Goal: Task Accomplishment & Management: Complete application form

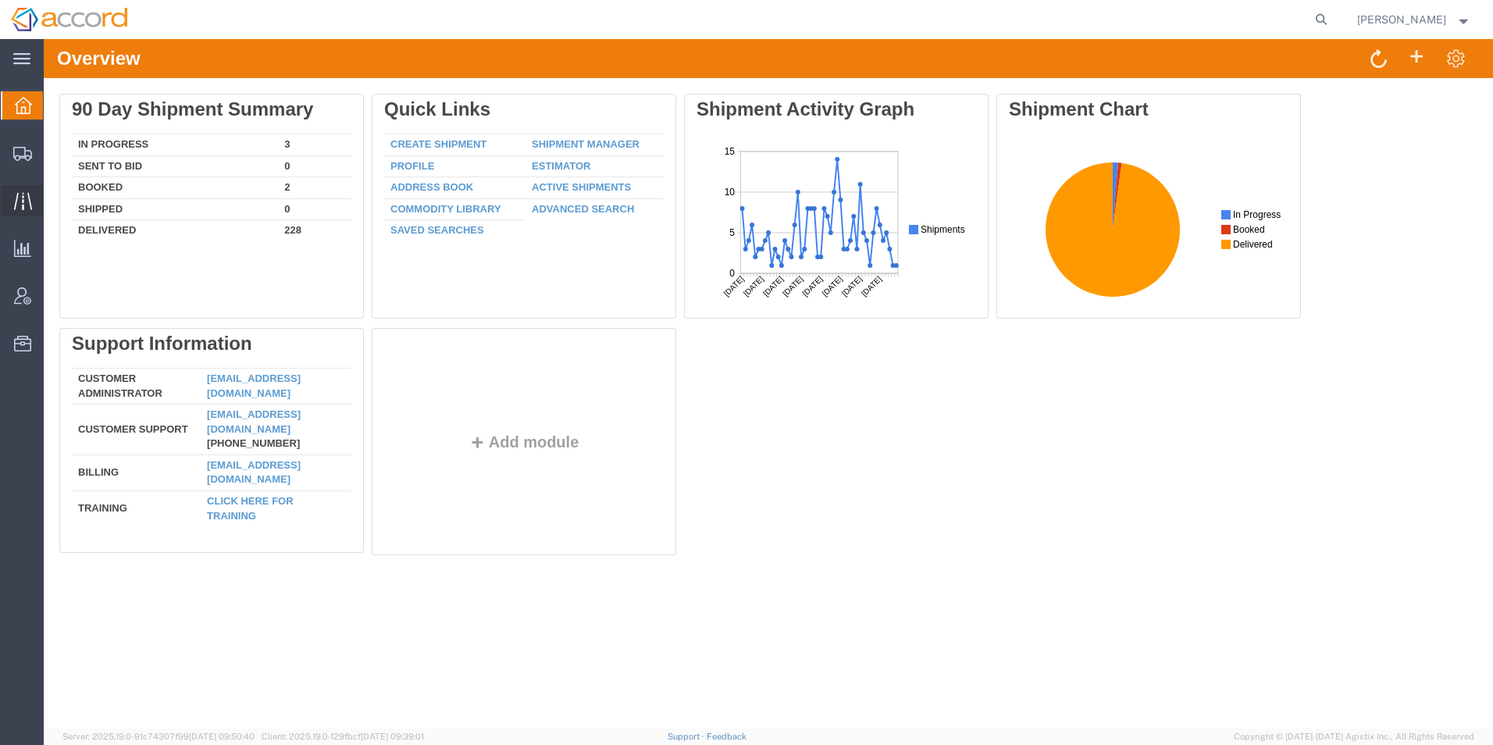
click at [12, 193] on div at bounding box center [23, 200] width 44 height 31
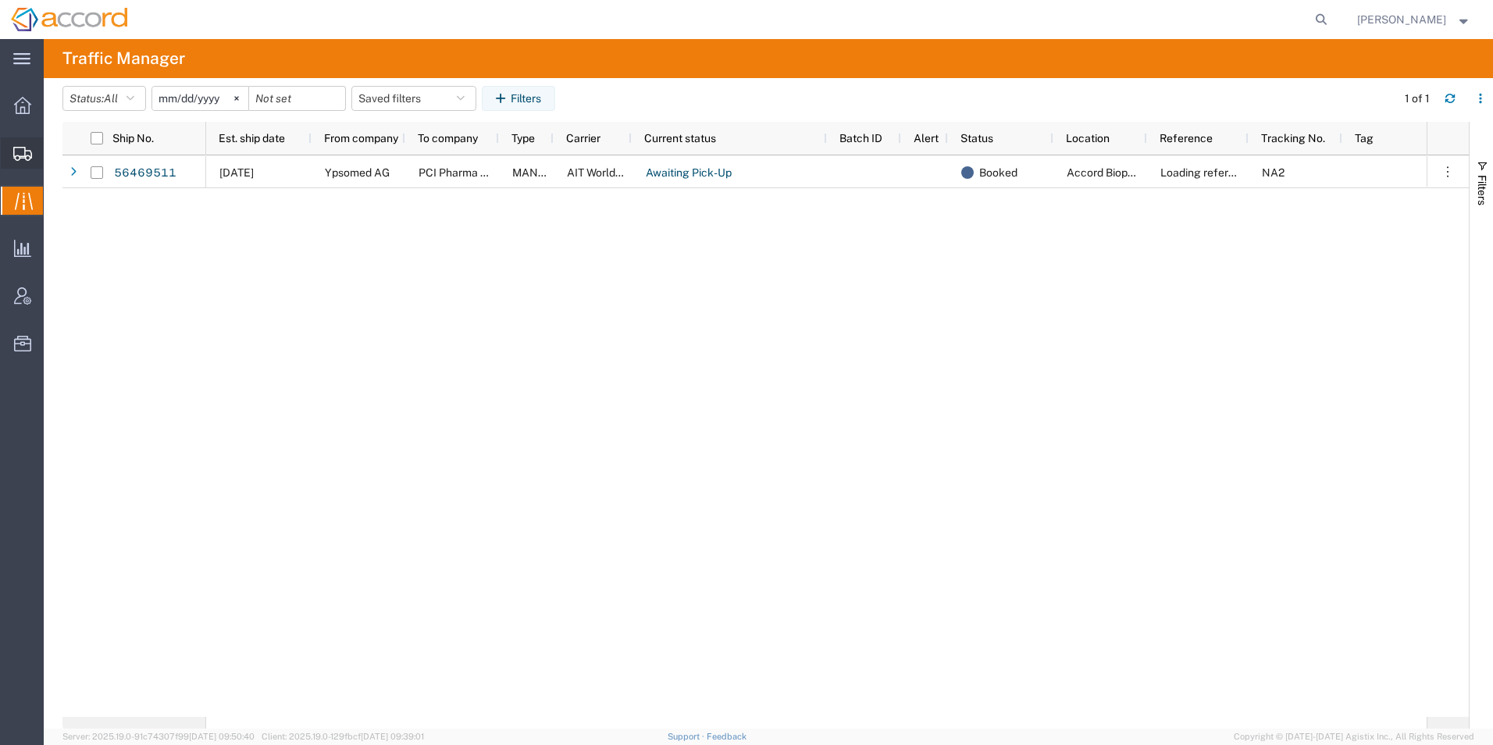
click at [0, 0] on span "Shipment Manager" at bounding box center [0, 0] width 0 height 0
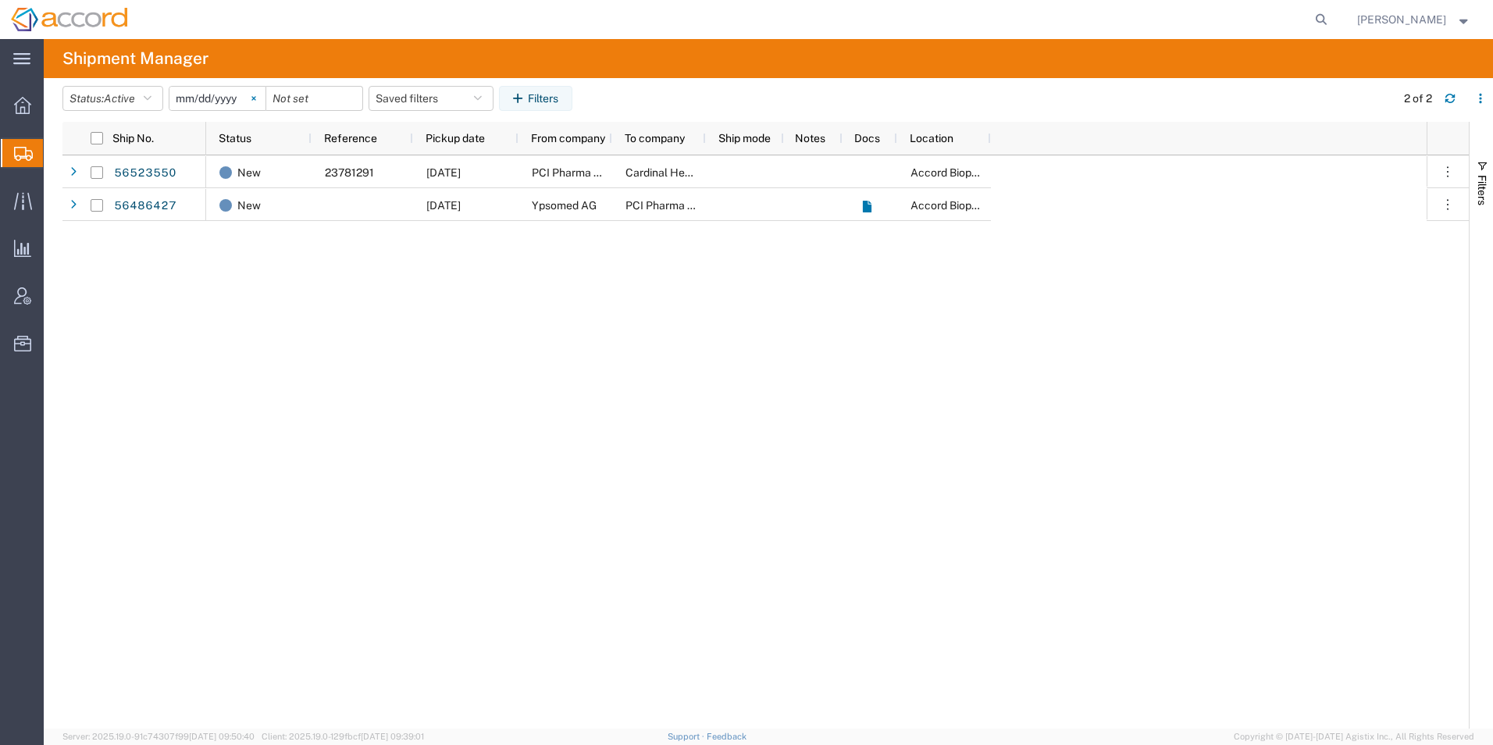
click at [256, 96] on icon at bounding box center [254, 98] width 5 height 5
click at [118, 98] on span "Active" at bounding box center [119, 98] width 31 height 12
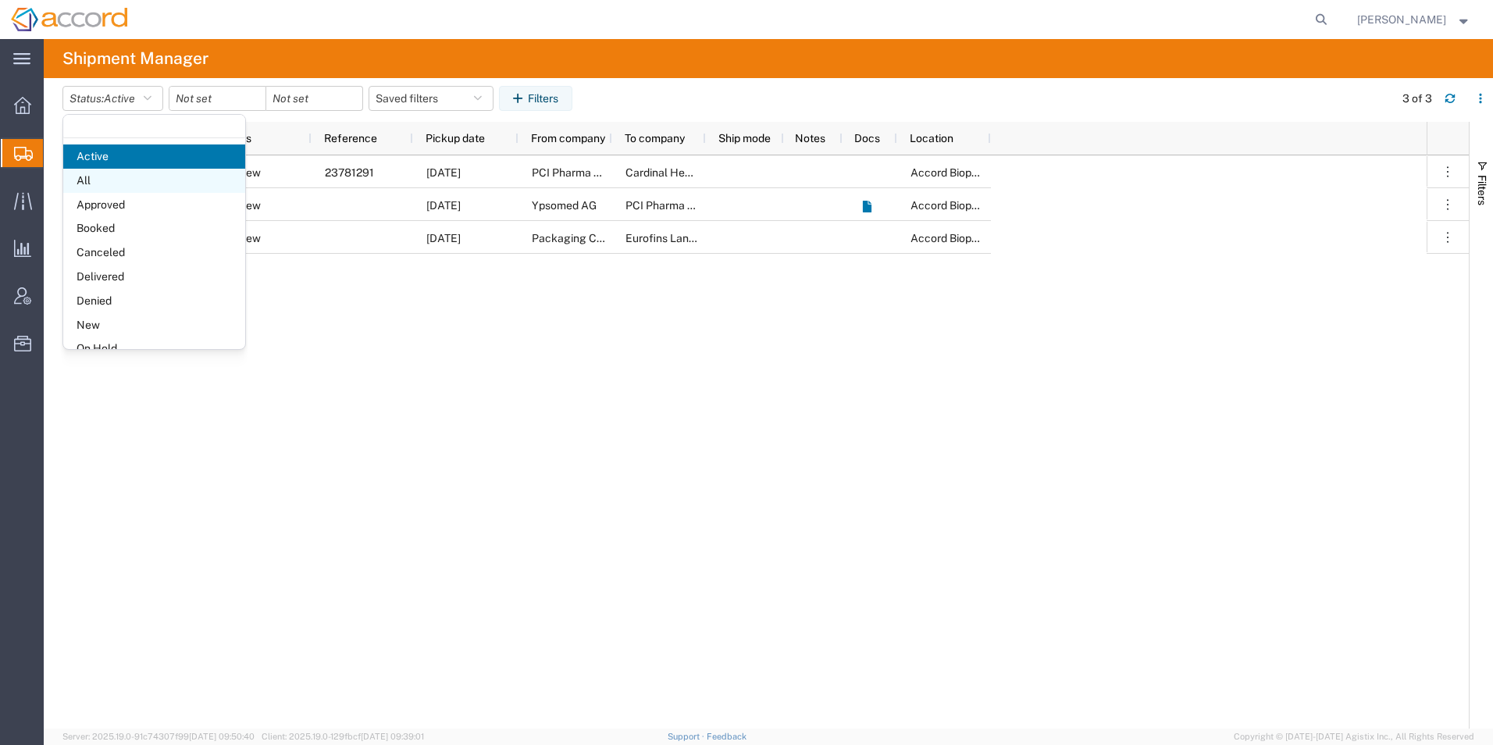
click at [130, 179] on span "All" at bounding box center [154, 181] width 182 height 24
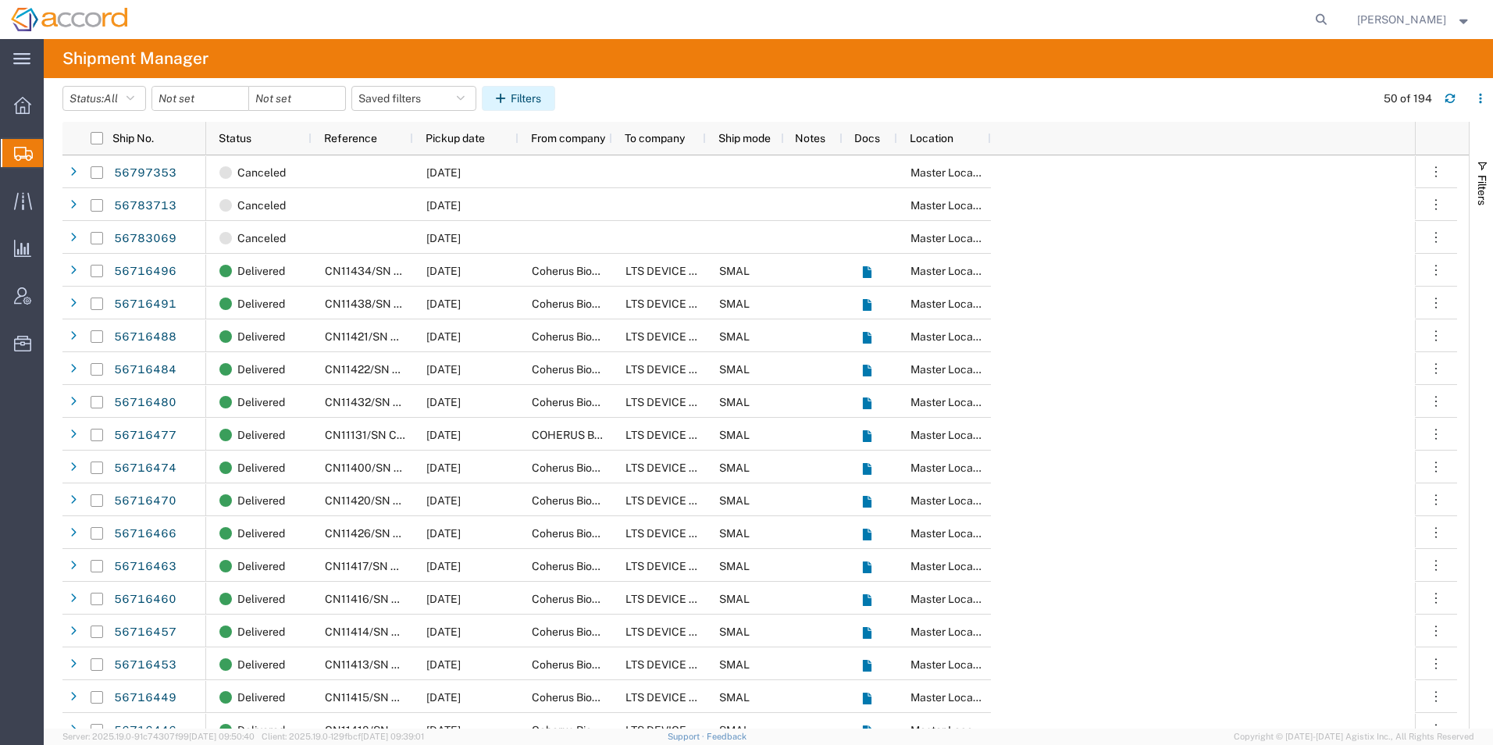
click at [524, 104] on button "Filters" at bounding box center [518, 98] width 73 height 25
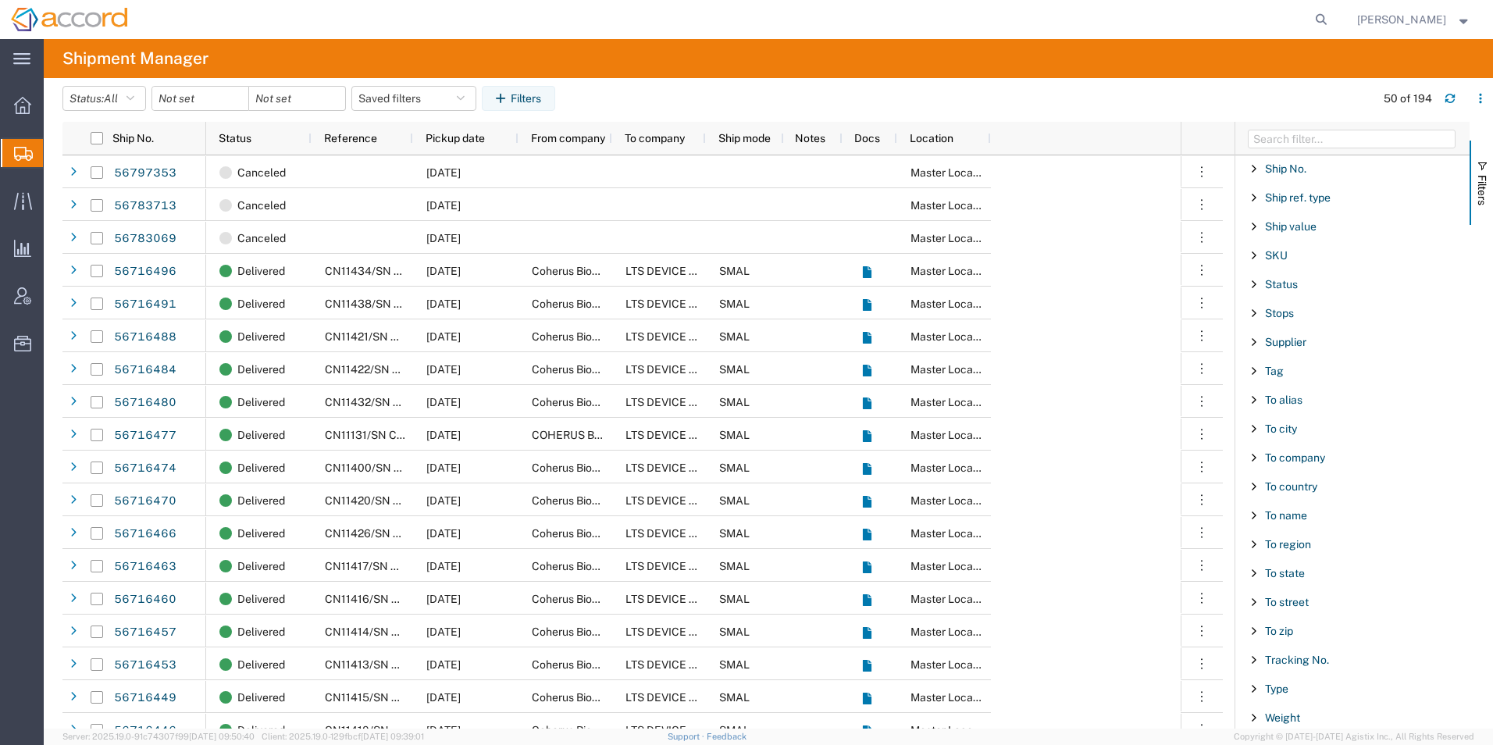
scroll to position [1334, 0]
click at [1254, 371] on span "Filter List 66 Filters" at bounding box center [1254, 368] width 12 height 12
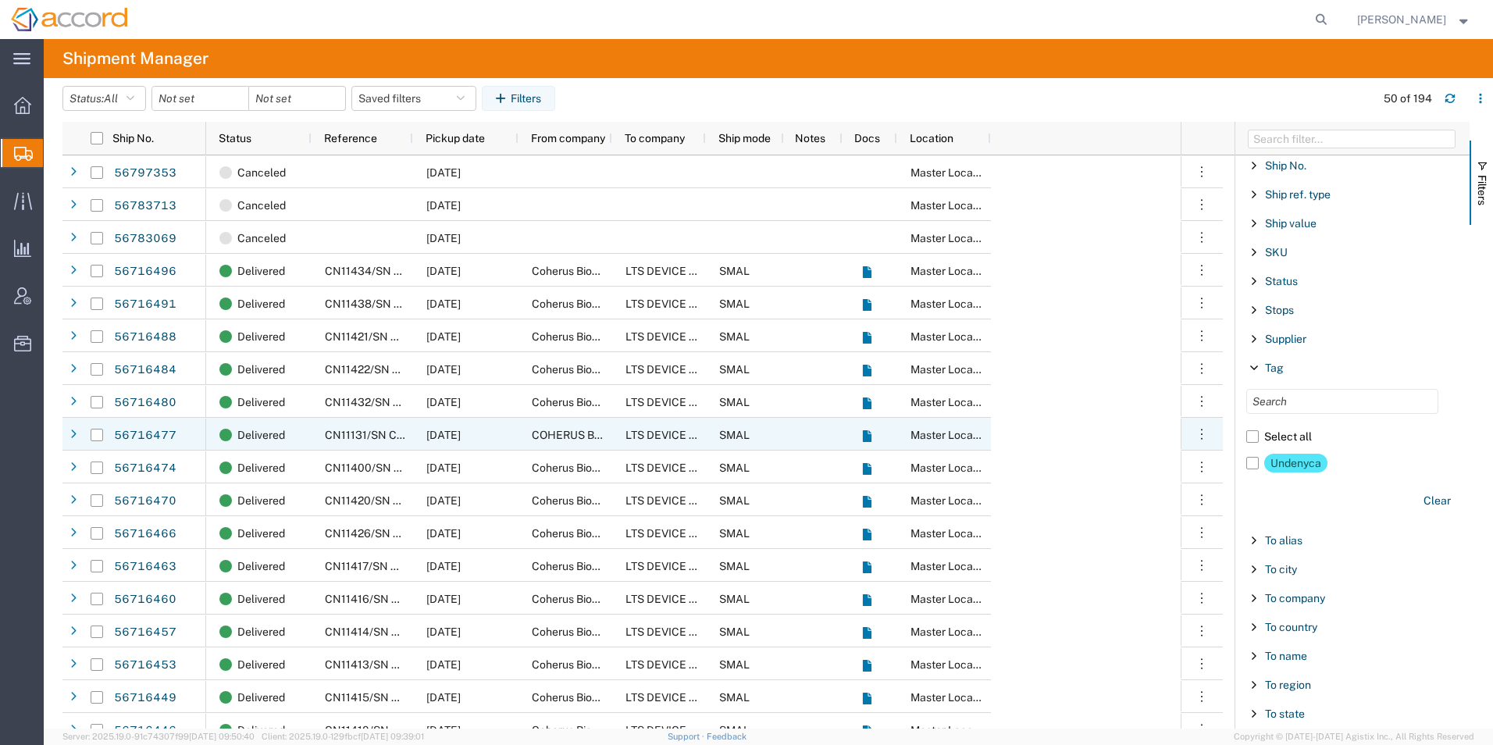
scroll to position [0, 0]
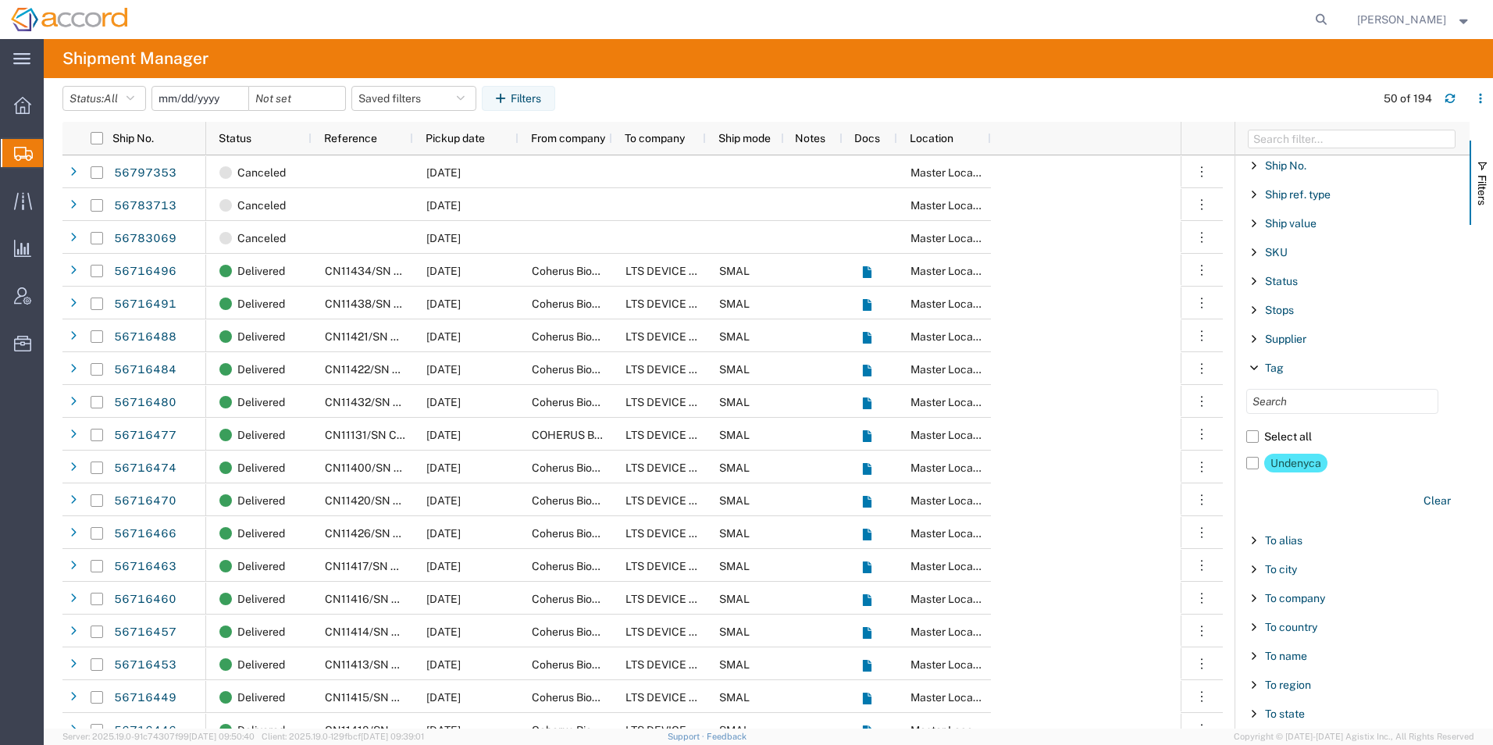
click at [198, 95] on input "date" at bounding box center [200, 98] width 96 height 23
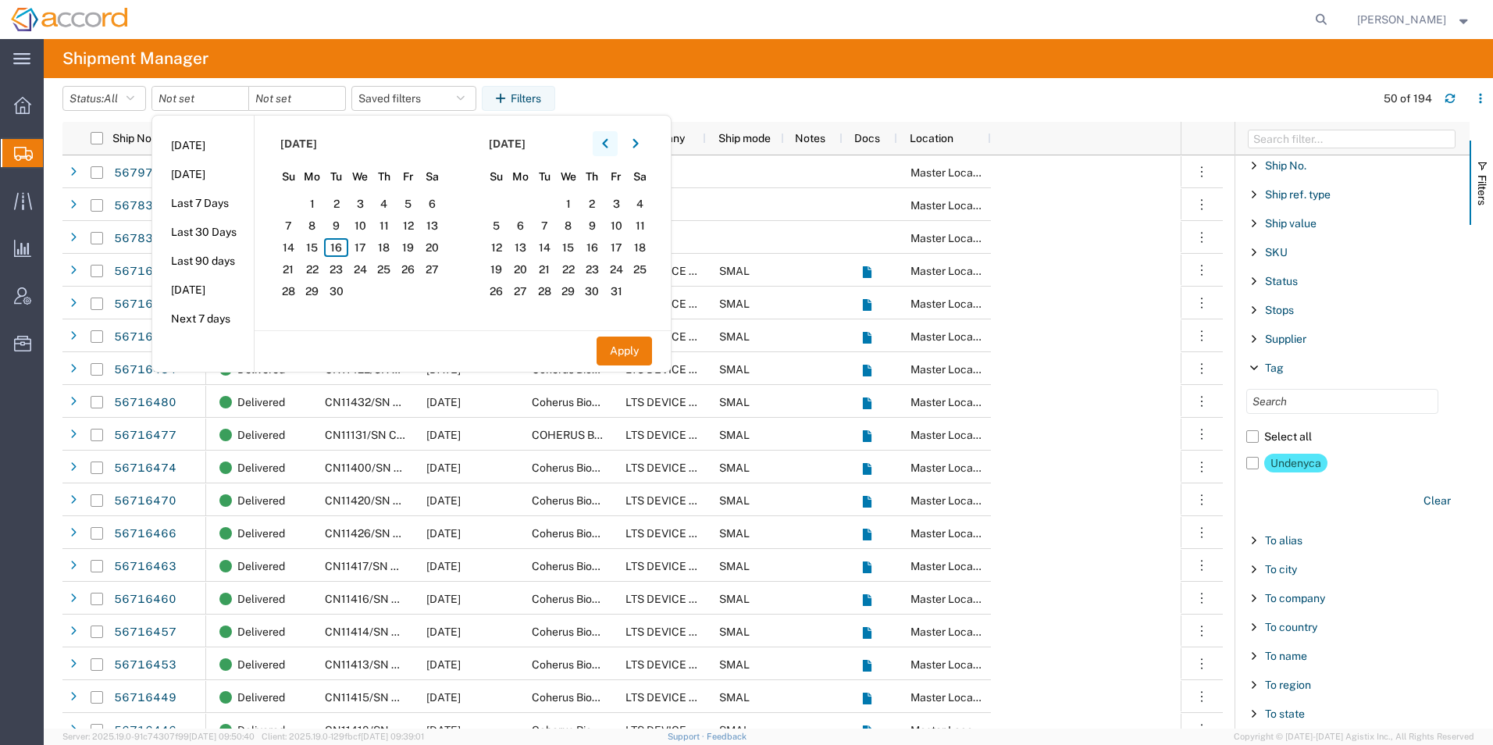
click at [607, 141] on icon "button" at bounding box center [605, 143] width 6 height 11
click at [416, 202] on span "1" at bounding box center [408, 203] width 24 height 19
click at [633, 352] on button "Apply" at bounding box center [624, 351] width 55 height 29
type input "[DATE]"
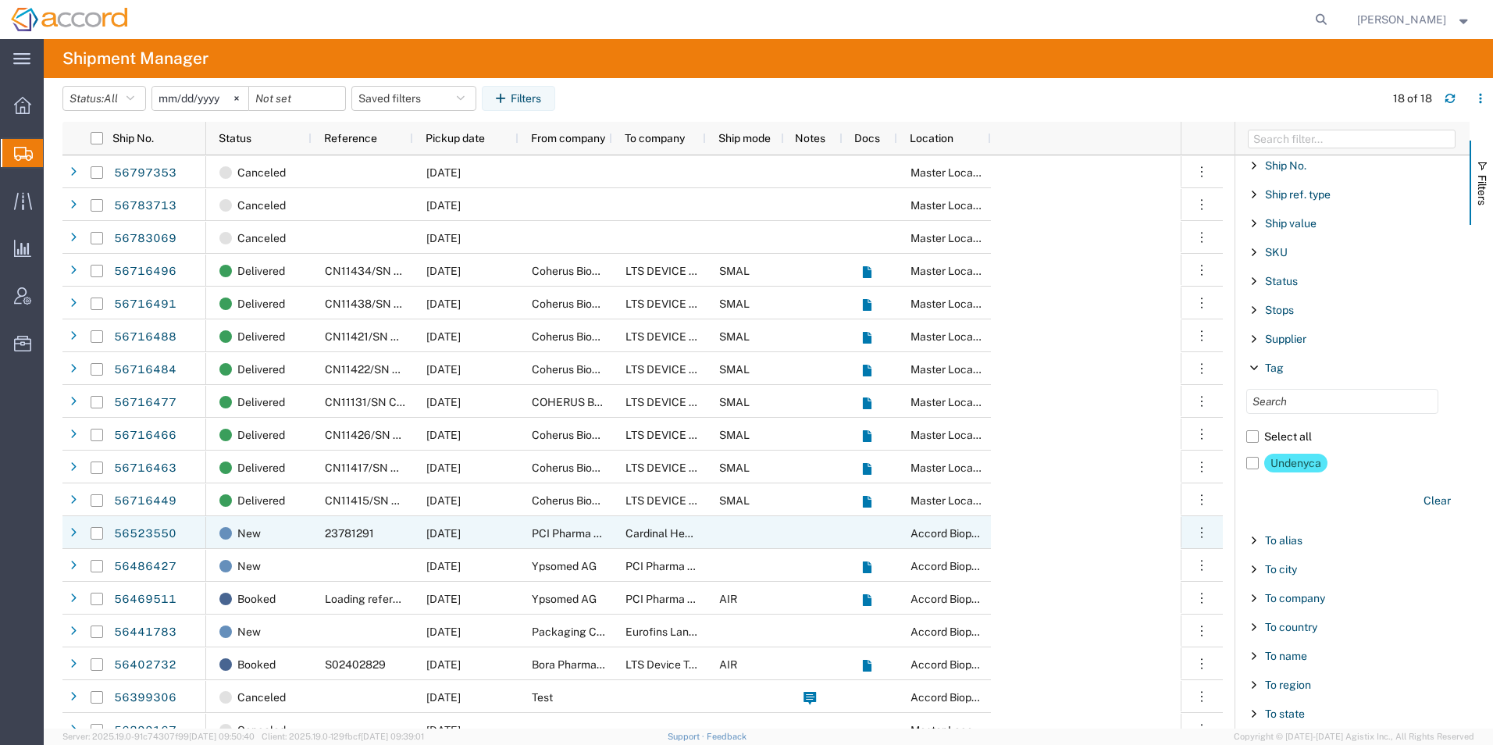
scroll to position [17, 0]
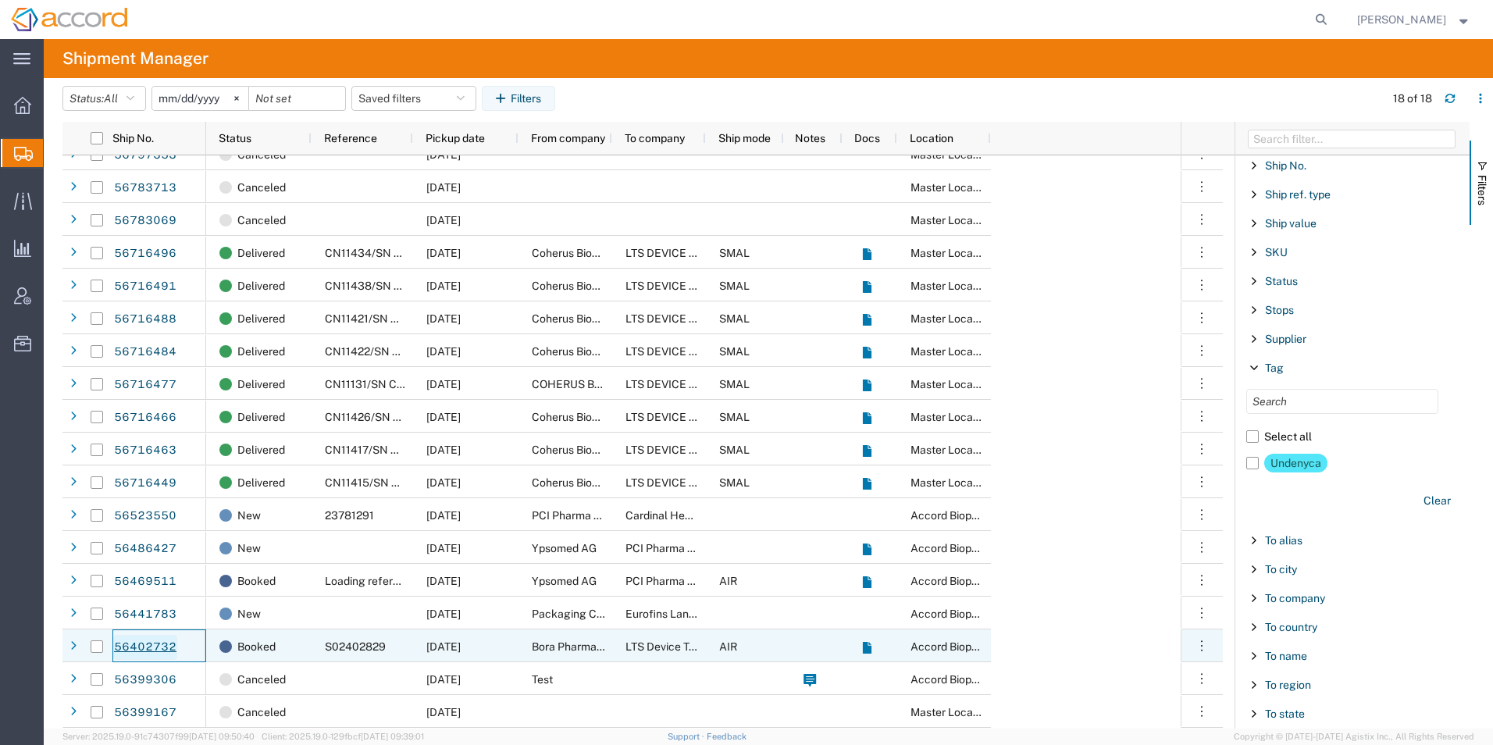
click at [166, 644] on link "56402732" at bounding box center [145, 647] width 64 height 25
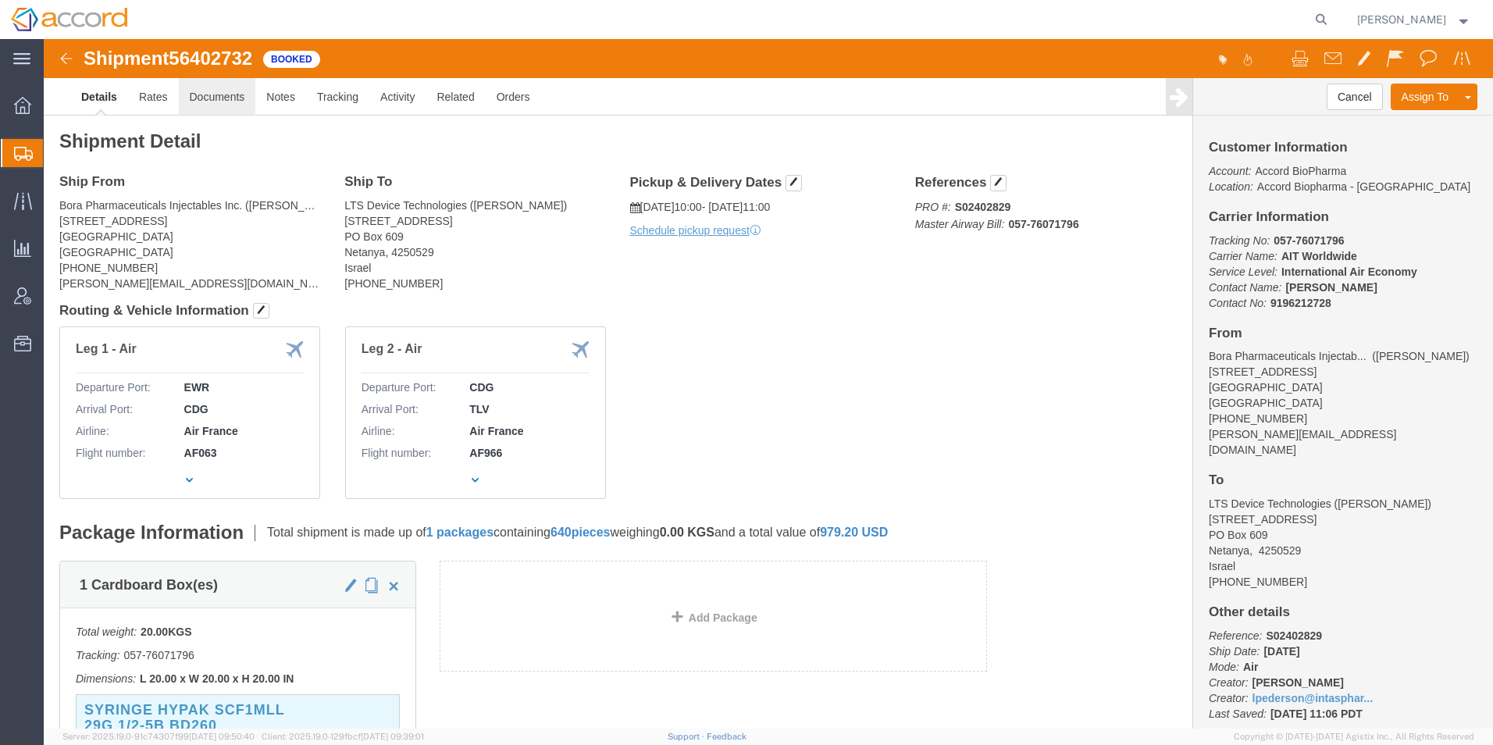
click link "Documents"
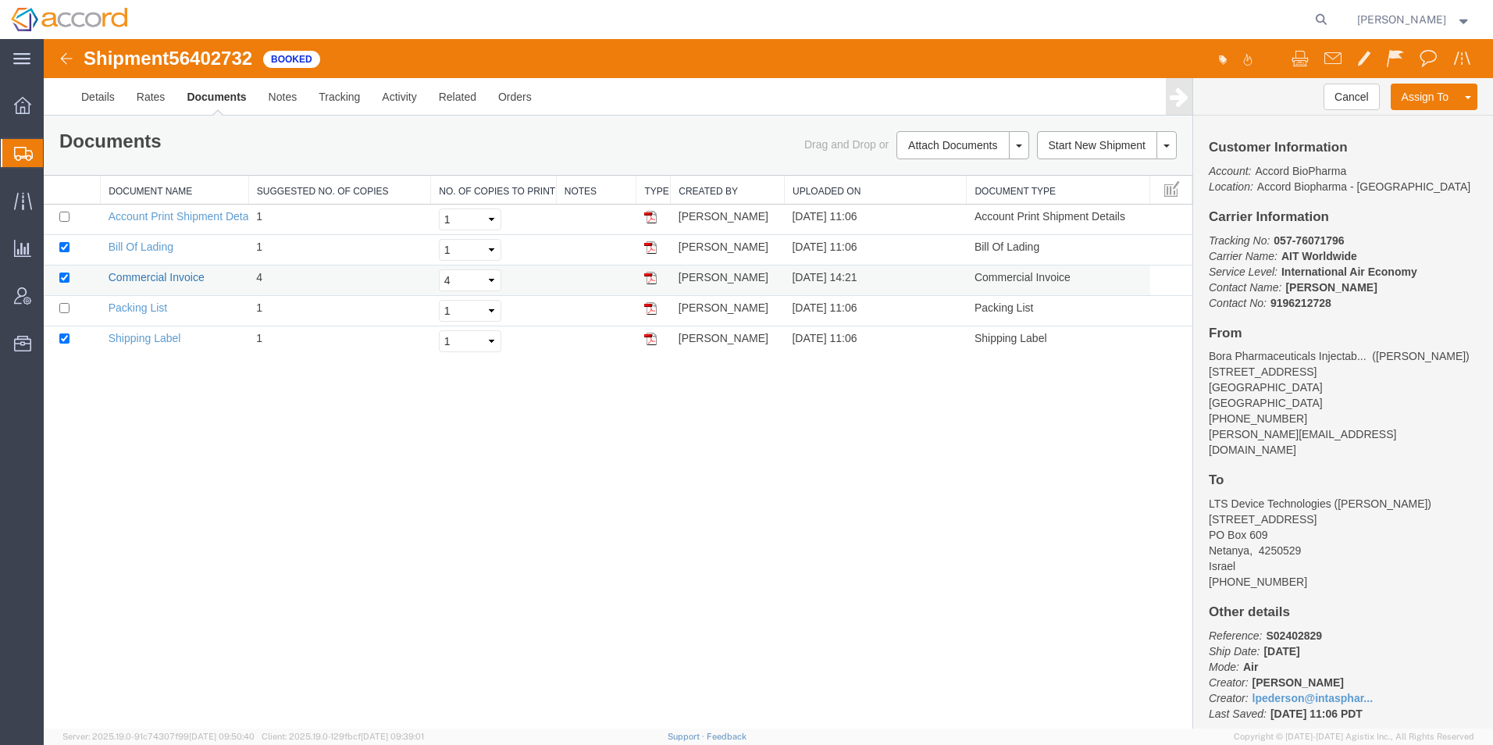
click at [121, 280] on link "Commercial Invoice" at bounding box center [157, 277] width 96 height 12
click at [92, 102] on link "Details" at bounding box center [97, 96] width 55 height 37
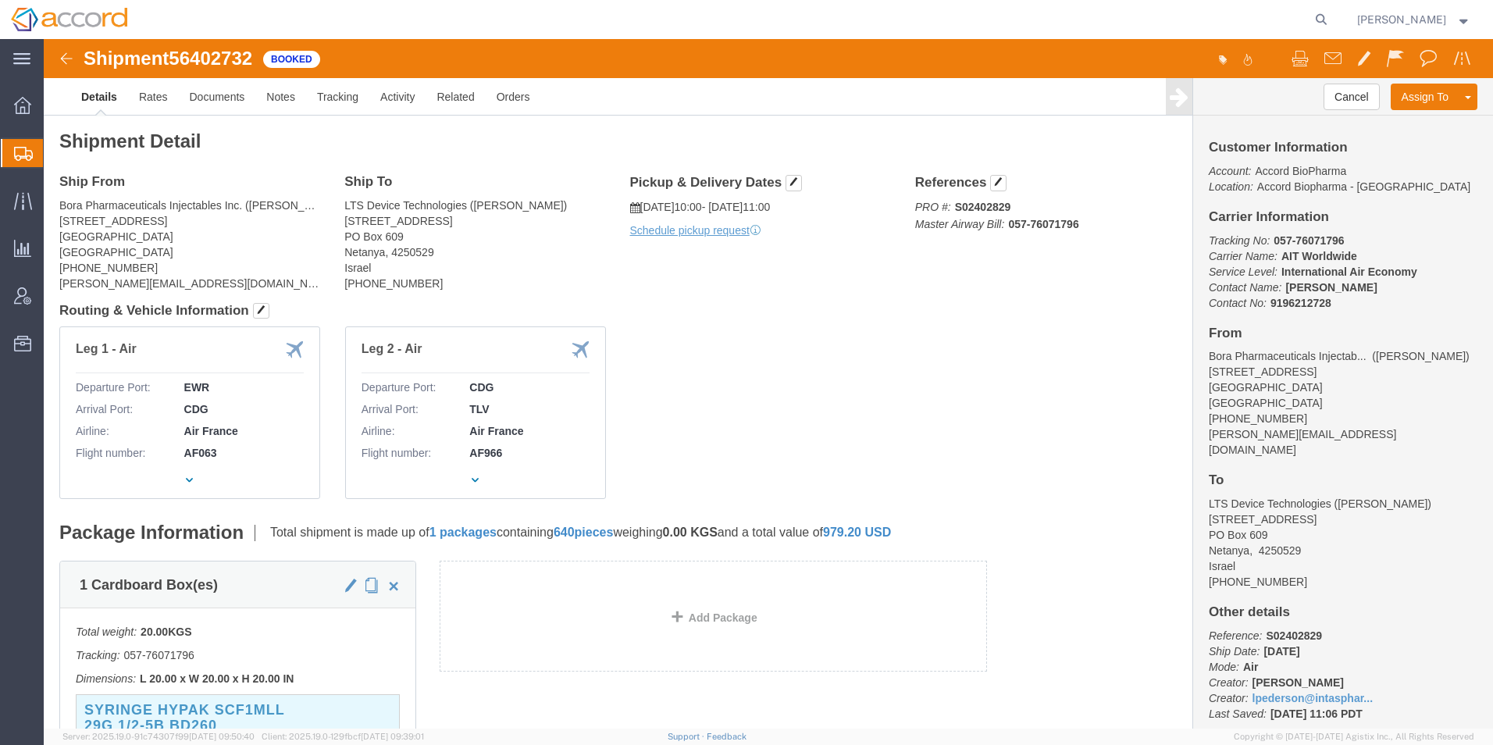
click img
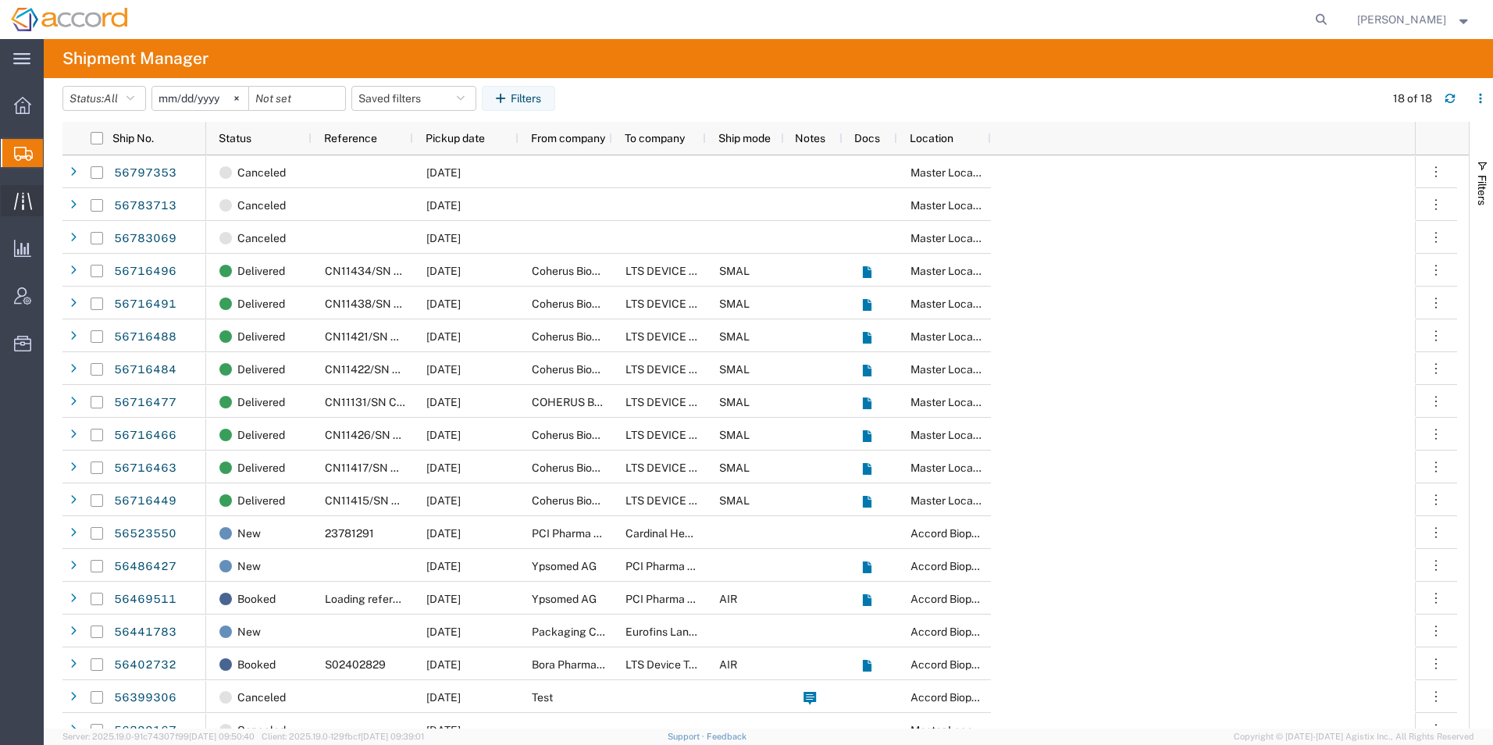
click at [12, 213] on div at bounding box center [23, 200] width 44 height 31
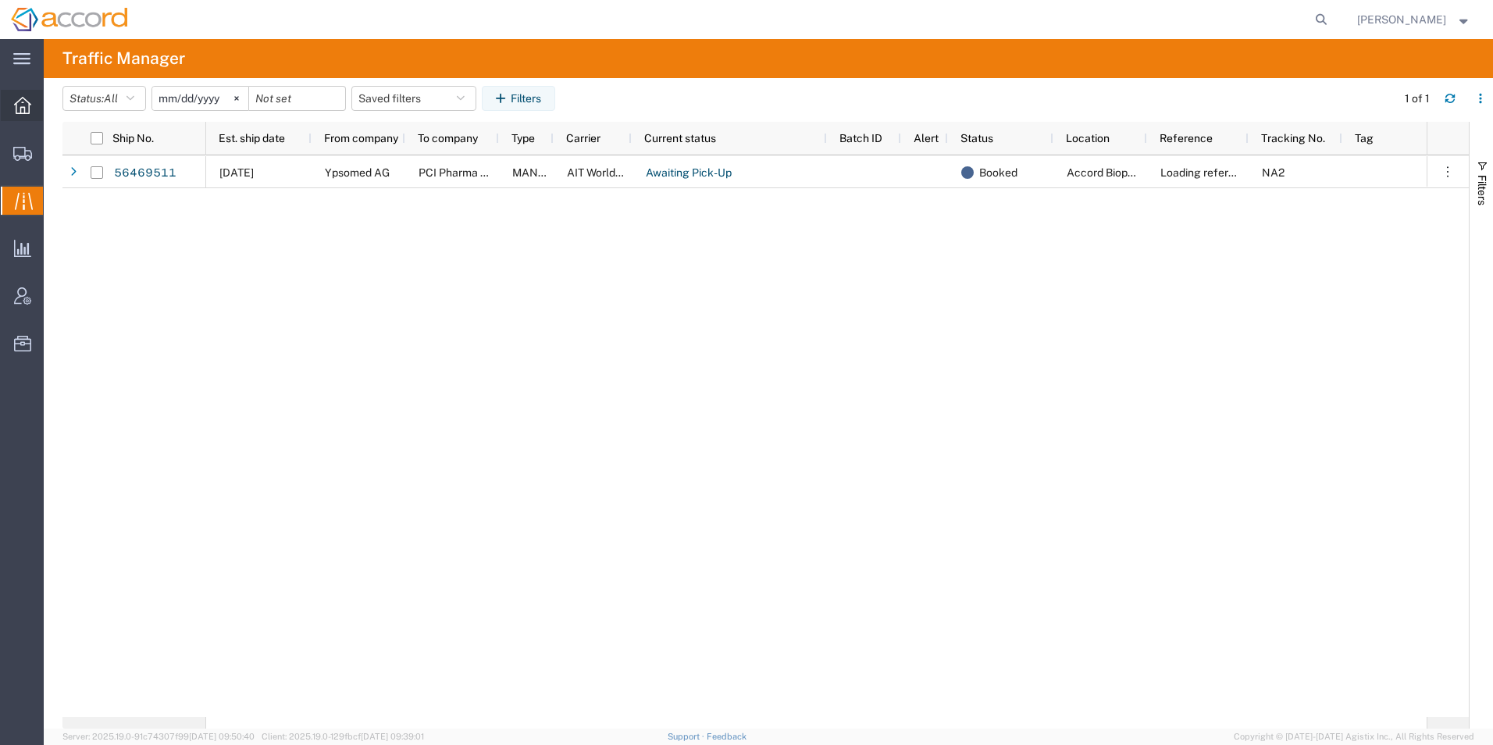
click at [27, 112] on icon at bounding box center [22, 105] width 17 height 17
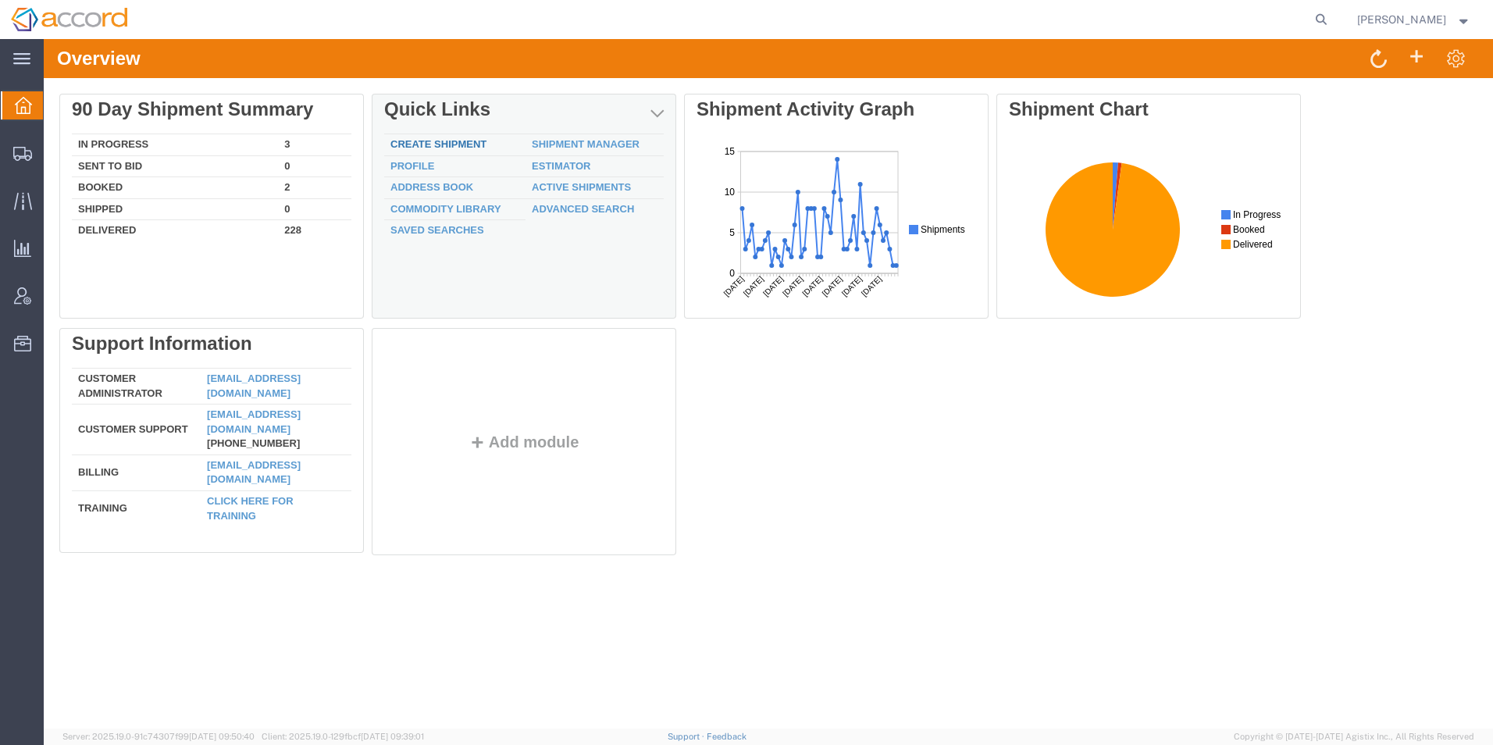
click at [458, 145] on link "Create Shipment" at bounding box center [439, 144] width 96 height 12
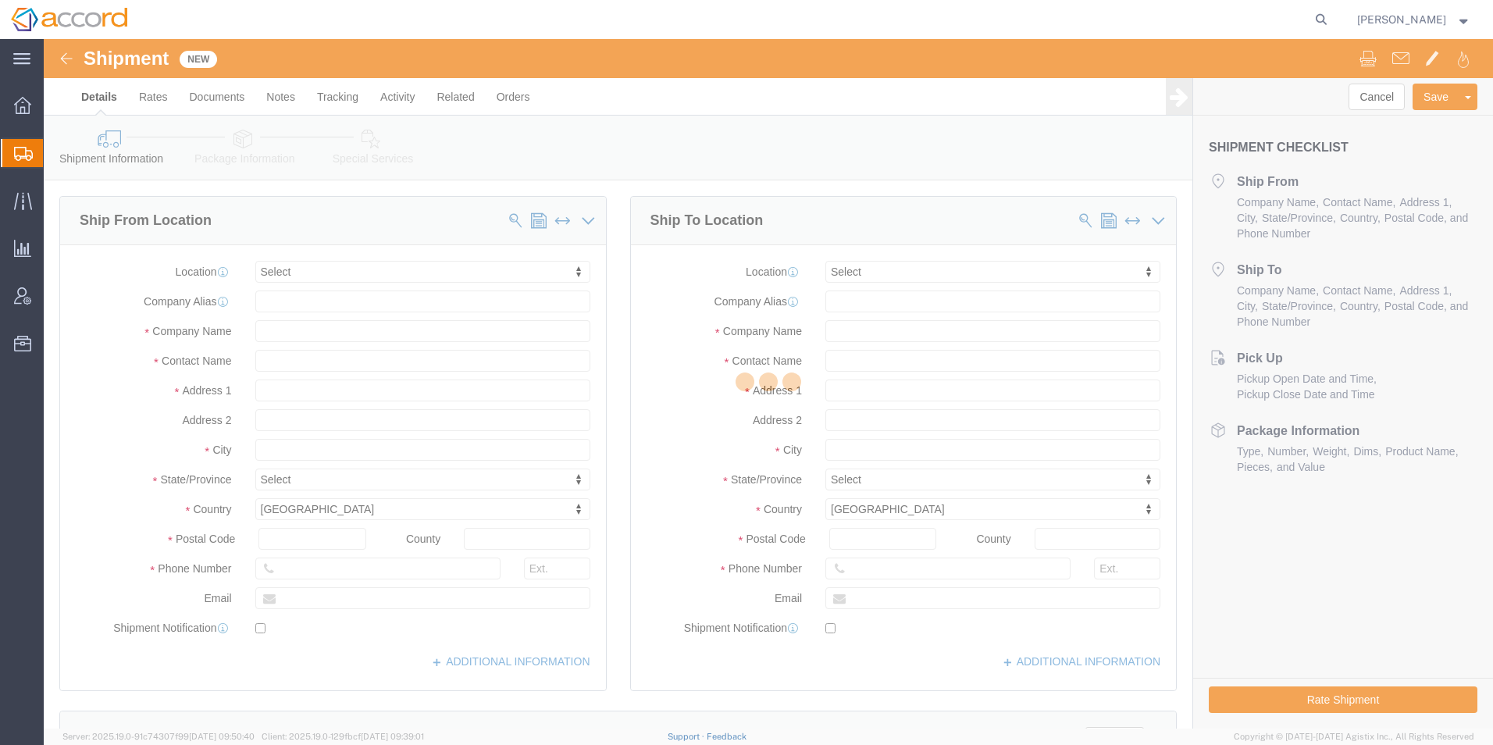
select select
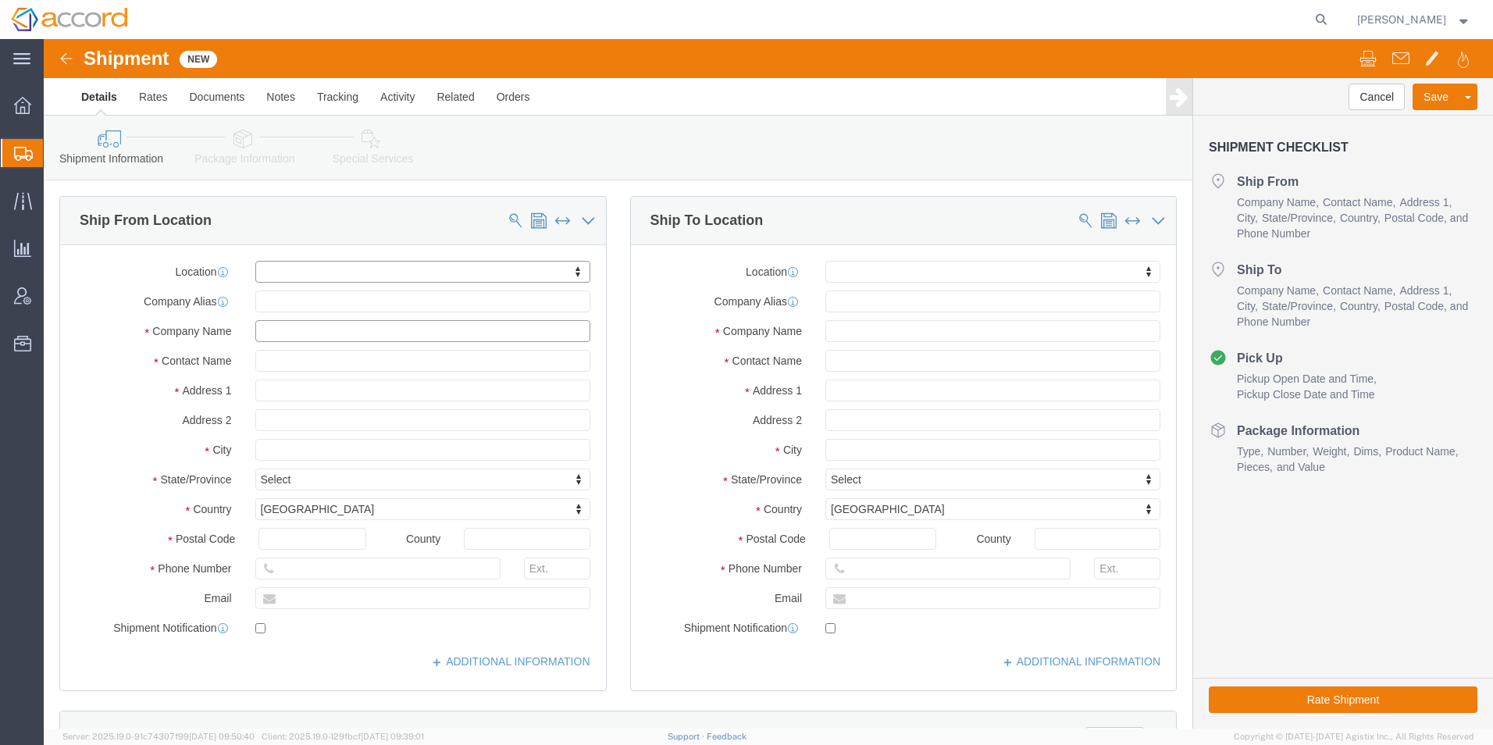
click input "text"
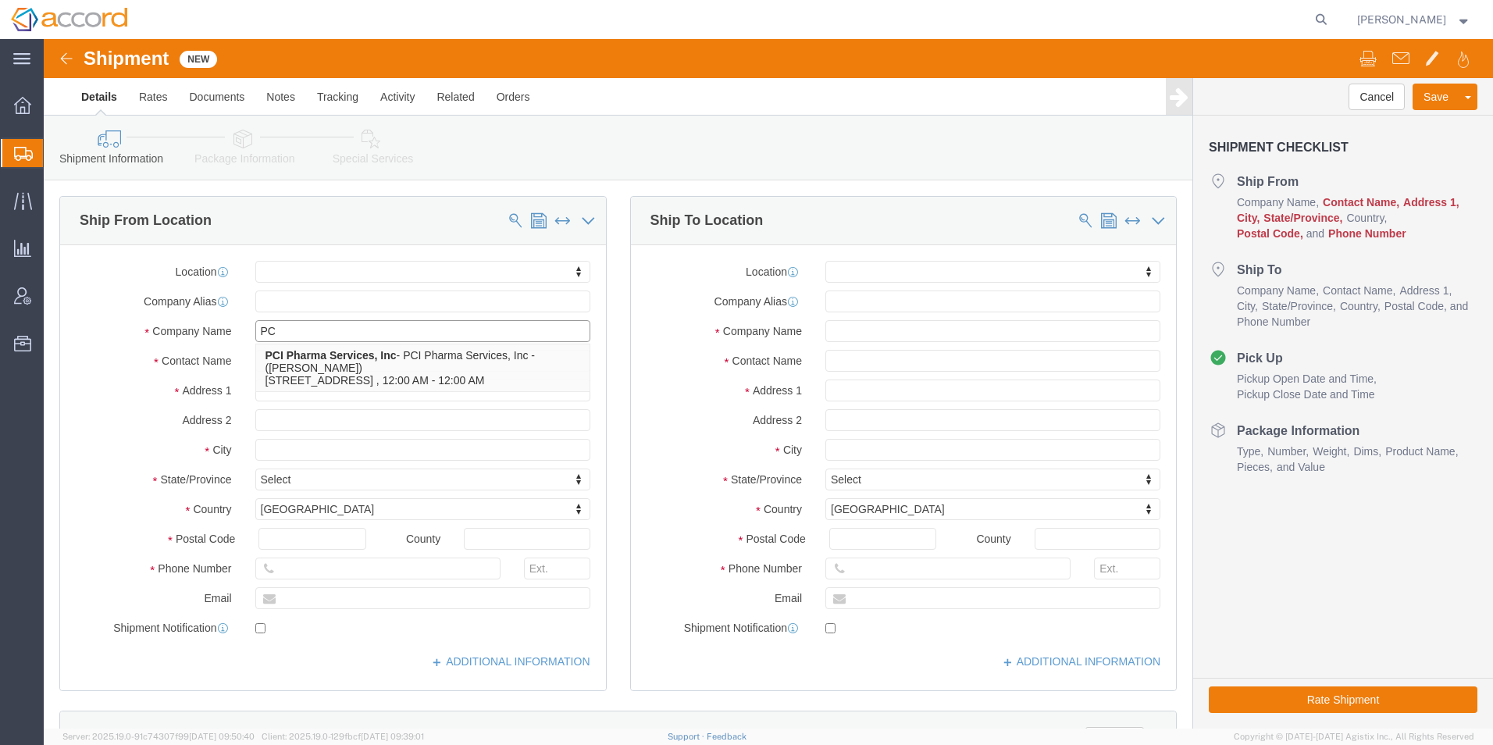
type input "P"
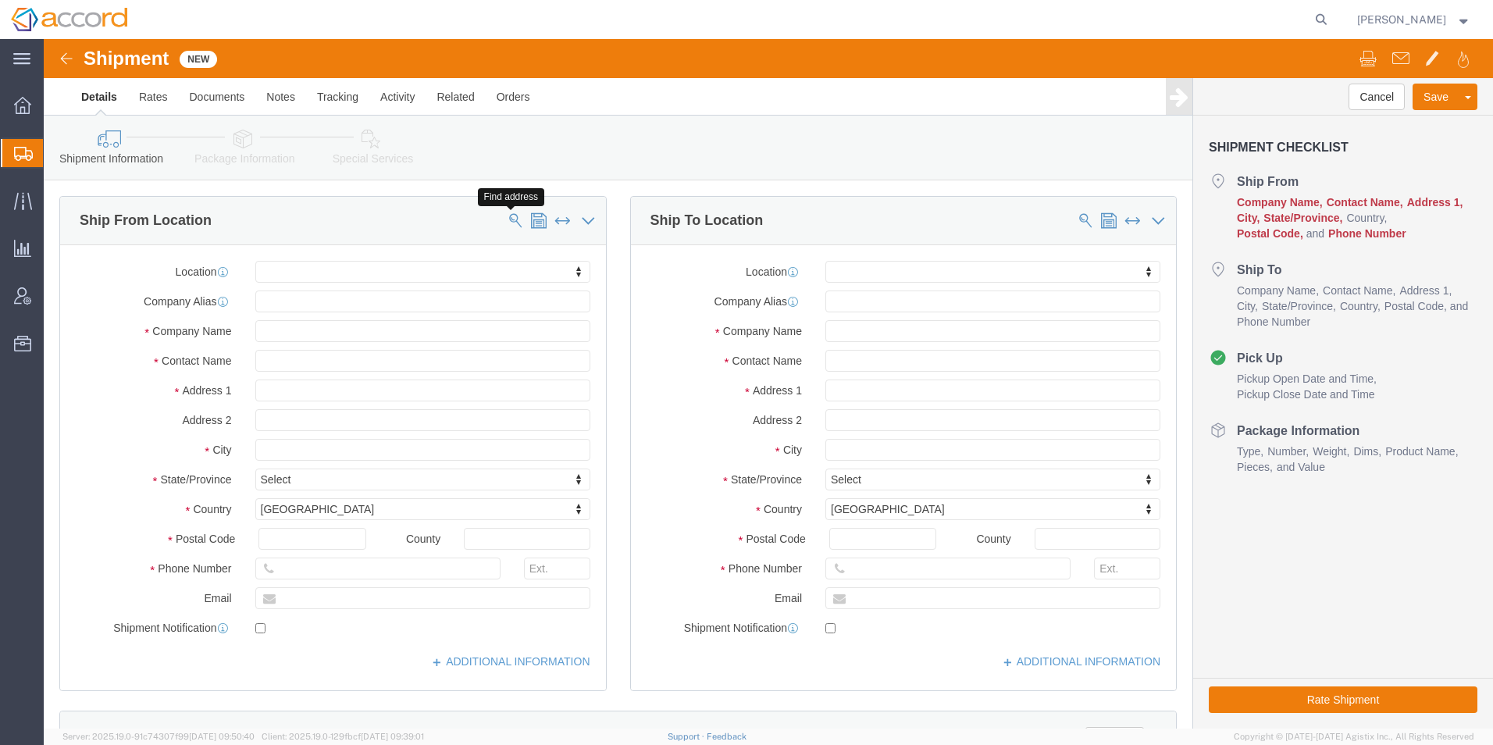
click span
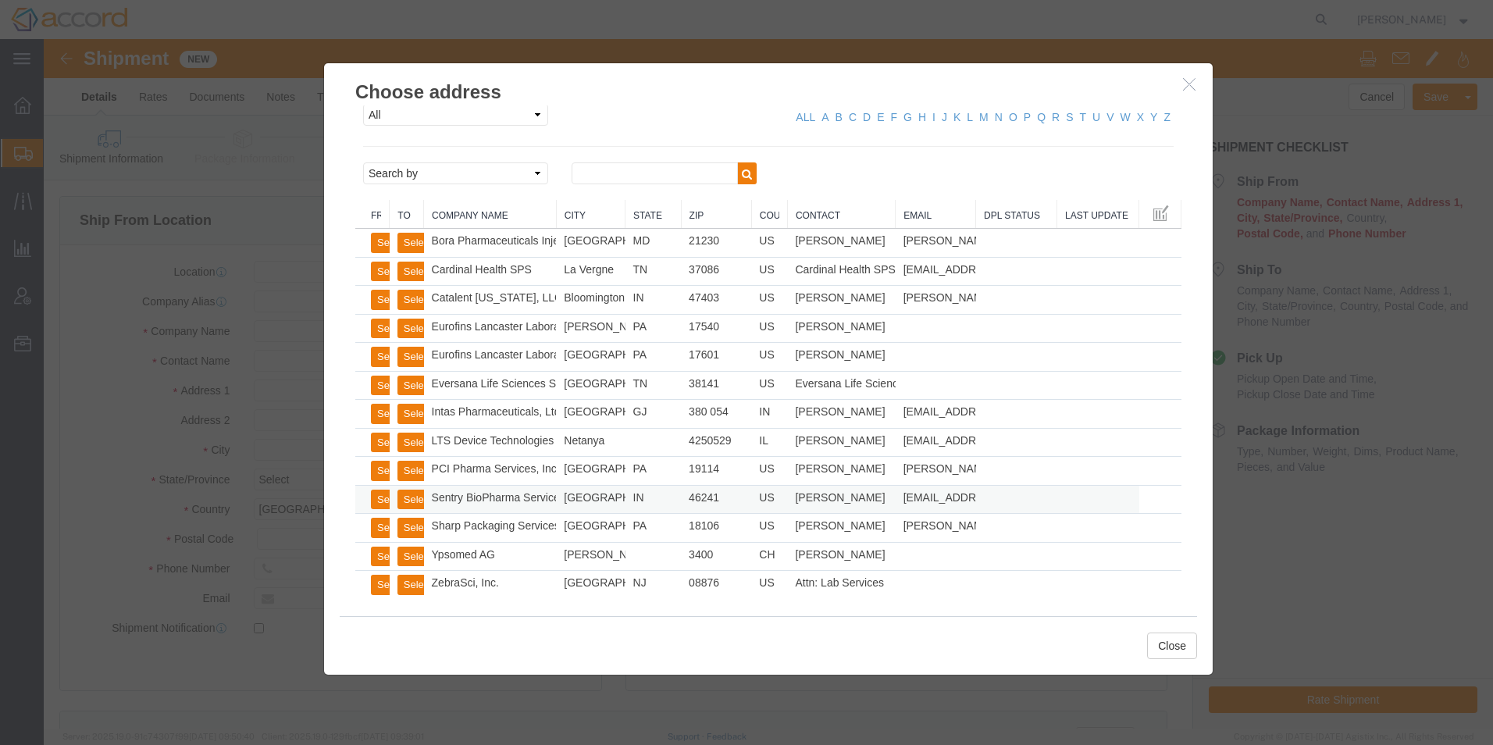
scroll to position [12, 0]
click icon "button"
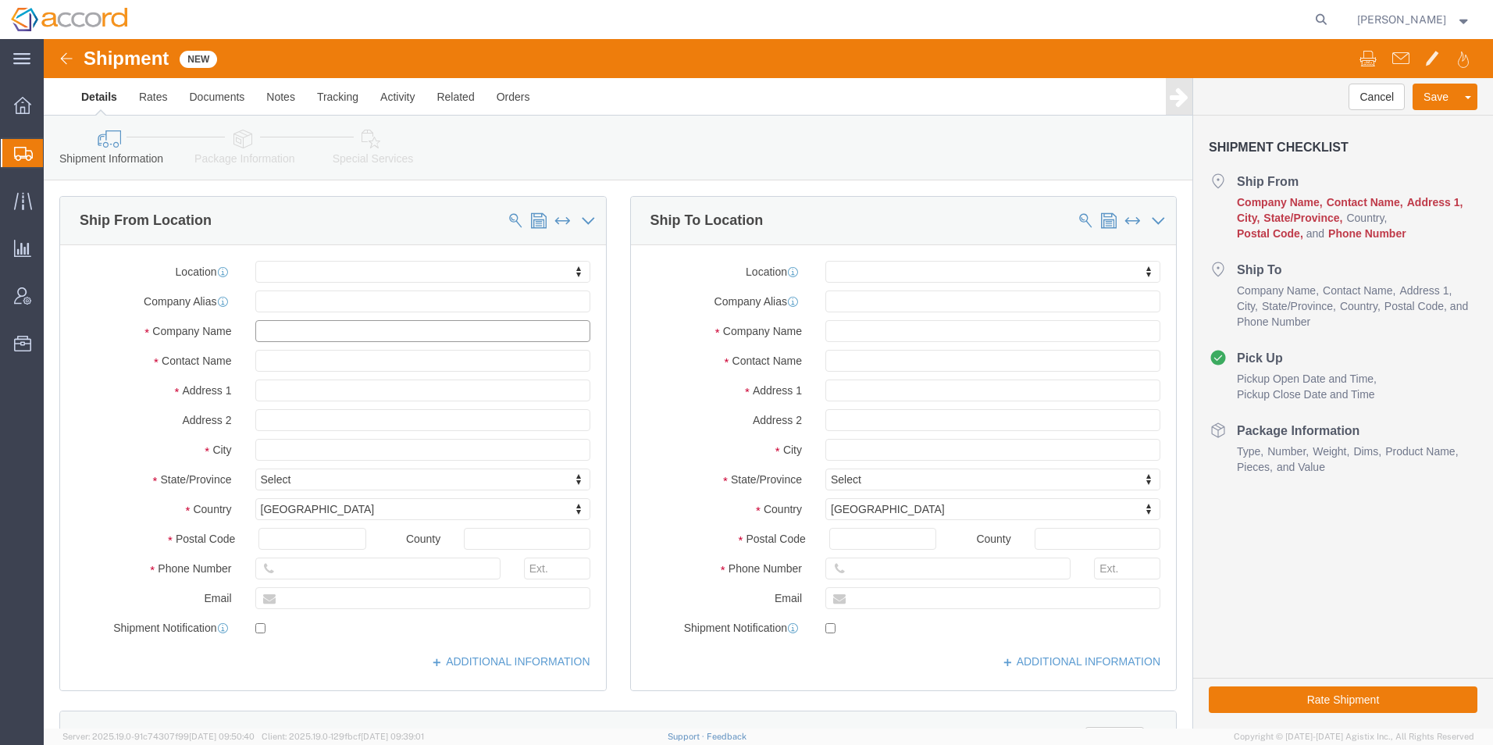
click input "text"
type input "PCI [GEOGRAPHIC_DATA]"
click input "text"
type input "[PERSON_NAME]"
click input "text"
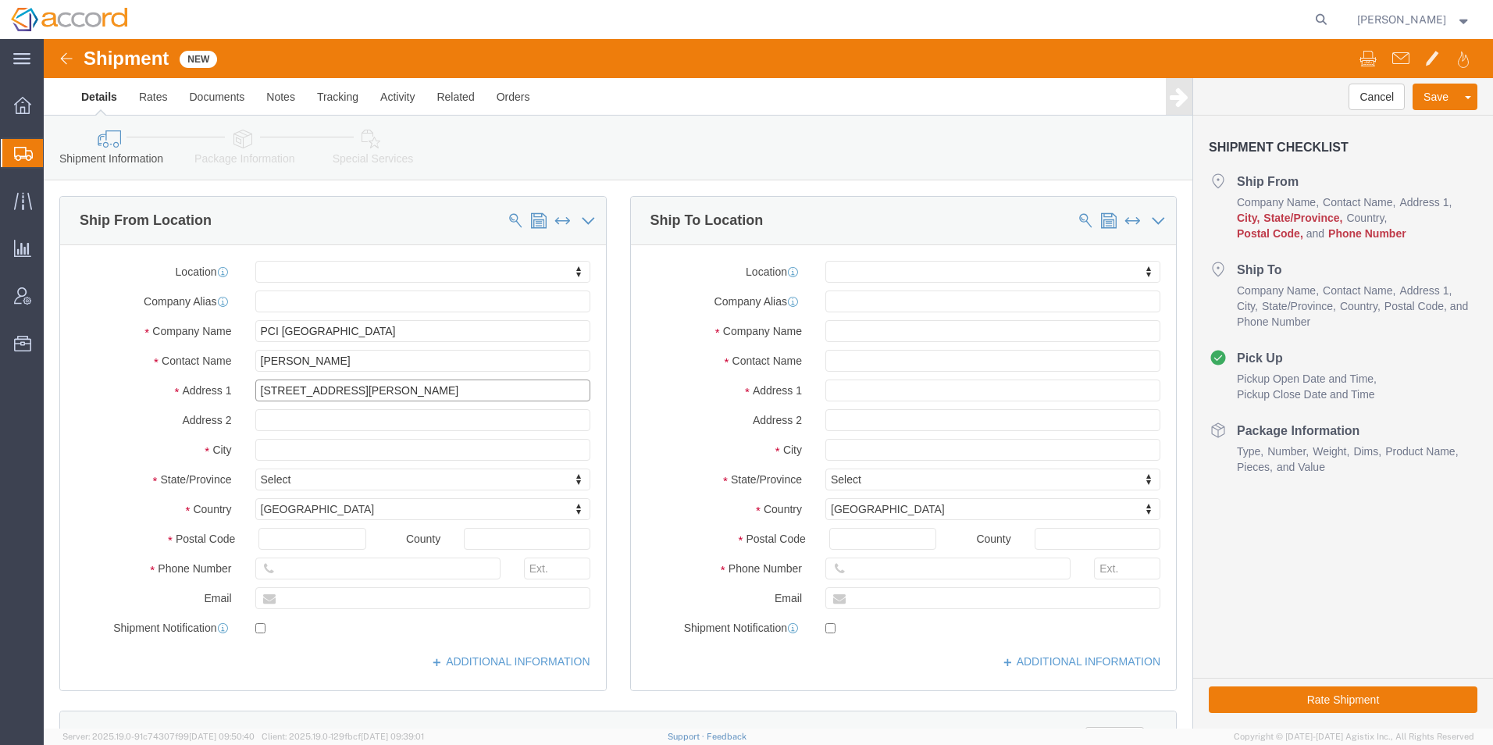
type input "[STREET_ADDRESS][PERSON_NAME]"
select select
type input "[GEOGRAPHIC_DATA]"
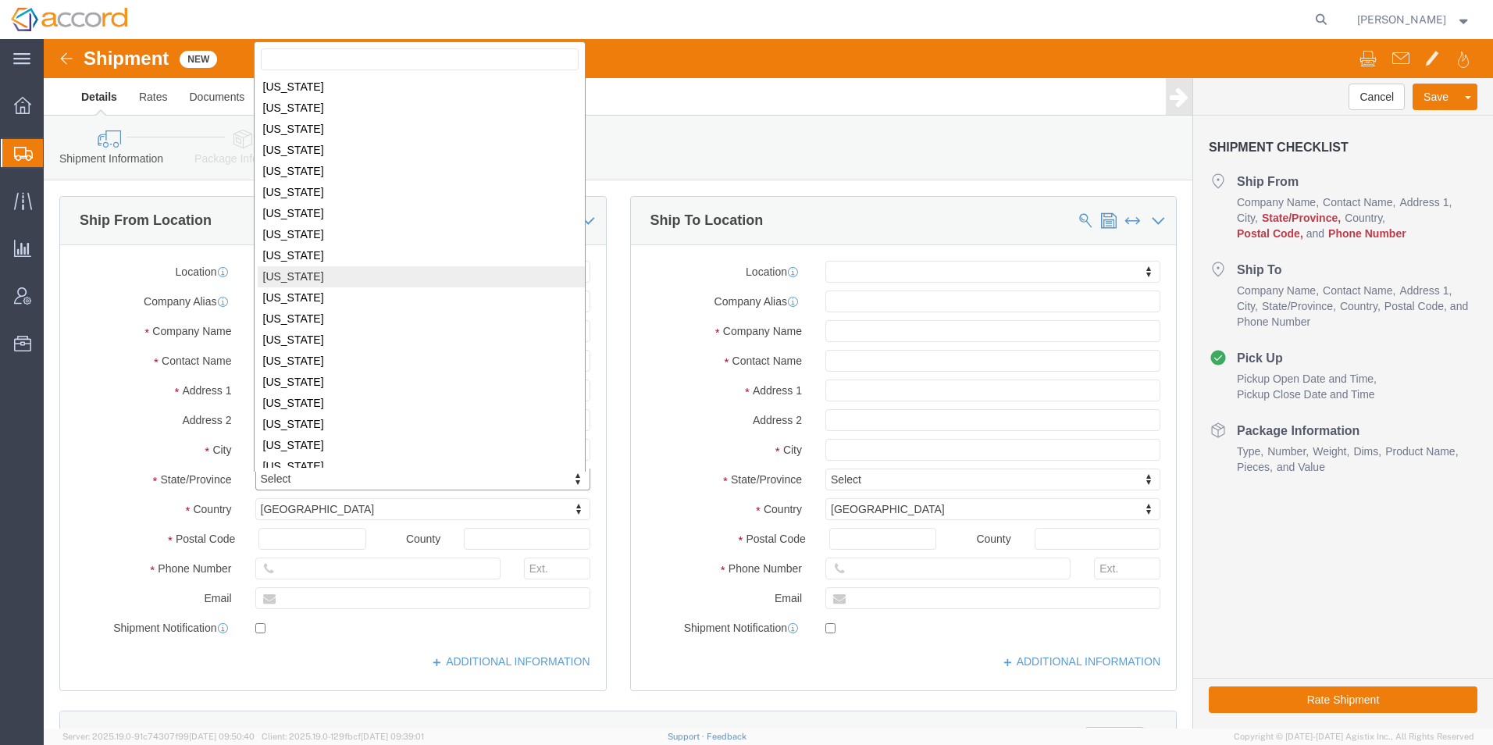
scroll to position [2, 0]
select select
select select "CA"
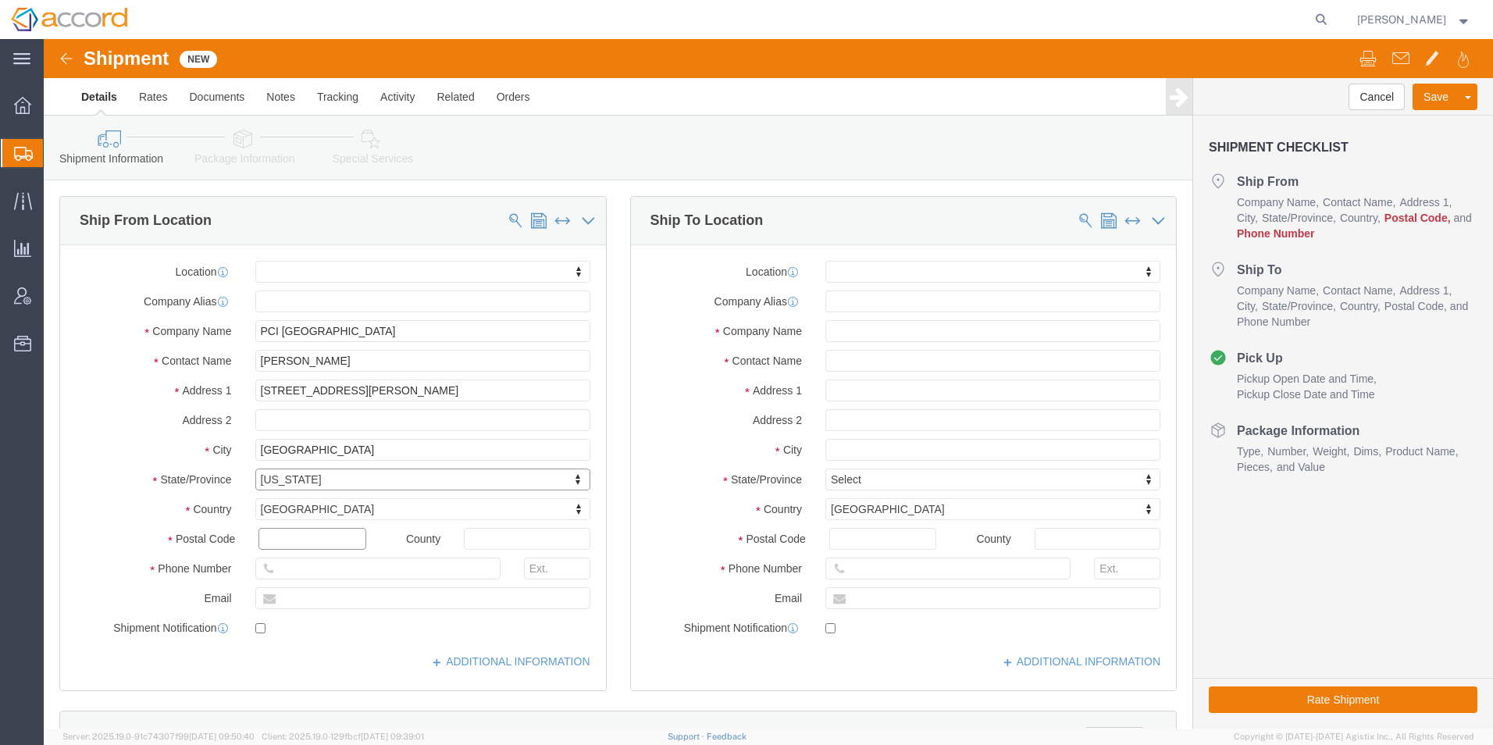
click input "text"
type input "92121"
select select
click input "text"
type input "[PHONE_NUMBER]"
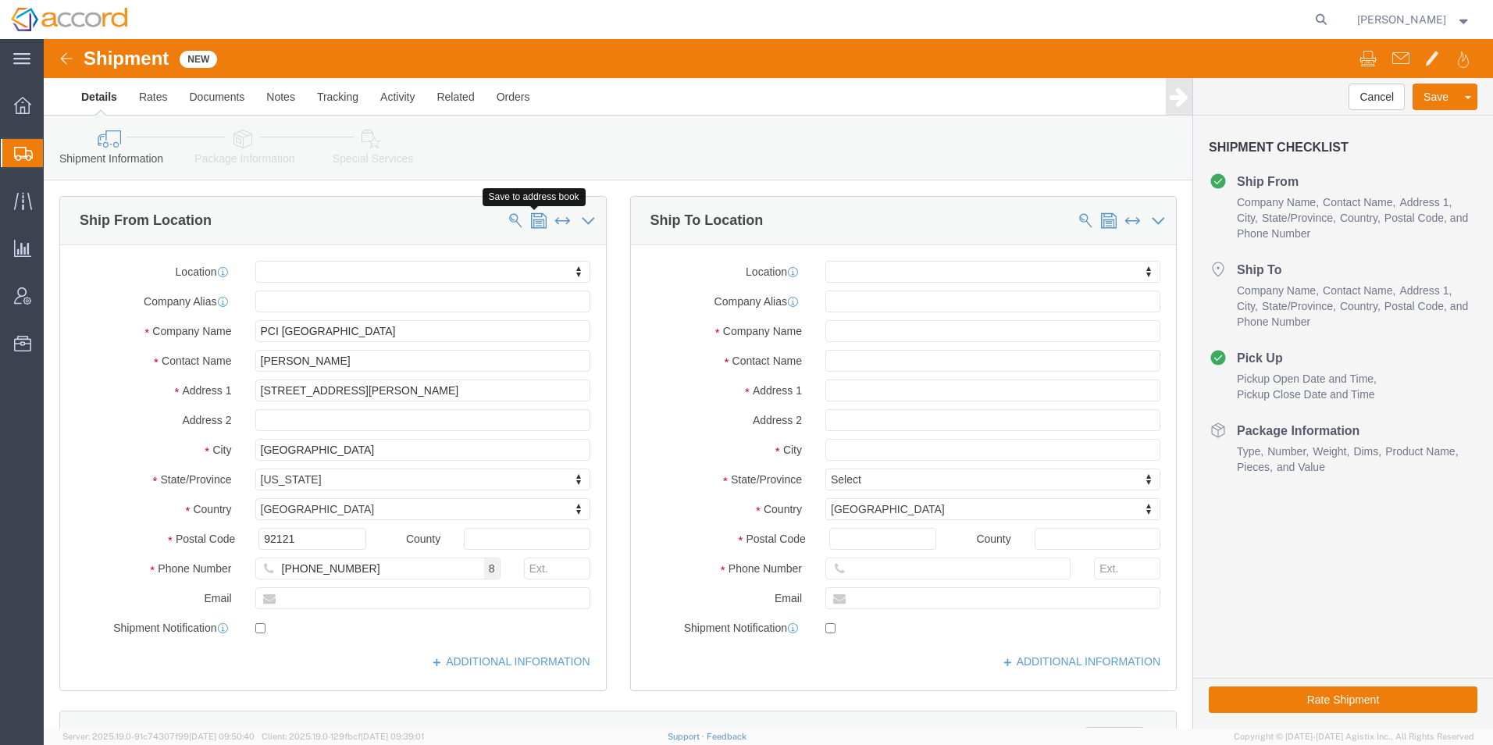
click span
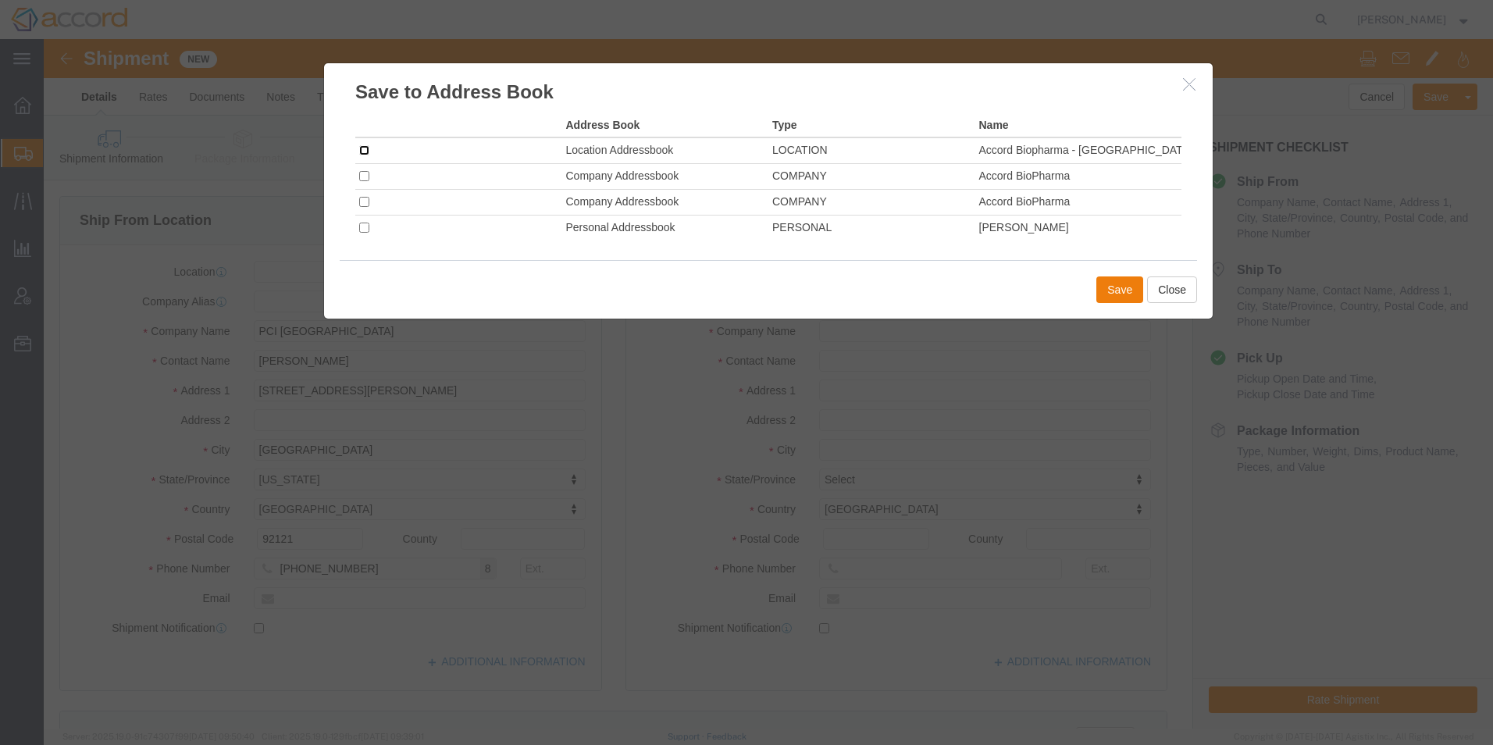
click input "checkbox"
checkbox input "true"
click button "Save"
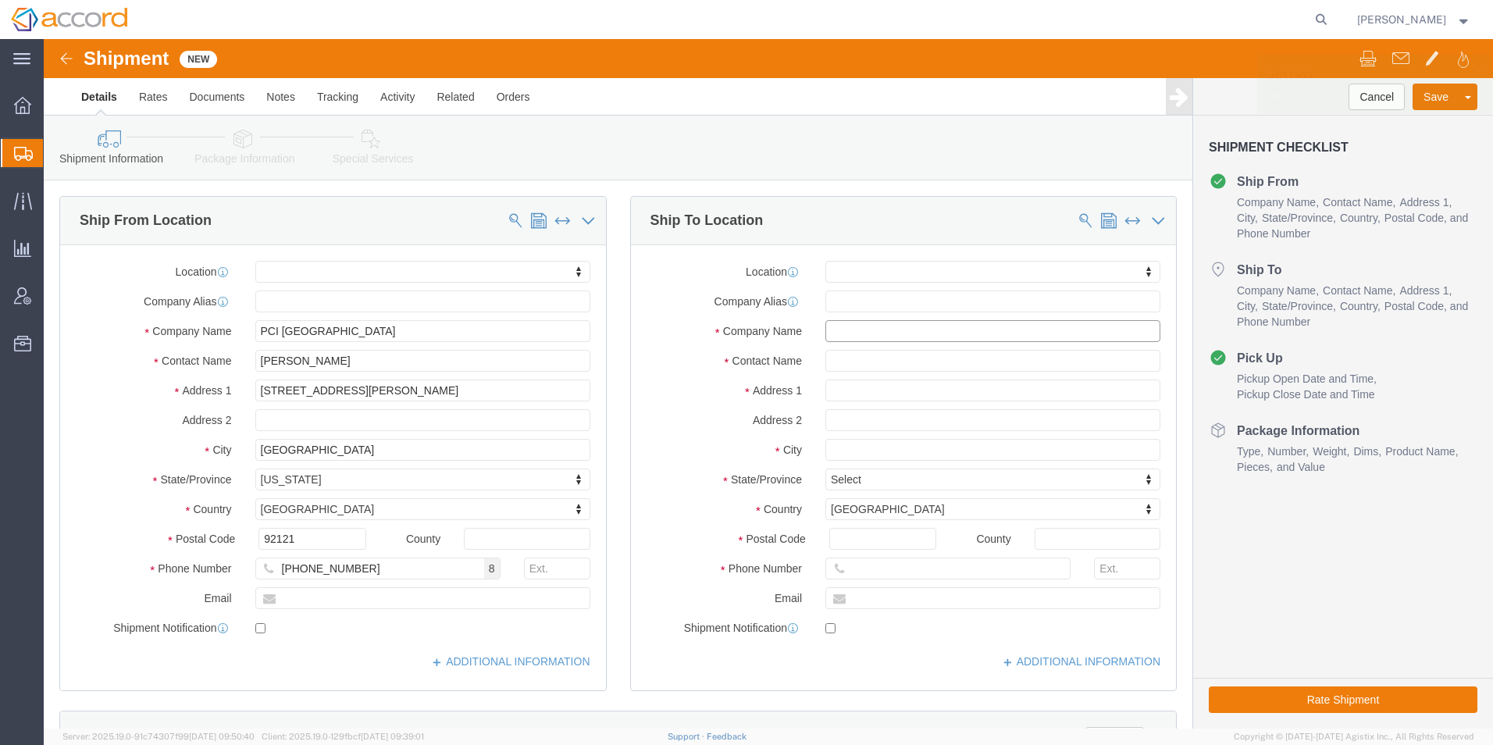
click input "text"
click button
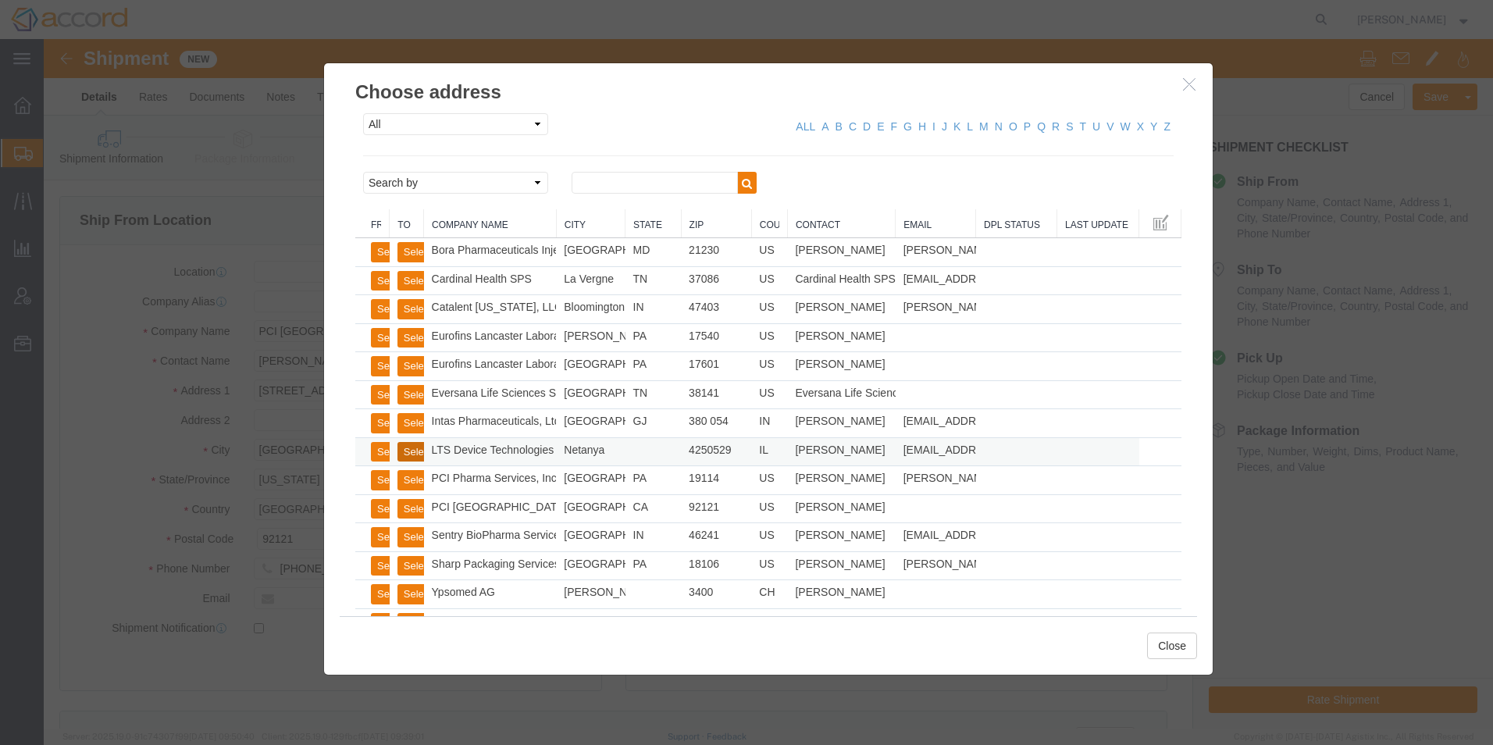
click button "Select"
select select
type input "LTS Device Technologies"
type input "[PERSON_NAME]"
type input "[STREET_ADDRESS]"
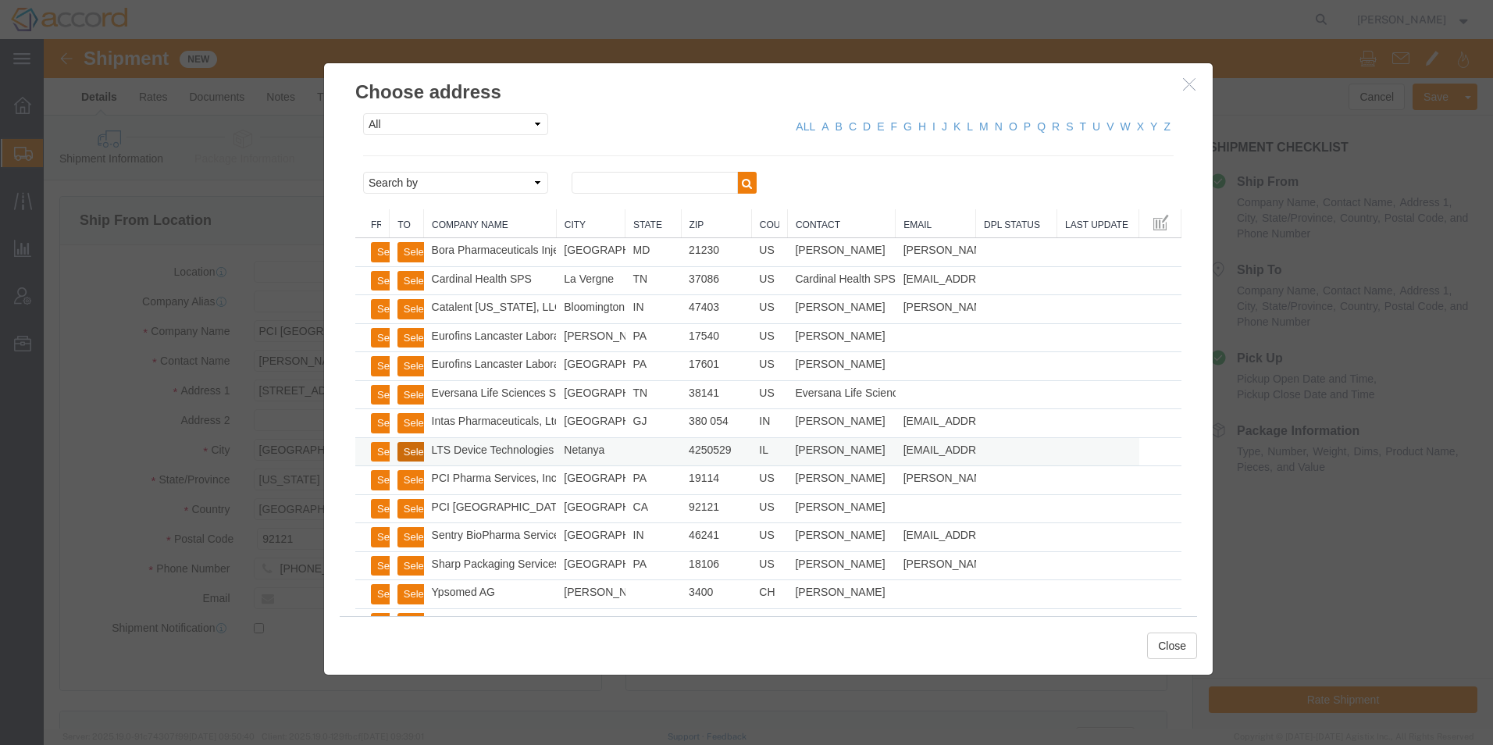
type input "Netanya"
select select "IL"
type input "4250529"
type input "[PHONE_NUMBER]"
type input "[EMAIL_ADDRESS][DOMAIN_NAME]"
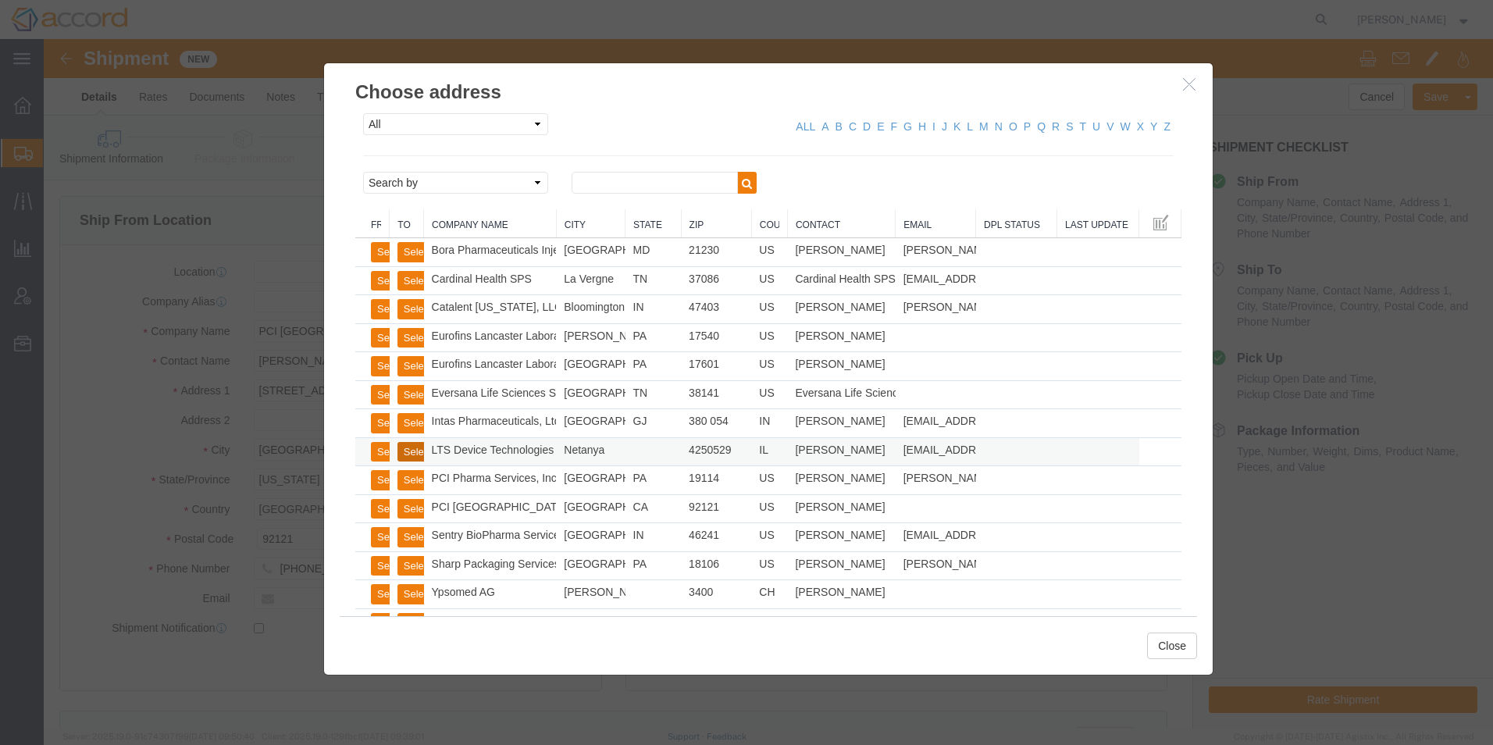
checkbox input "true"
click button "Close"
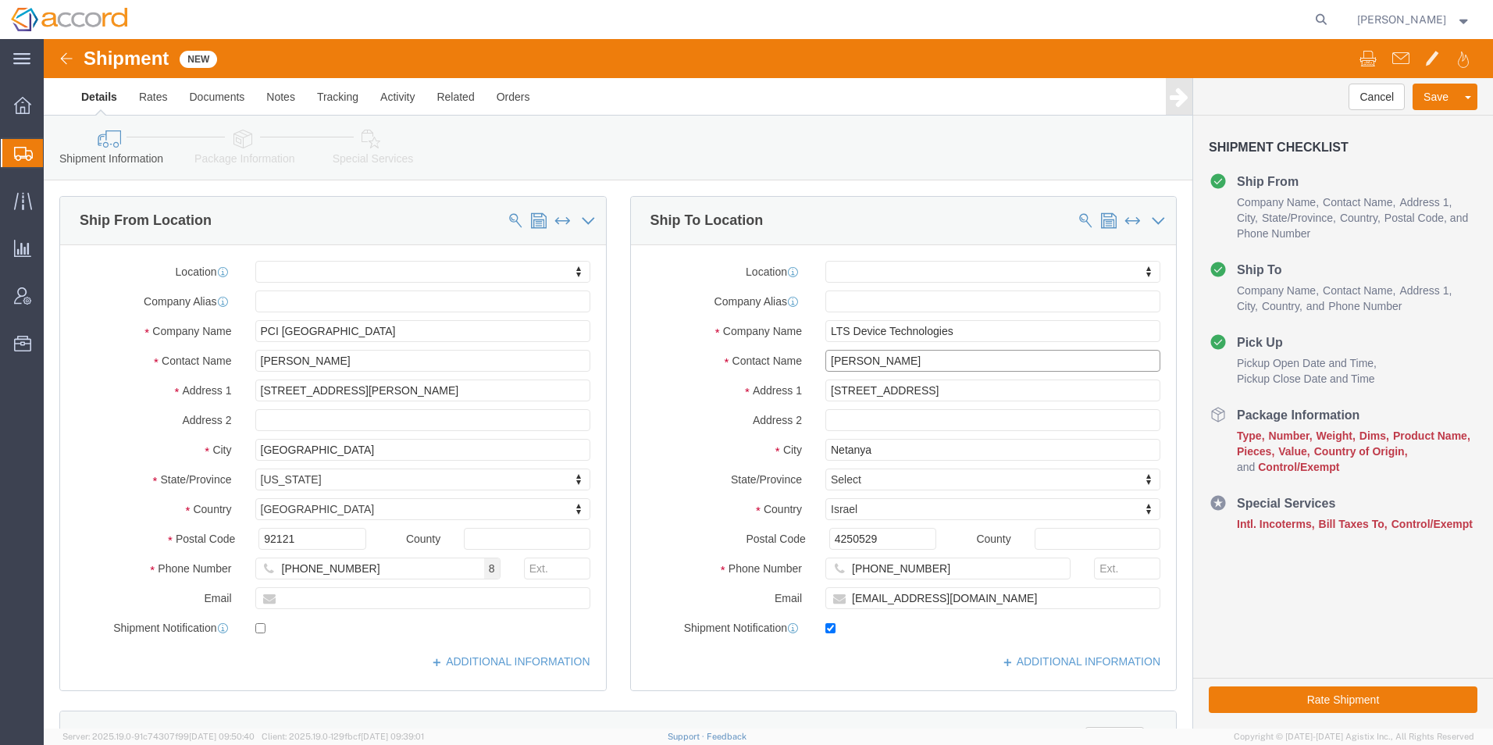
drag, startPoint x: 850, startPoint y: 326, endPoint x: 730, endPoint y: 319, distance: 120.5
click div "Contact Name [PERSON_NAME]"
type input "[PERSON_NAME]"
click input "text"
type input "PO Box 609"
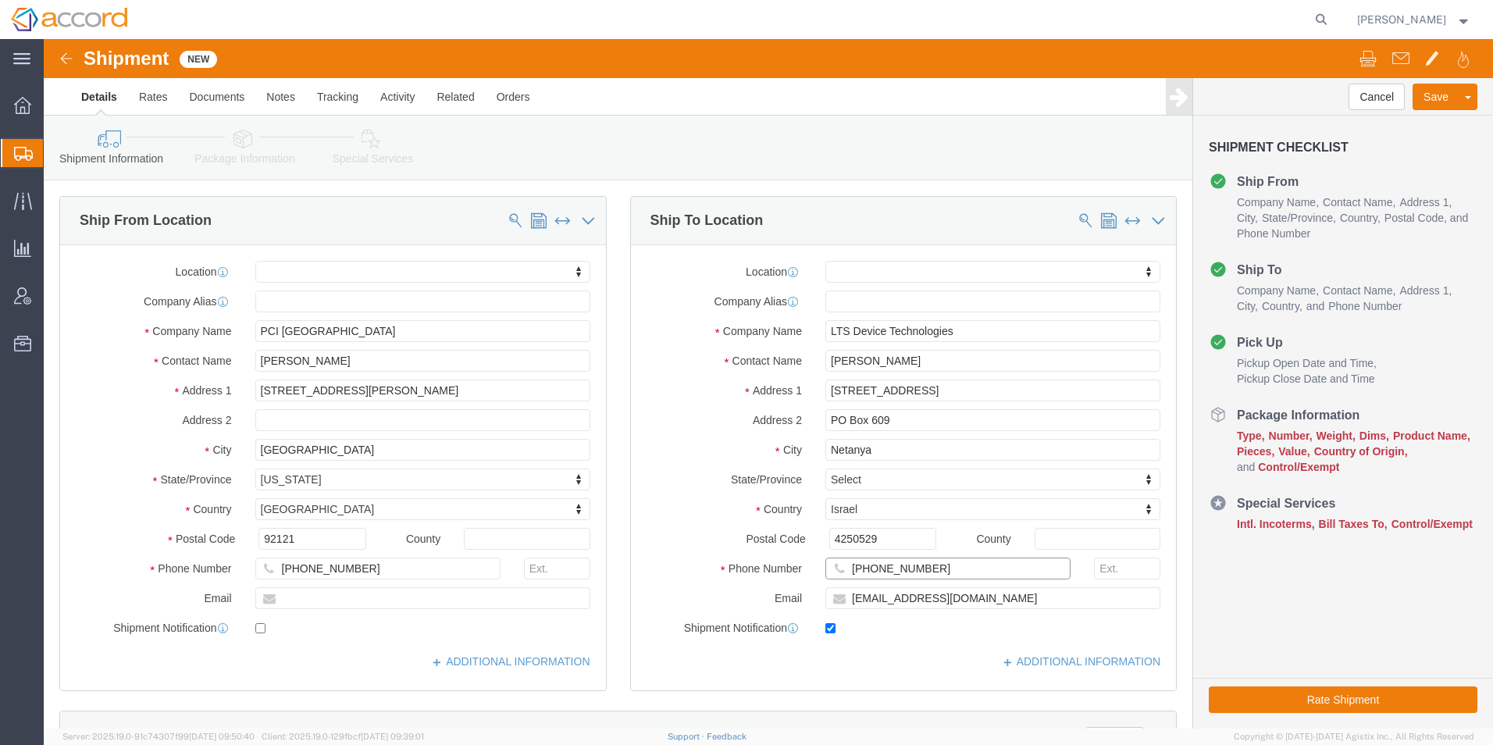
drag, startPoint x: 897, startPoint y: 533, endPoint x: 829, endPoint y: 529, distance: 68.1
click input "[PHONE_NUMBER]"
type input "[PHONE_NUMBER]"
drag, startPoint x: 976, startPoint y: 562, endPoint x: 617, endPoint y: 544, distance: 359.8
click div "Location My Profile Location Accord Biopharma - [GEOGRAPHIC_DATA] Accord Health…"
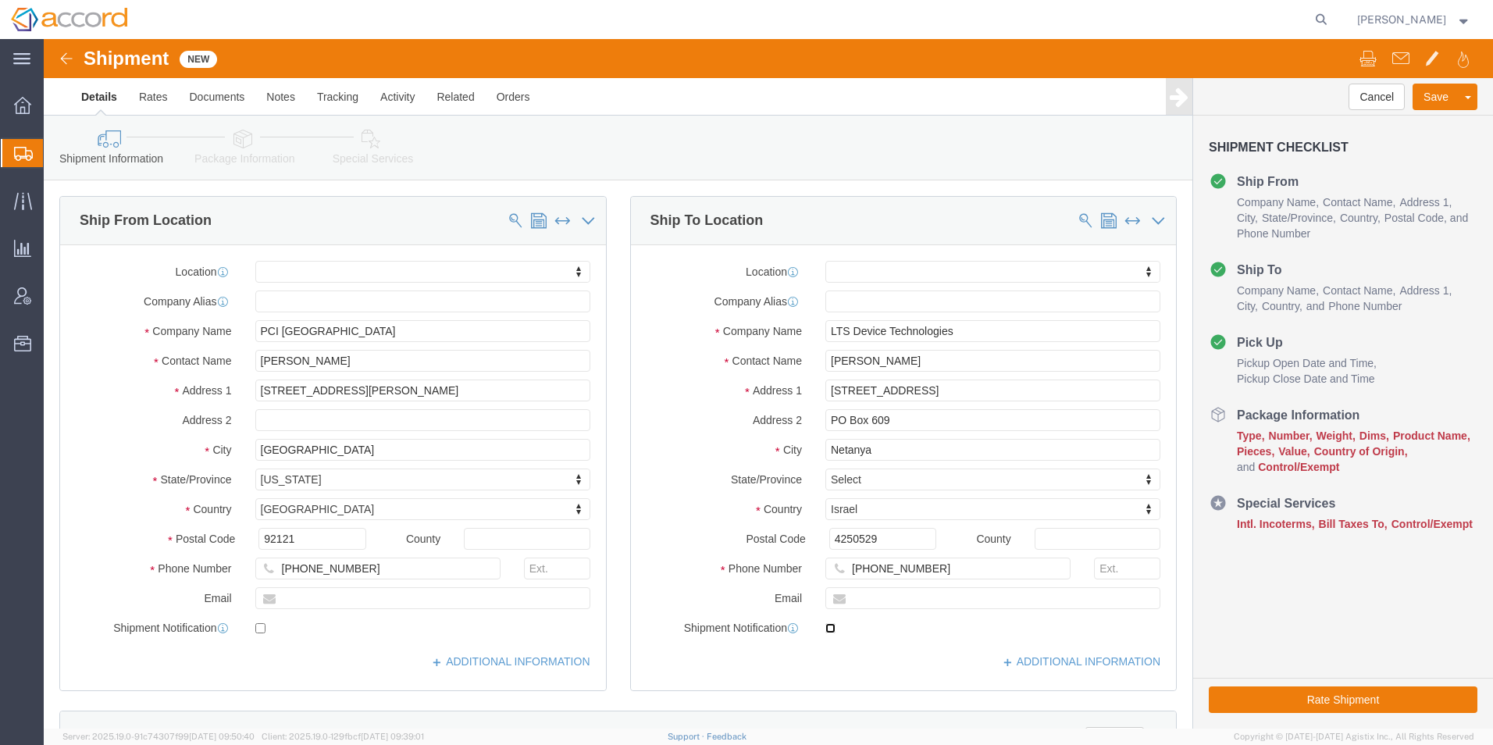
click input "checkbox"
checkbox input "false"
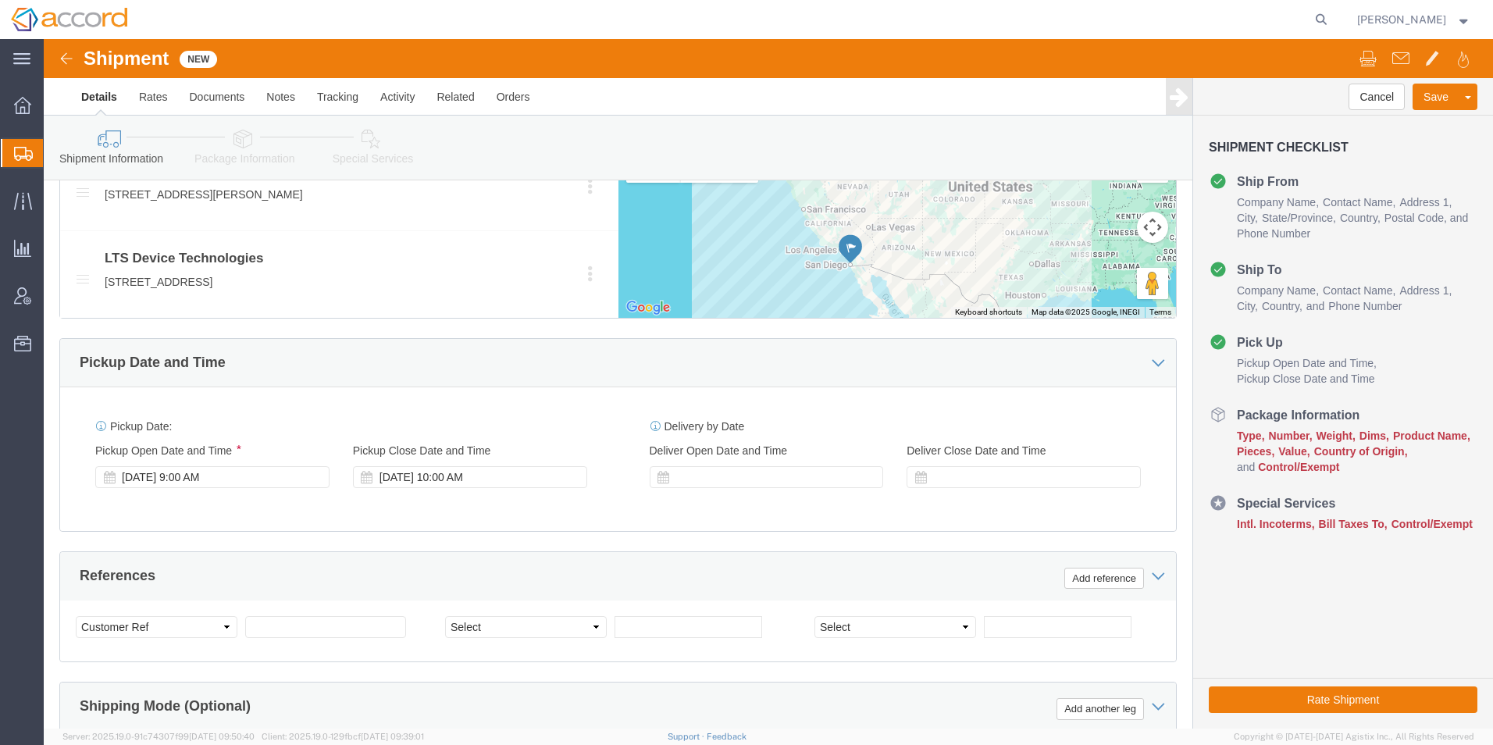
scroll to position [781, 0]
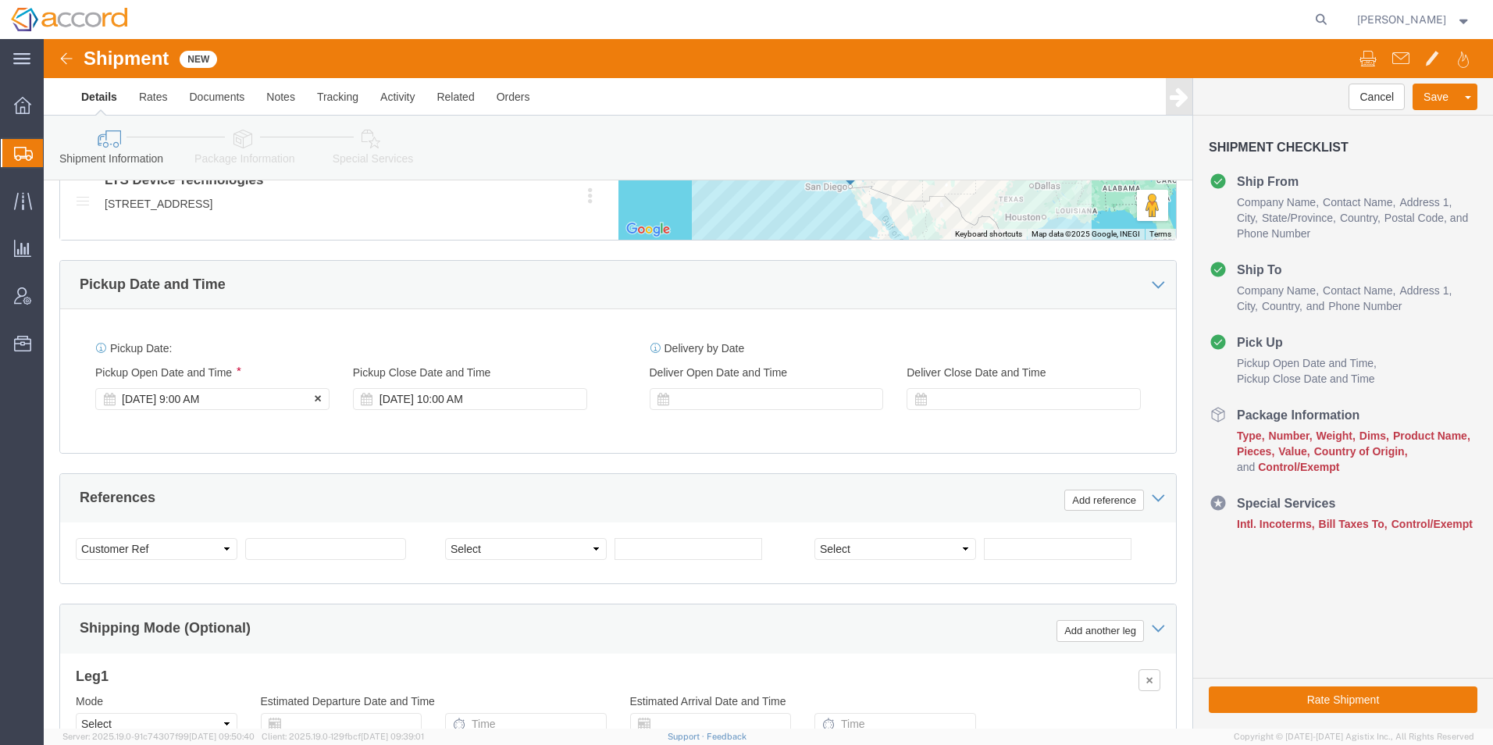
click div "[DATE] 9:00 AM"
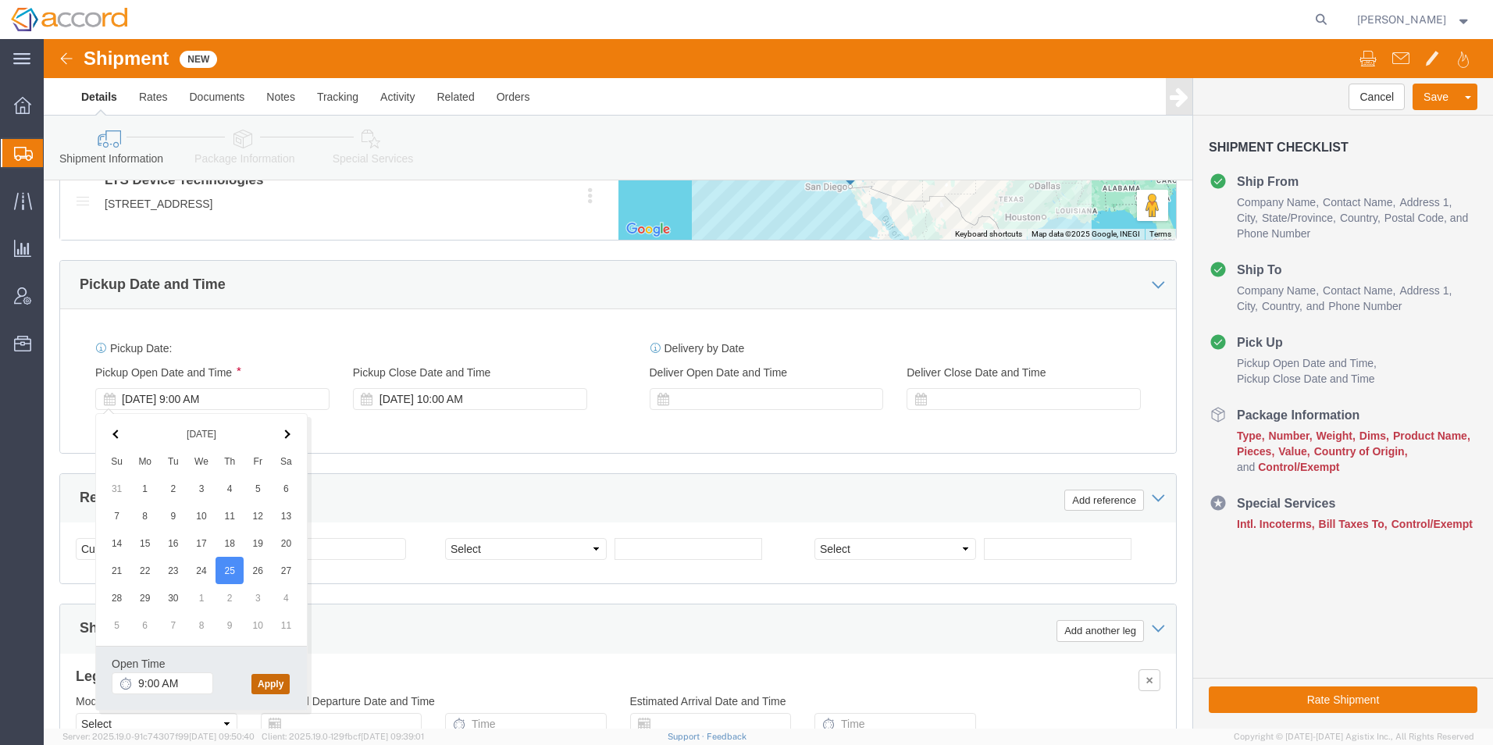
click button "Apply"
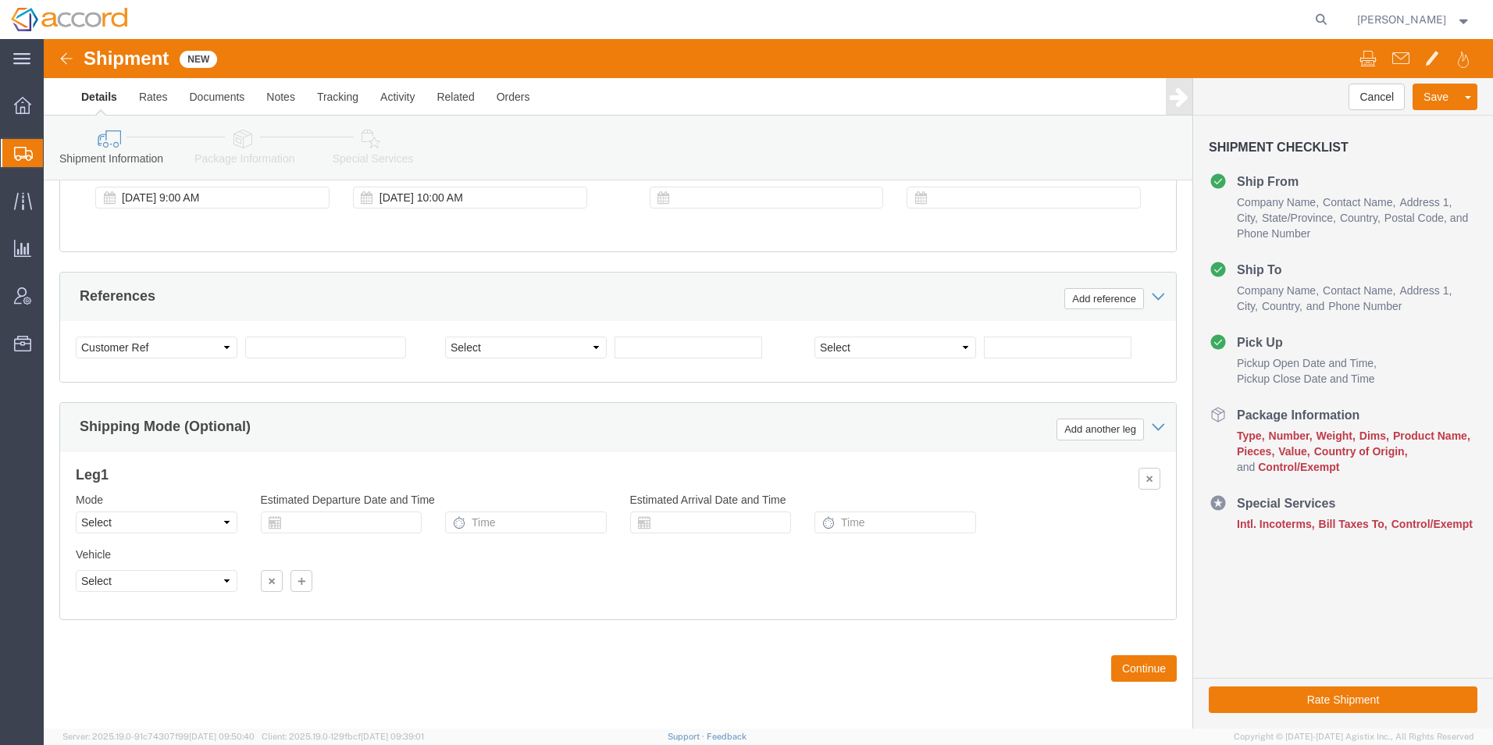
scroll to position [983, 0]
click button "Continue"
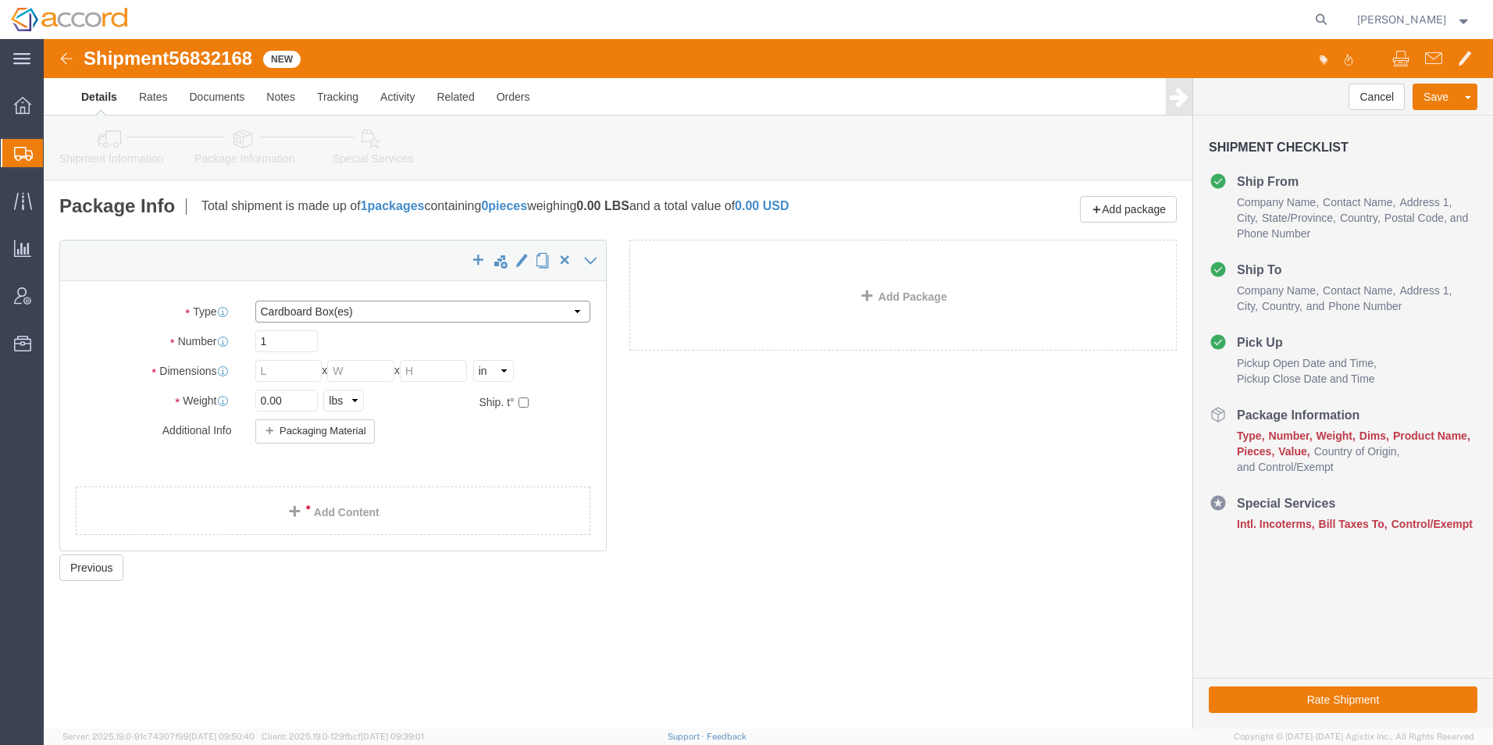
click select "Select Bale(s) Basket(s) Bolt(s) Bottle(s) Buckets Bulk Bundle(s) Can(s) Cardbo…"
select select "PSNS"
click select "Select Bale(s) Basket(s) Bolt(s) Bottle(s) Buckets Bulk Bundle(s) Can(s) Cardbo…"
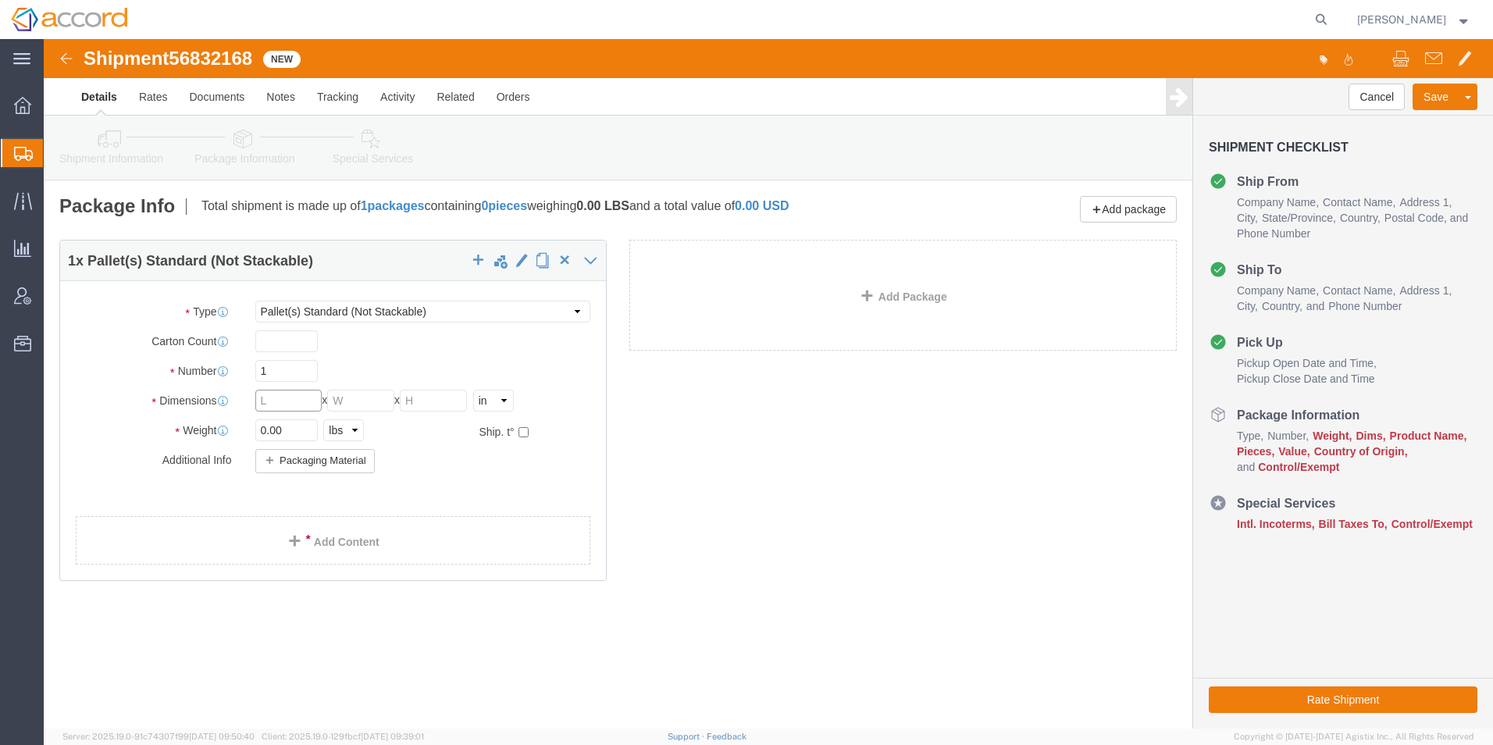
click input "text"
type input "40"
type input "48"
type input "40"
click input "0.00"
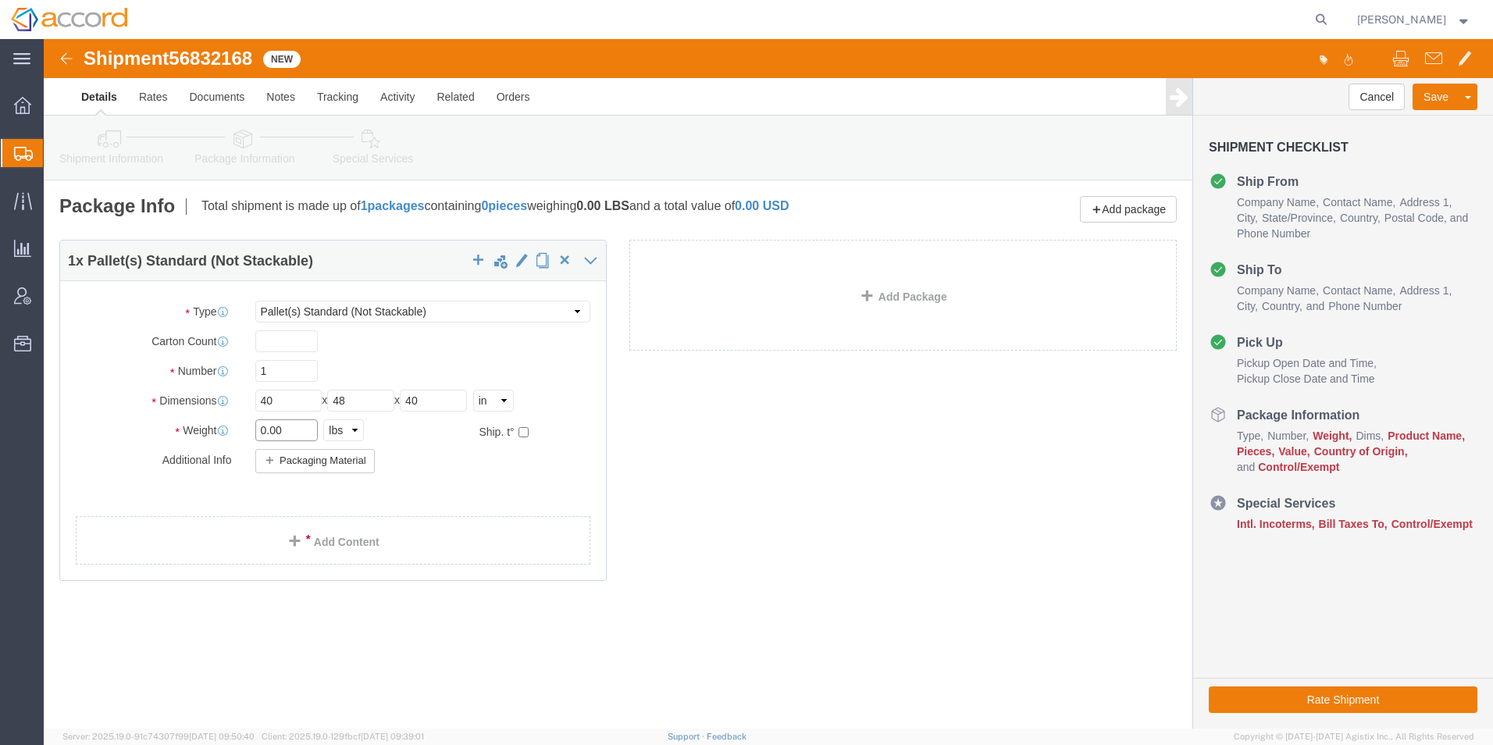
drag, startPoint x: 254, startPoint y: 392, endPoint x: 197, endPoint y: 385, distance: 57.4
click div "Weight 0.00 Select kgs lbs Ship. t°"
type input "200"
click link "Add Content"
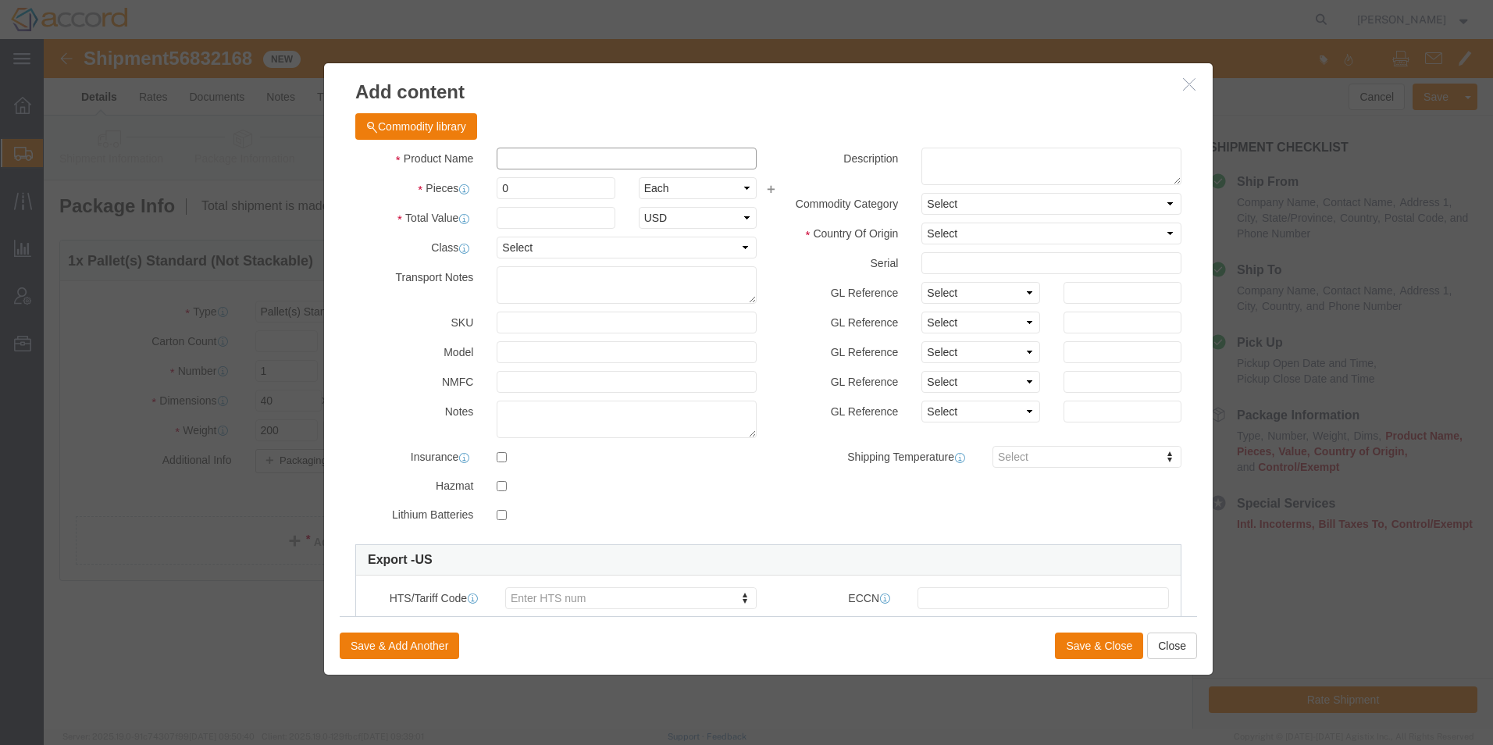
click input "text"
type input "L"
type input "Kit, 1x PFS Only End of SLL"
click input "0"
type input "130"
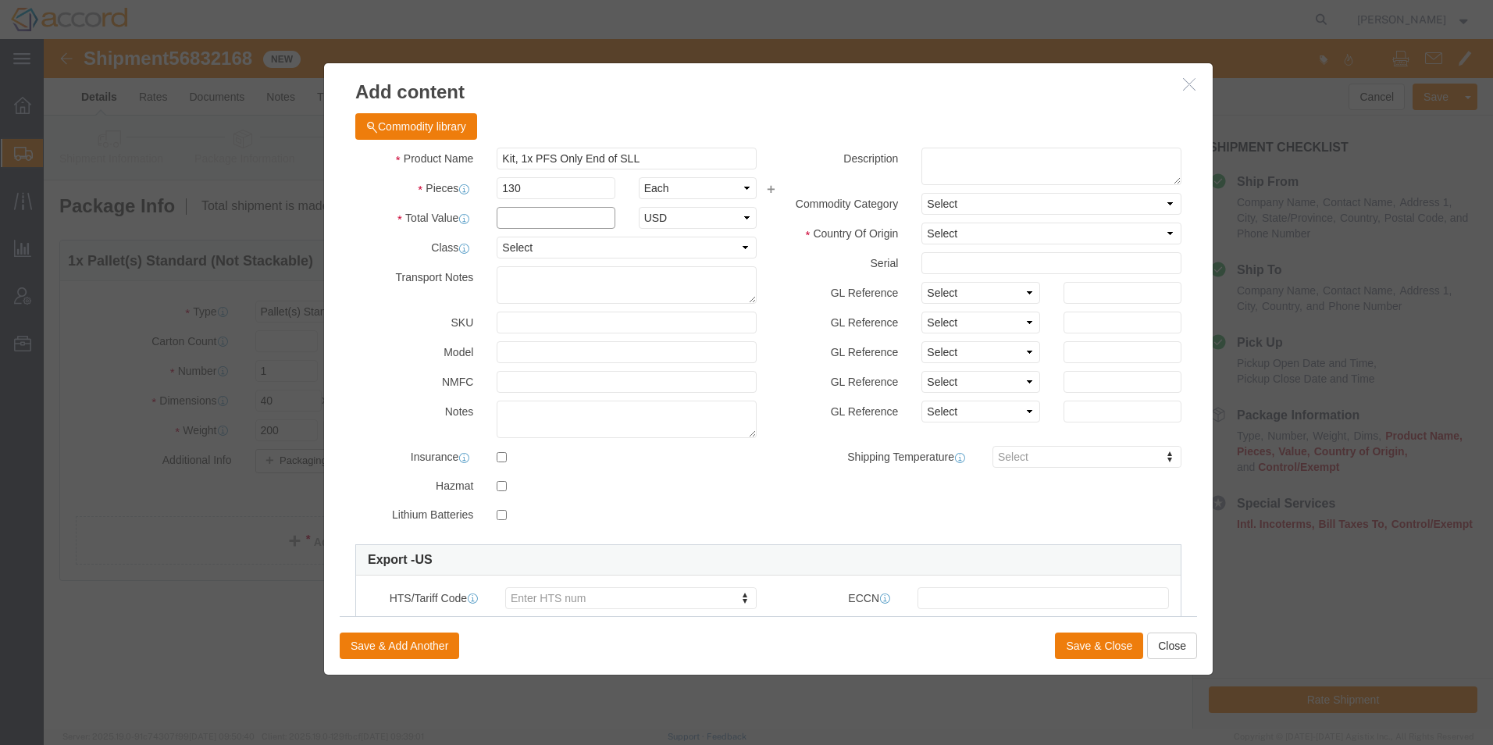
click input "text"
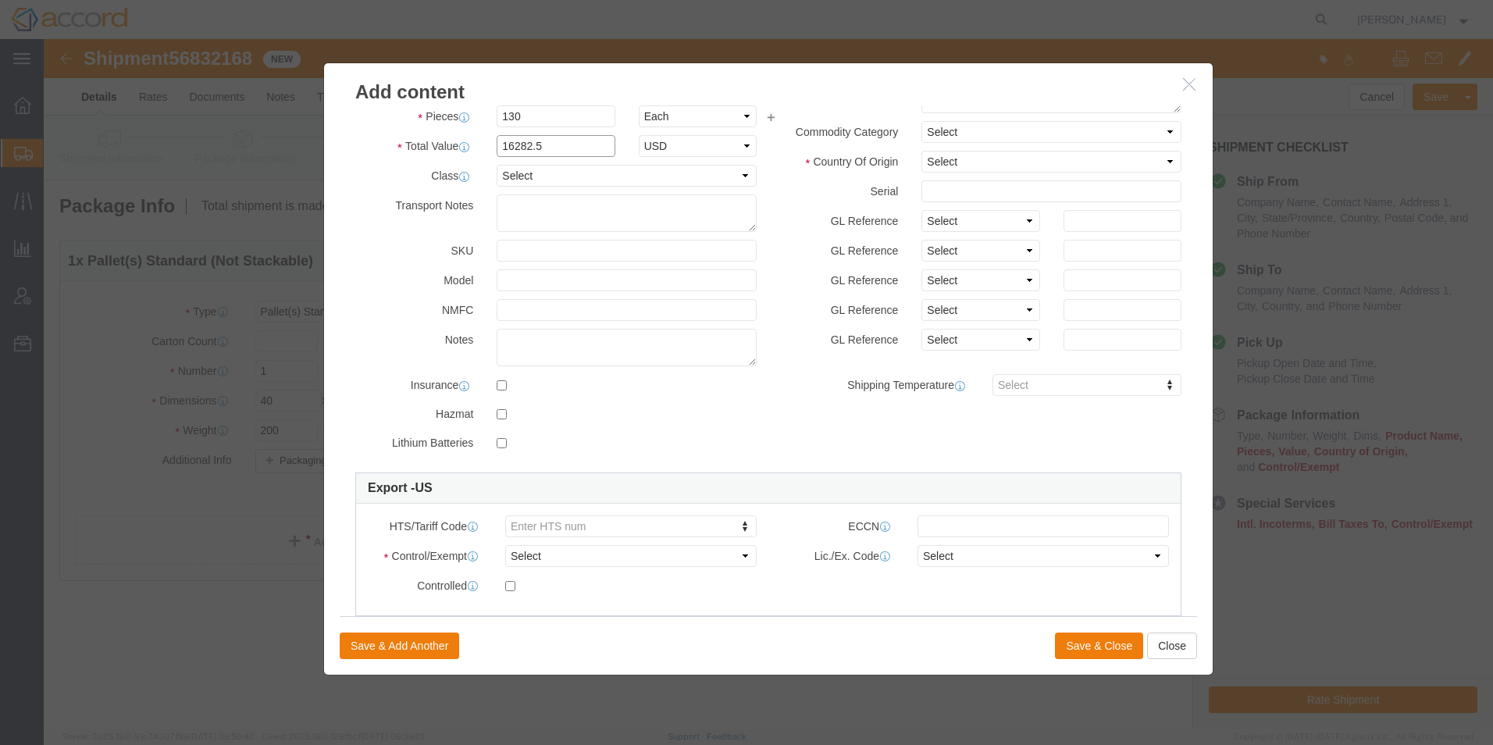
scroll to position [156, 0]
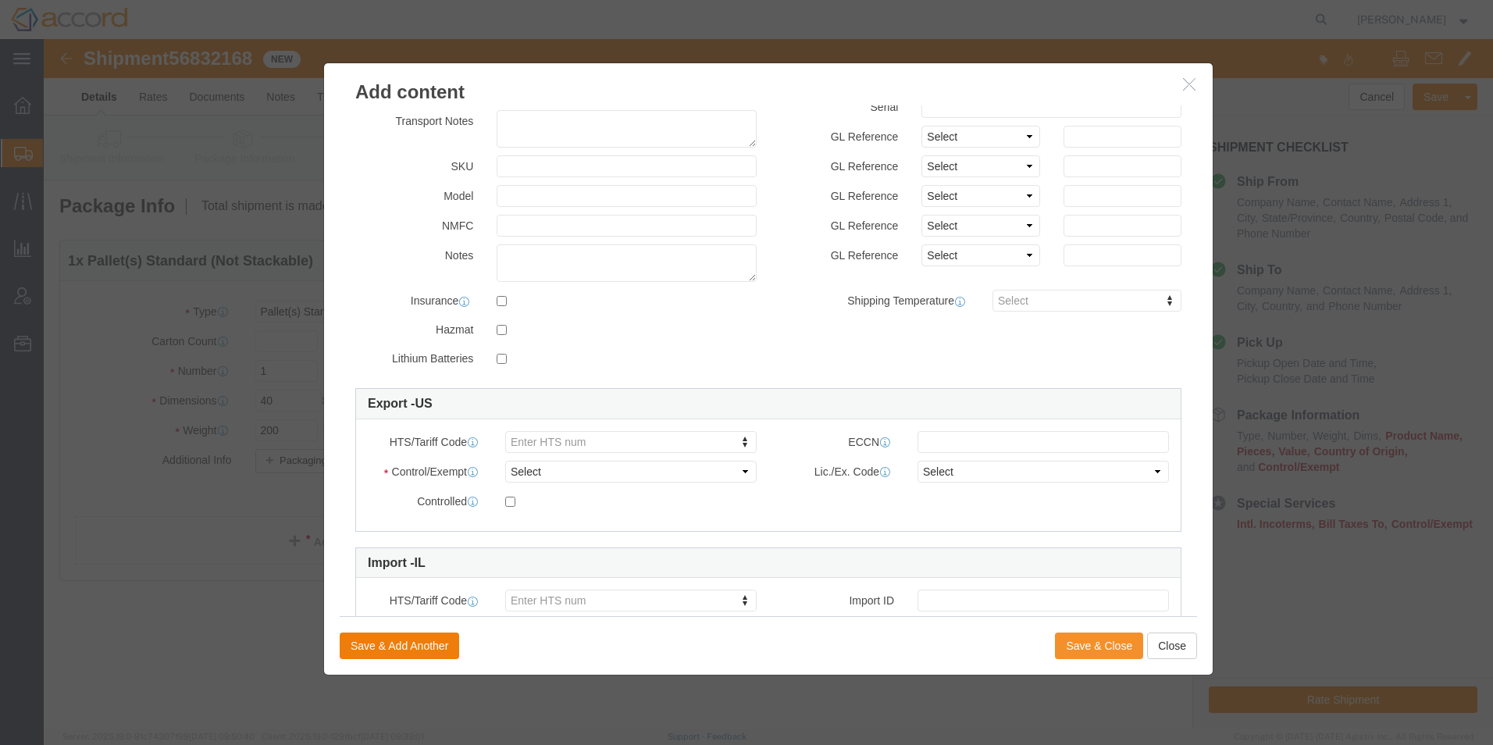
type input "16282.5"
click button "Save & Close"
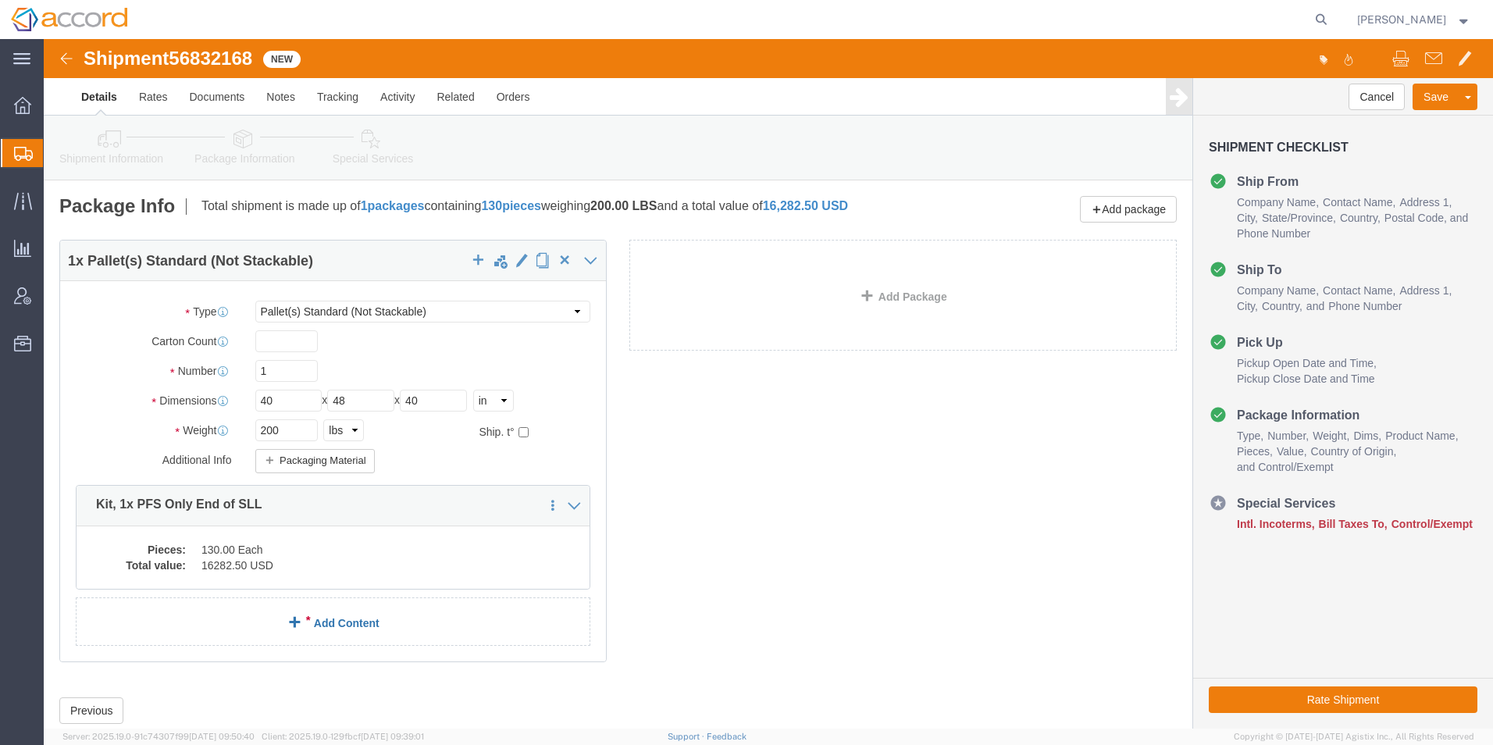
click link "Add Content"
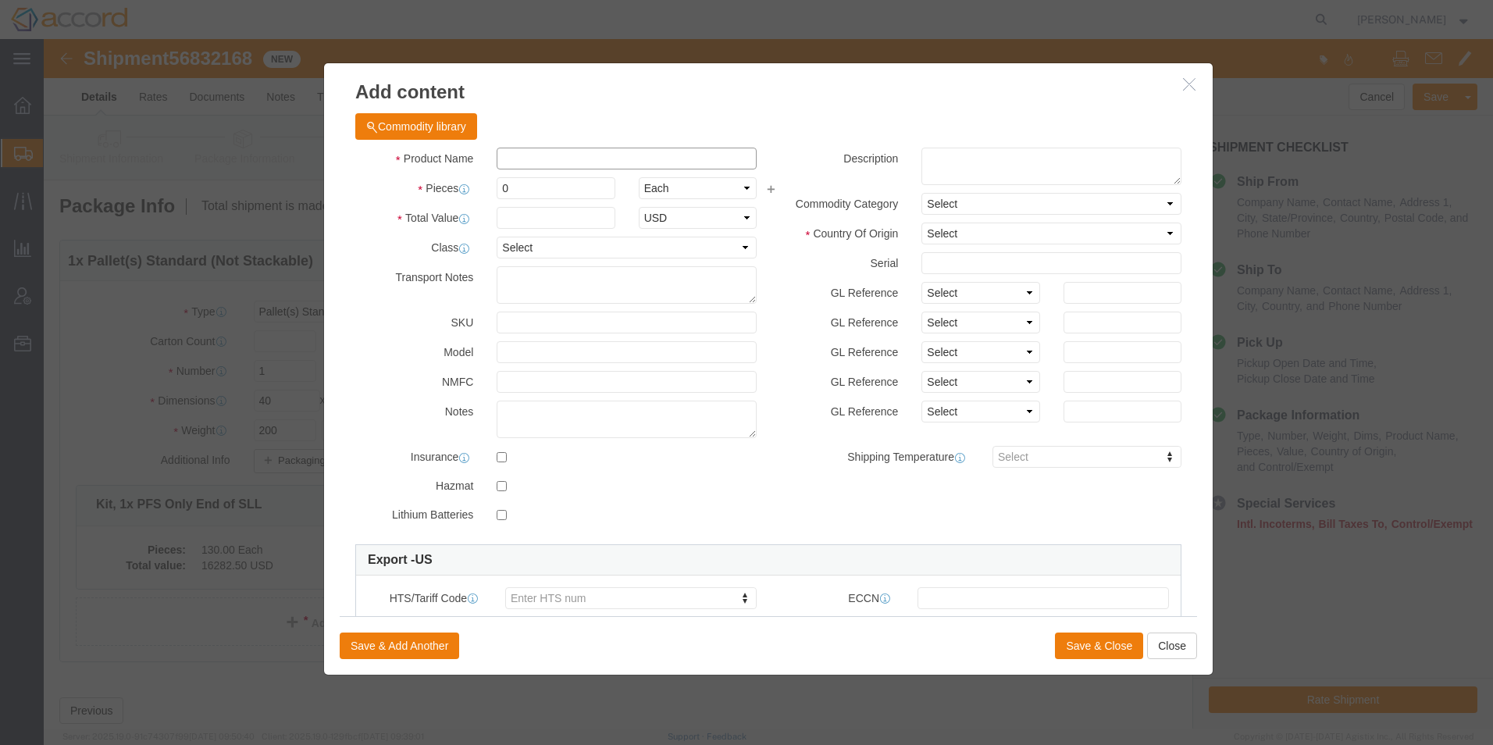
click input "text"
click input "0"
type input "234"
click input "text"
type input "28721.16"
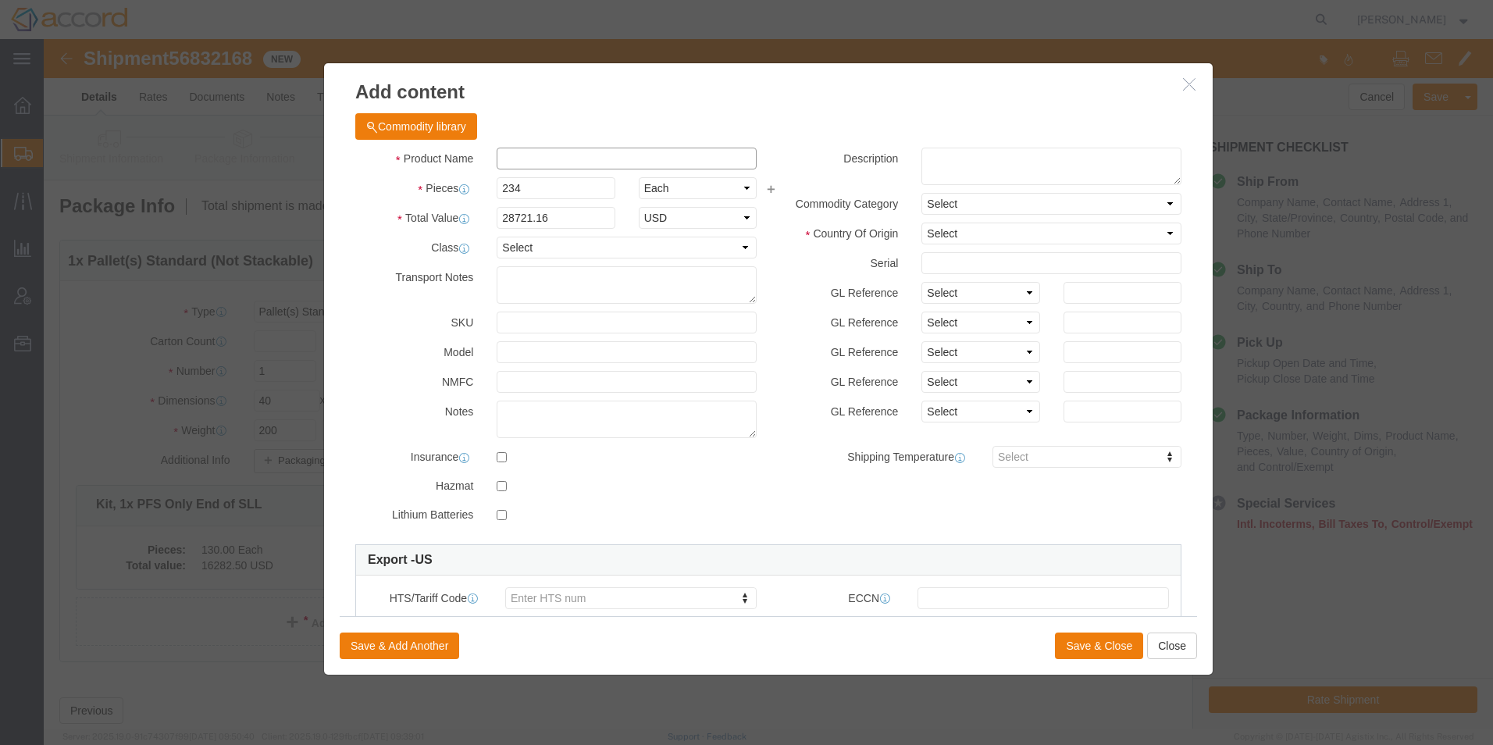
click input "text"
type input "Kit, 2x OBI End of SLL"
click button "Save & Close"
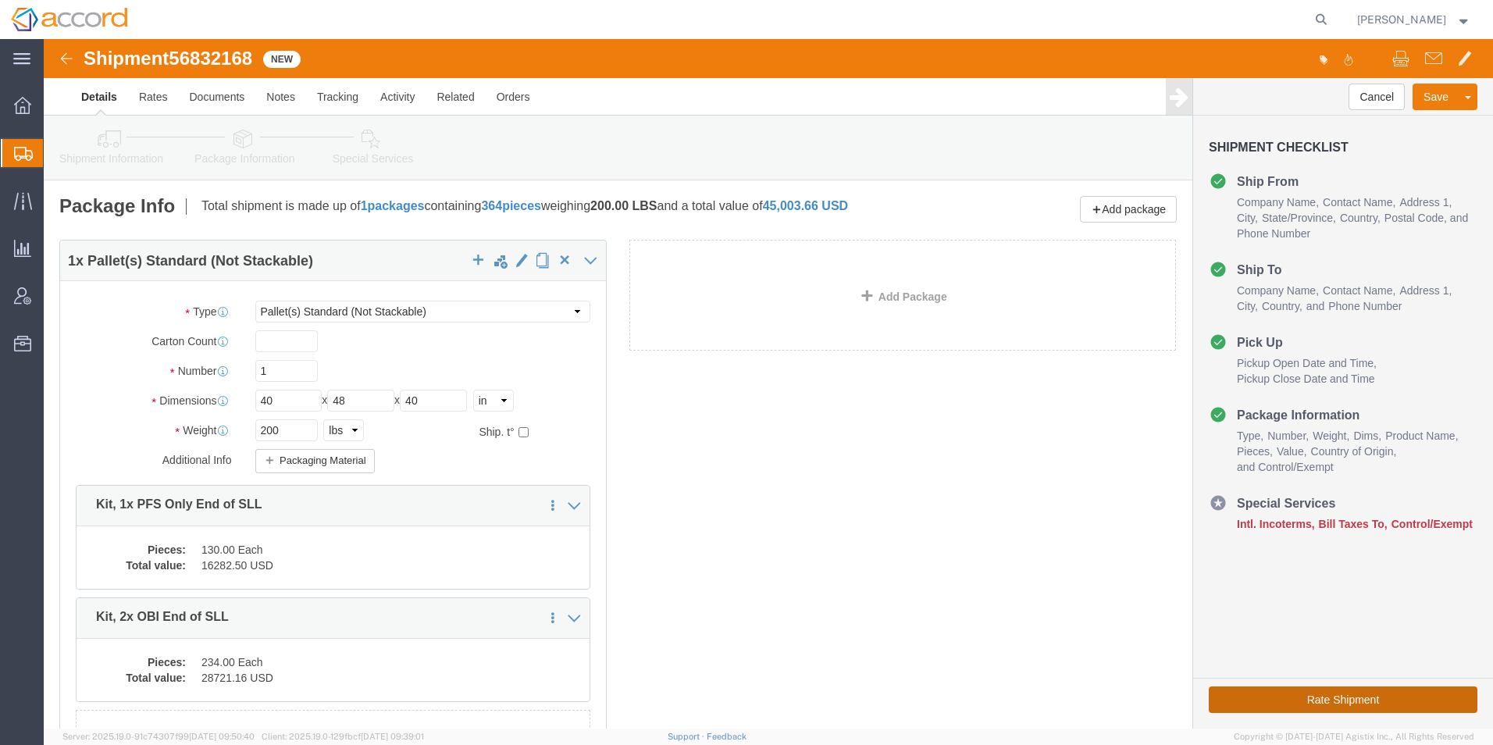
click button "Rate Shipment"
click link "Assign To"
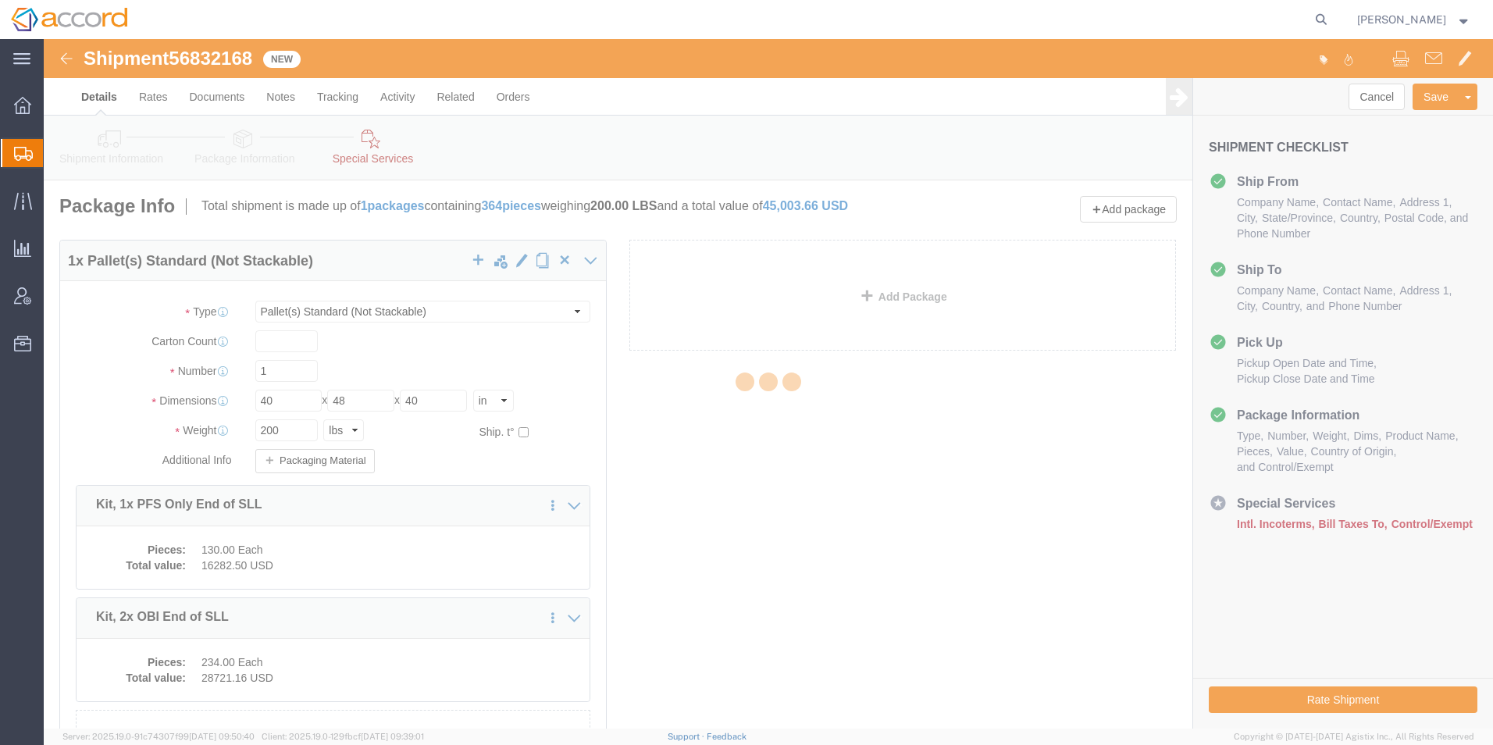
select select
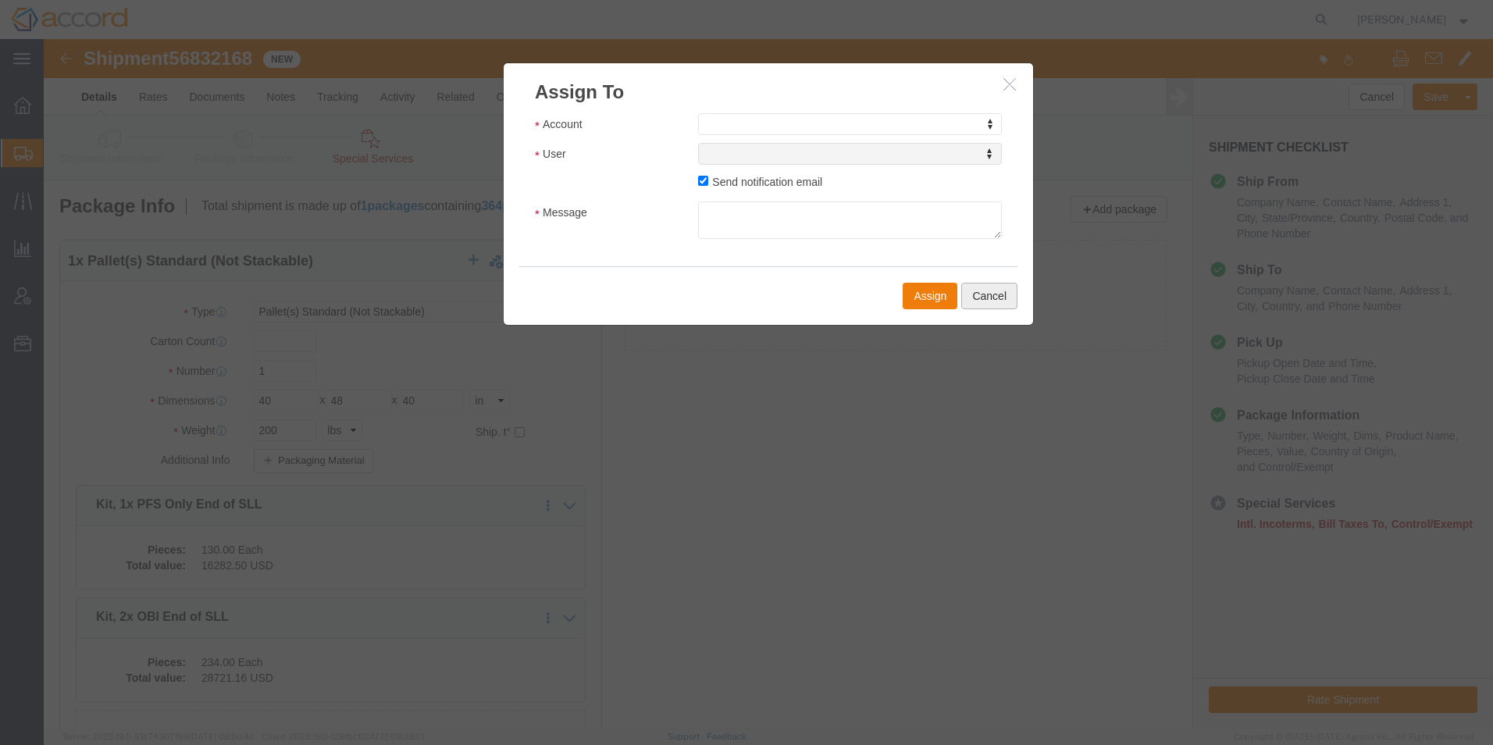
click button "Cancel"
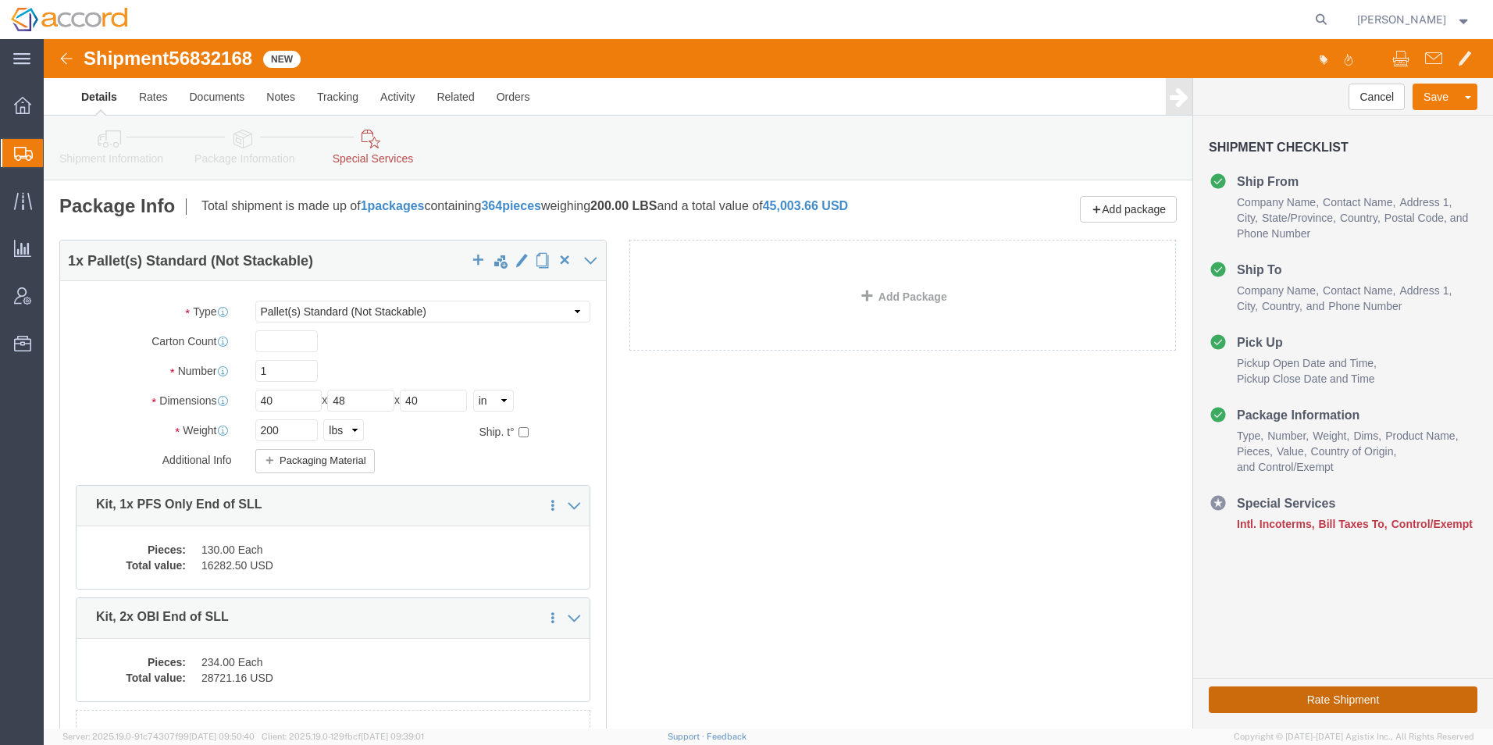
drag, startPoint x: 1267, startPoint y: 661, endPoint x: 276, endPoint y: 83, distance: 1146.7
click button "Rate Shipment"
click link "Documents"
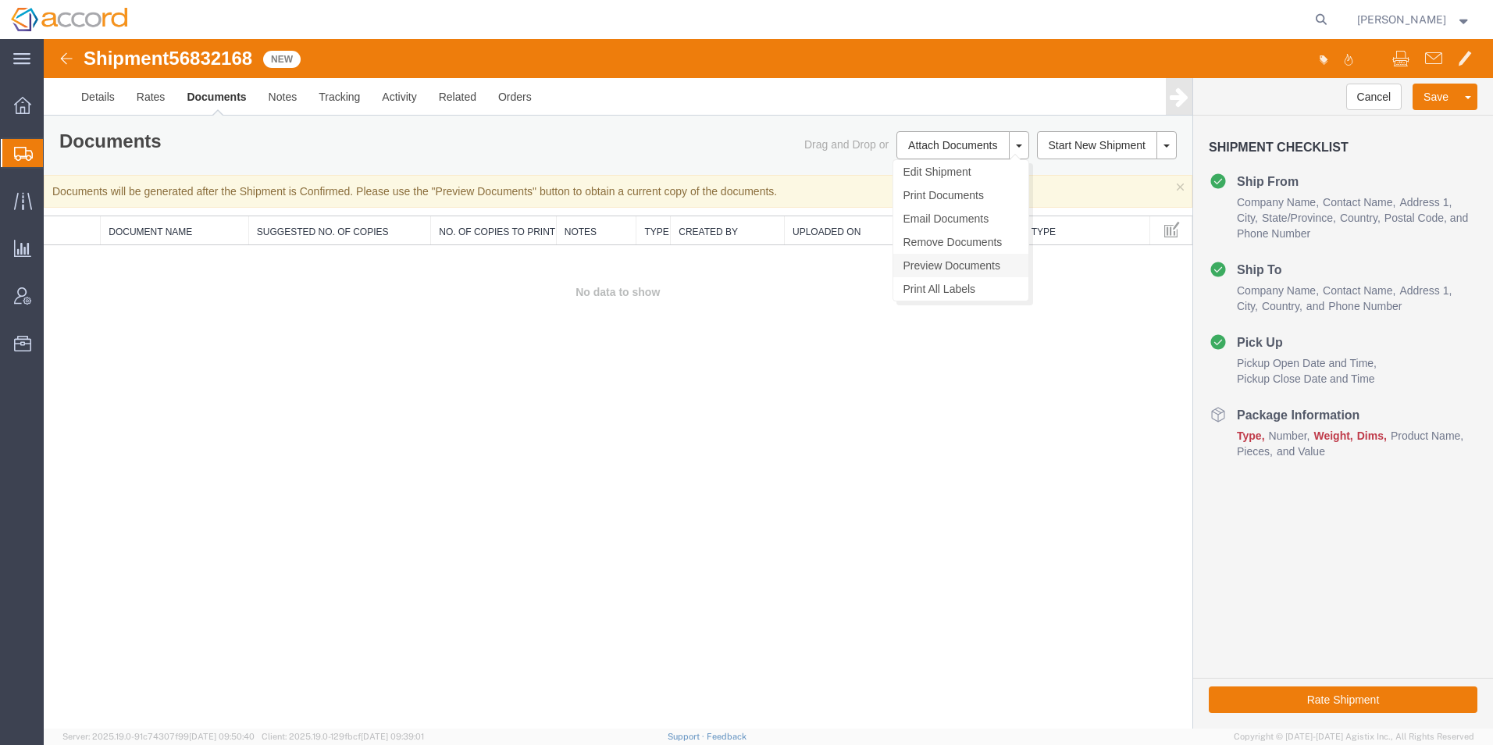
click at [931, 269] on link "Preview Documents" at bounding box center [961, 265] width 135 height 23
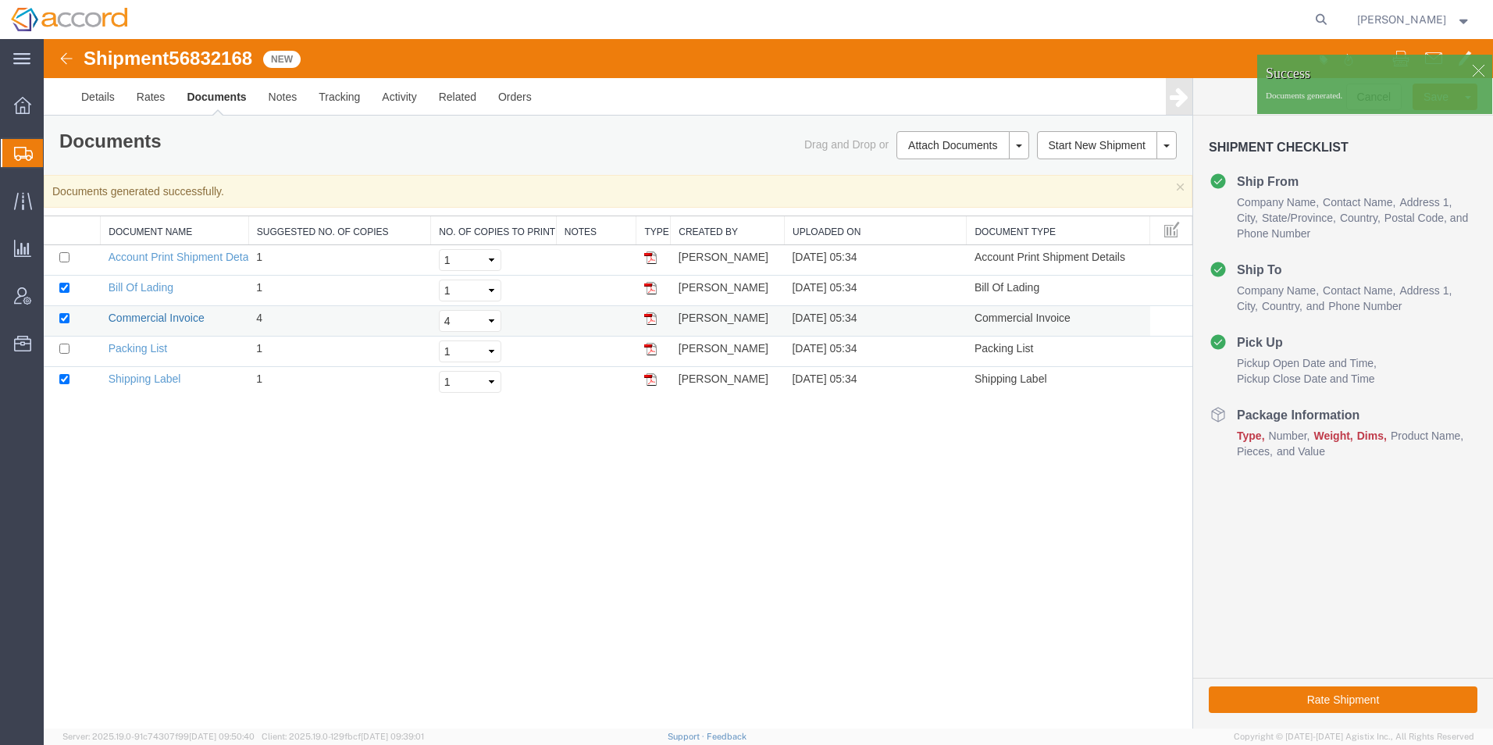
click at [140, 315] on link "Commercial Invoice" at bounding box center [157, 318] width 96 height 12
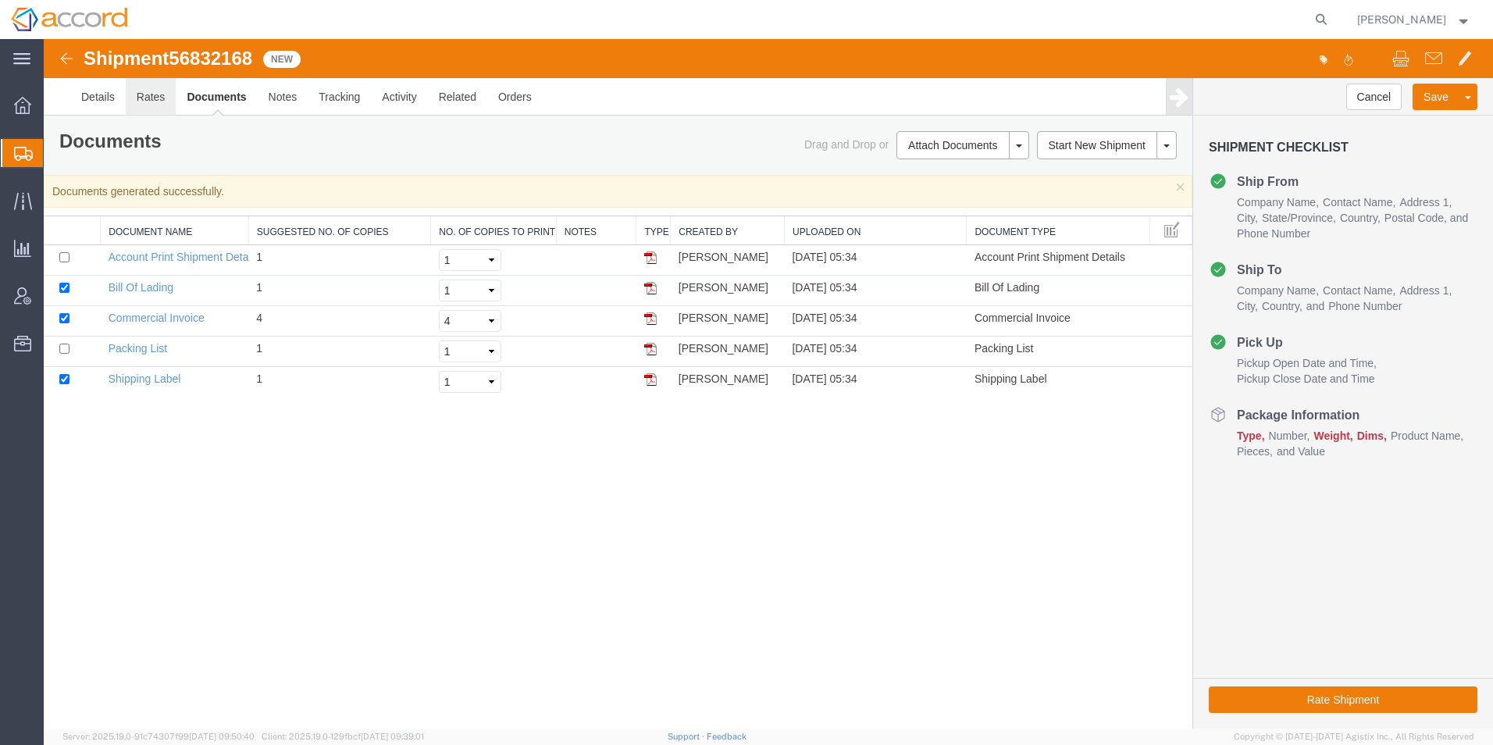
click at [134, 91] on link "Rates" at bounding box center [151, 96] width 51 height 37
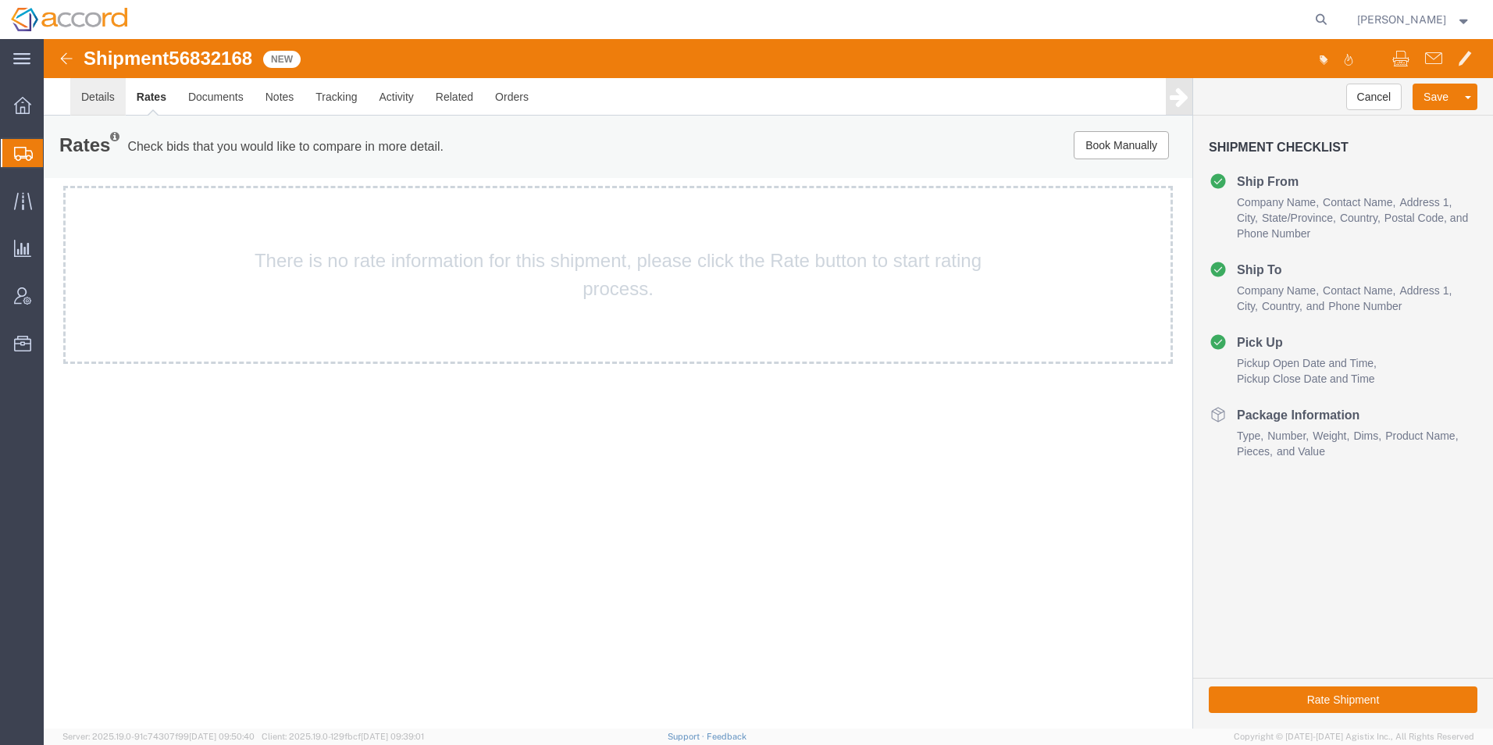
click at [95, 102] on link "Details" at bounding box center [97, 96] width 55 height 37
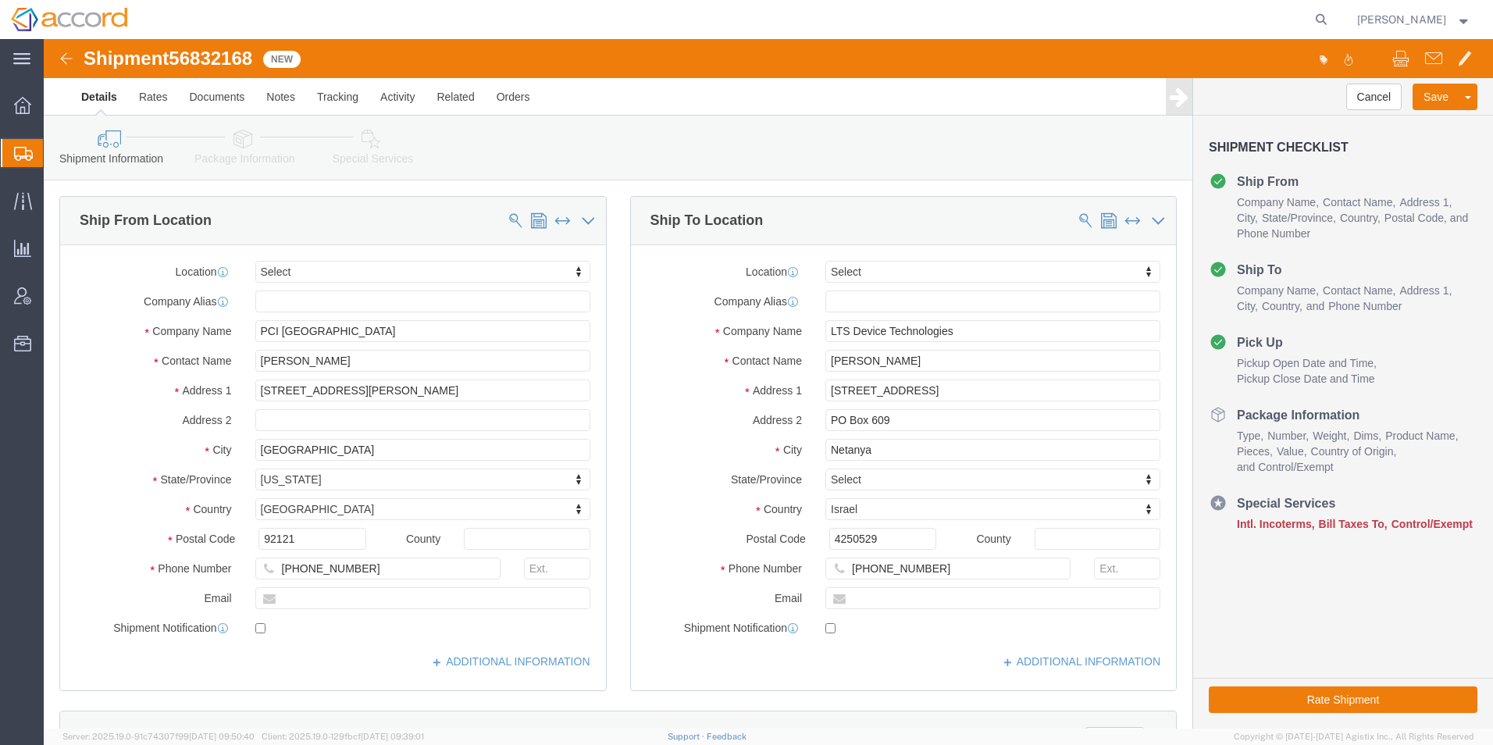
click link "Package Information"
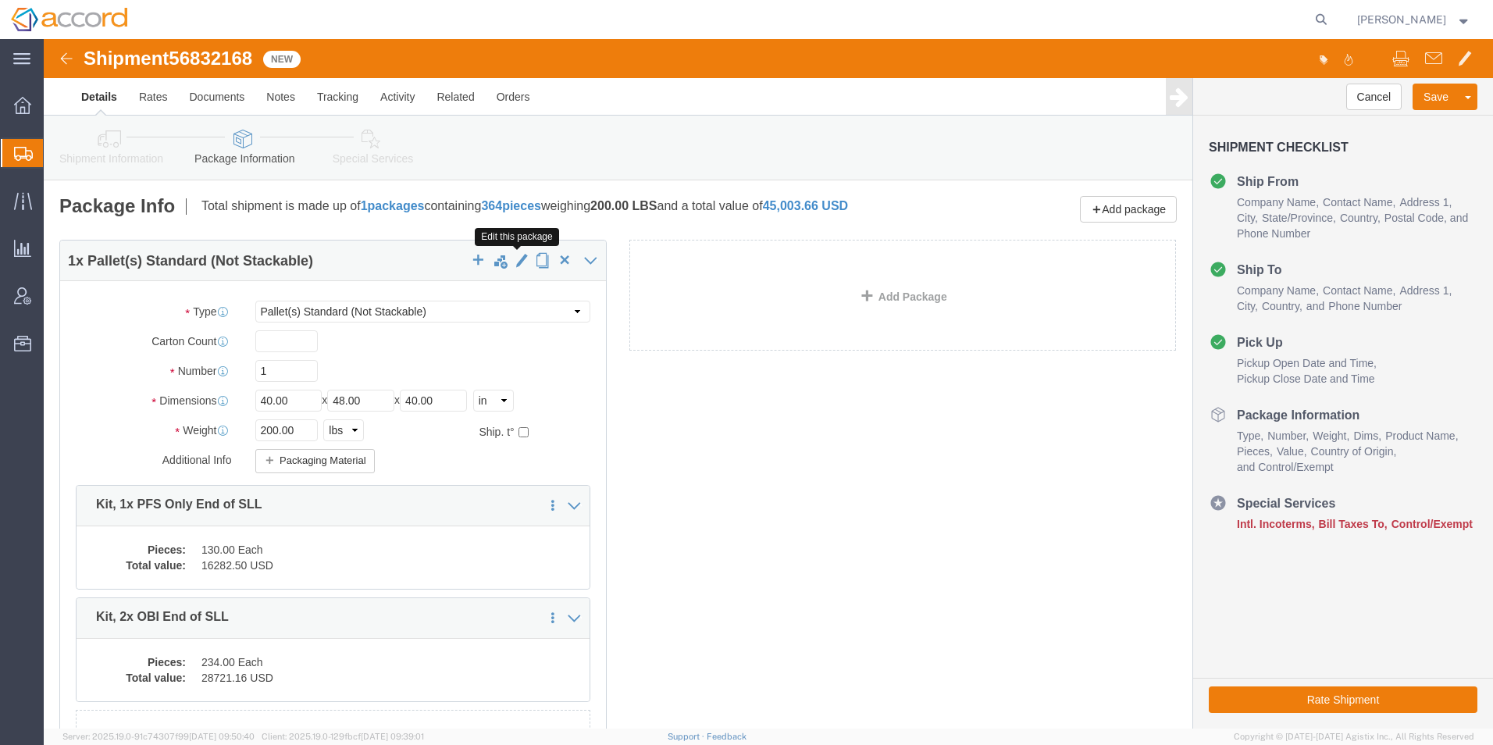
click span "button"
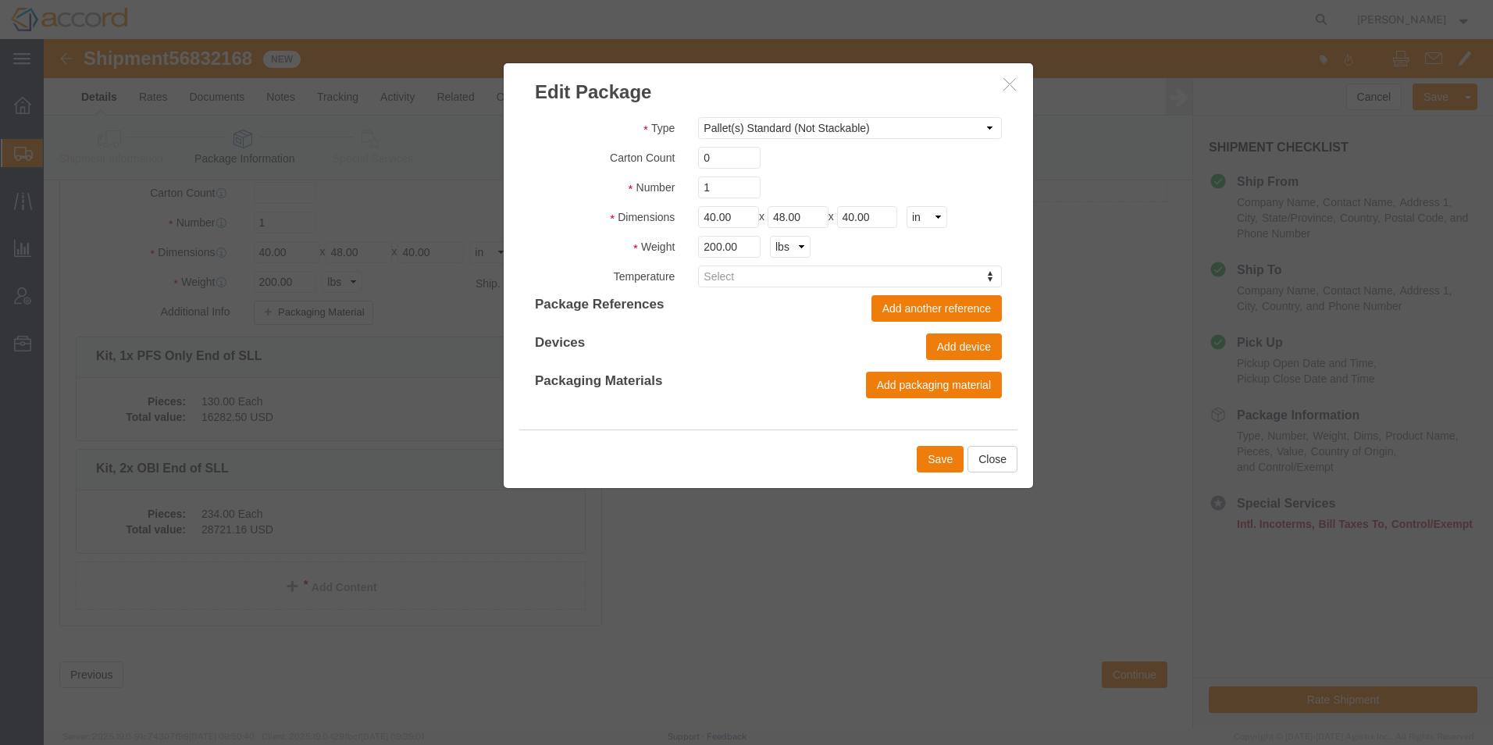
scroll to position [166, 0]
click button "Close"
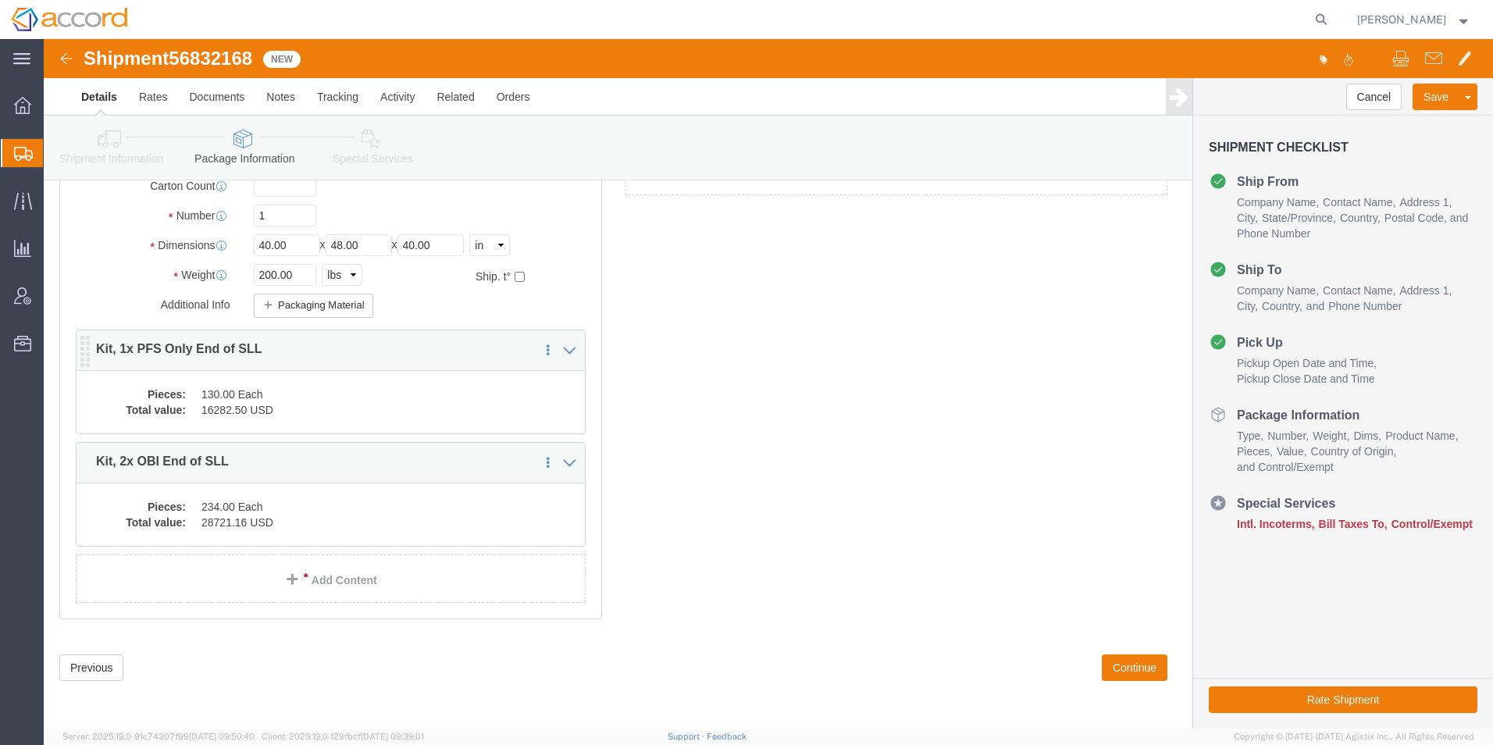
scroll to position [155, 0]
click icon
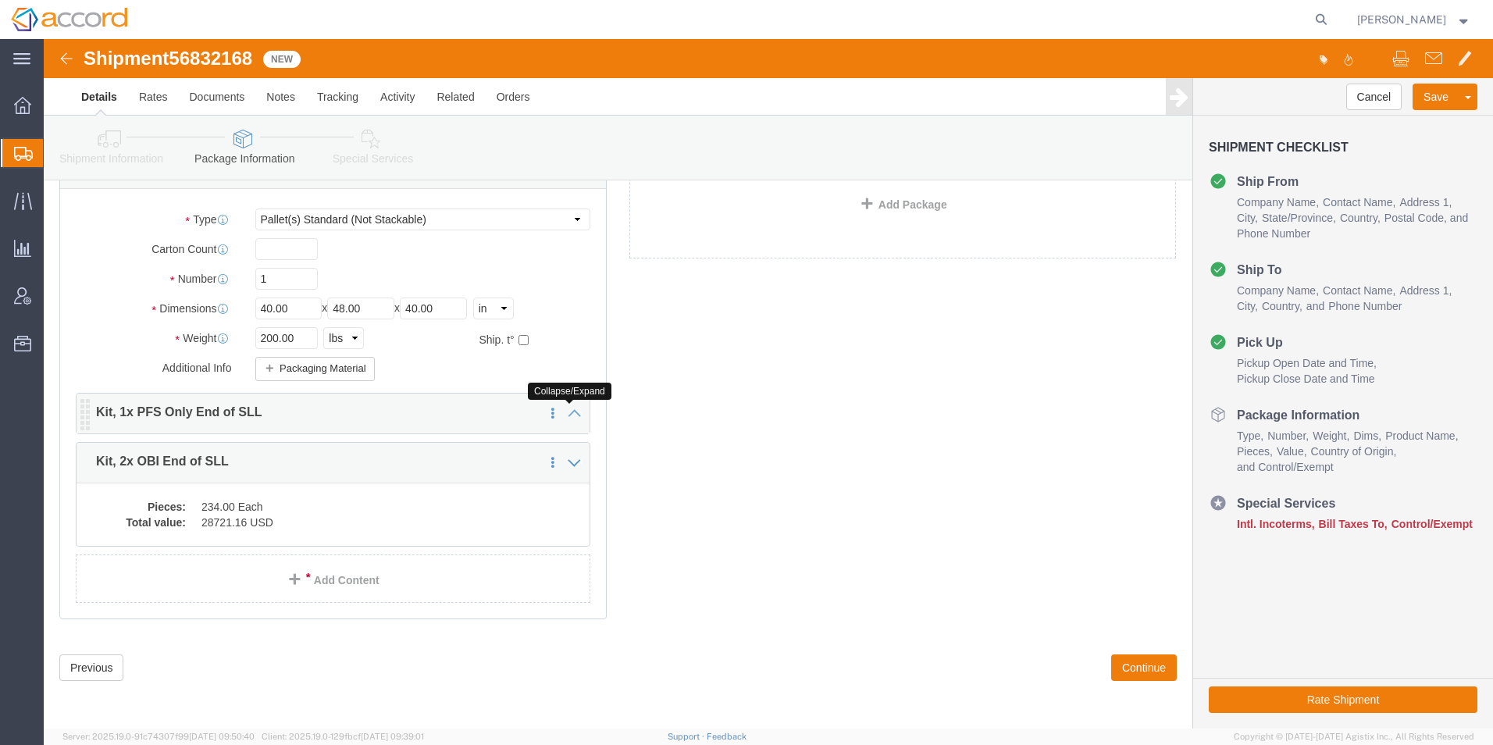
click icon
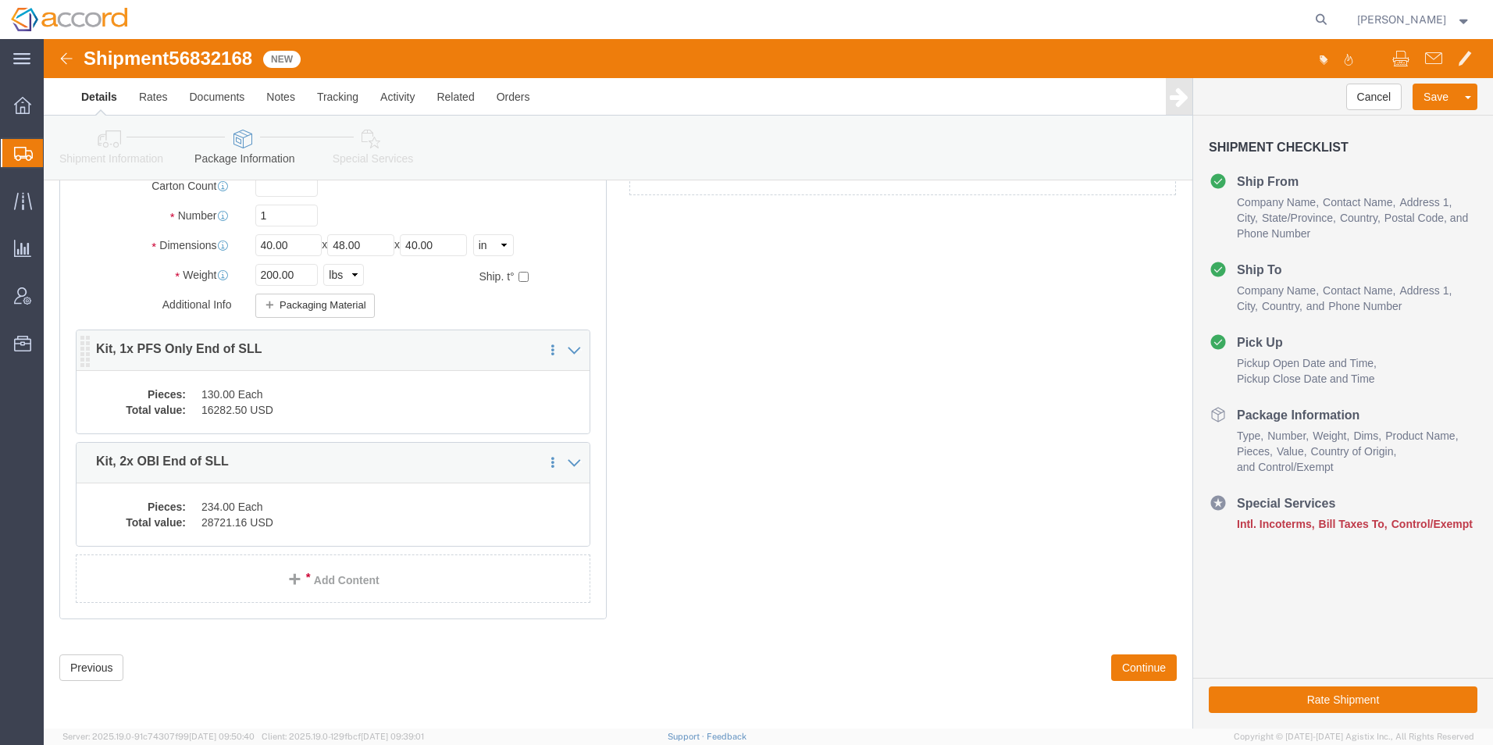
click dd "16282.50 USD"
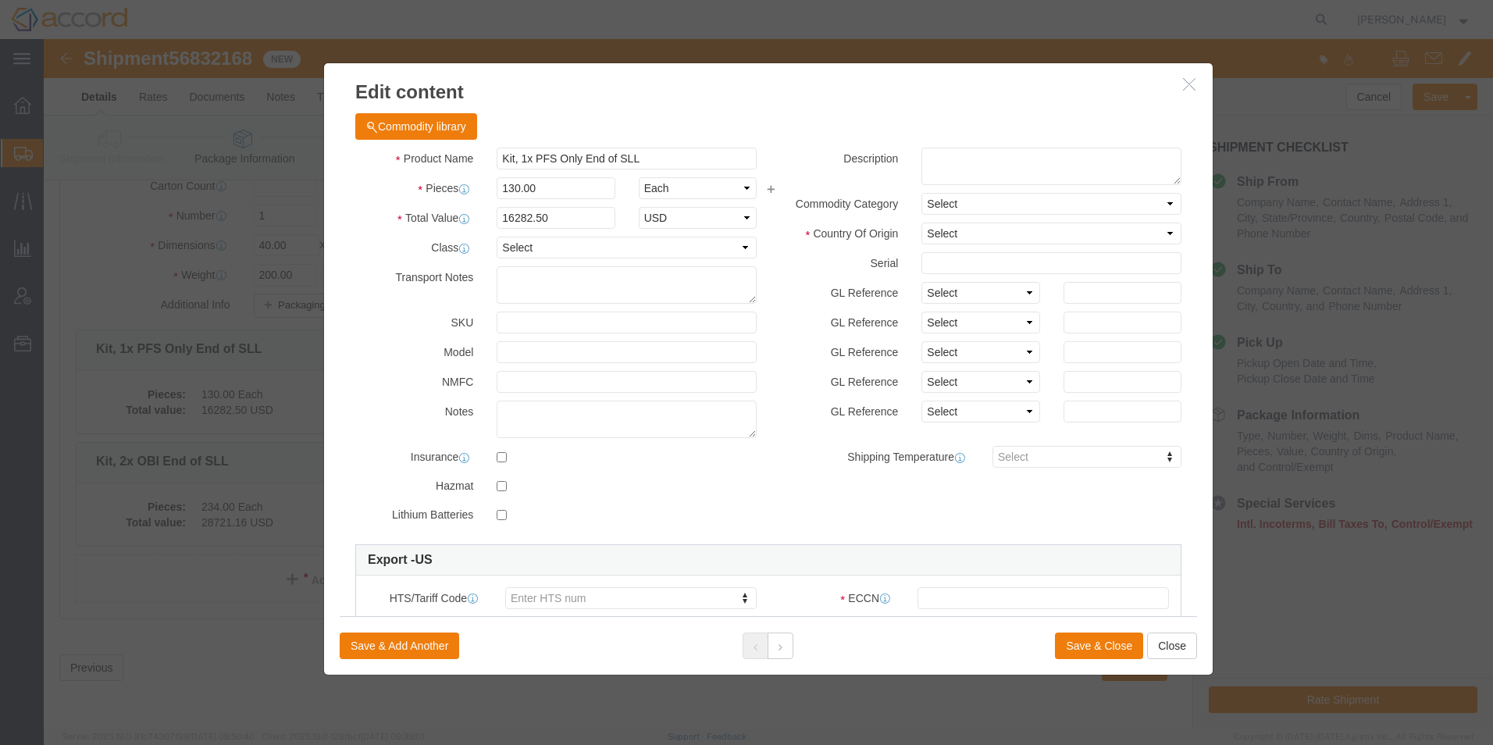
scroll to position [236, 0]
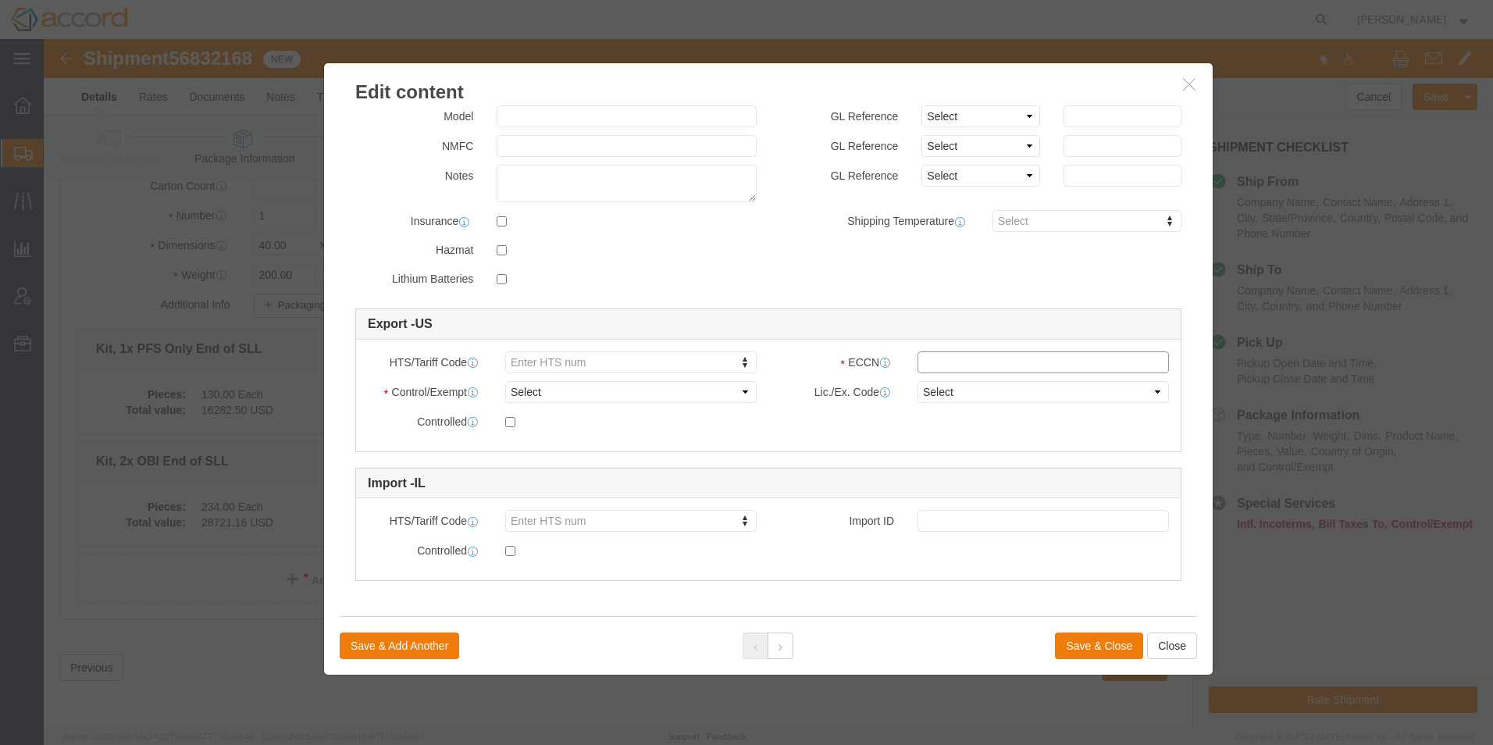
click input "text"
type input "EAR99"
click select "Select ATF BIS DEA EPA FDA FTR ITAR OFAC Other (OPA)"
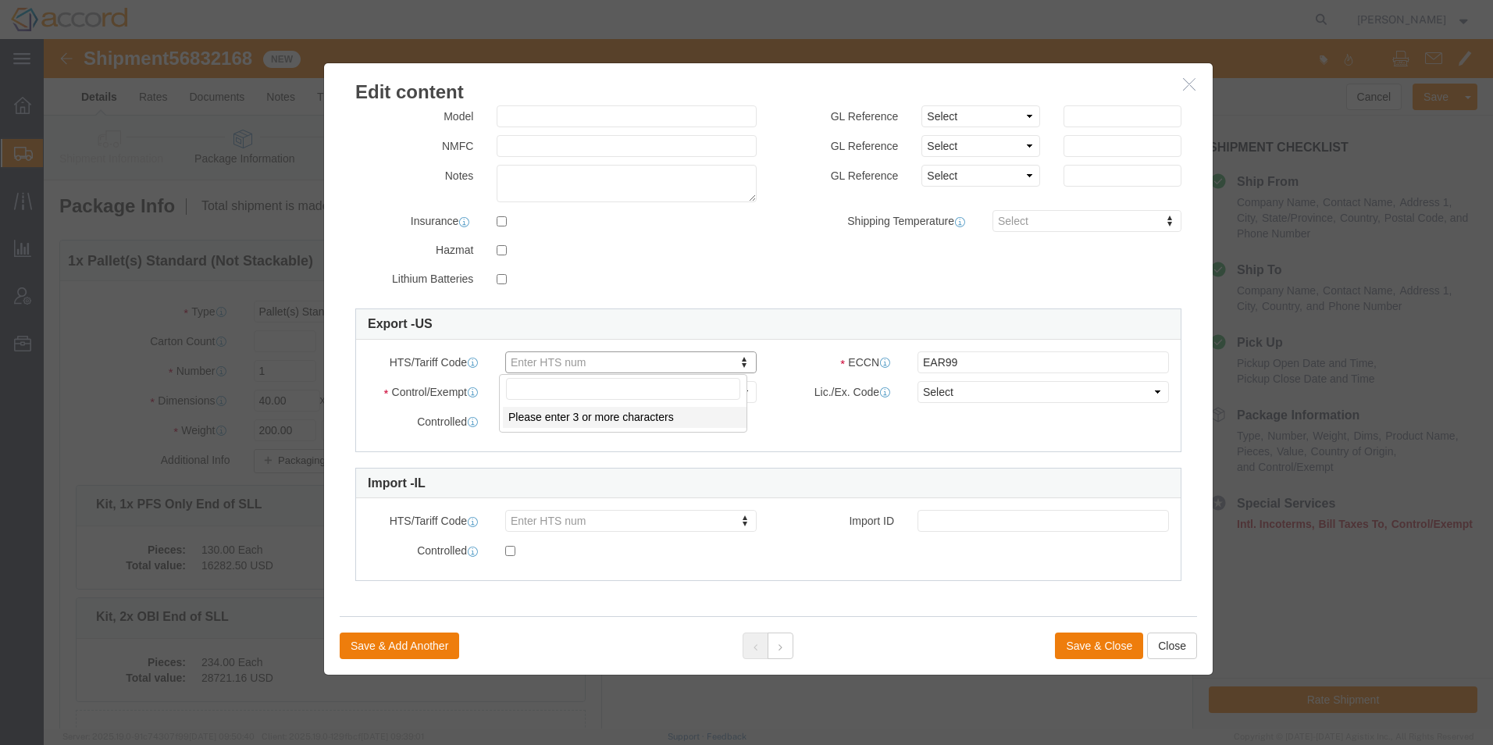
click input "text"
paste input "[PHONE_NUMBER]"
type input "[PHONE_NUMBER]"
click button "Save & Close"
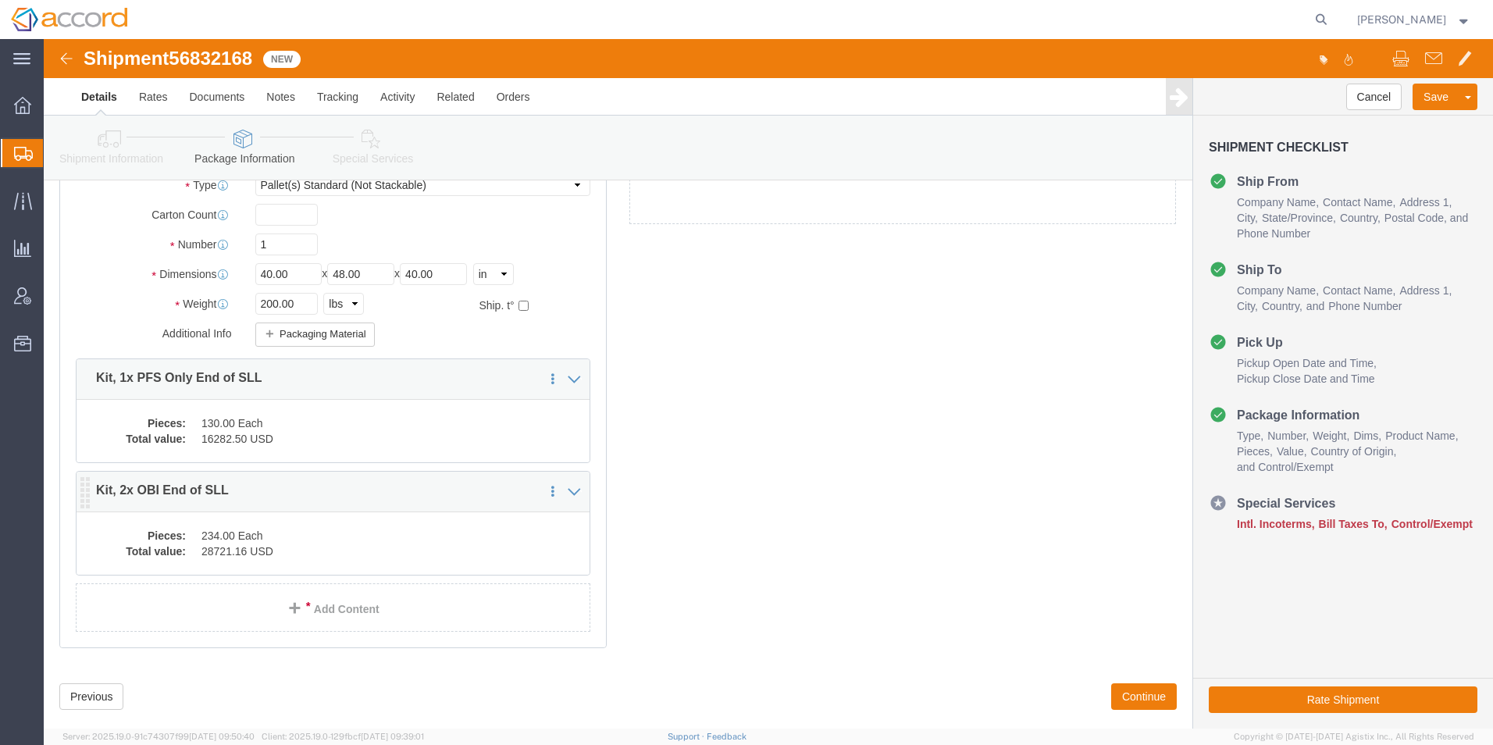
scroll to position [155, 0]
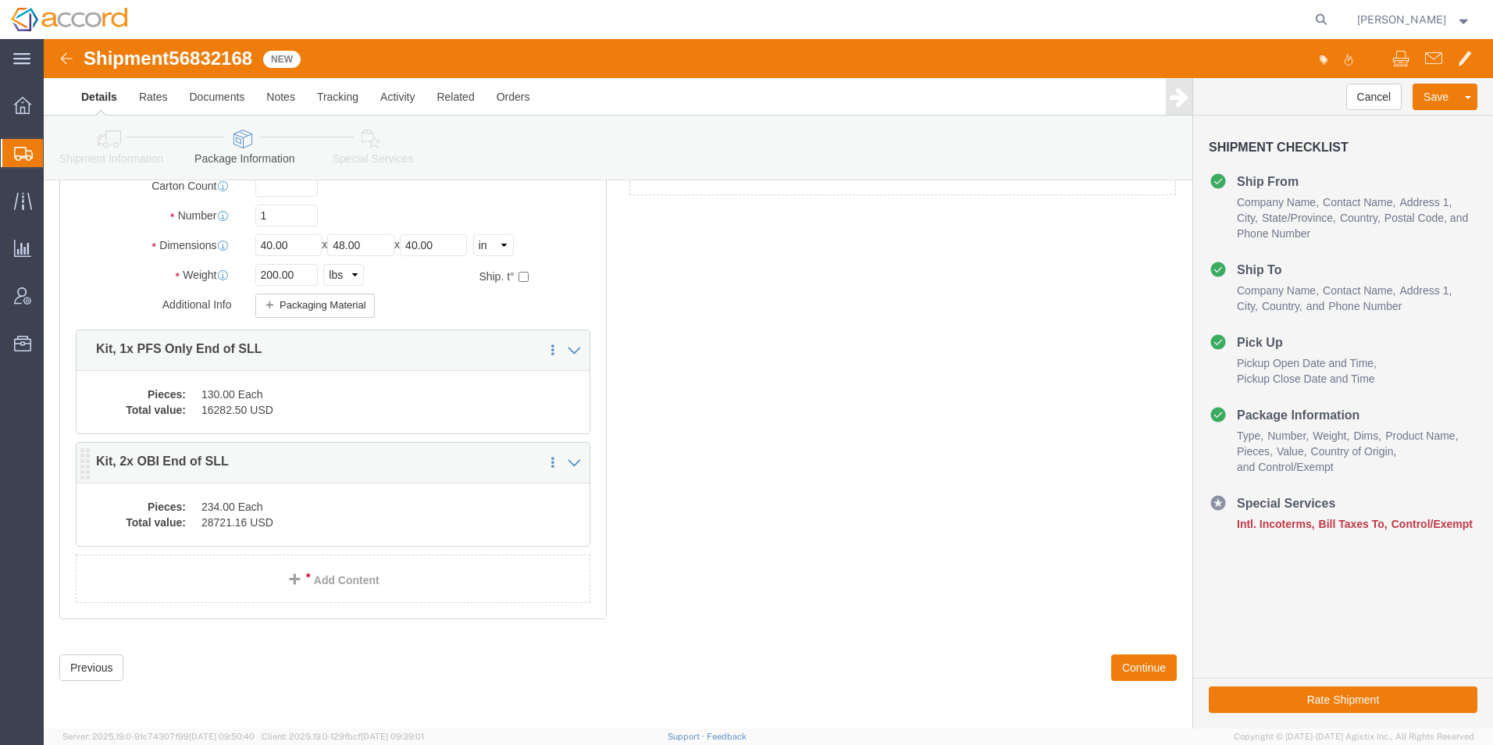
click dd "234.00 Each"
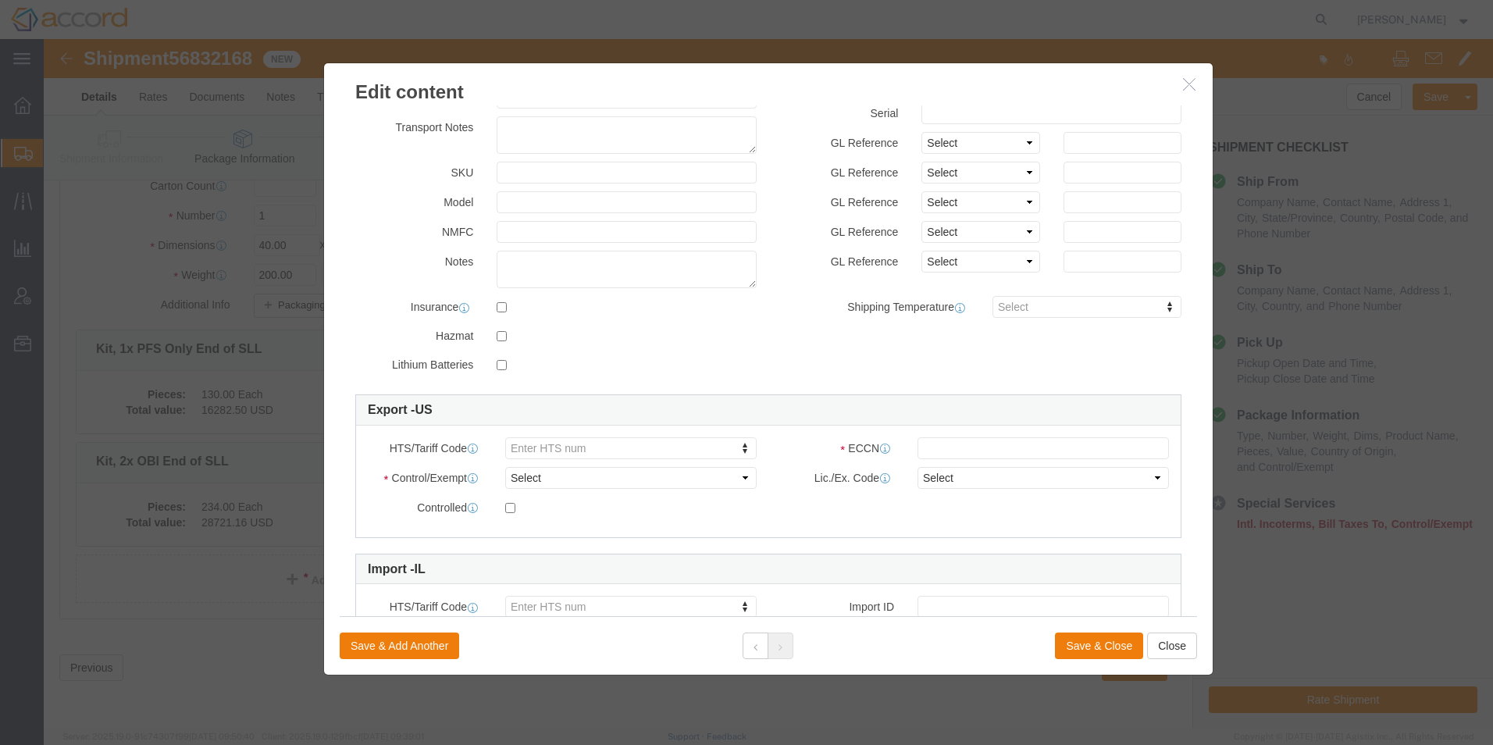
scroll to position [156, 0]
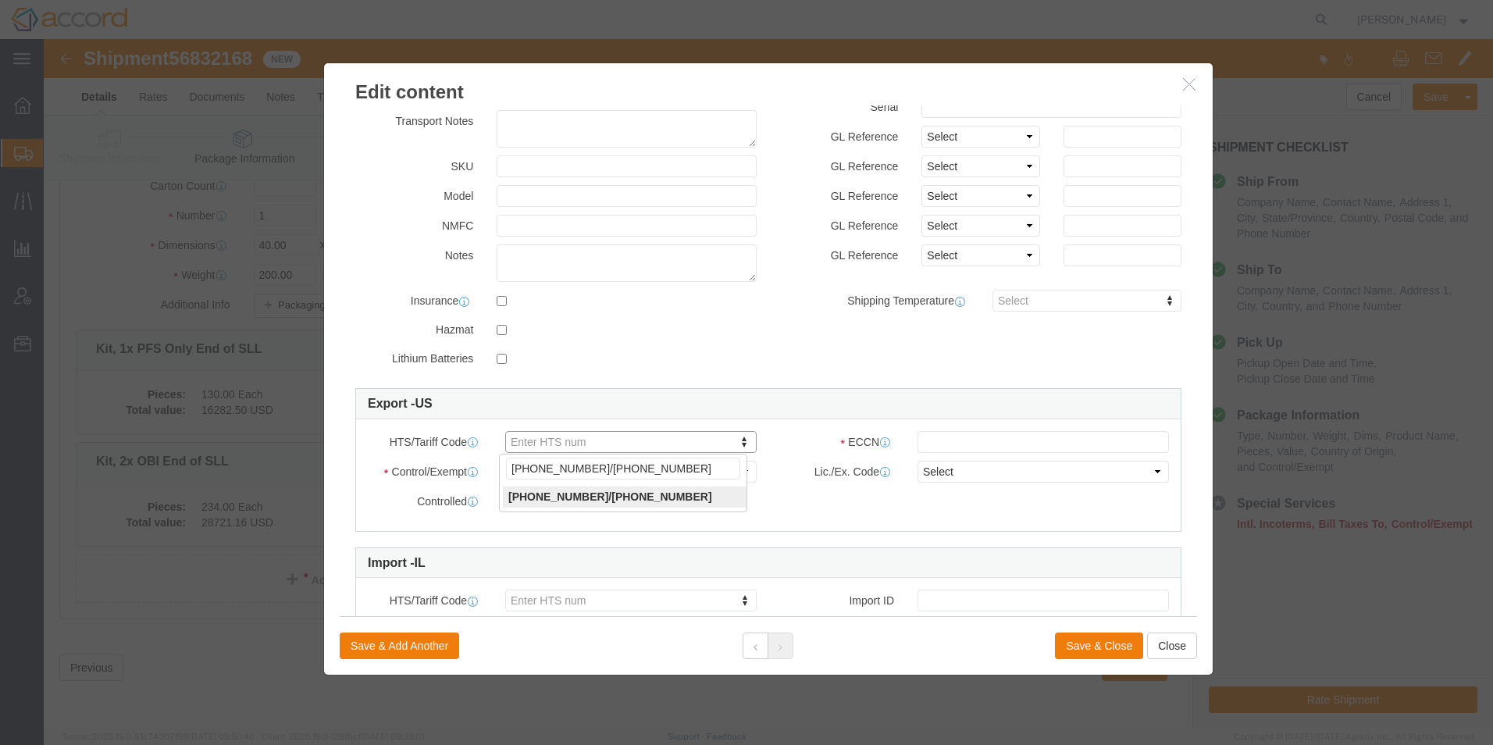
type input "[PHONE_NUMBER]/[PHONE_NUMBER]"
click input "text"
type input "EAR99"
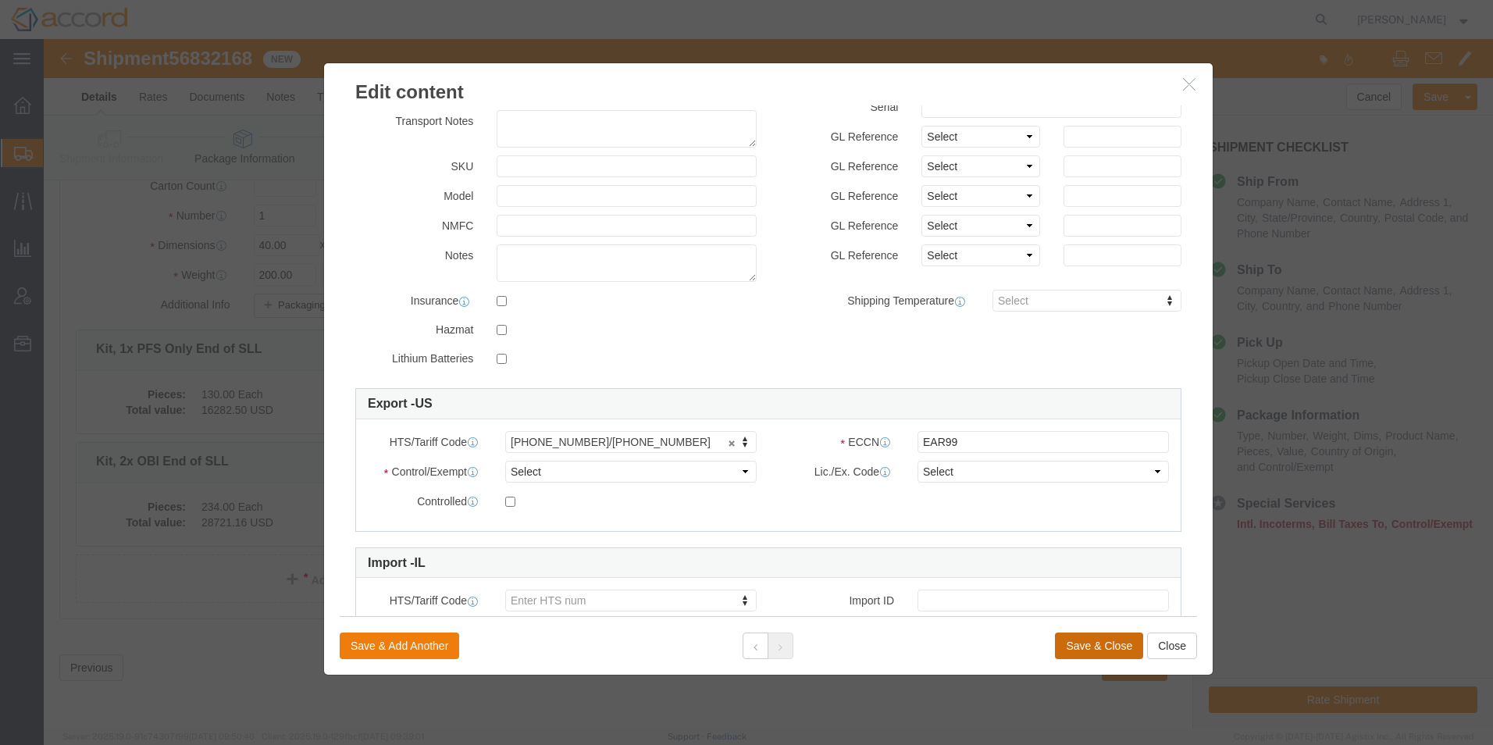
click button "Save & Close"
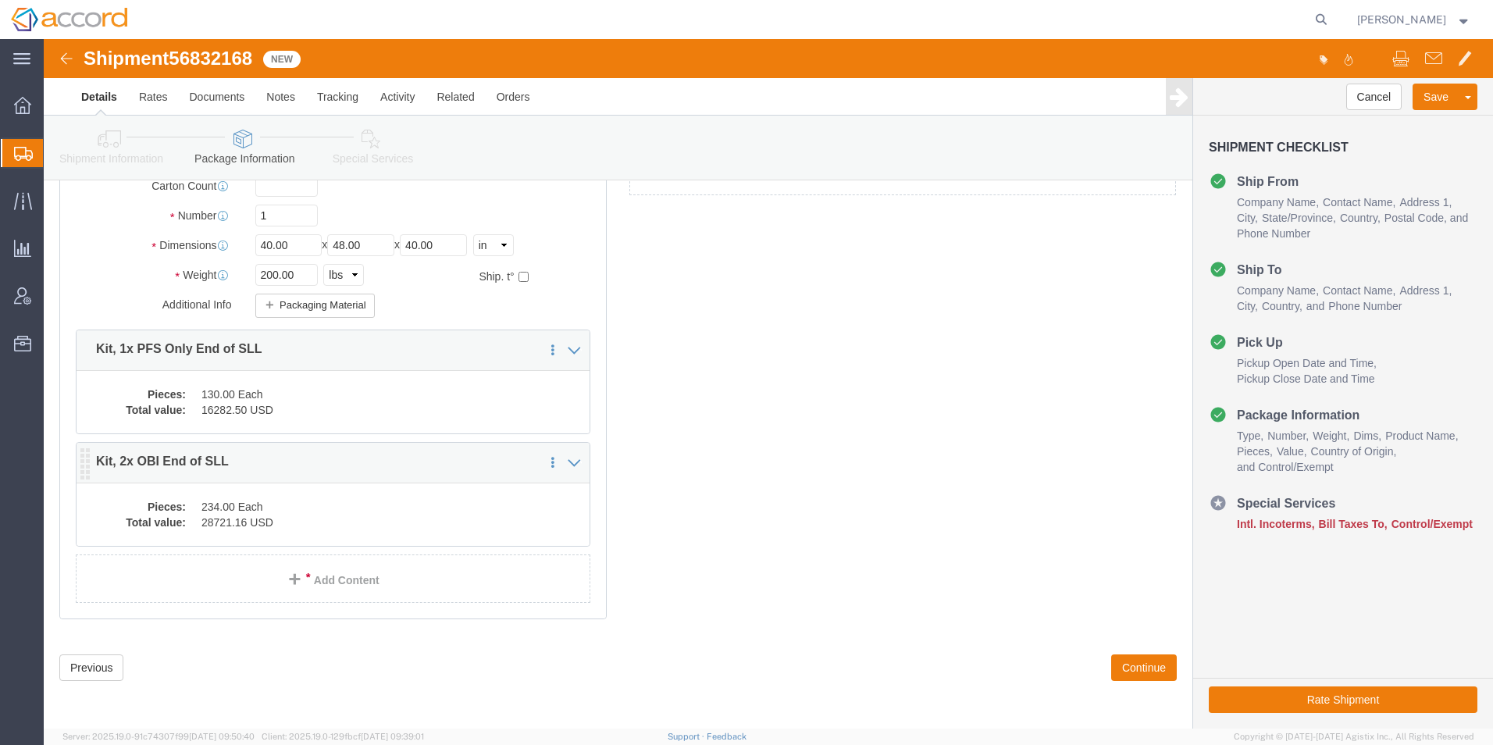
click dd "234.00 Each"
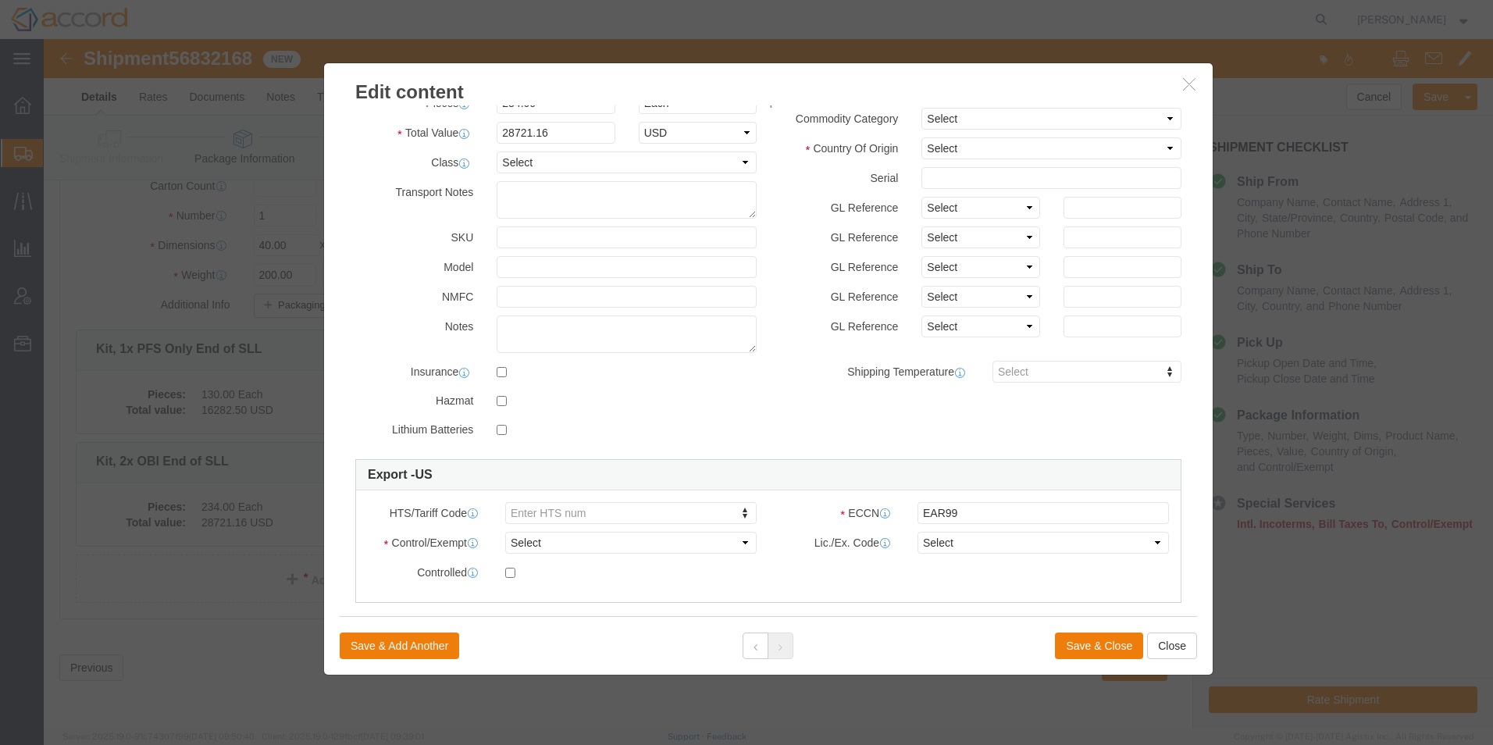
scroll to position [234, 0]
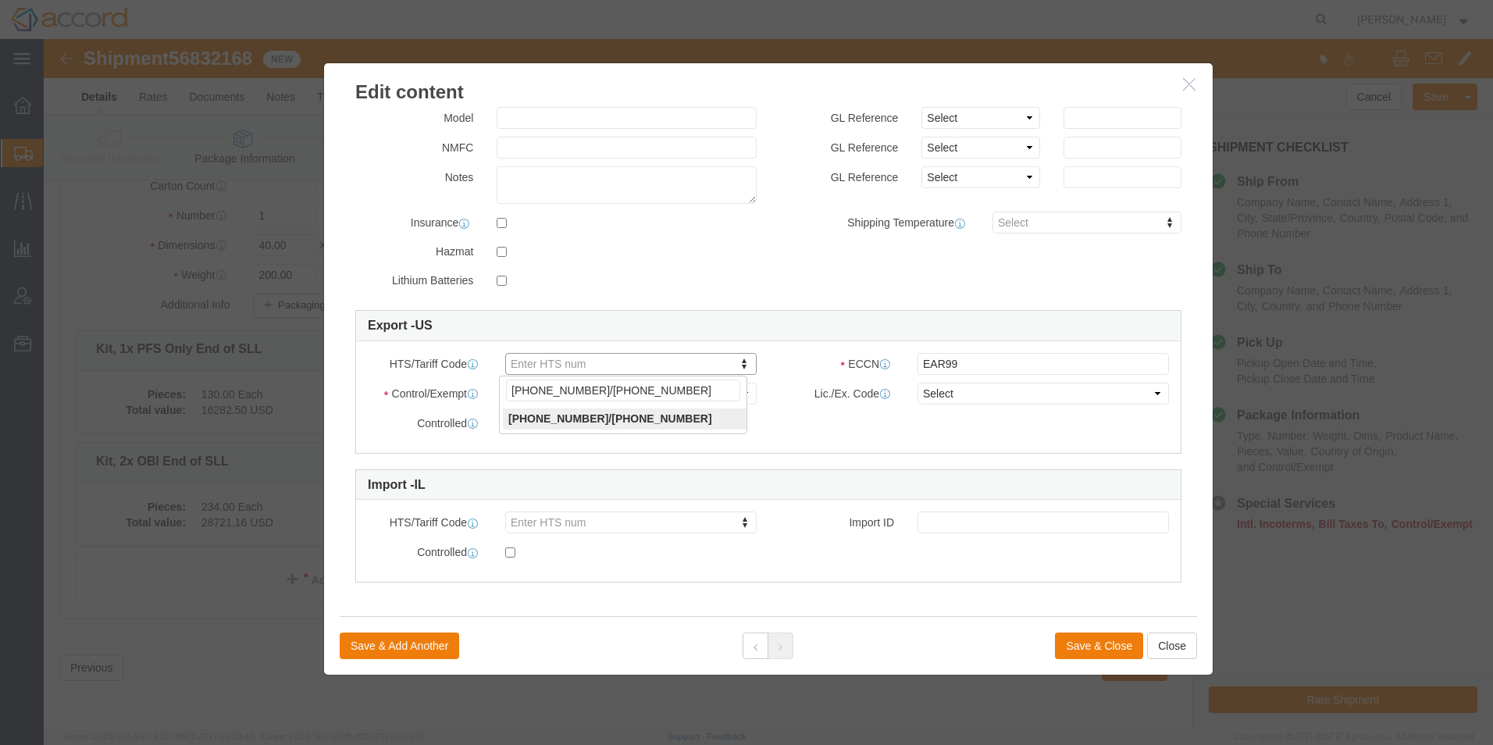
drag, startPoint x: 647, startPoint y: 349, endPoint x: 537, endPoint y: 350, distance: 110.1
click input "[PHONE_NUMBER]/[PHONE_NUMBER]"
type input "[PHONE_NUMBER]"
drag, startPoint x: 541, startPoint y: 349, endPoint x: 409, endPoint y: 330, distance: 133.3
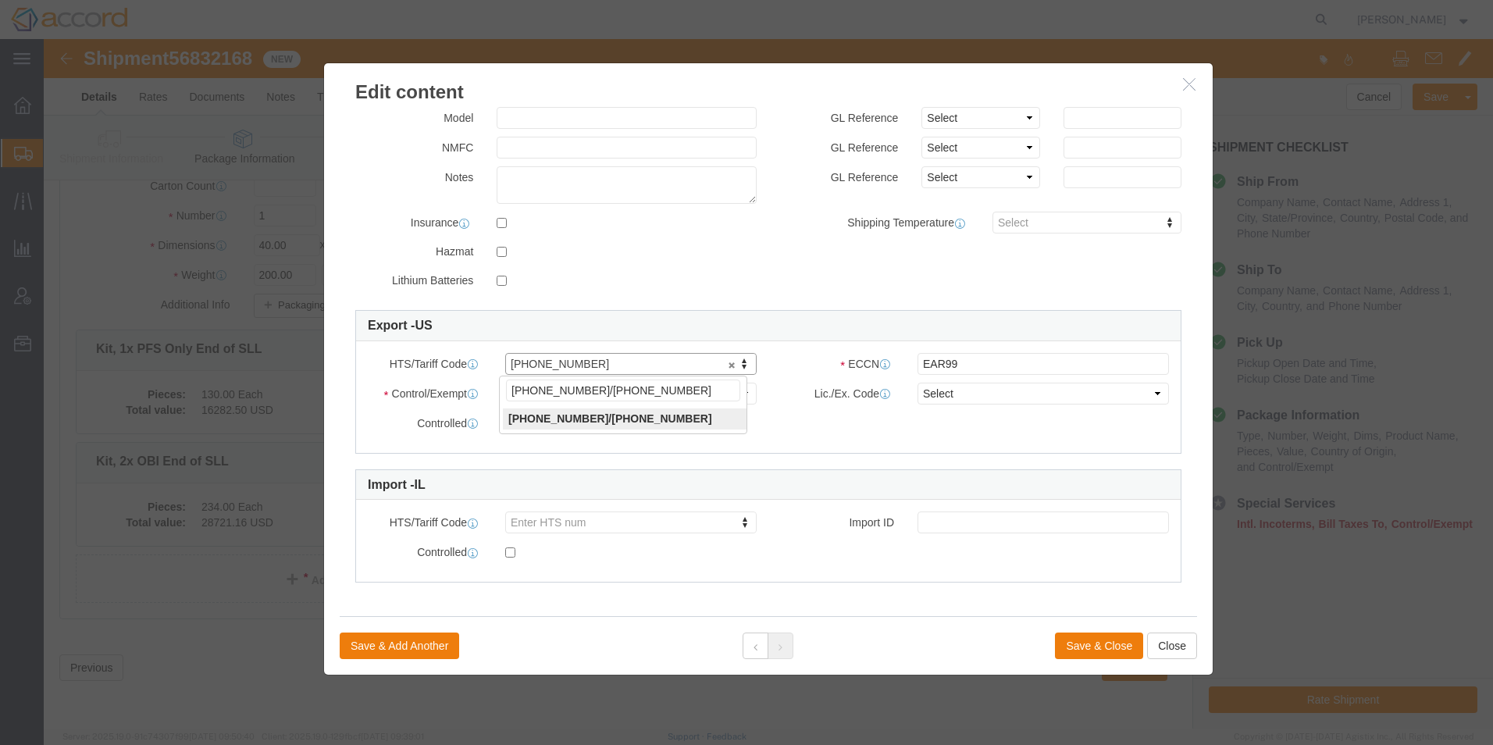
click body "Shipment 56832168 5 of 5 New Details Rates Documents Notes Tracking Activity Re…"
type input "9018.90.8000"
click link "9018.90.8000"
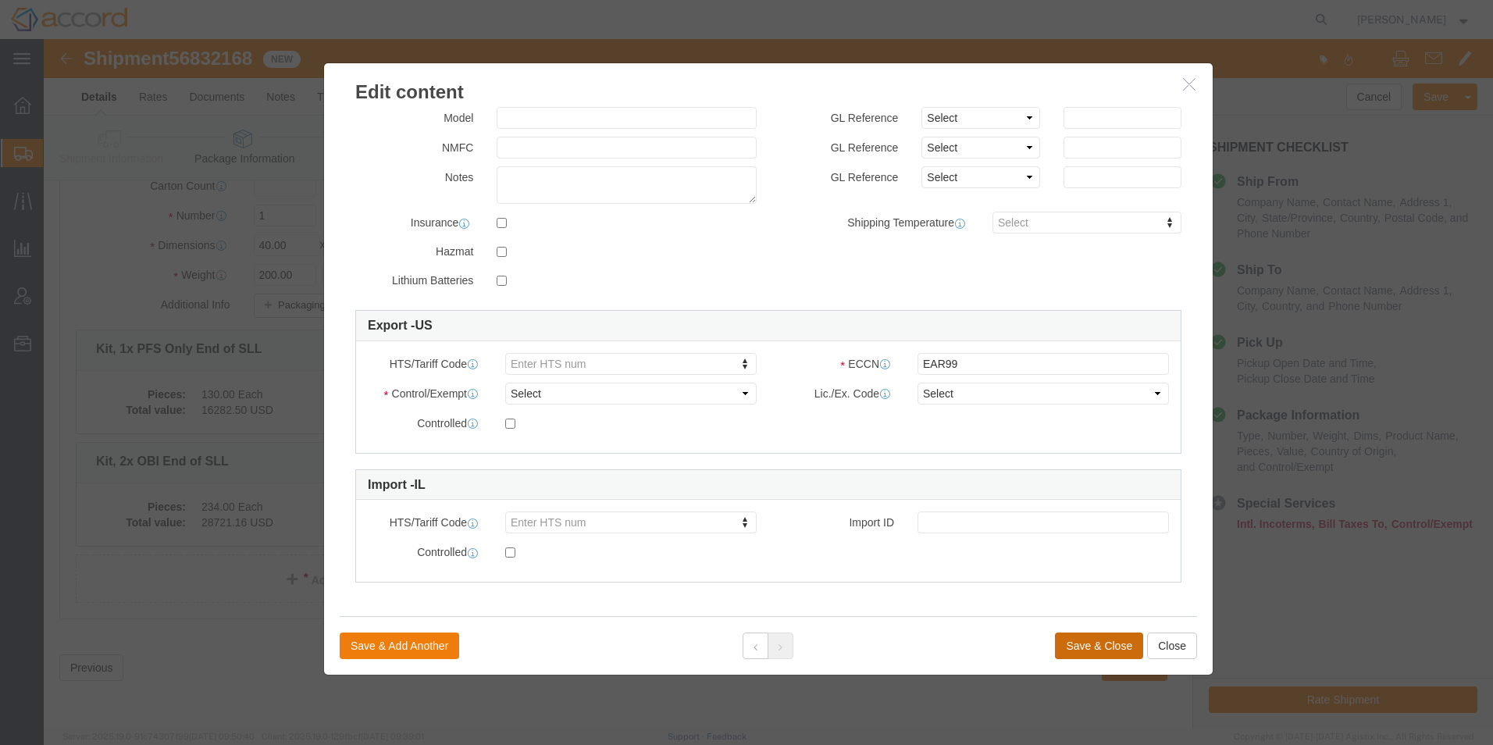
click button "Save & Close"
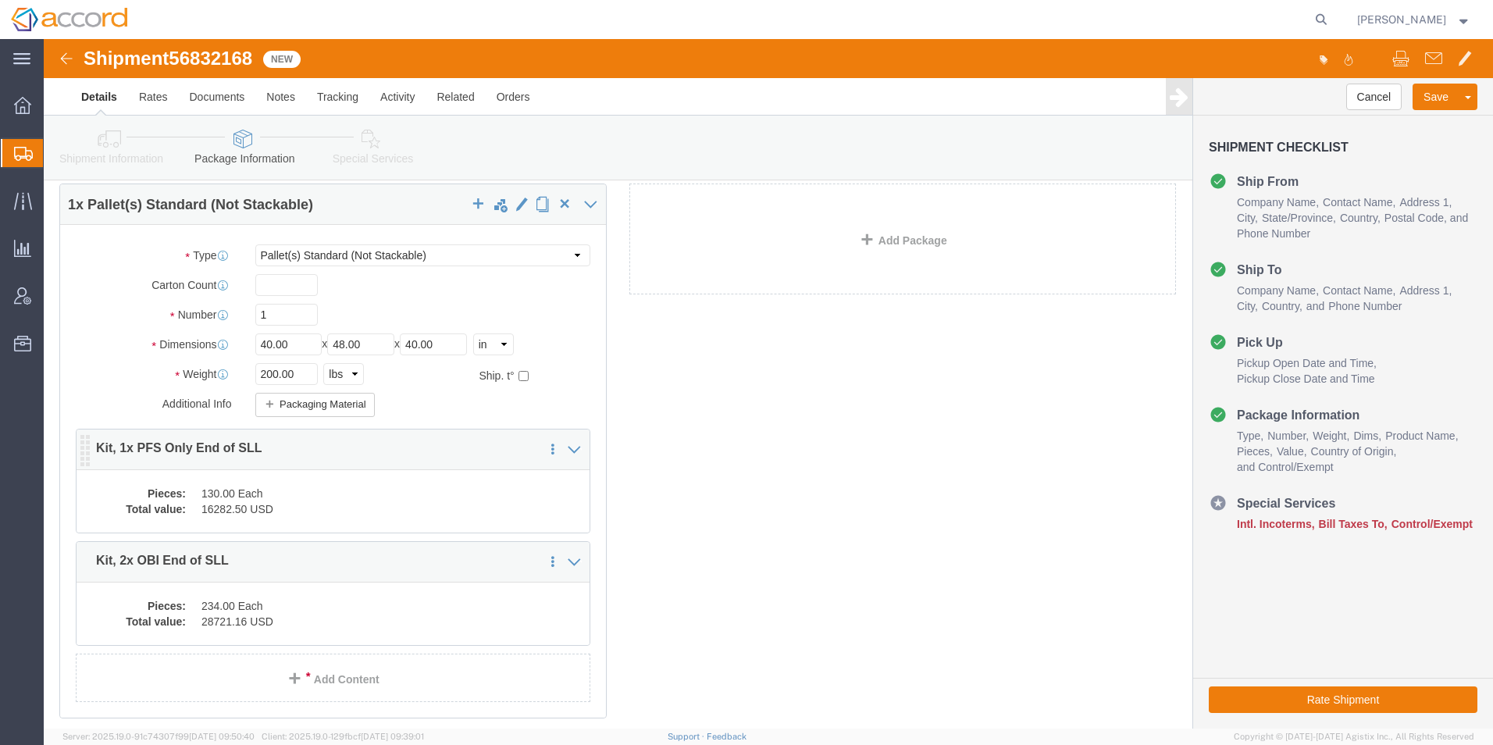
scroll to position [0, 0]
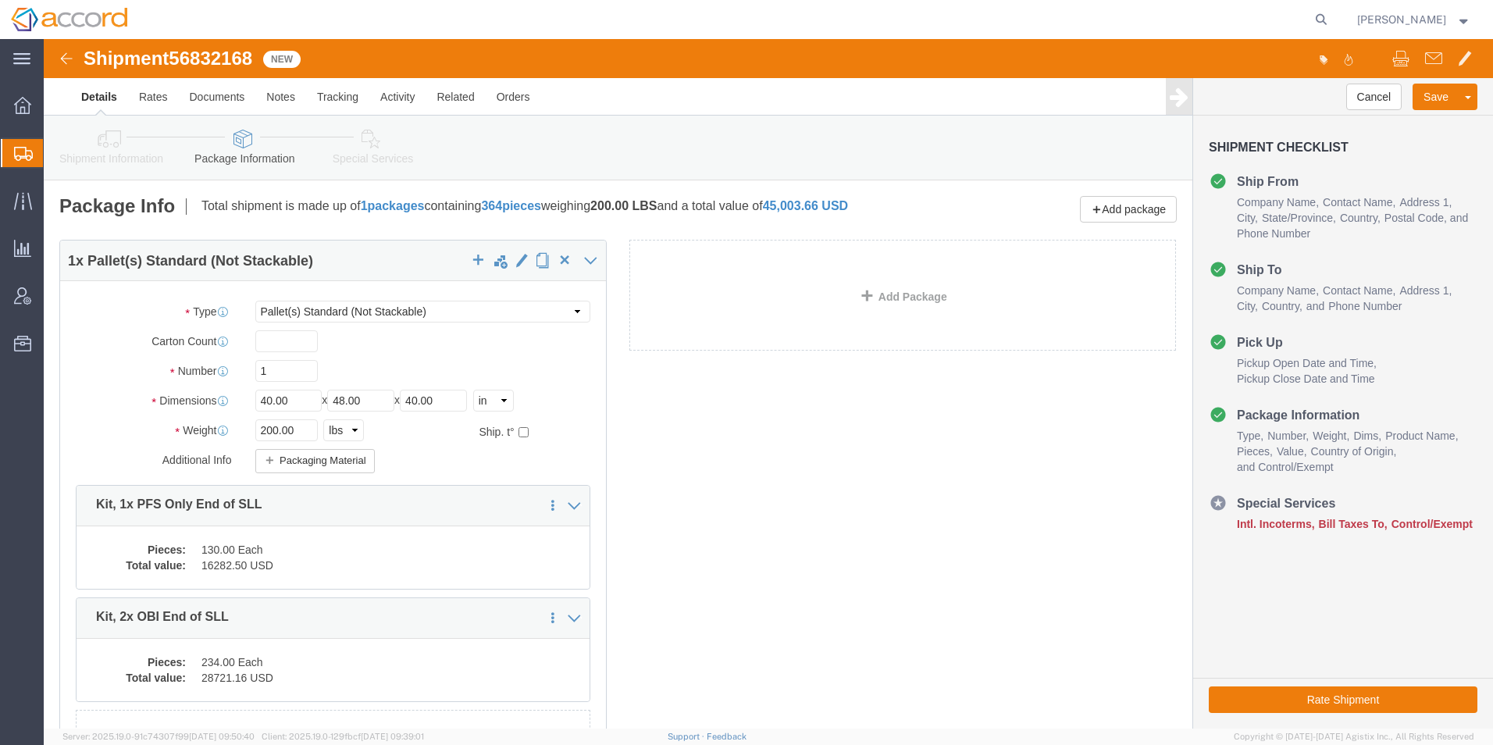
click icon
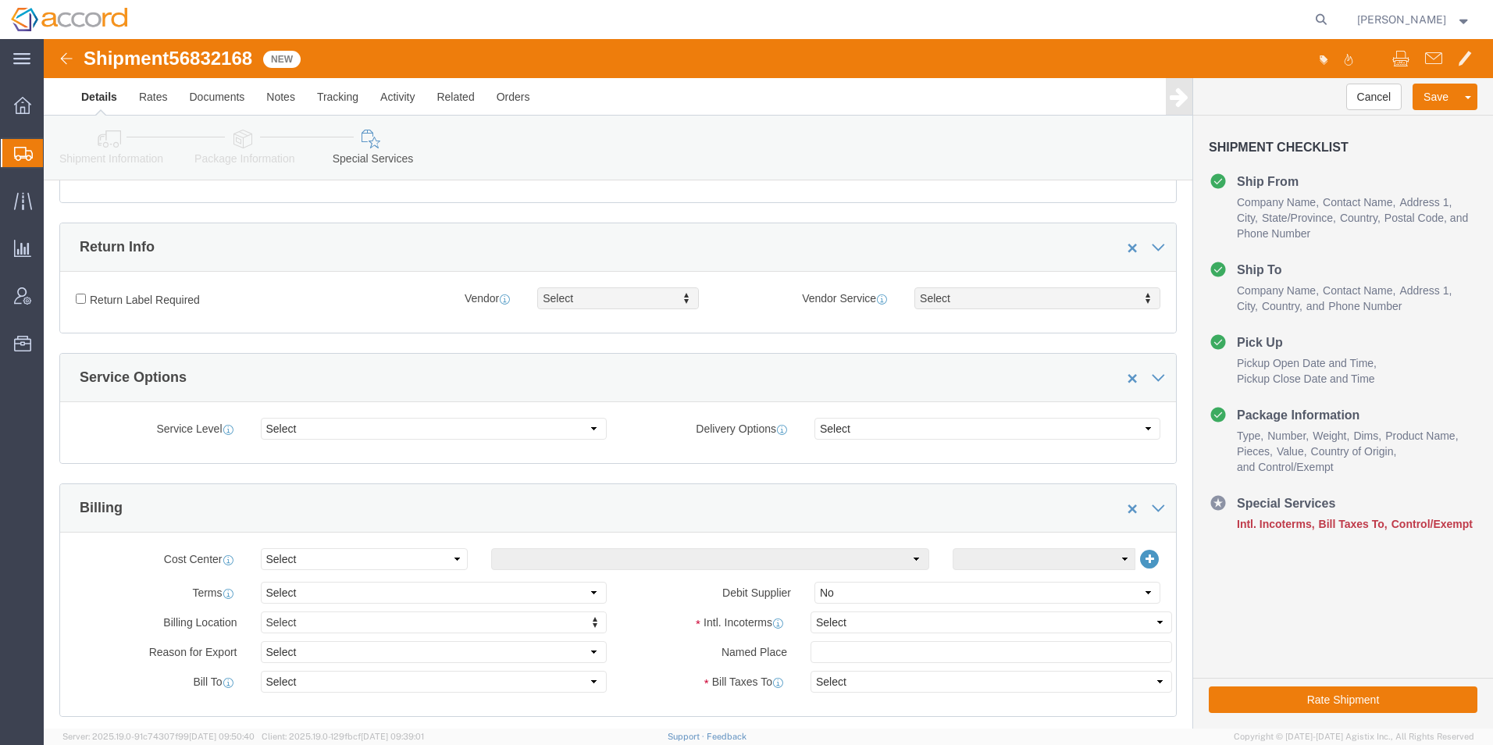
scroll to position [547, 0]
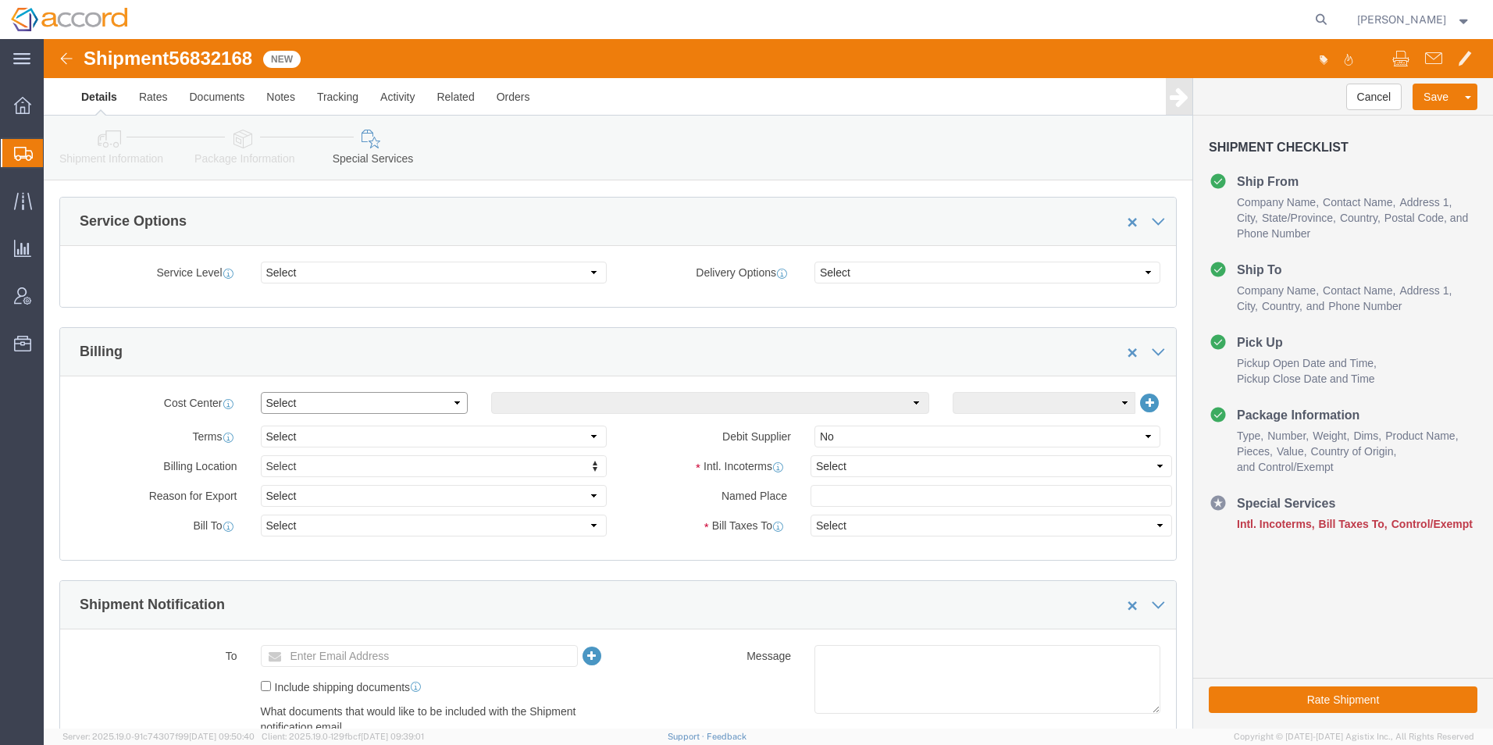
click select "Select Buyer Cost Center Department Operations Number Order Number Sales Person"
click select "Select Free of Charge Free of Cost NET 30 NET 45 NET 60 See Comment"
click select "Select Carriage Insurance Paid Carriage Paid To Cost and Freight Cost Insurance…"
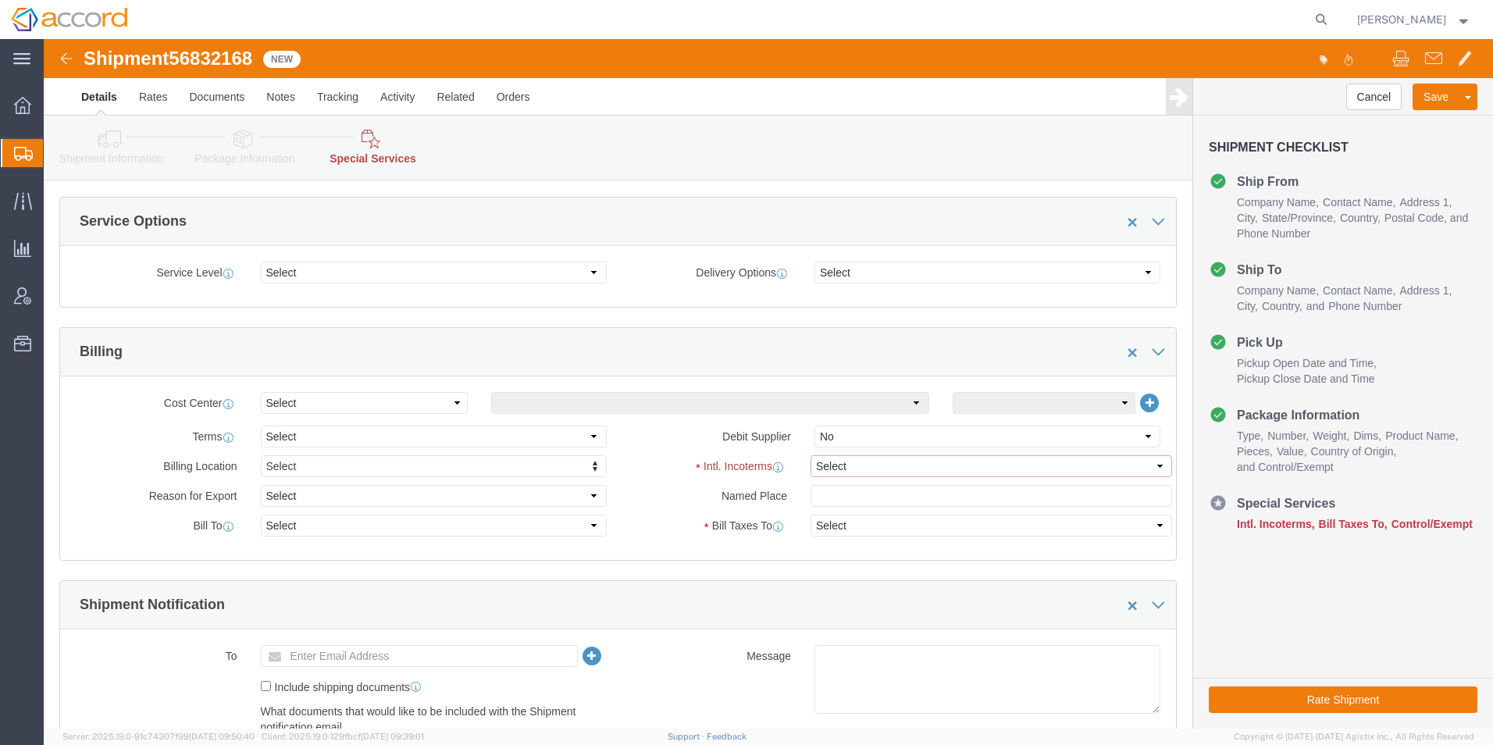
select select "DDP"
click select "Select Carriage Insurance Paid Carriage Paid To Cost and Freight Cost Insurance…"
select select "SHIP"
click select "Select Recipient Account Sender/Shipper Third Party Account"
select select "THRD"
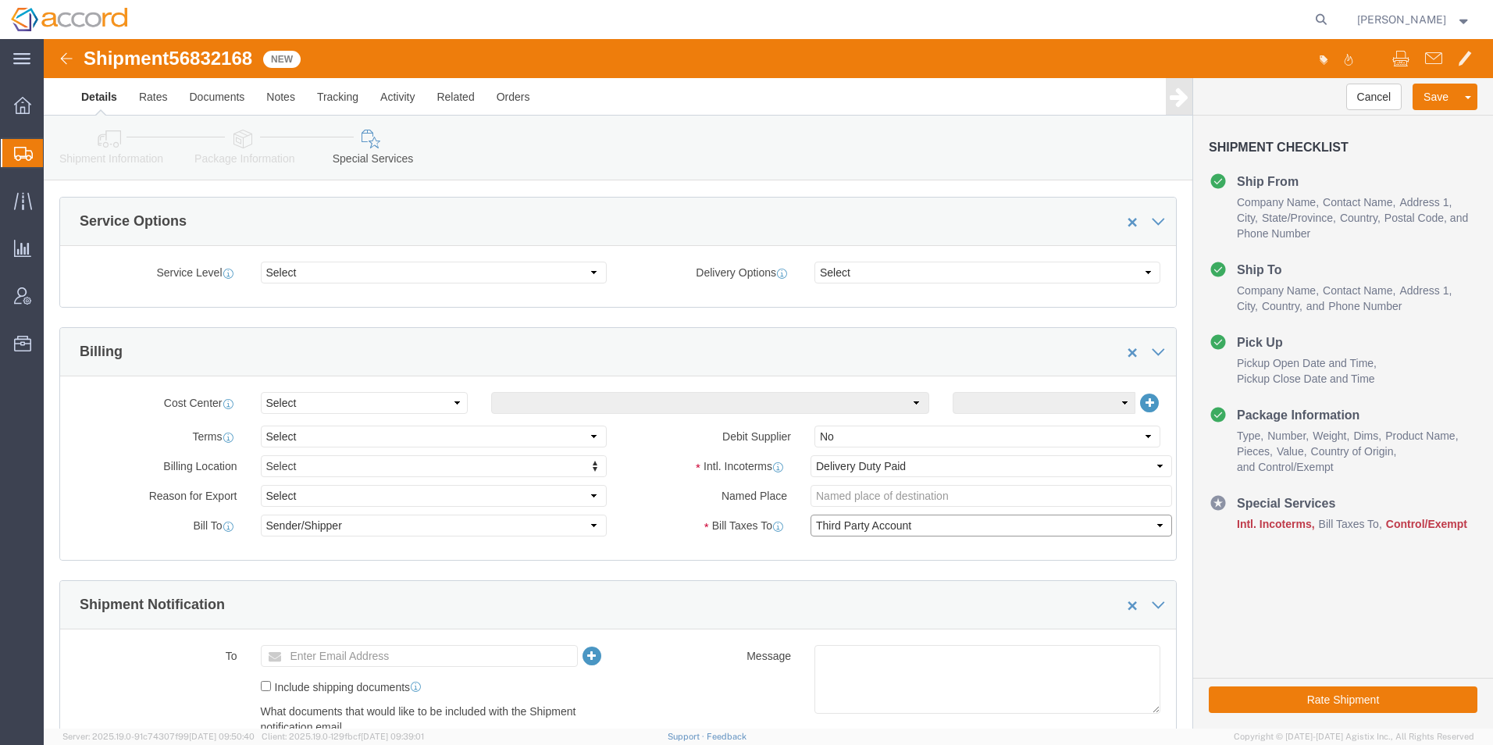
click select "Select Recipient Account Sender/Shipper Third Party Account"
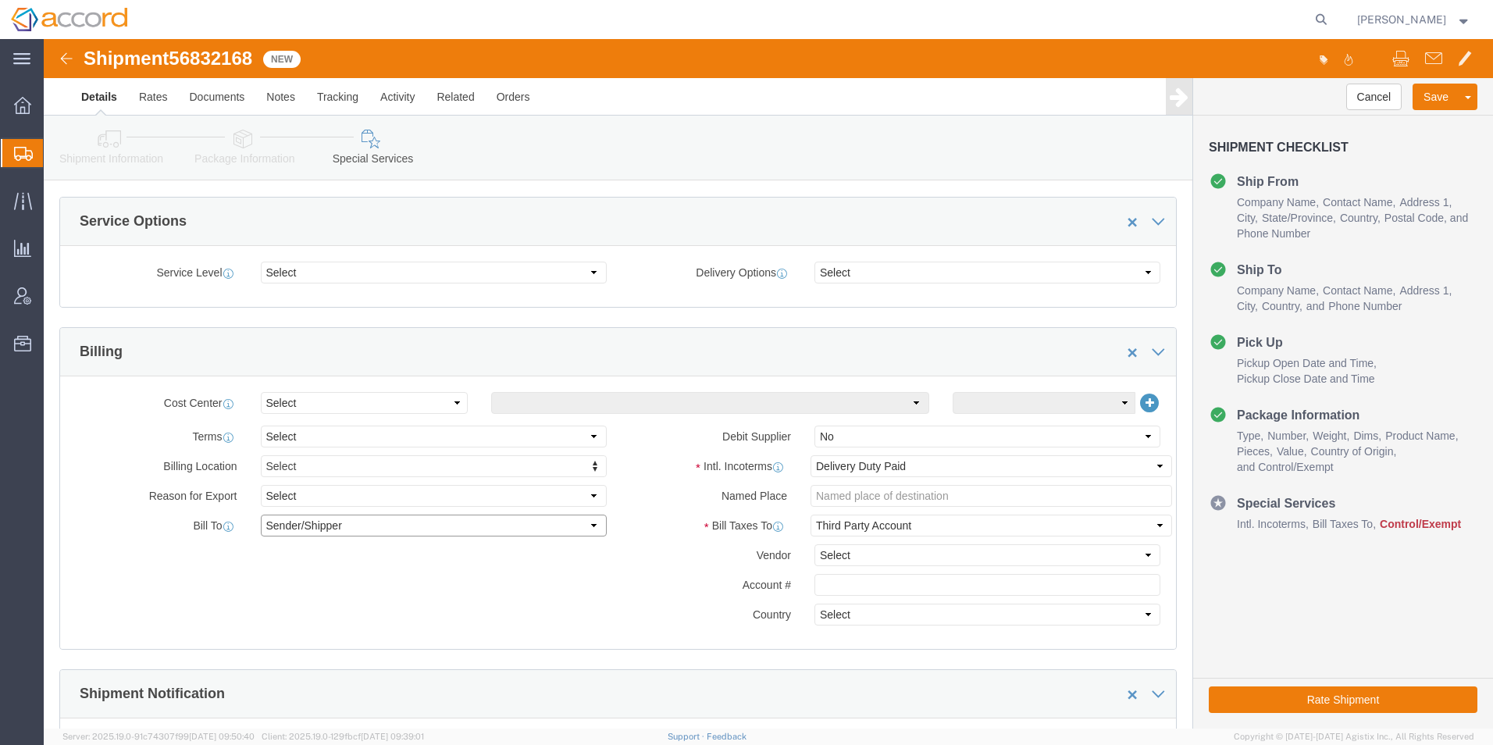
click select "Select Recipient Account Sender/Shipper Third Party Account"
select select "THRD"
click select "Select Recipient Account Sender/Shipper Third Party Account"
select select
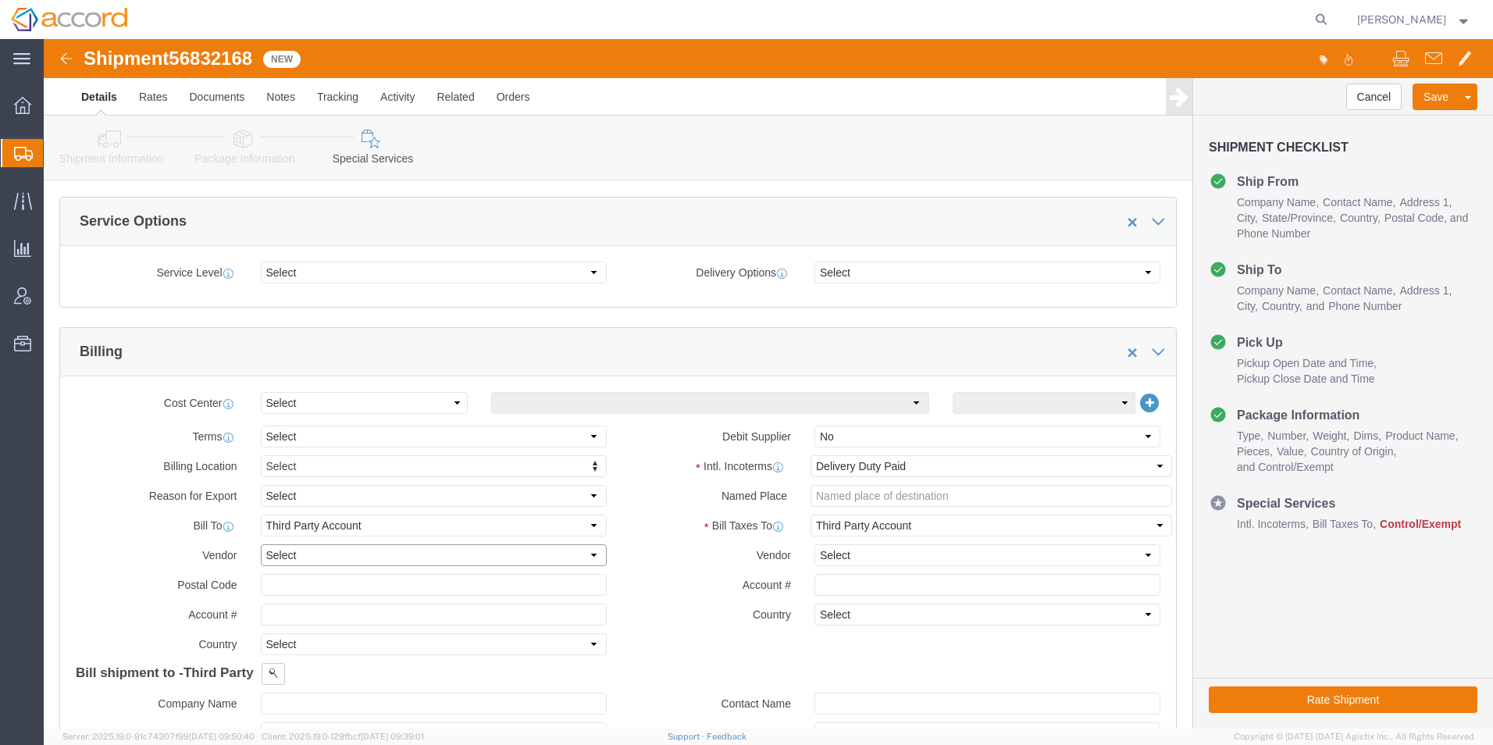
click select "Select DHL FedEx Express UPS"
click label "Vendor"
click input "text"
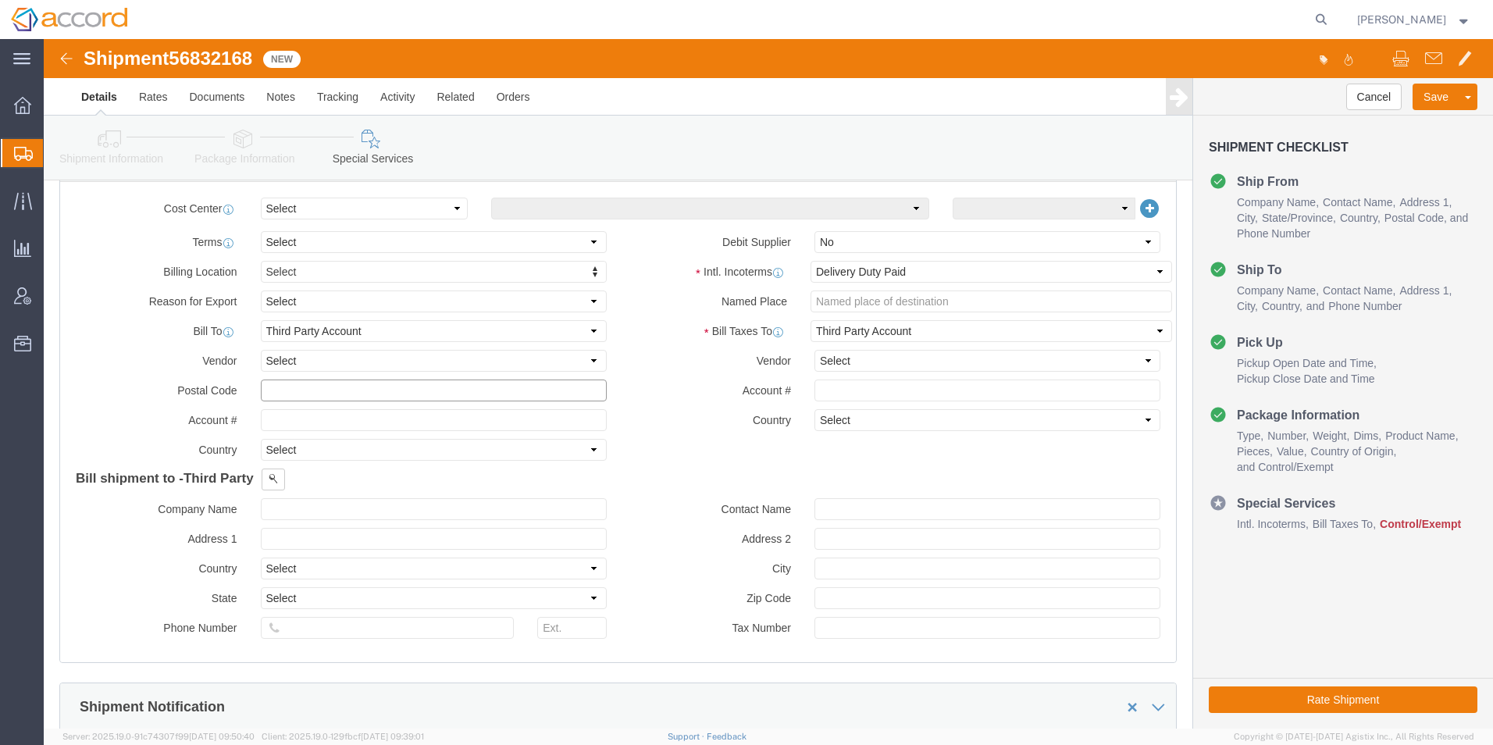
scroll to position [781, 0]
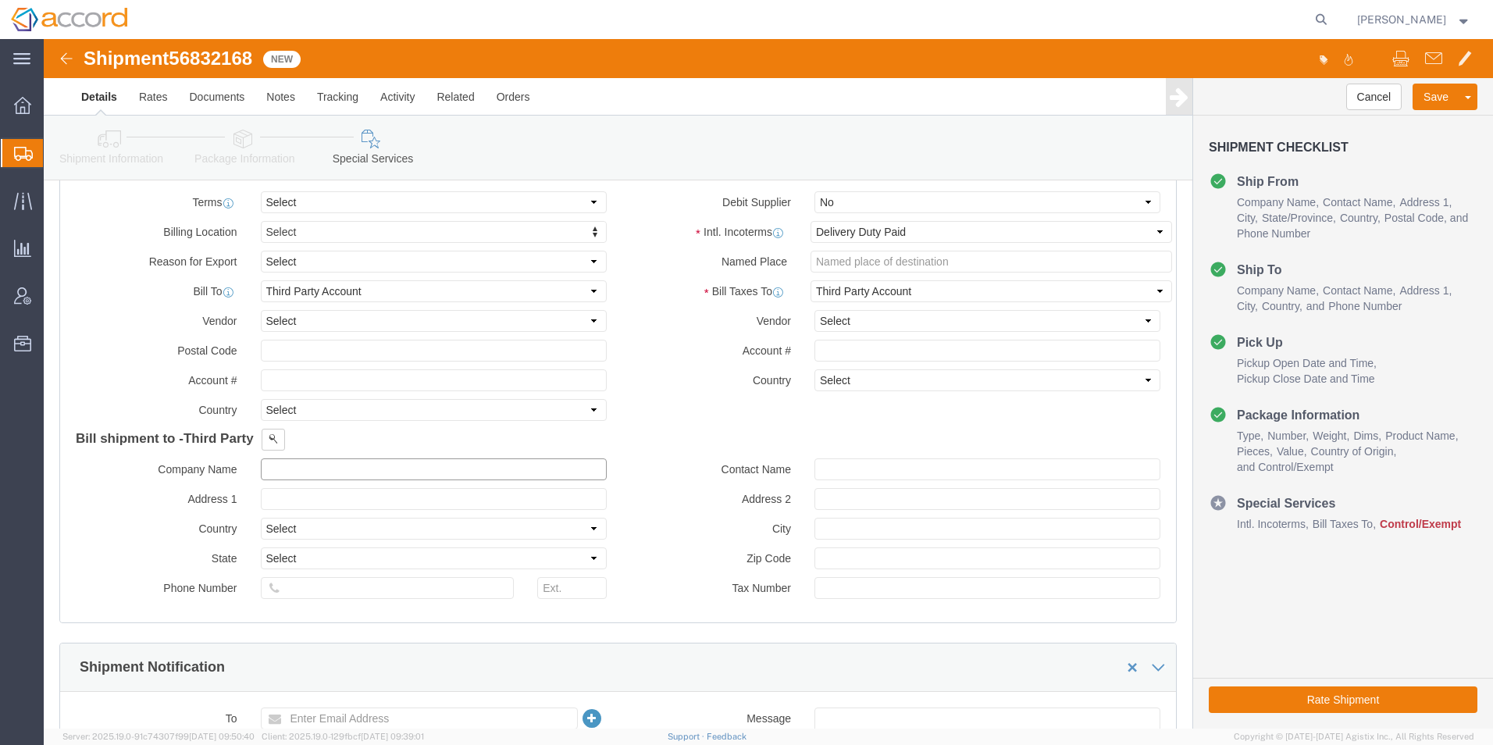
click input "text"
click button
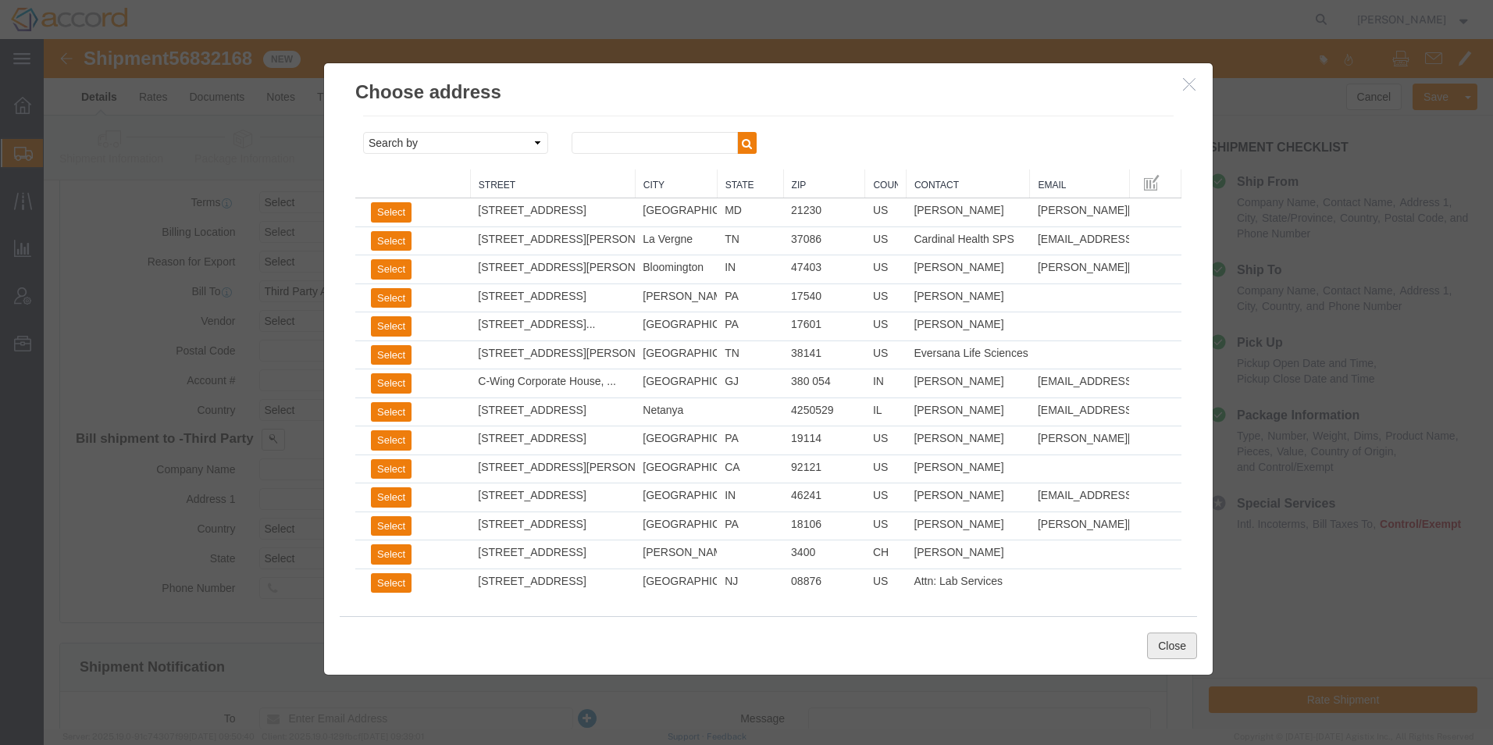
click button "Close"
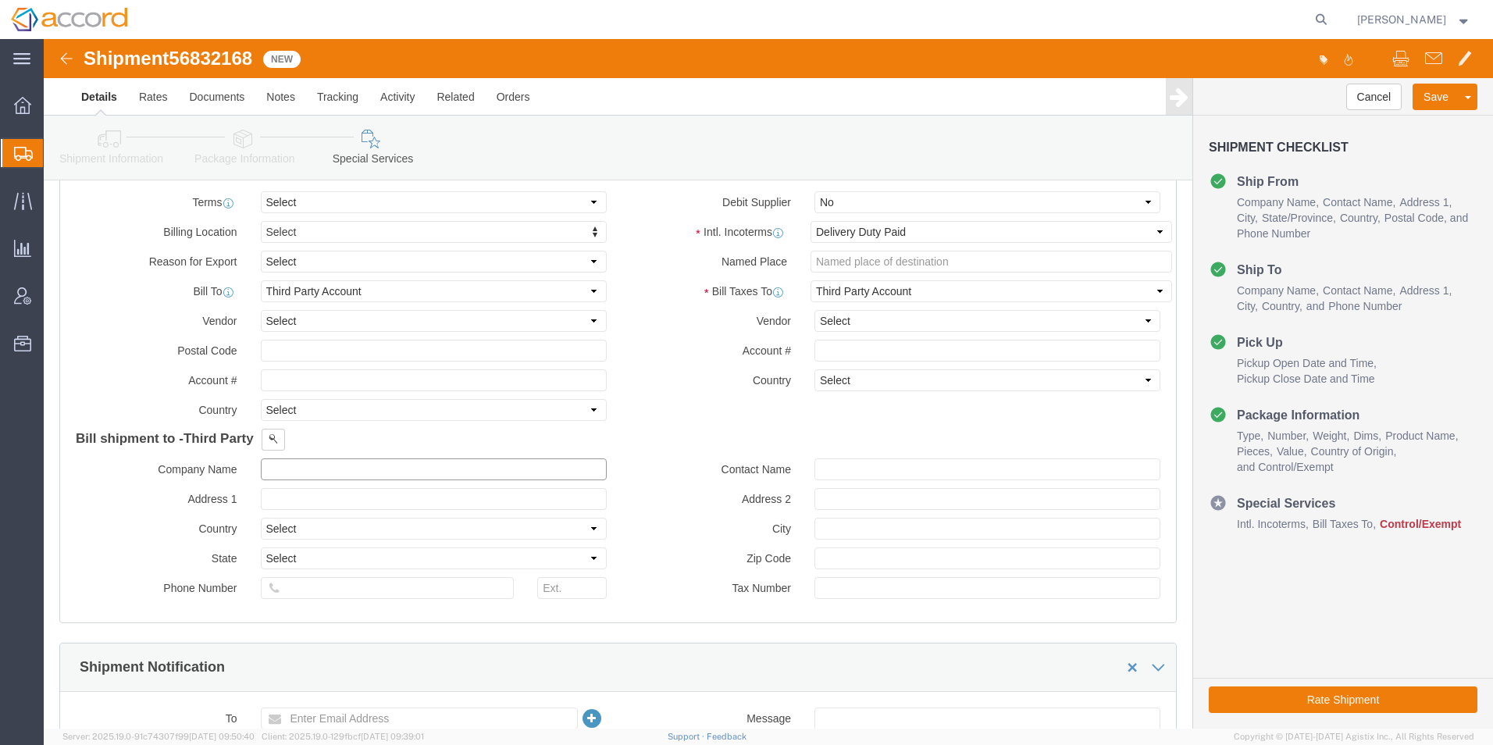
click input "text"
type input "Accord Biopharma, Inc."
type input "[STREET_ADDRESS]"
click input "text"
type input "Suite 200"
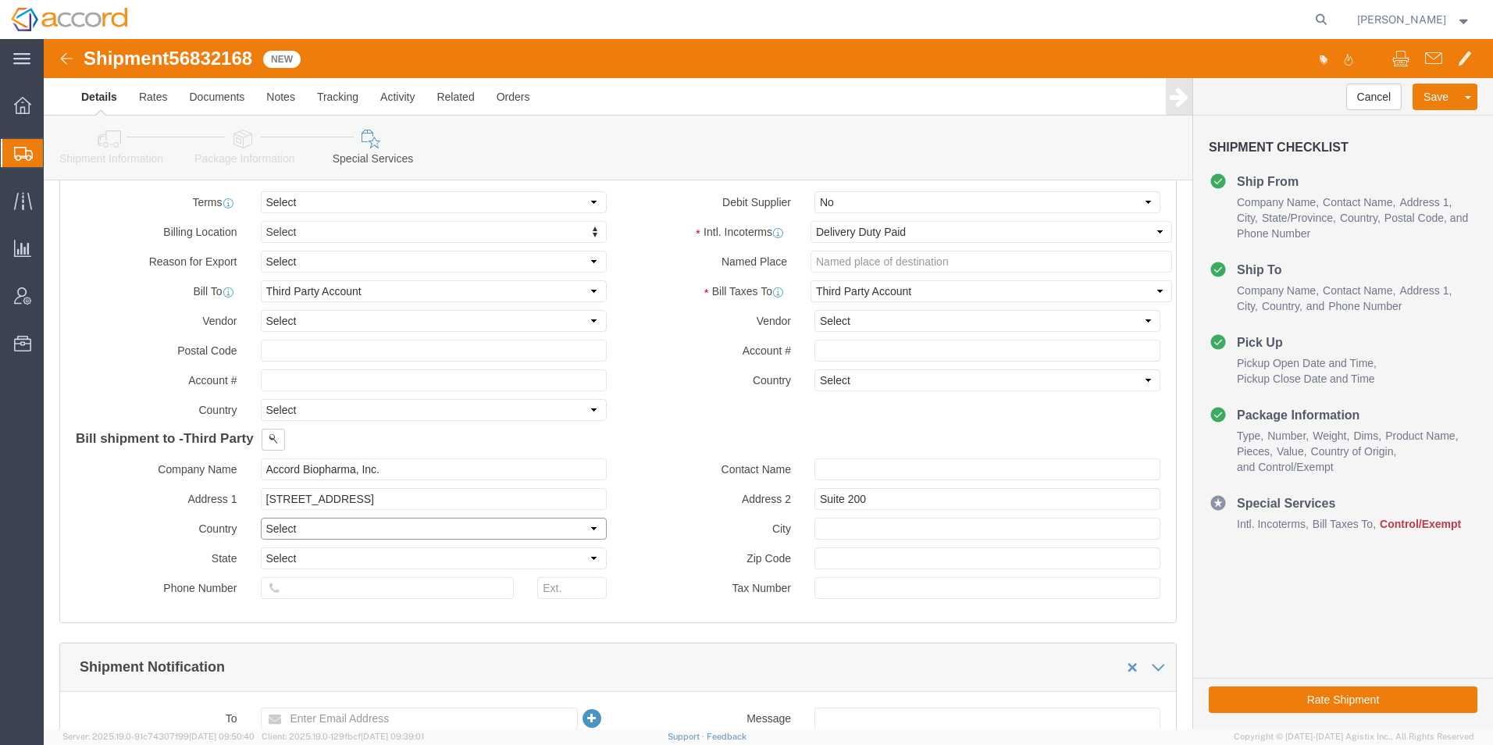
click select "Select [GEOGRAPHIC_DATA] [GEOGRAPHIC_DATA] [GEOGRAPHIC_DATA] [GEOGRAPHIC_DATA] …"
select select "US"
click select "Select [GEOGRAPHIC_DATA] [GEOGRAPHIC_DATA] [GEOGRAPHIC_DATA] [GEOGRAPHIC_DATA] …"
click input "text"
type input "[GEOGRAPHIC_DATA]"
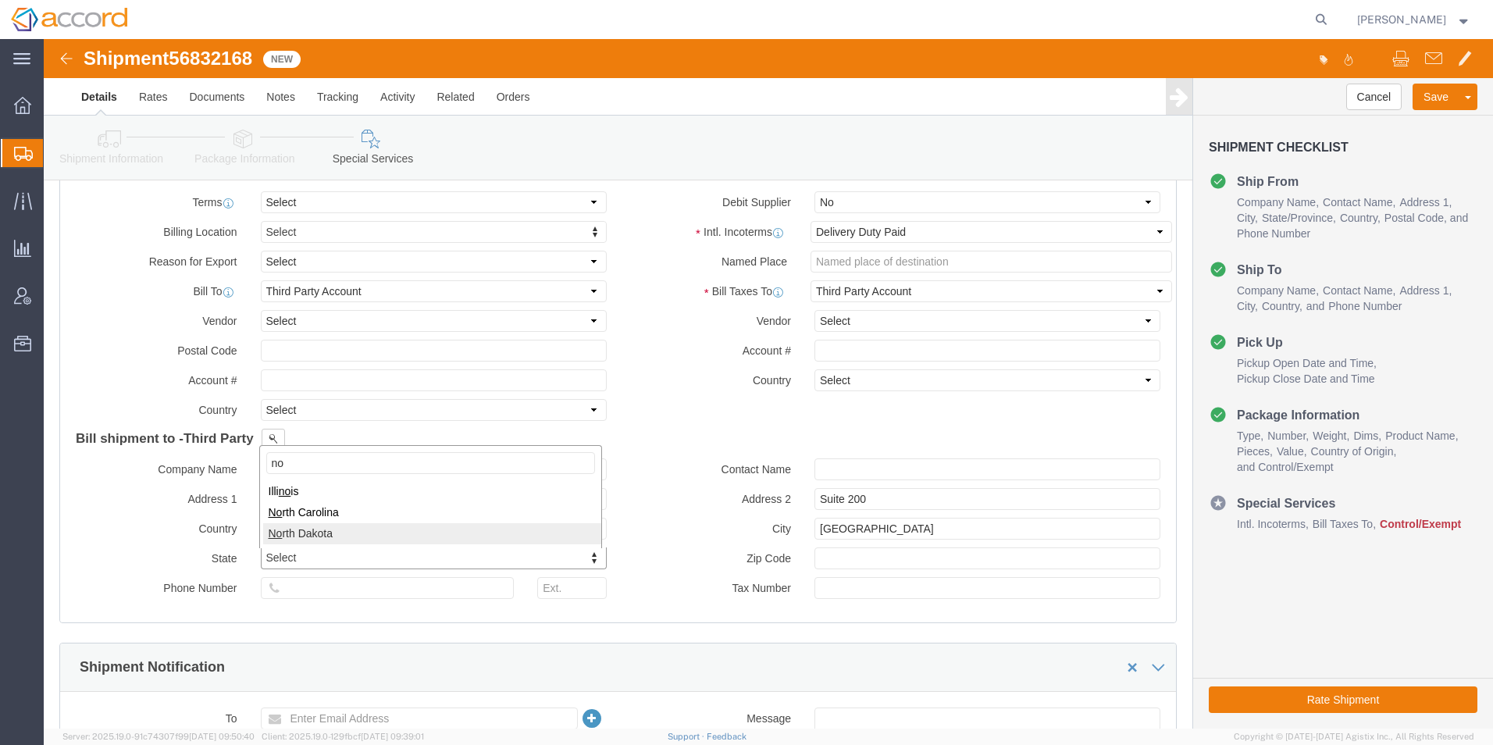
type input "no"
select select "ND"
click input "text"
type input "27617"
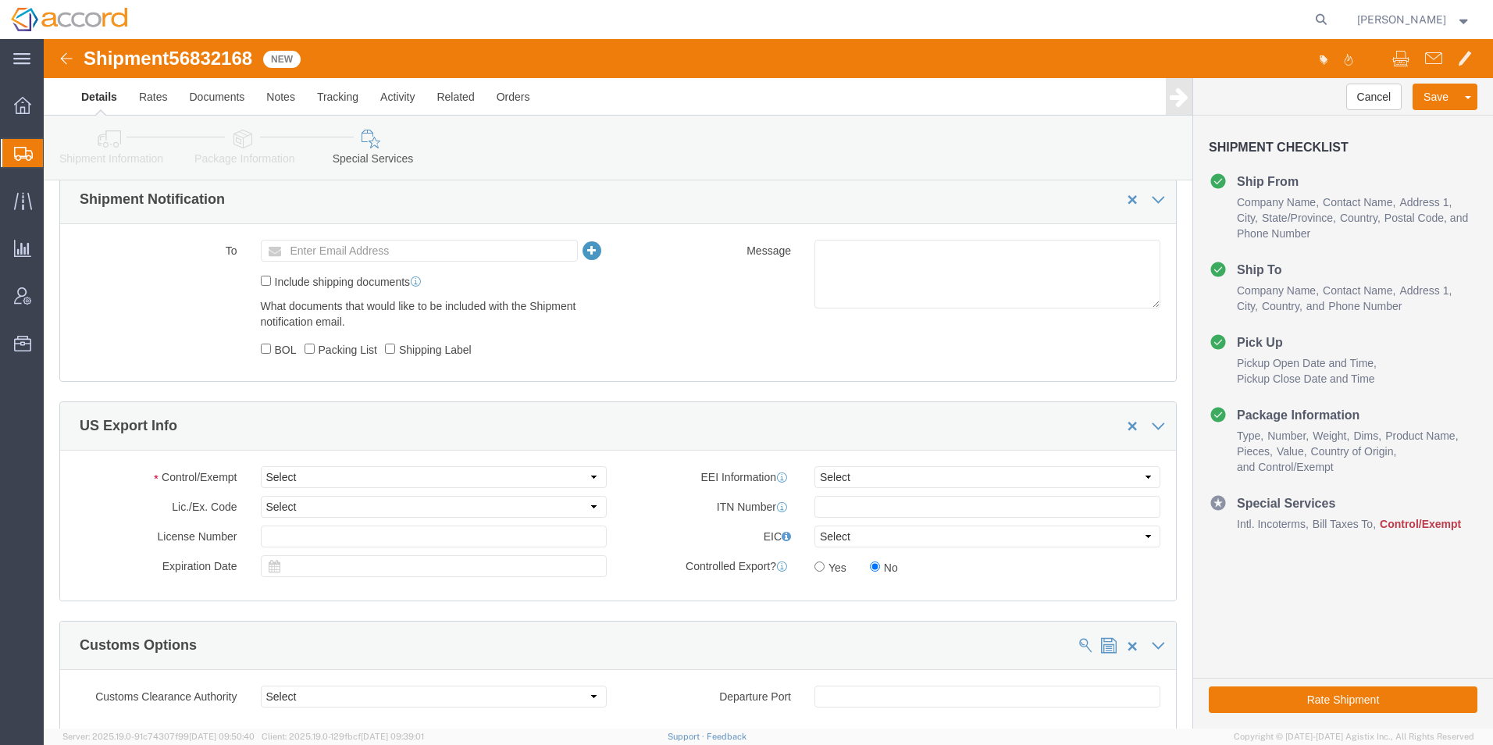
scroll to position [1250, 0]
click button "Save"
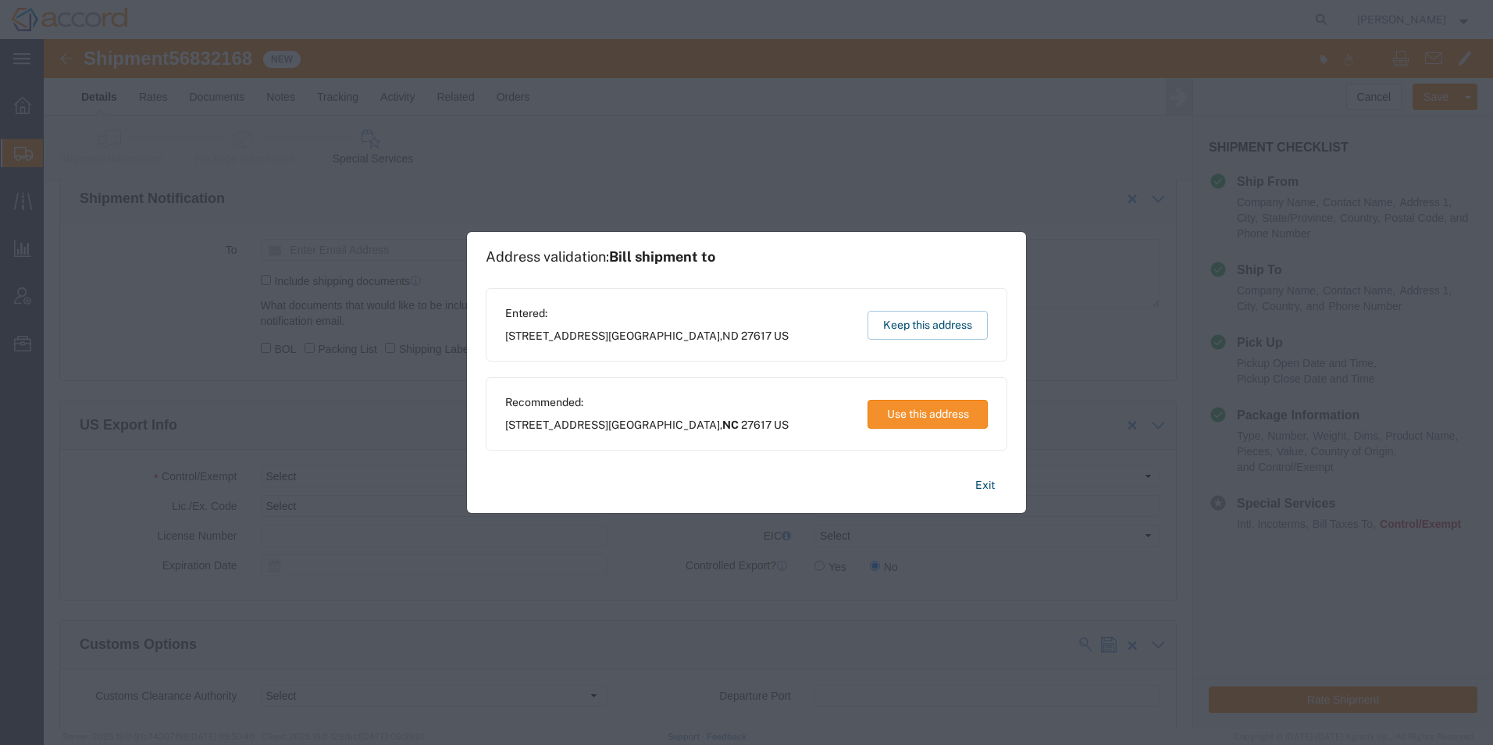
click at [925, 412] on button "Use this address" at bounding box center [928, 414] width 120 height 29
select select "NC"
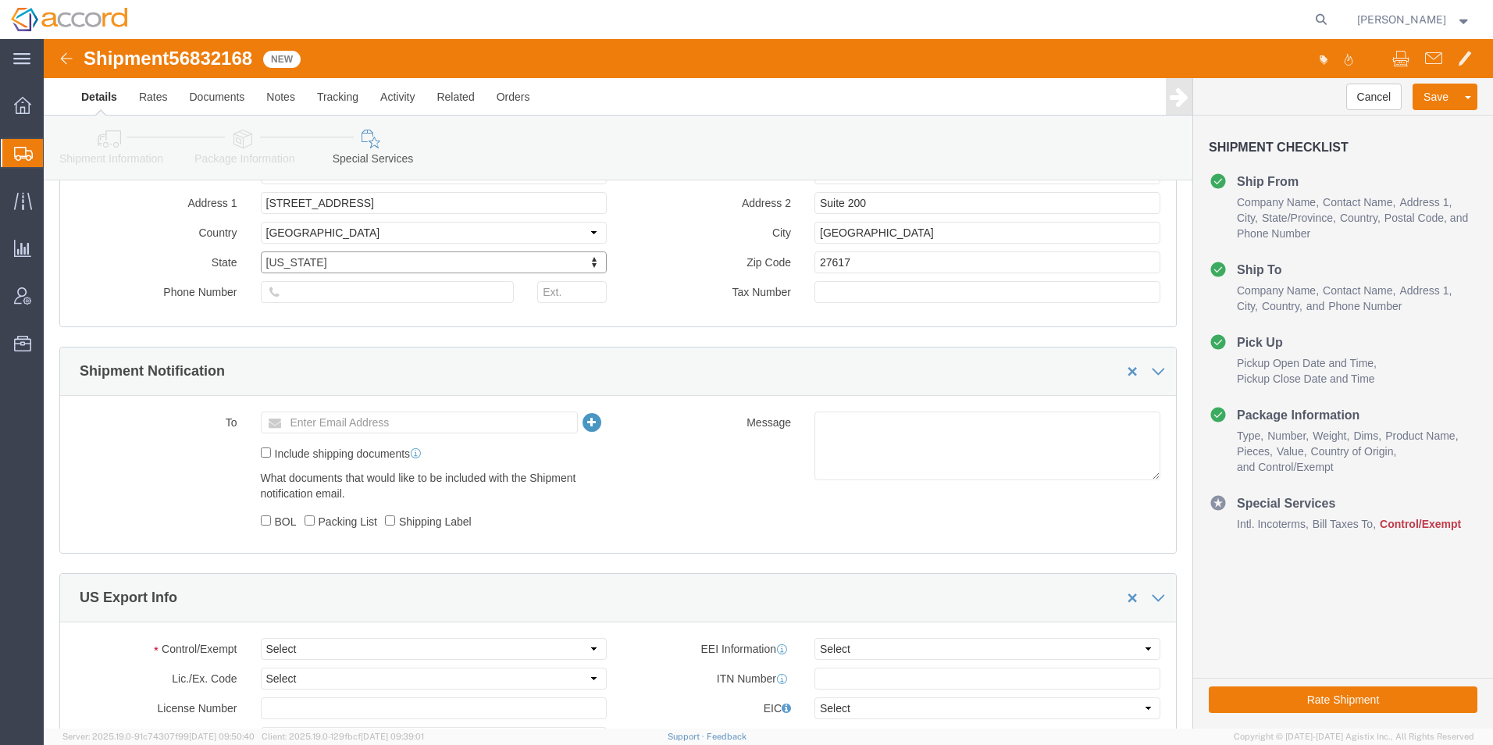
scroll to position [1015, 0]
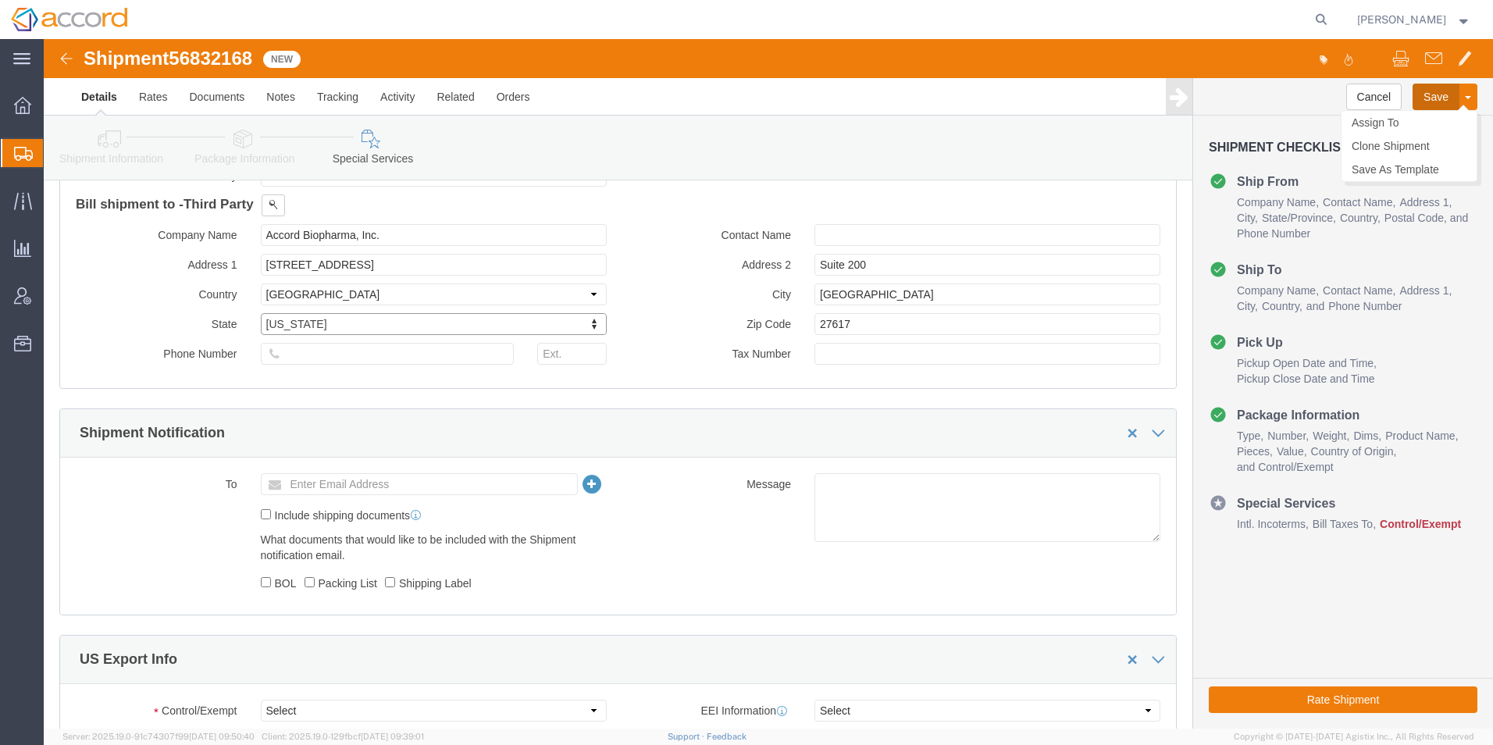
click button "Save"
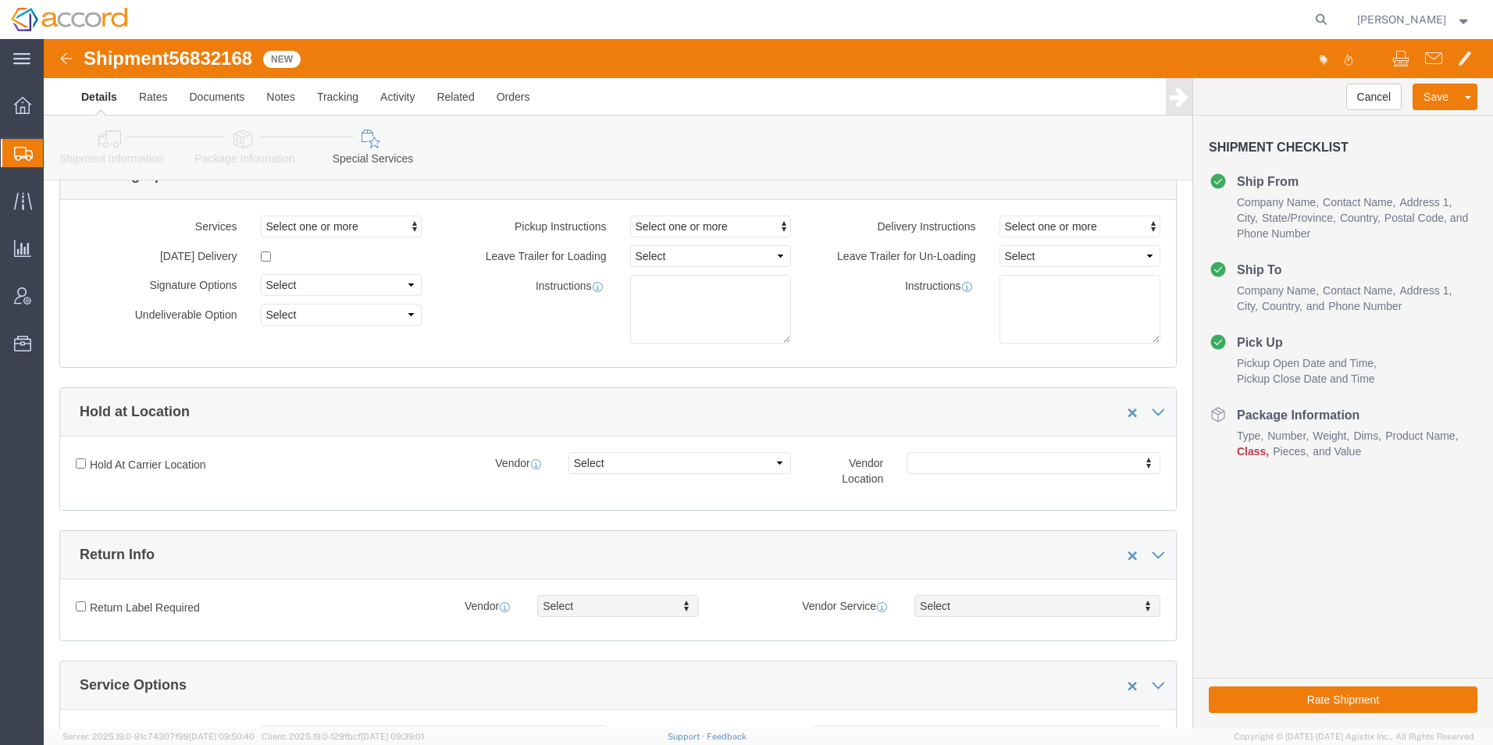
scroll to position [0, 0]
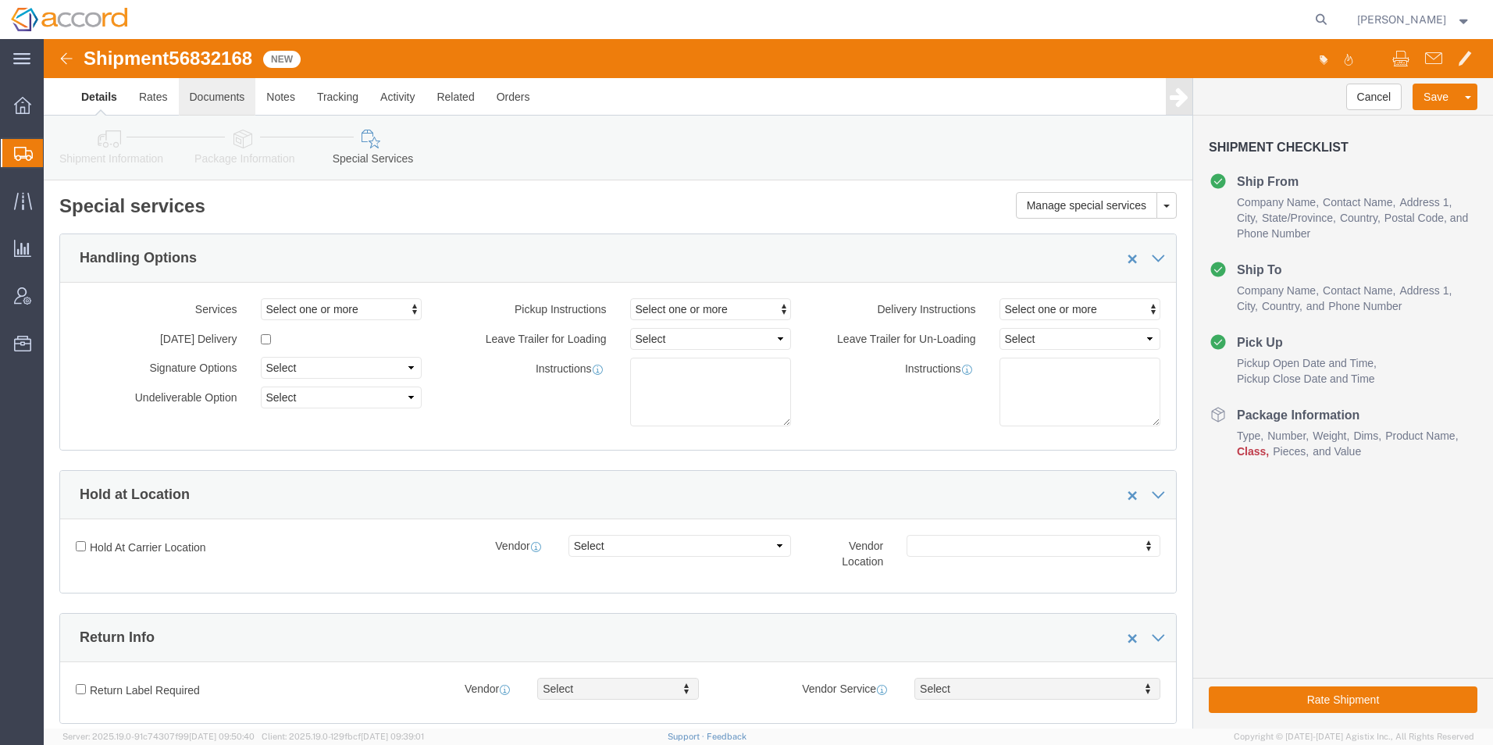
click link "Documents"
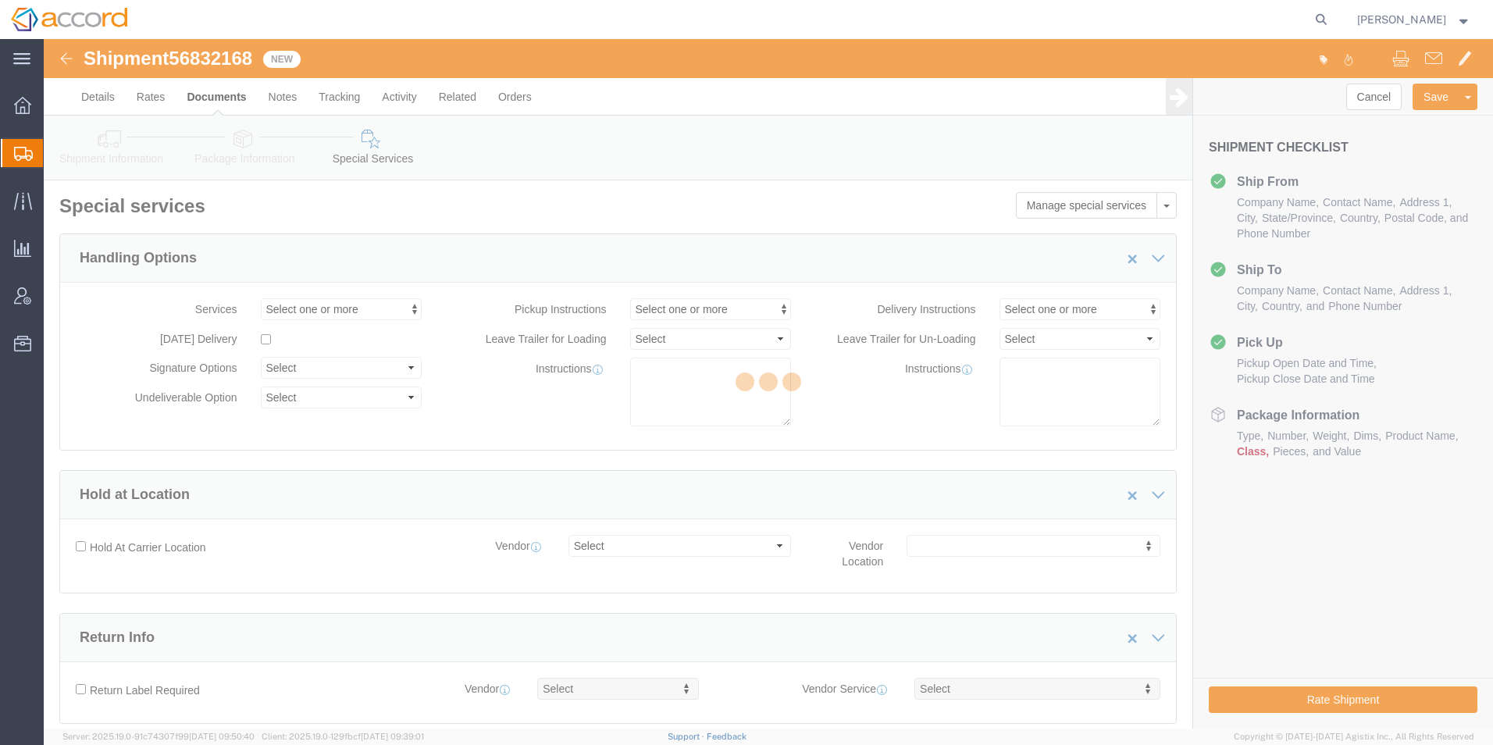
drag, startPoint x: 748, startPoint y: 407, endPoint x: 754, endPoint y: 388, distance: 19.5
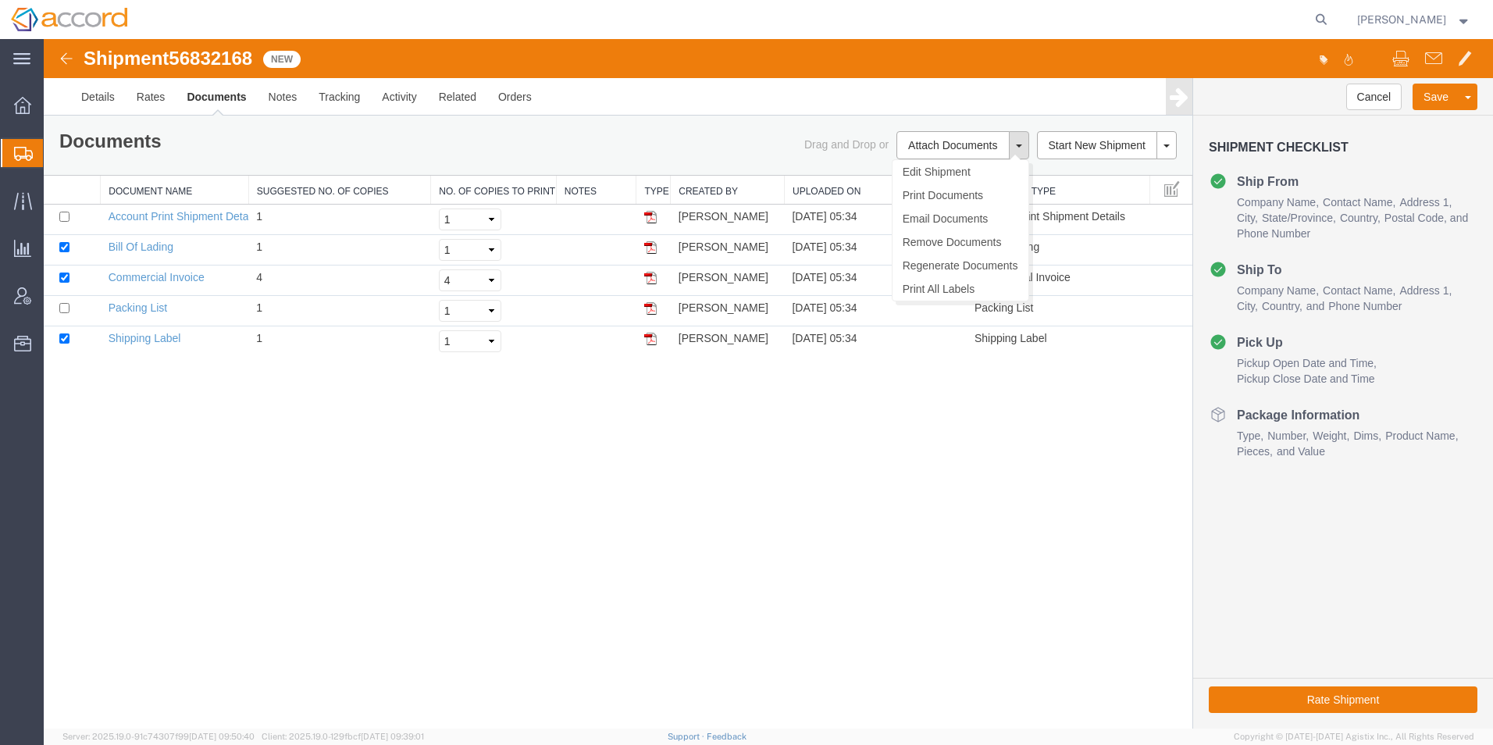
drag, startPoint x: 797, startPoint y: 427, endPoint x: 1017, endPoint y: 145, distance: 357.3
click at [1017, 145] on button at bounding box center [1019, 145] width 20 height 28
click at [128, 276] on link "Commercial Invoice" at bounding box center [157, 277] width 96 height 12
click at [115, 96] on link "Details" at bounding box center [97, 96] width 55 height 37
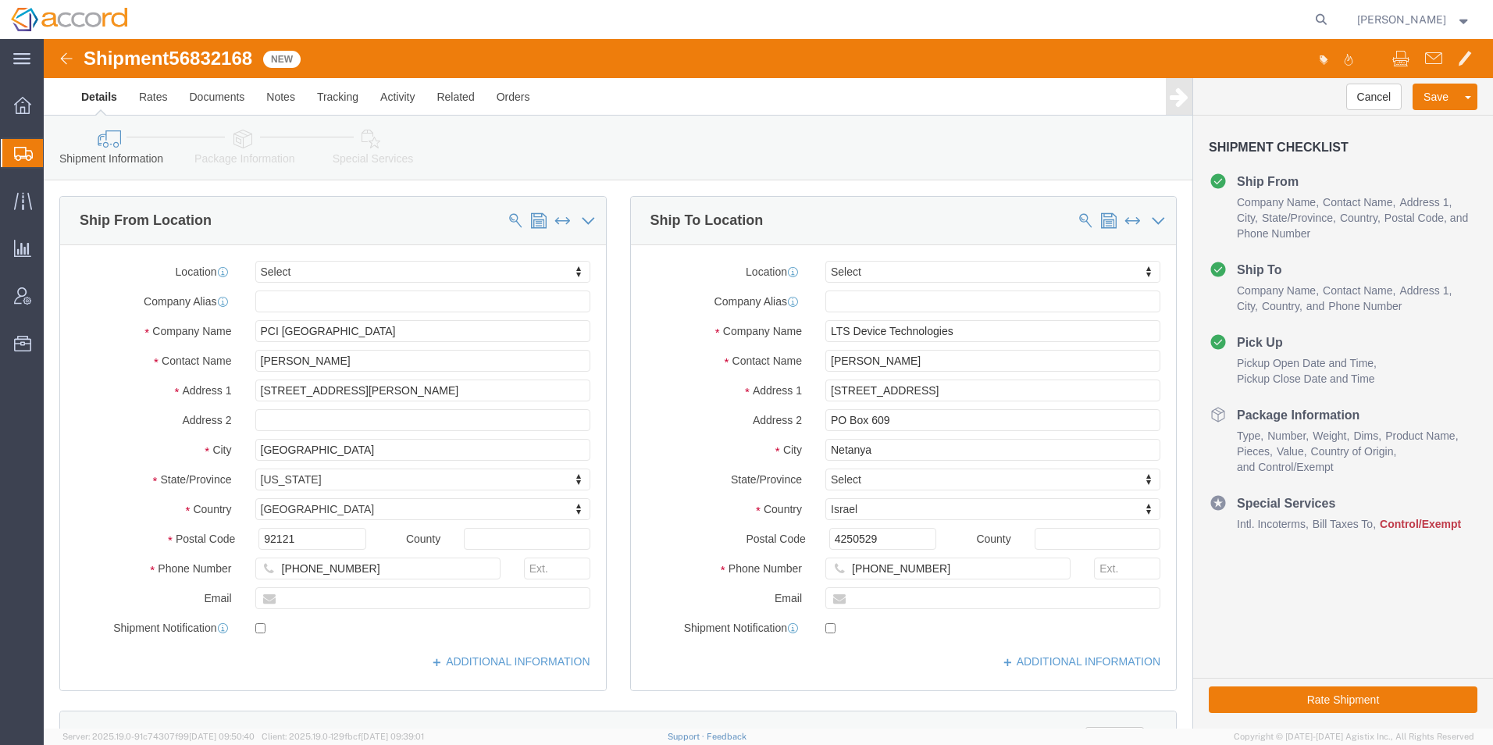
click link "Package Information"
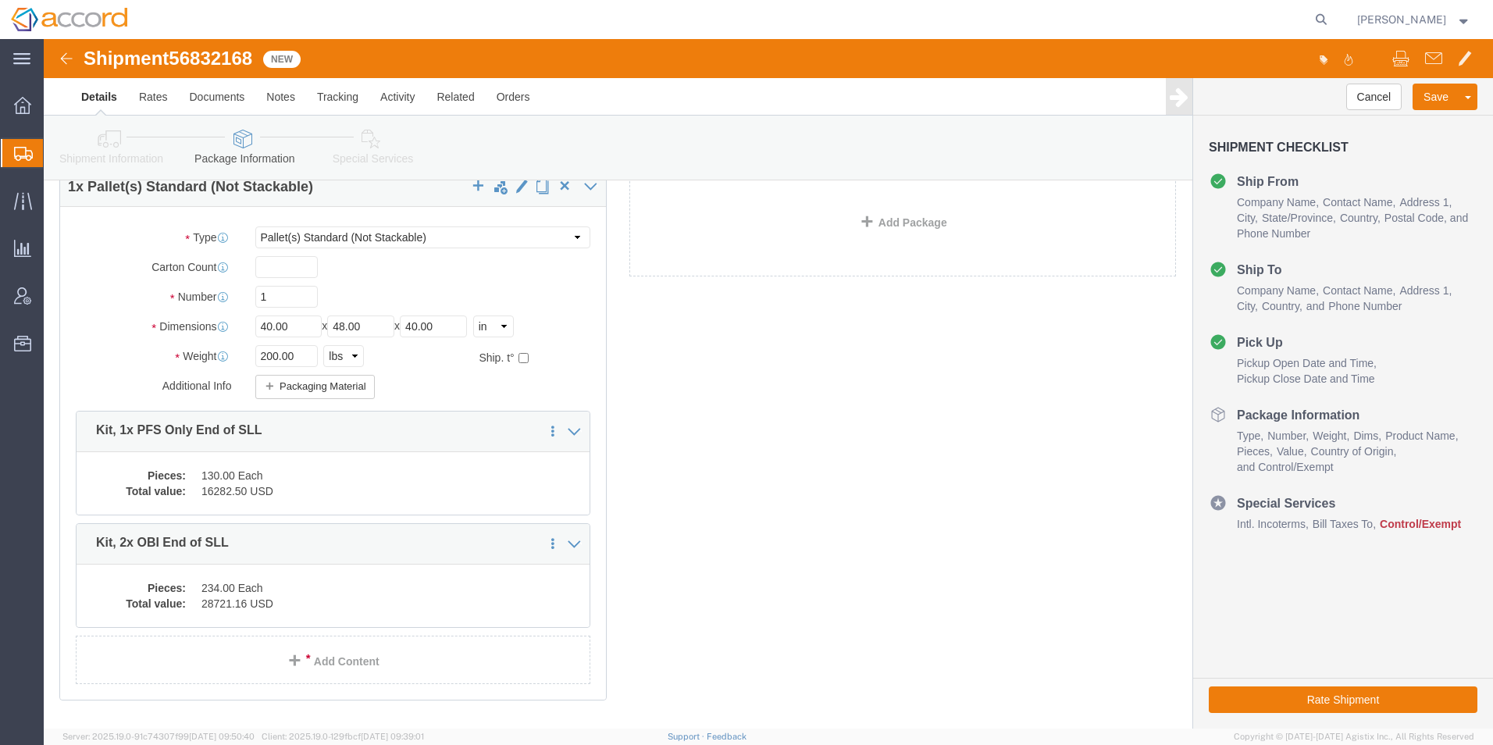
scroll to position [155, 0]
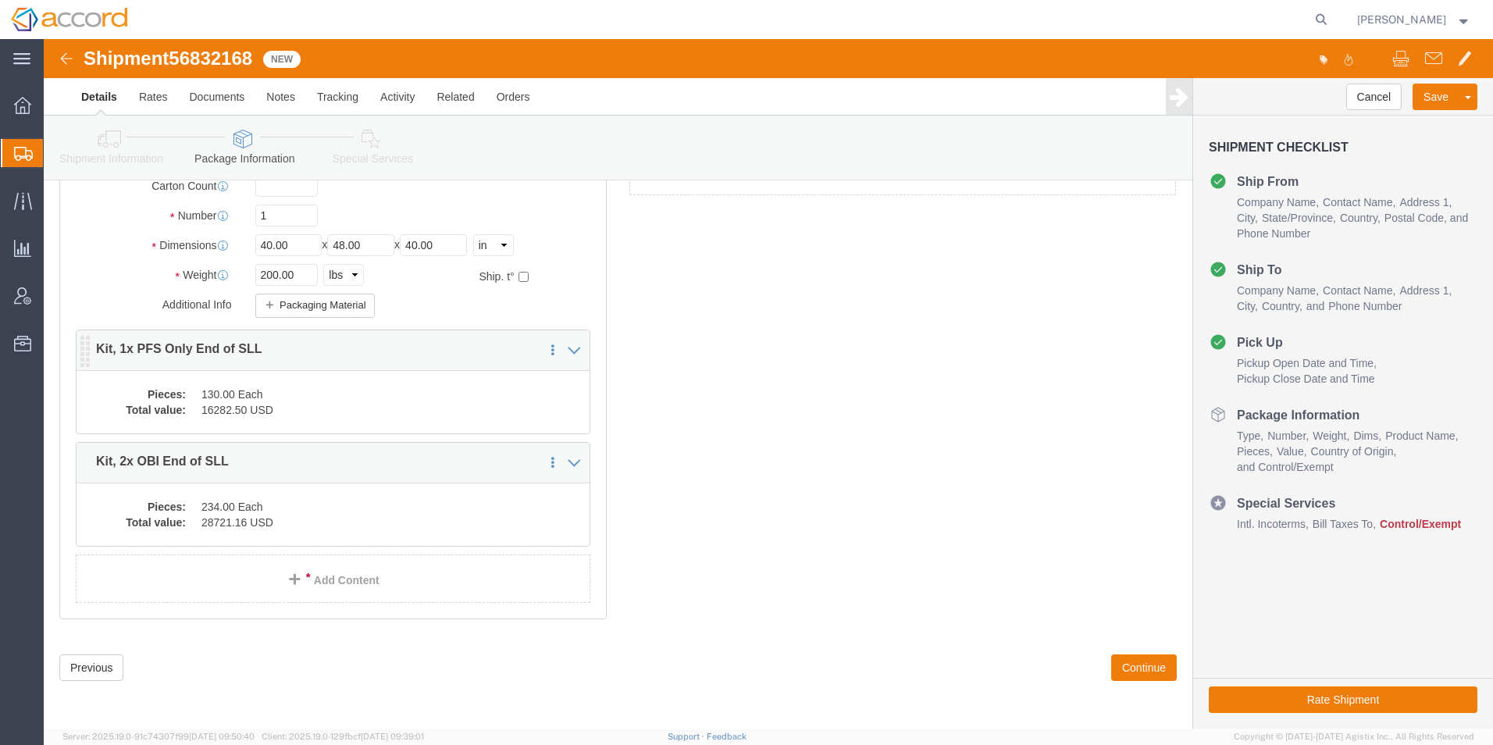
click div "Pieces: 130.00 Each Total value: 16282.50 USD"
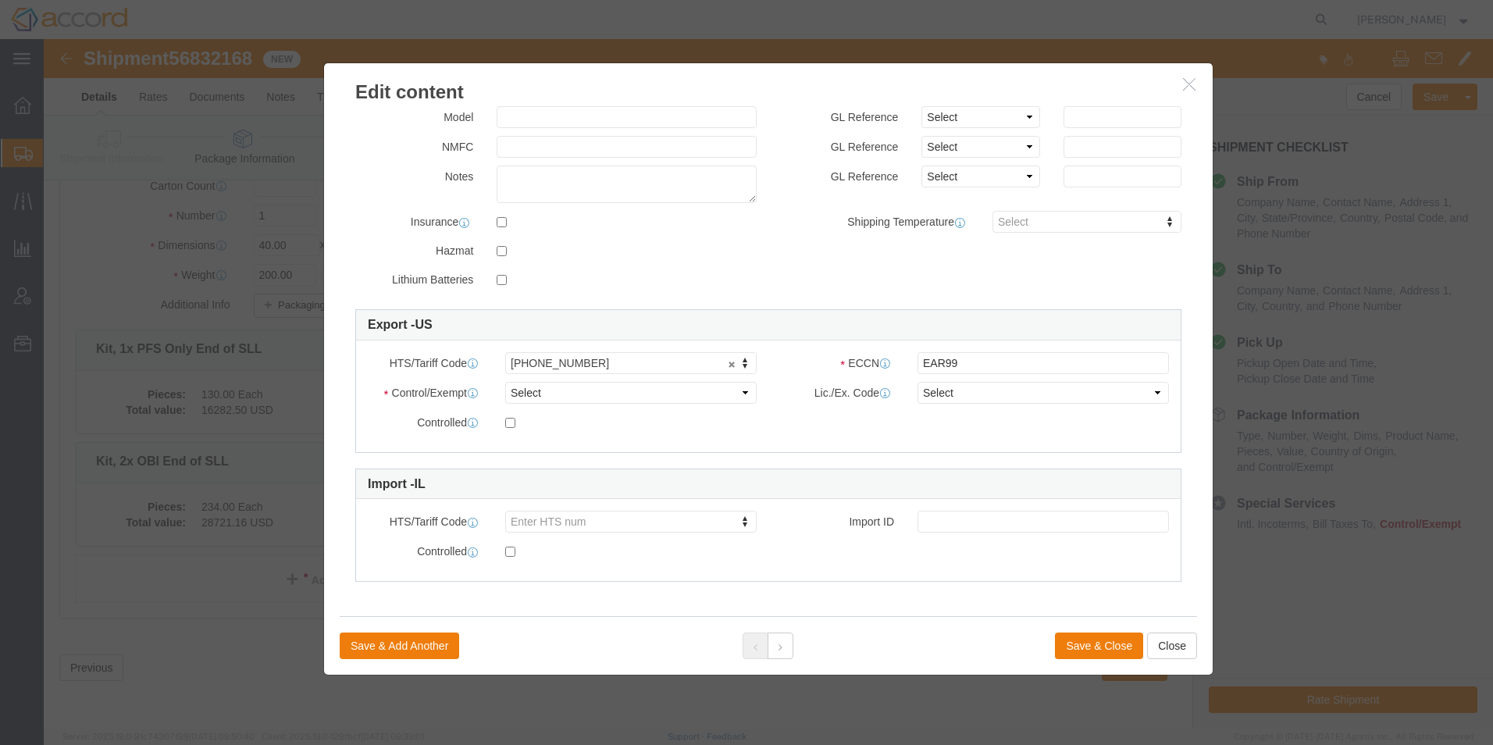
scroll to position [236, 0]
click link "Enter HTS num"
click button "Save & Close"
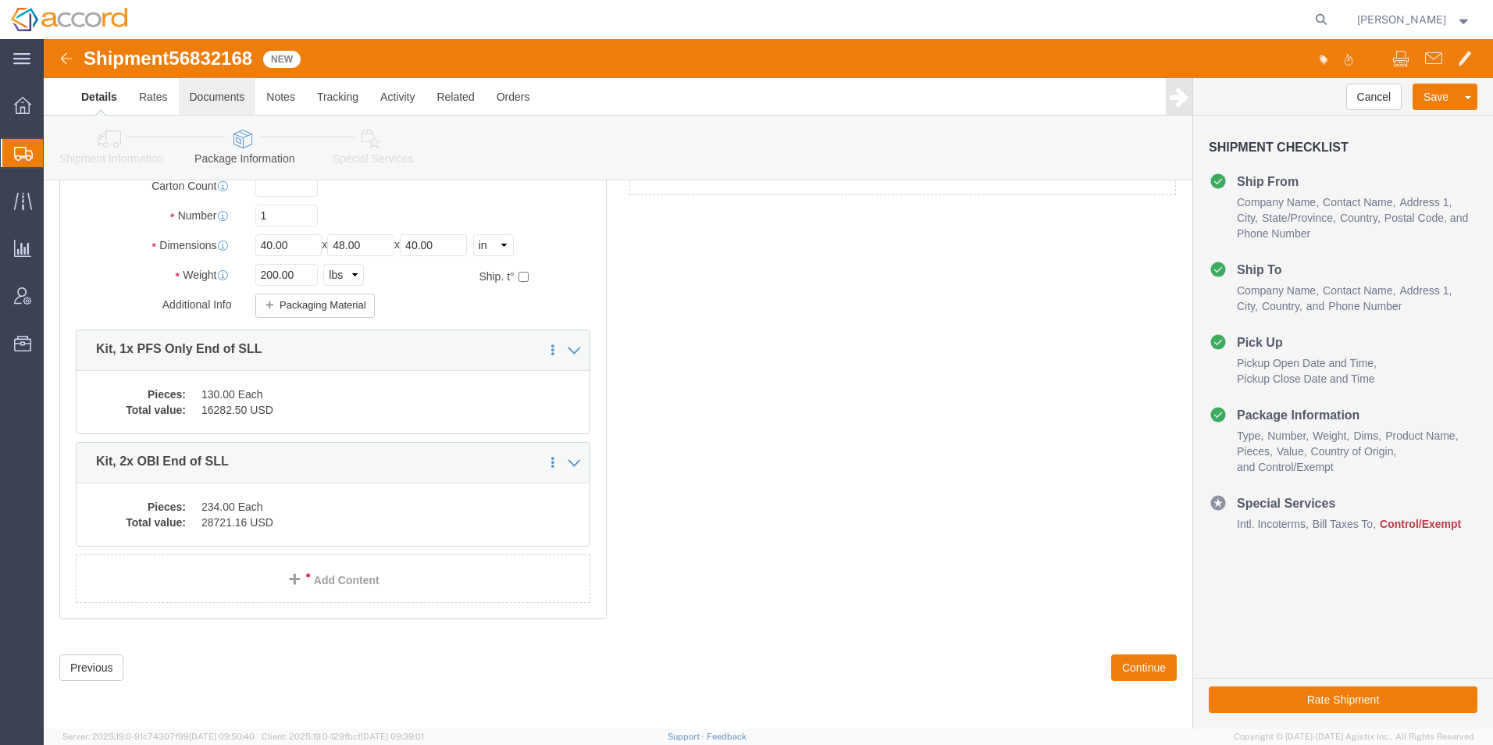
click link "Documents"
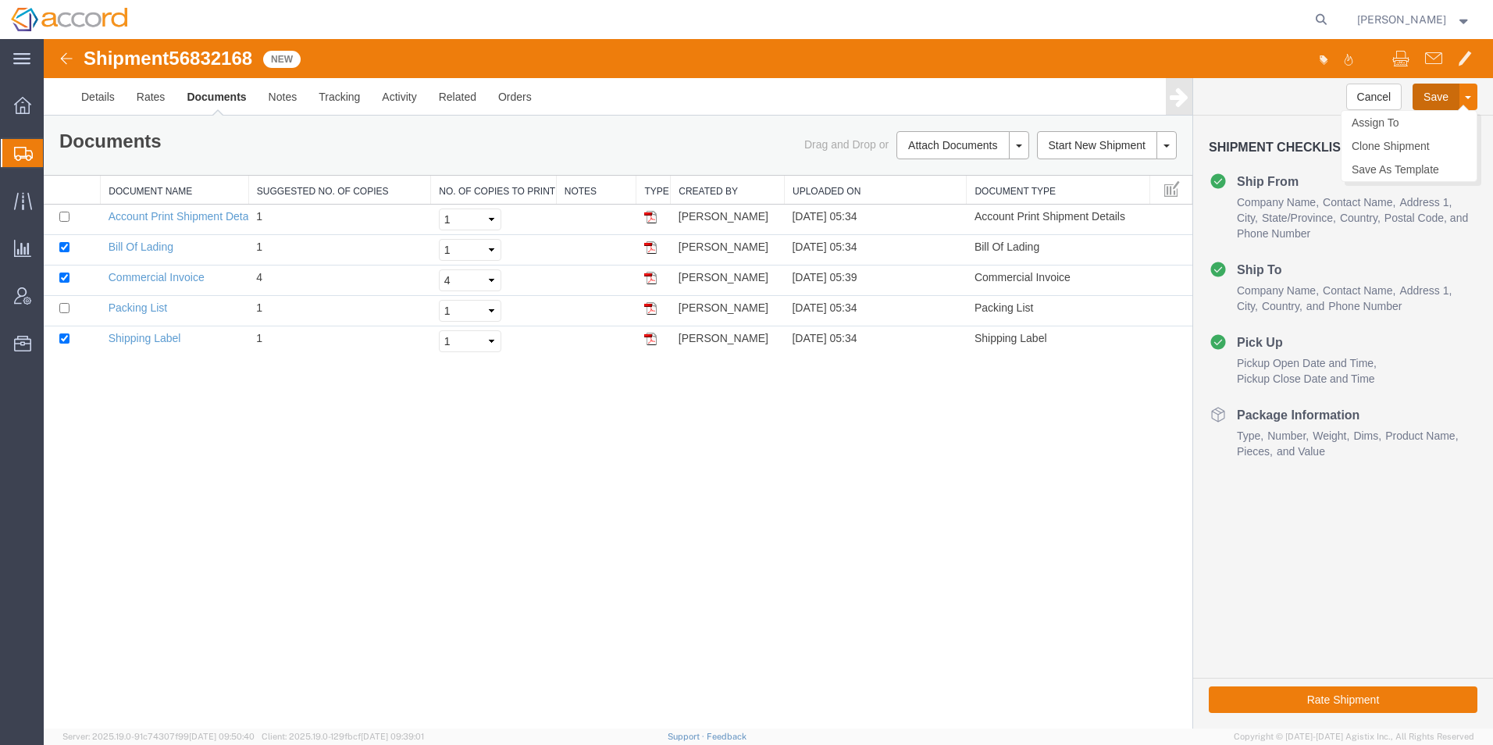
click at [1427, 99] on button "Save" at bounding box center [1436, 97] width 47 height 27
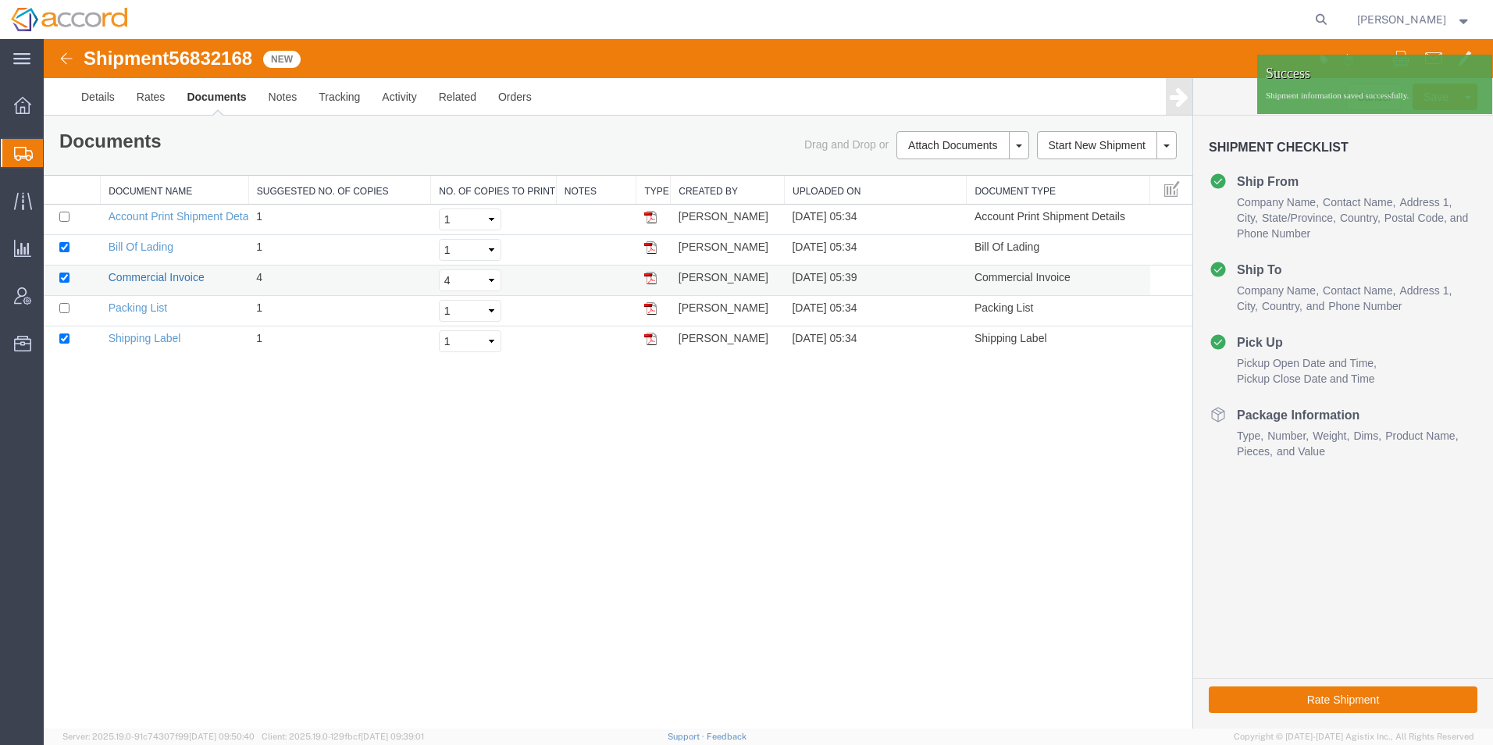
click at [178, 276] on link "Commercial Invoice" at bounding box center [157, 277] width 96 height 12
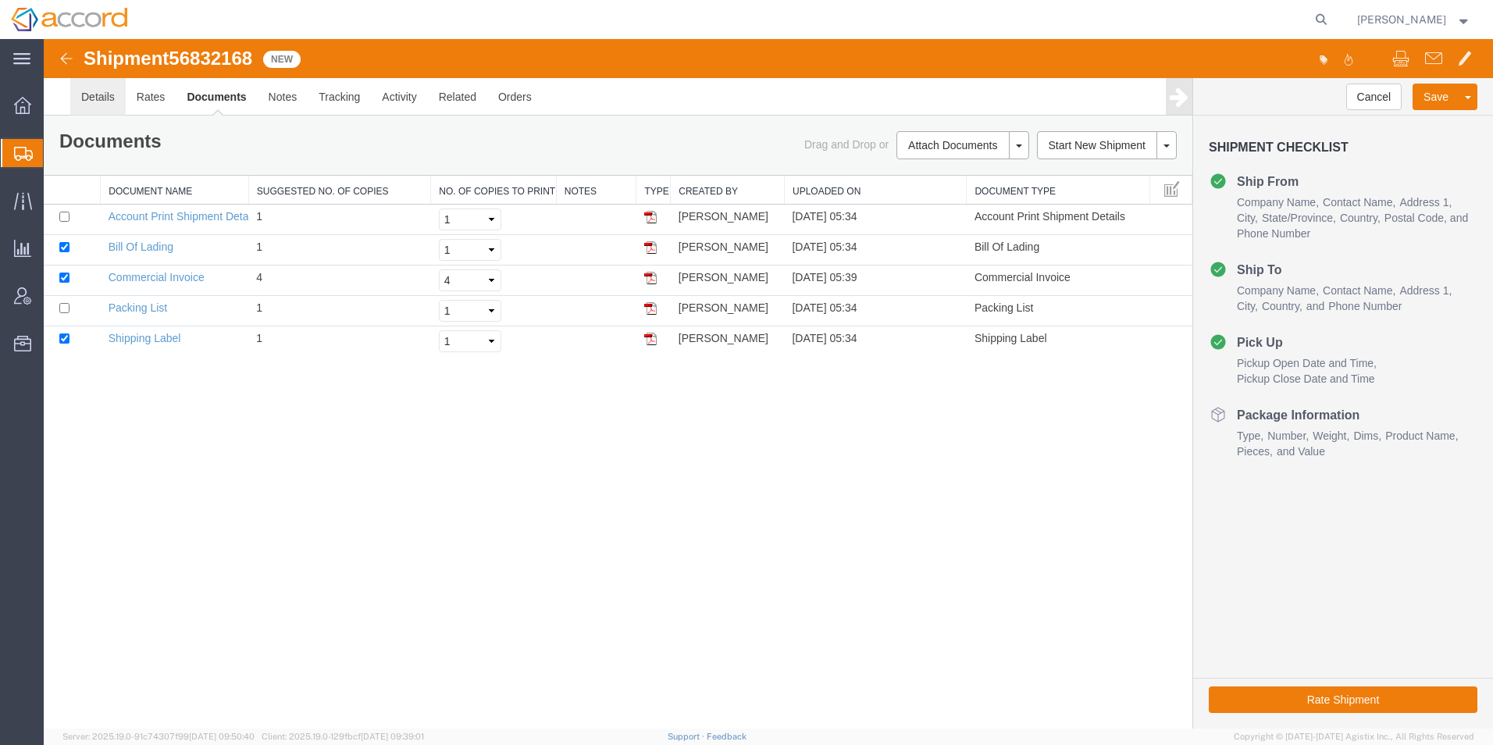
click at [122, 99] on link "Details" at bounding box center [97, 96] width 55 height 37
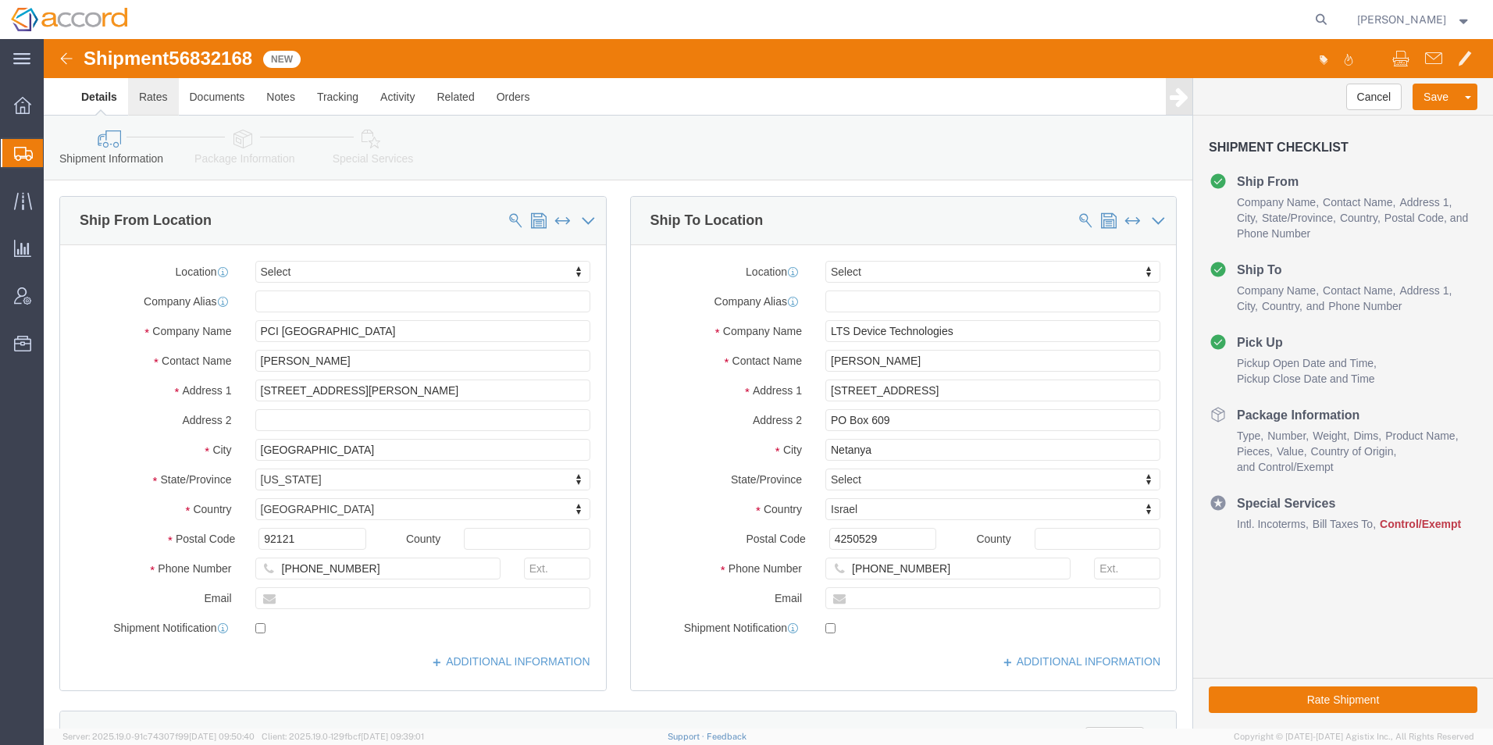
click link "Rates"
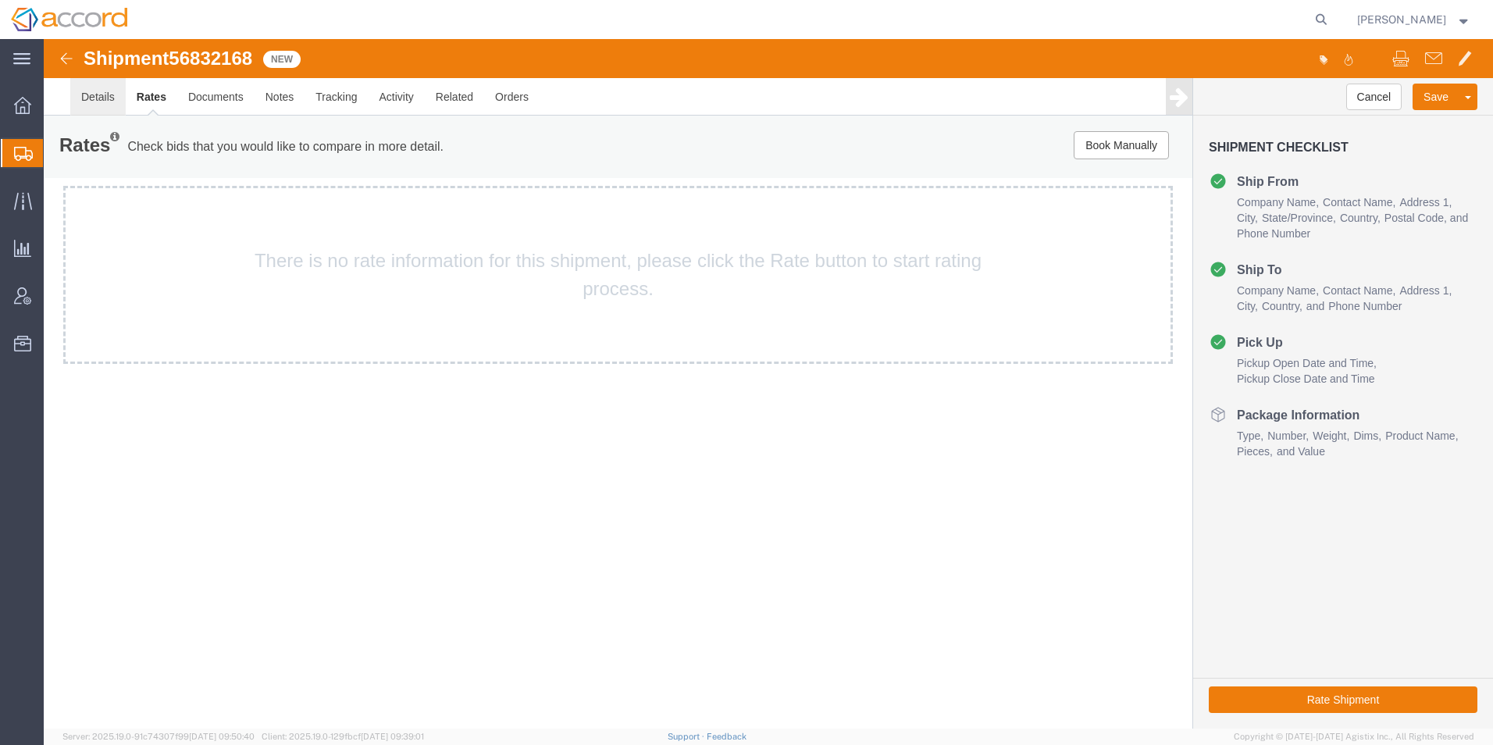
click at [106, 99] on link "Details" at bounding box center [97, 96] width 55 height 37
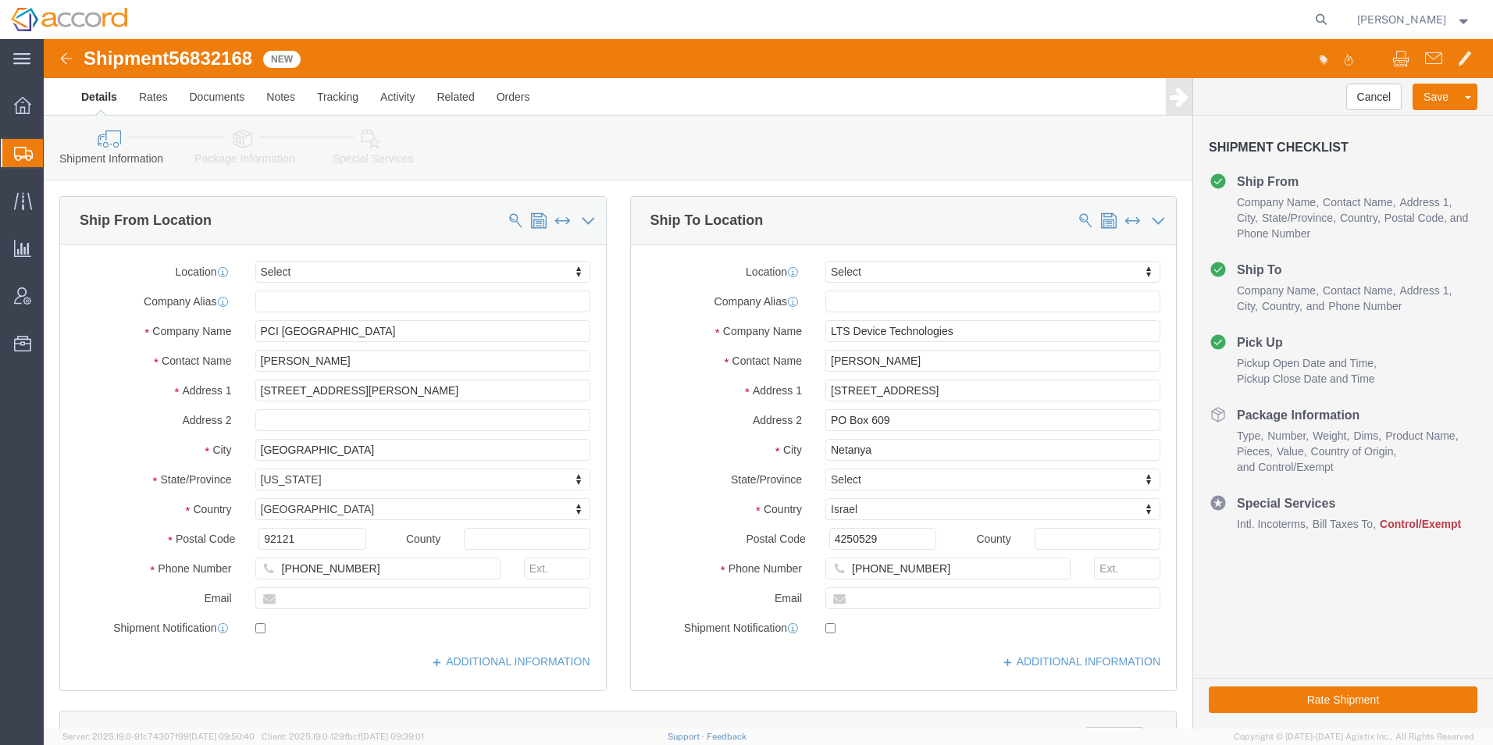
click link "Package Information"
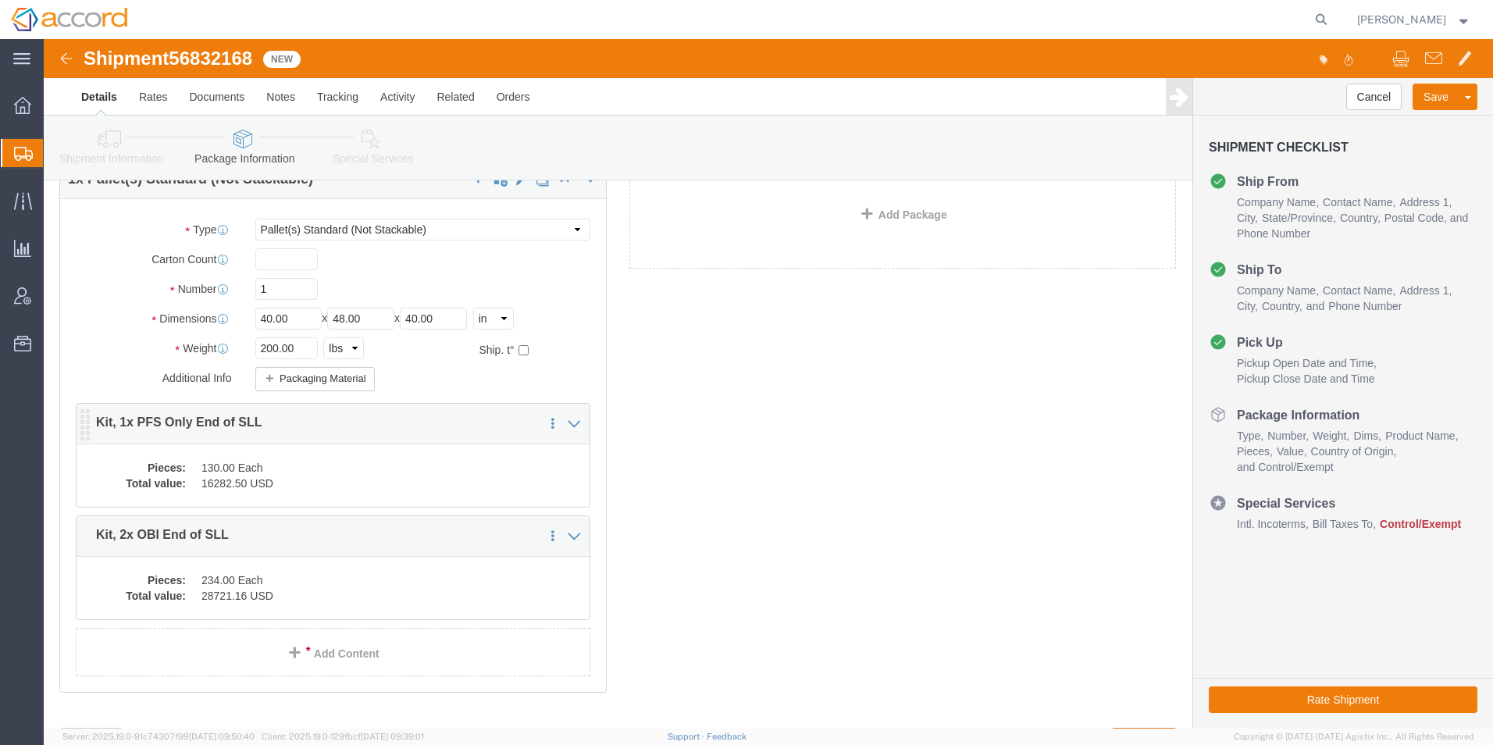
scroll to position [155, 0]
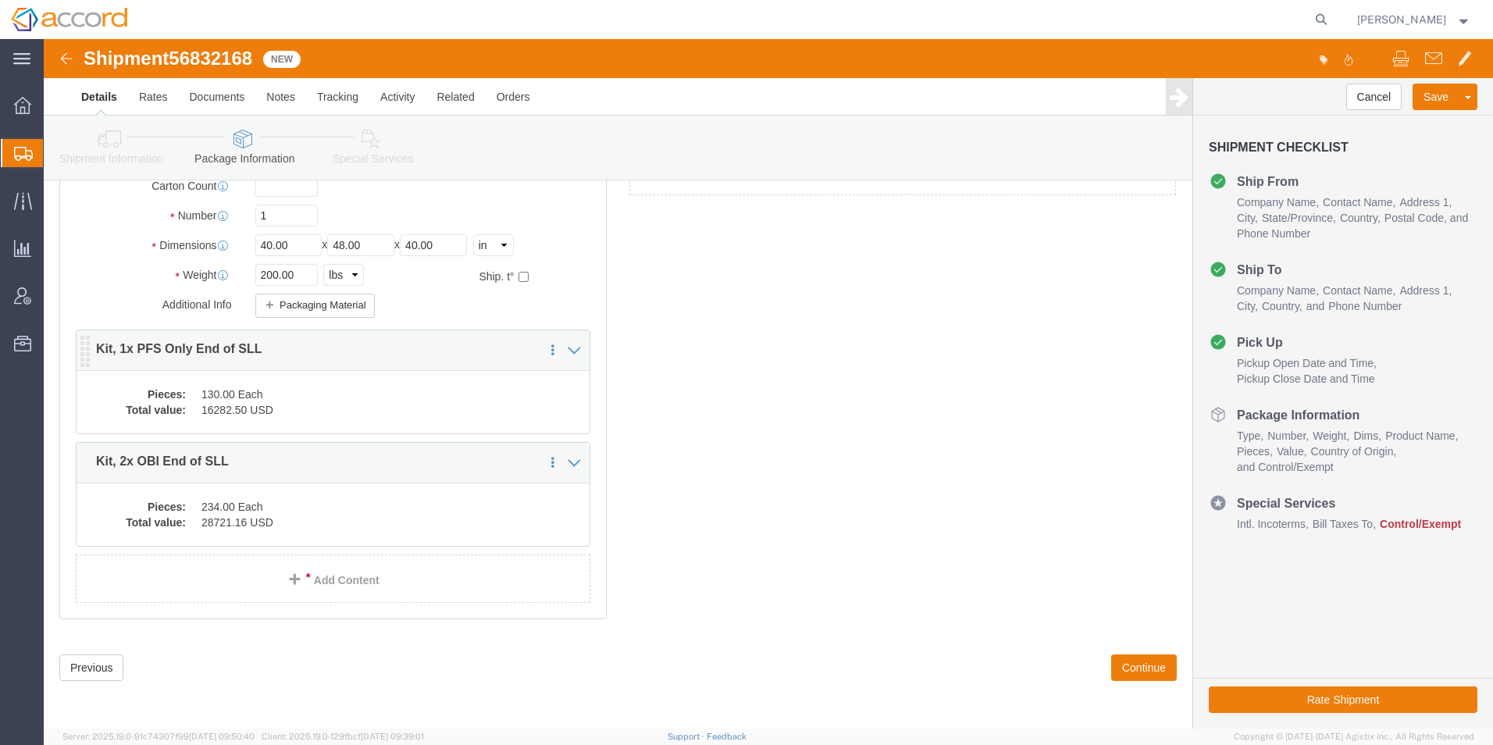
click div "Pieces: 130.00 Each Total value: 16282.50 USD"
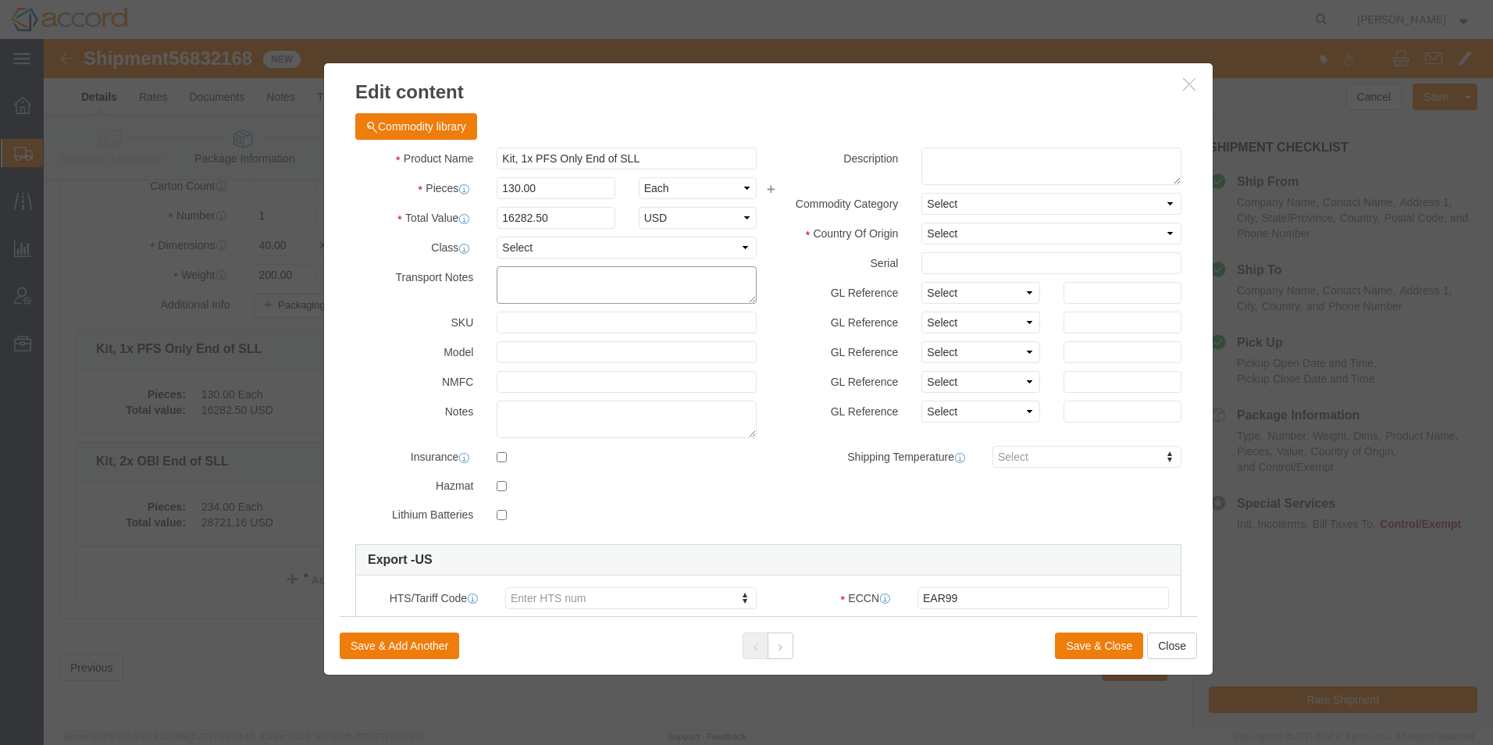
click textarea
click select "Select [GEOGRAPHIC_DATA] [GEOGRAPHIC_DATA] [GEOGRAPHIC_DATA] [GEOGRAPHIC_DATA] …"
select select "US"
click select "Select [GEOGRAPHIC_DATA] [GEOGRAPHIC_DATA] [GEOGRAPHIC_DATA] [GEOGRAPHIC_DATA] …"
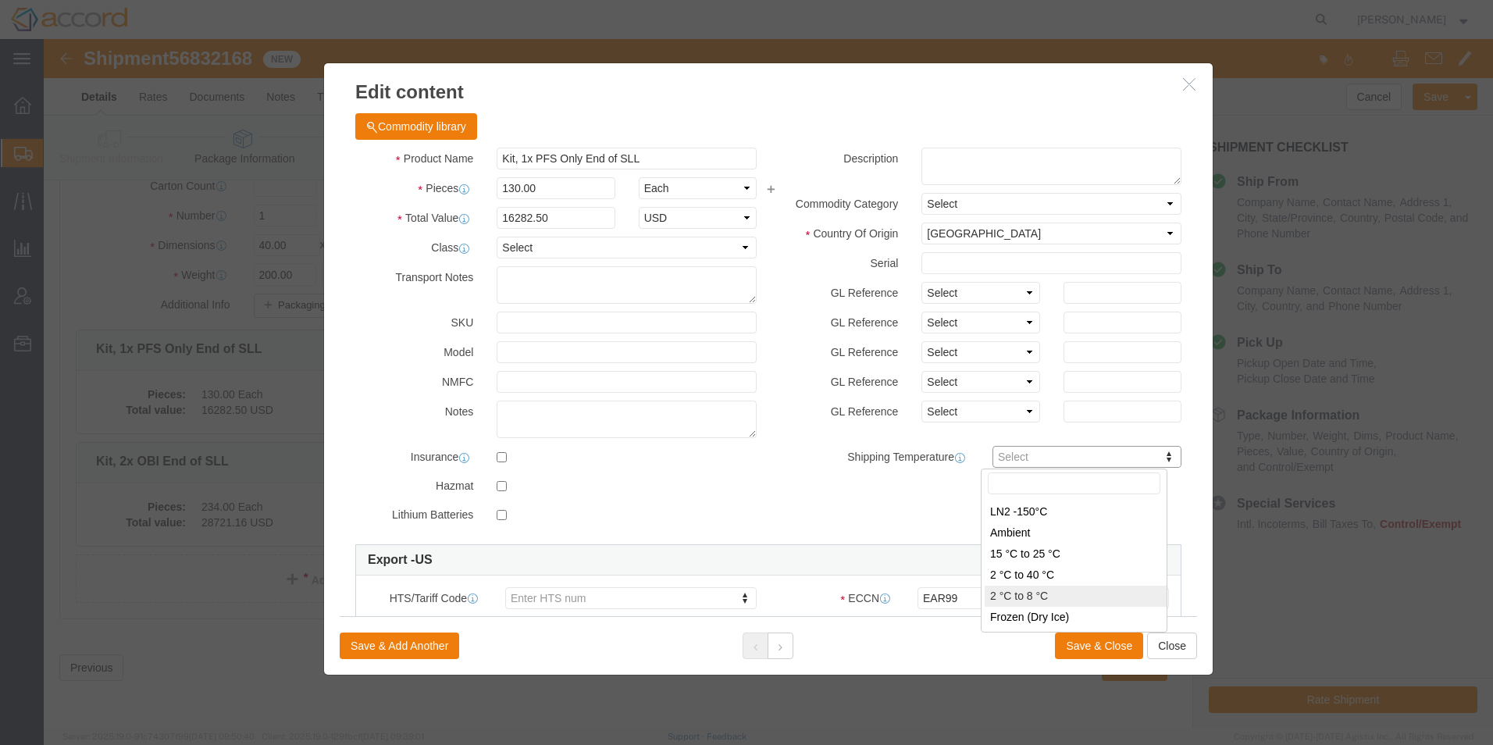
type input "FROM_2_TO_8"
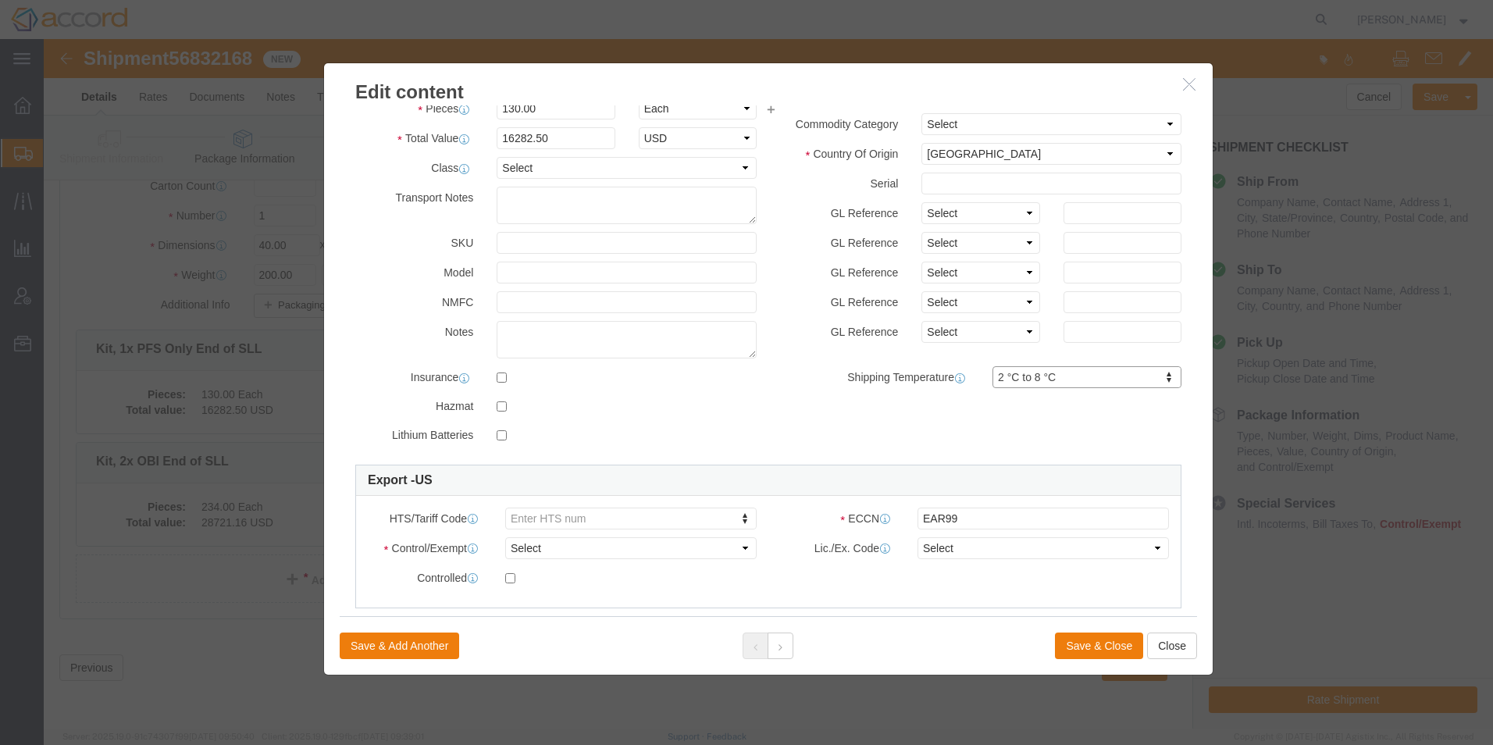
scroll to position [0, 0]
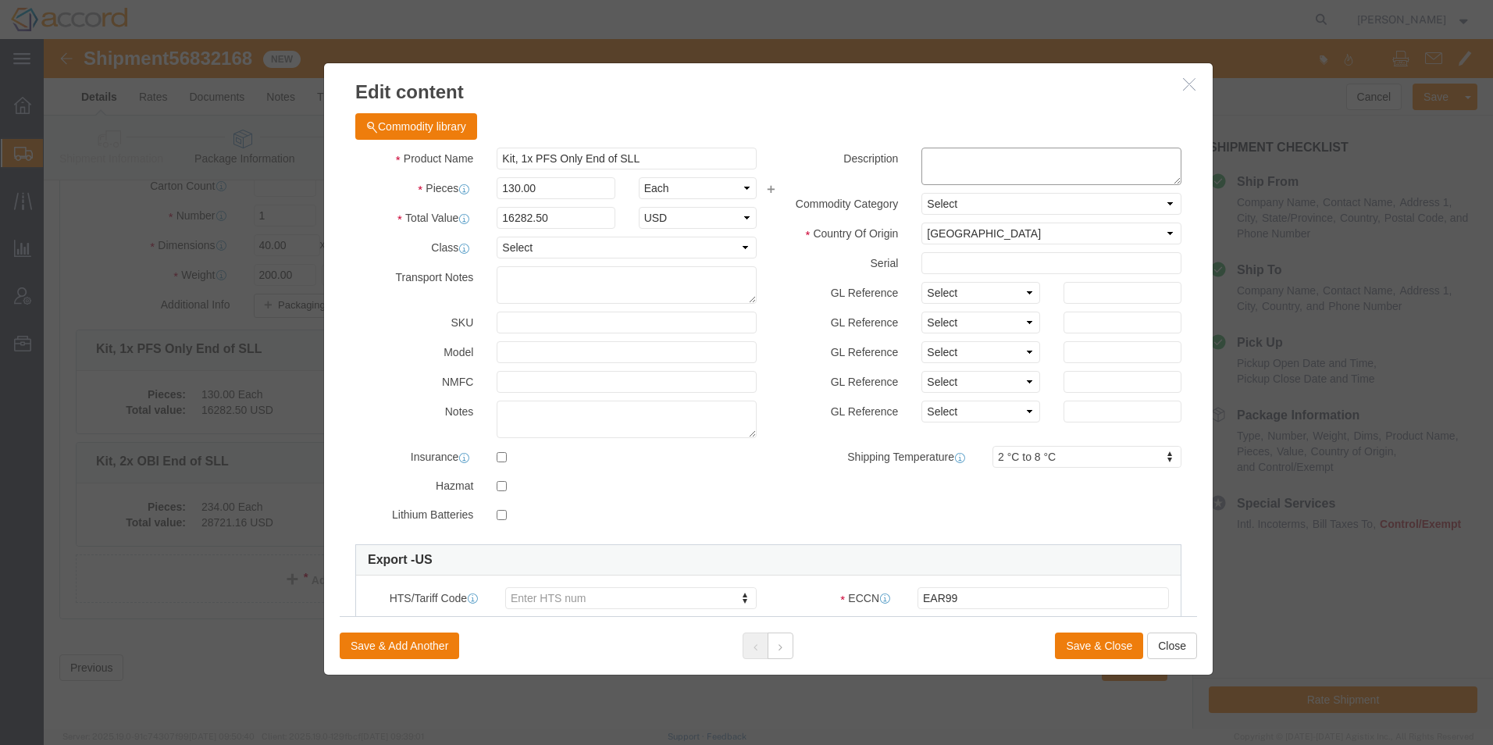
click textarea
type textarea "E"
type textarea "Leachables shelf life study, not for commercial use"
click button "Save & Close"
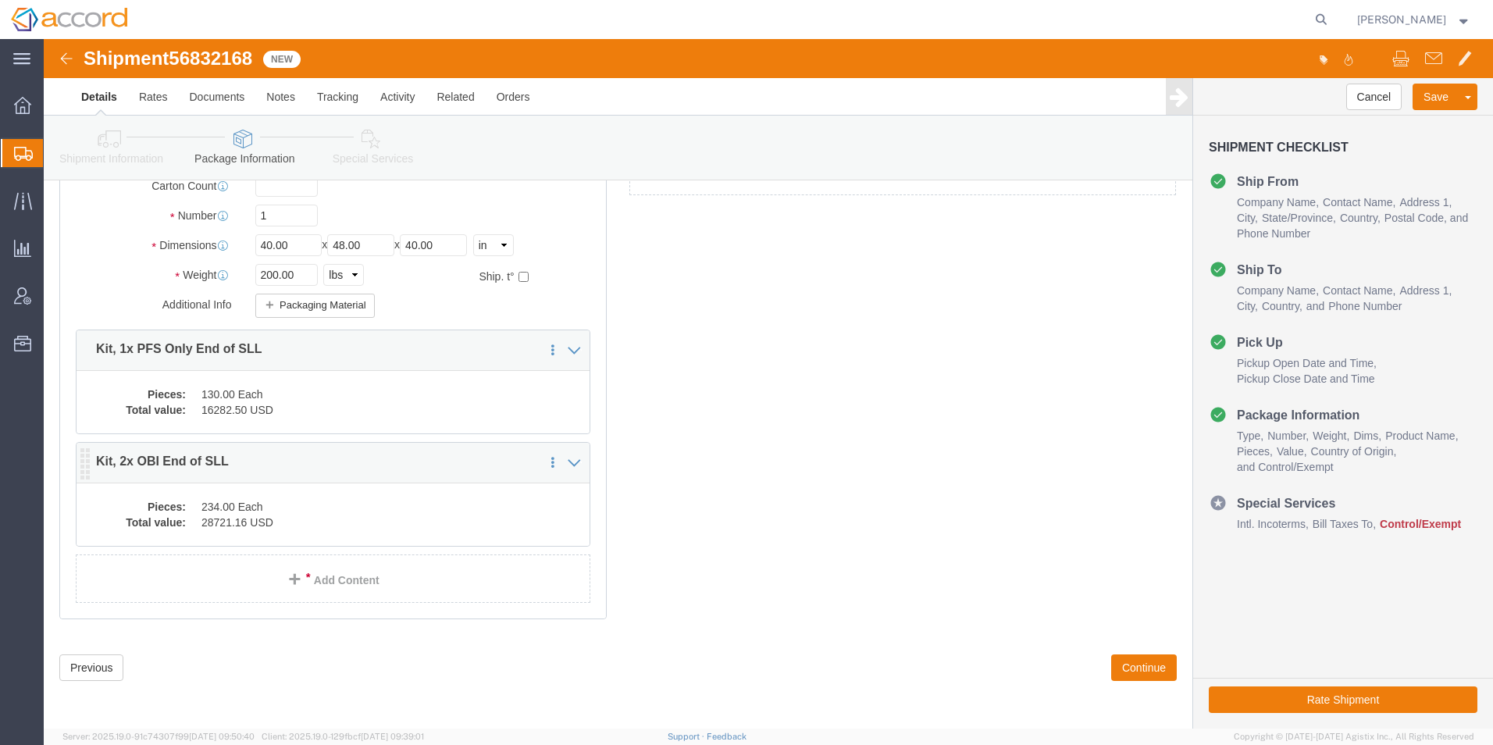
click div "Pieces: 234.00 Each Total value: 28721.16 USD"
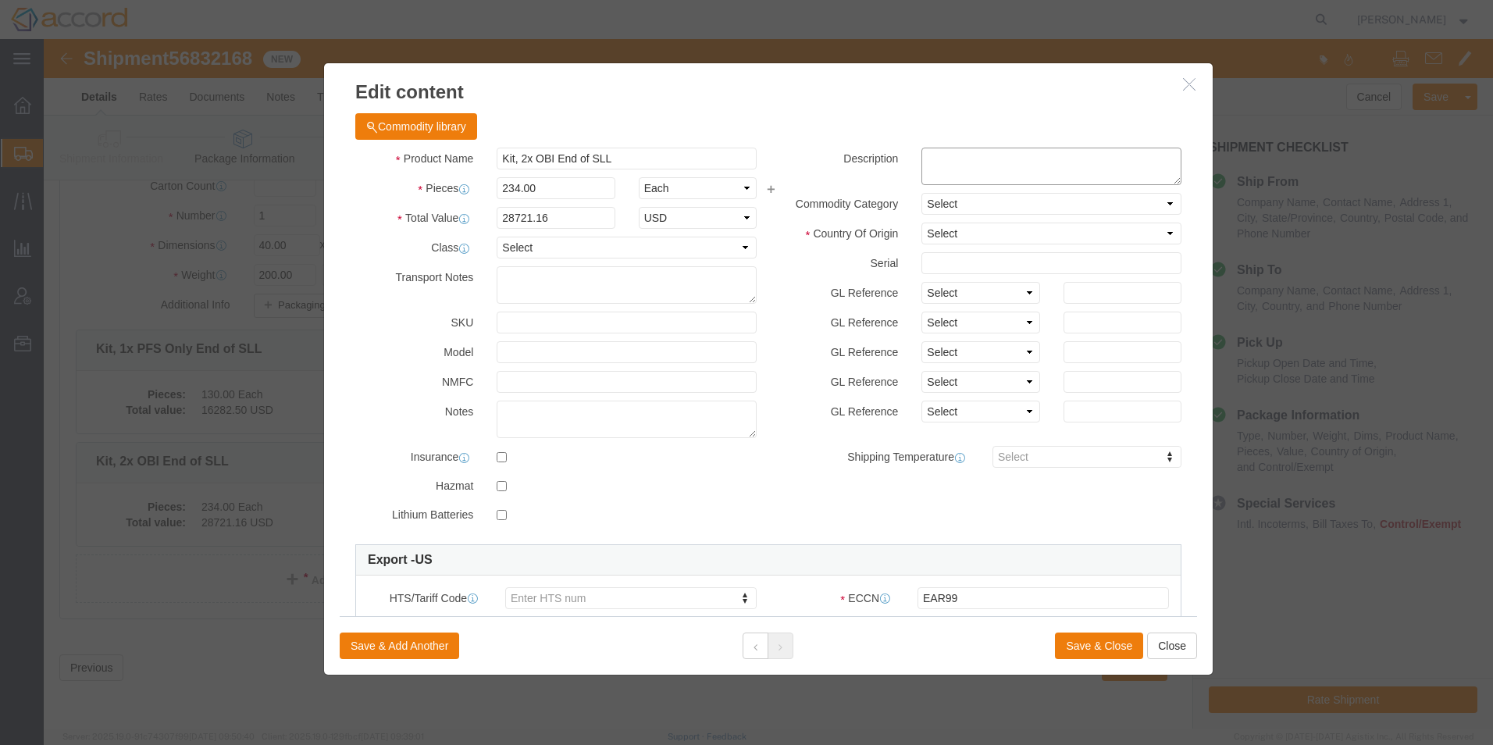
click textarea
type textarea "Leachables shelf life study, not for commercial use"
click select "Select [GEOGRAPHIC_DATA] [GEOGRAPHIC_DATA] [GEOGRAPHIC_DATA] [GEOGRAPHIC_DATA] …"
select select "US"
click select "Select [GEOGRAPHIC_DATA] [GEOGRAPHIC_DATA] [GEOGRAPHIC_DATA] [GEOGRAPHIC_DATA] …"
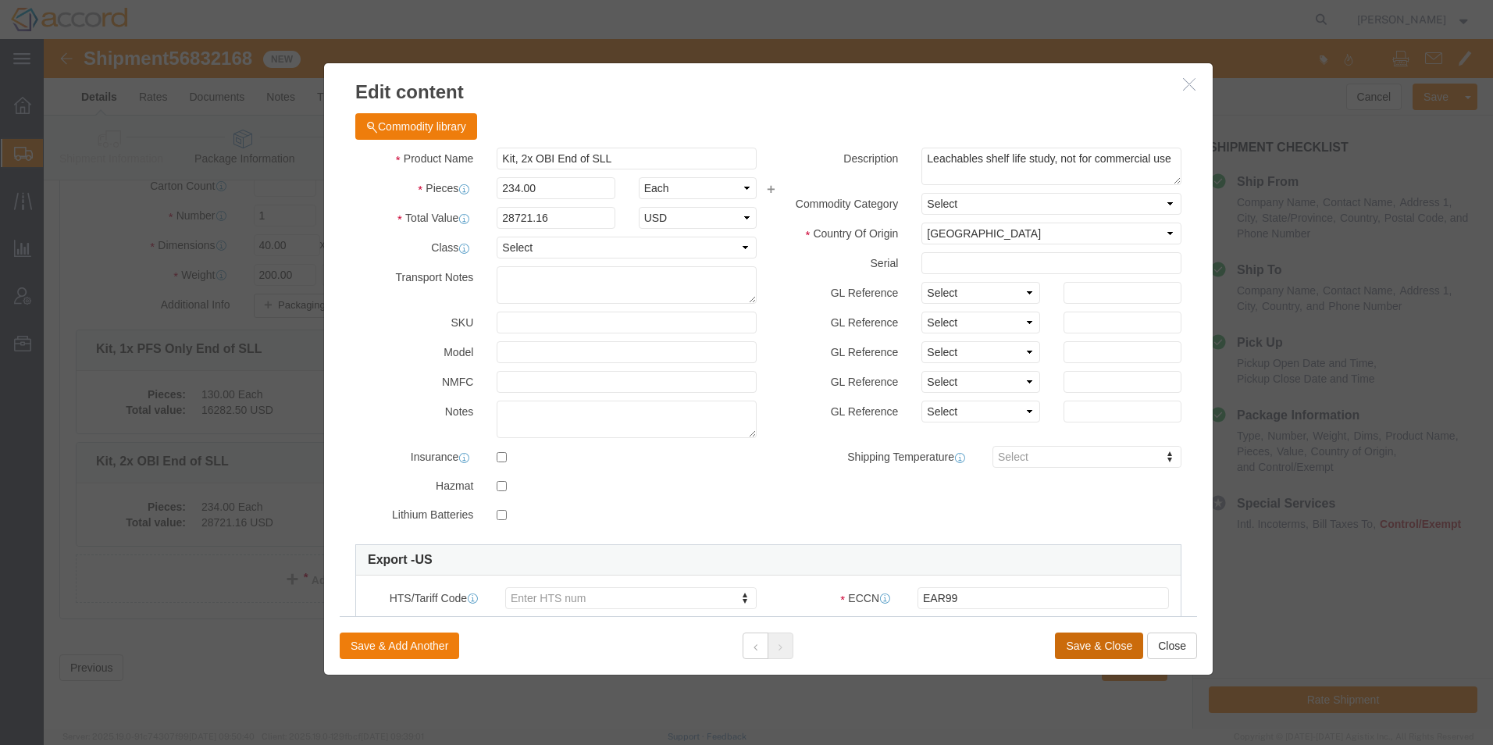
click button "Save & Close"
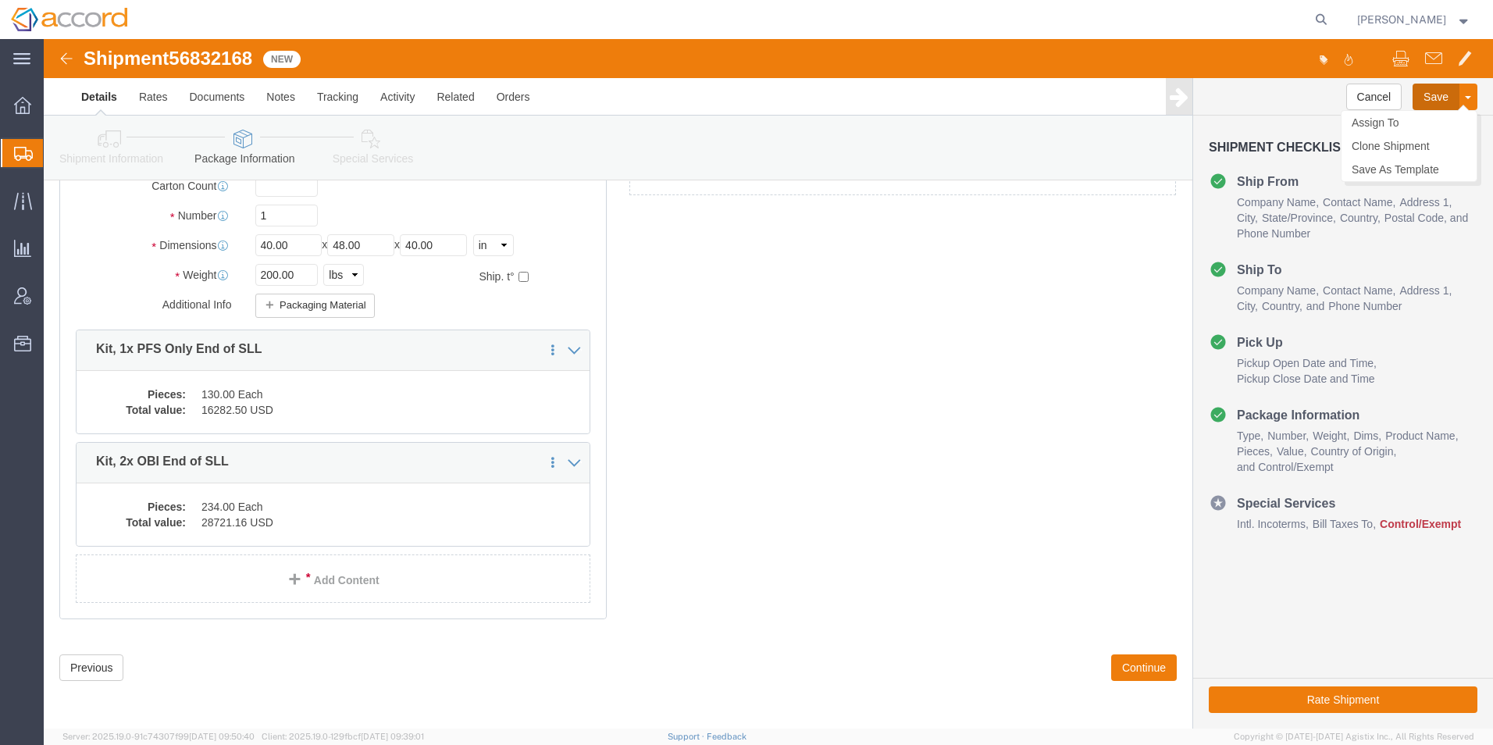
click button "Save"
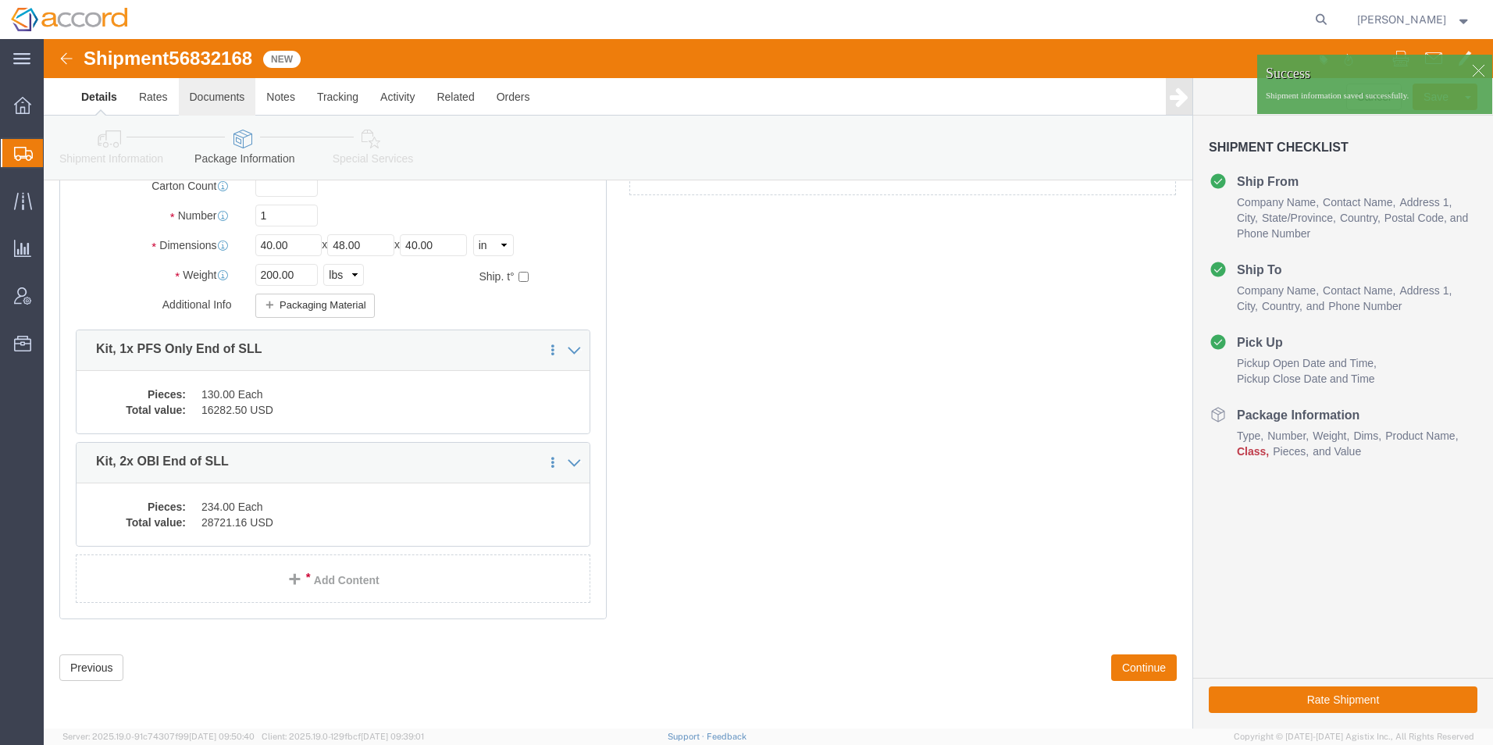
click link "Documents"
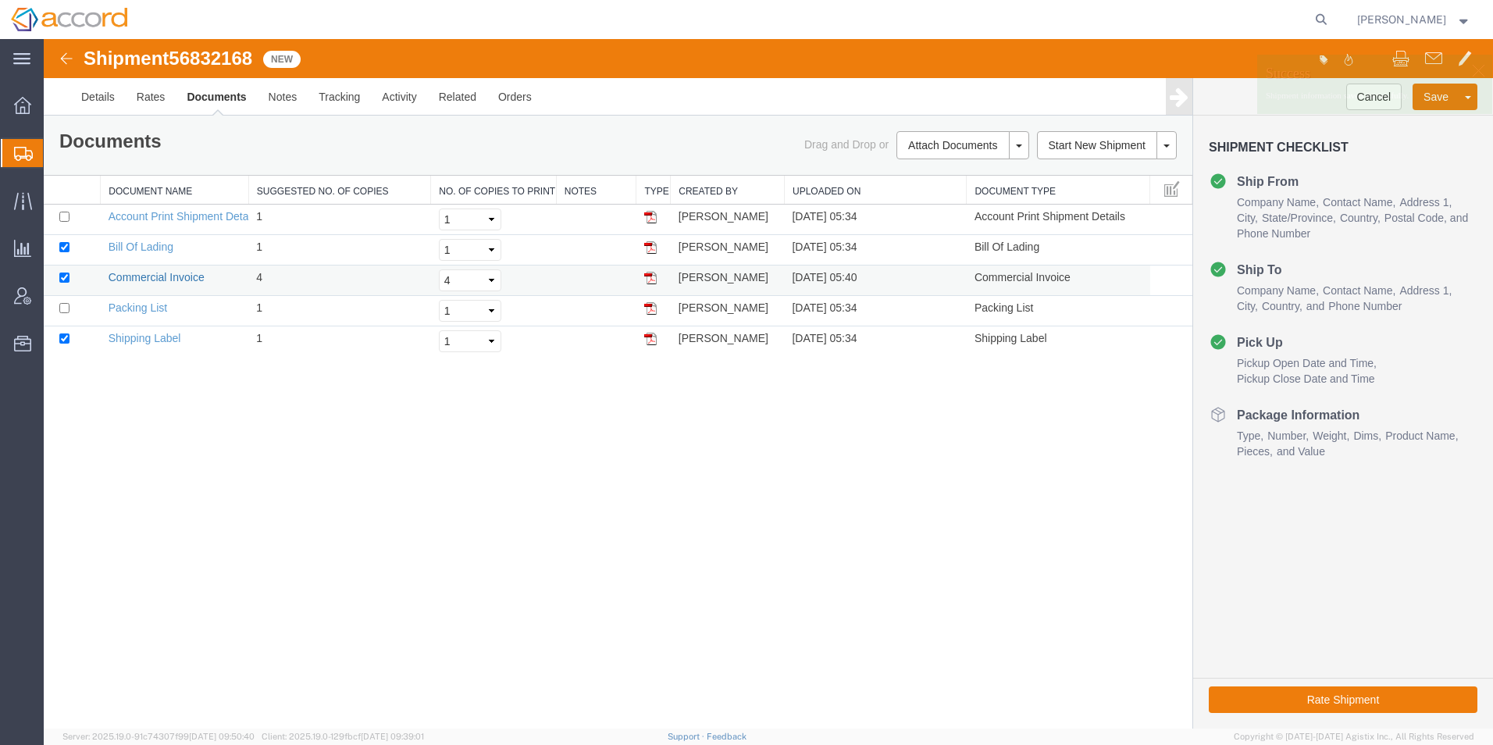
drag, startPoint x: 186, startPoint y: 274, endPoint x: 45, endPoint y: 530, distance: 291.9
click at [186, 274] on link "Commercial Invoice" at bounding box center [157, 277] width 96 height 12
click at [157, 99] on link "Rates" at bounding box center [151, 96] width 51 height 37
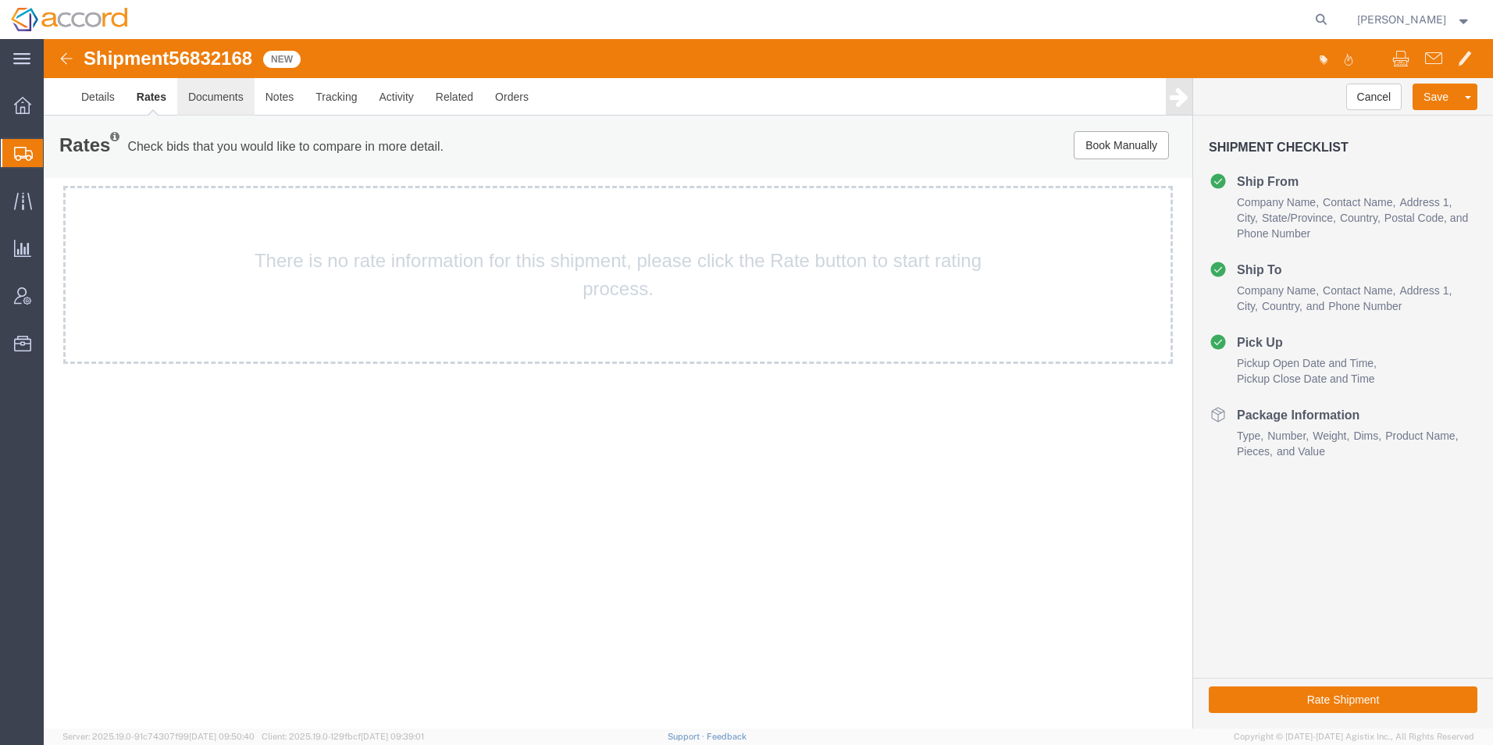
click at [227, 102] on link "Documents" at bounding box center [215, 96] width 77 height 37
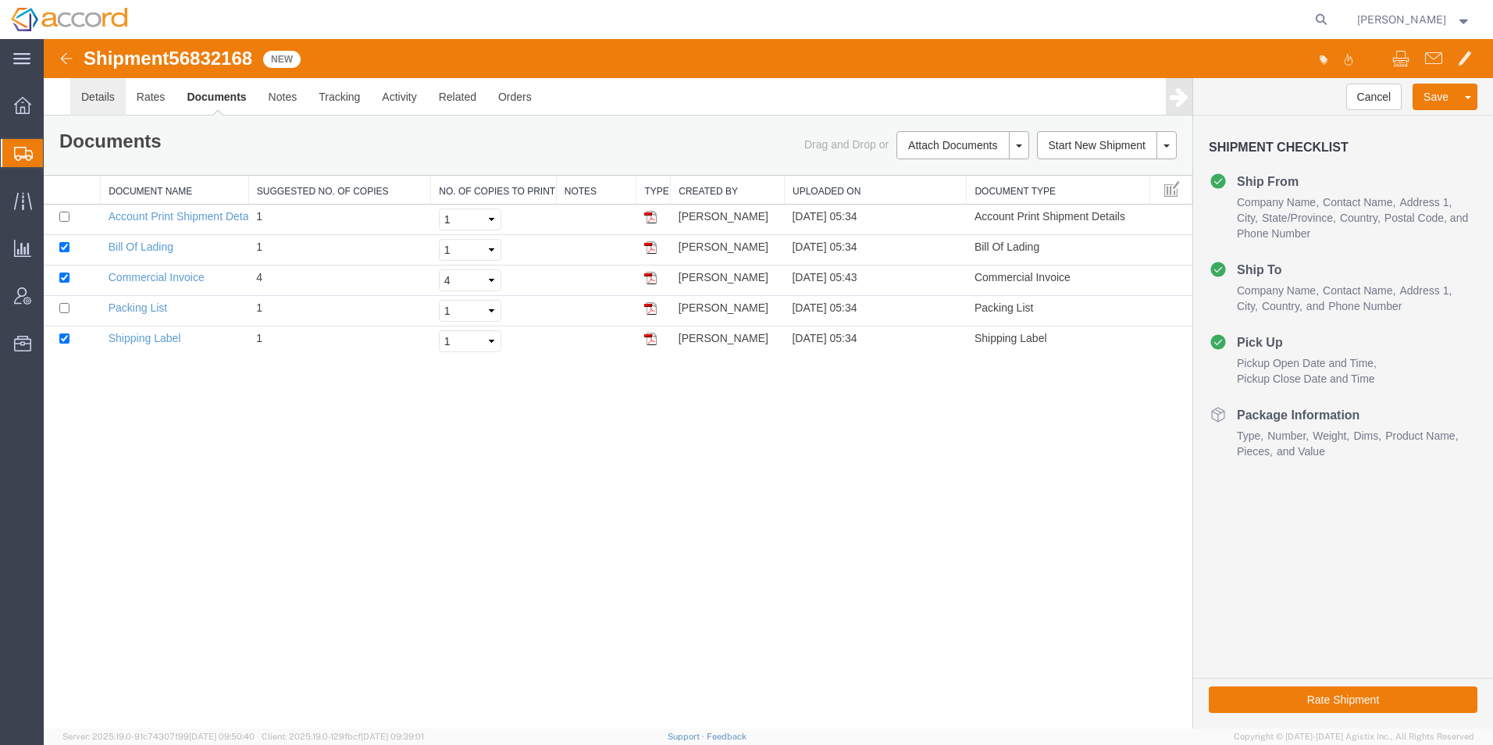
click at [106, 96] on link "Details" at bounding box center [97, 96] width 55 height 37
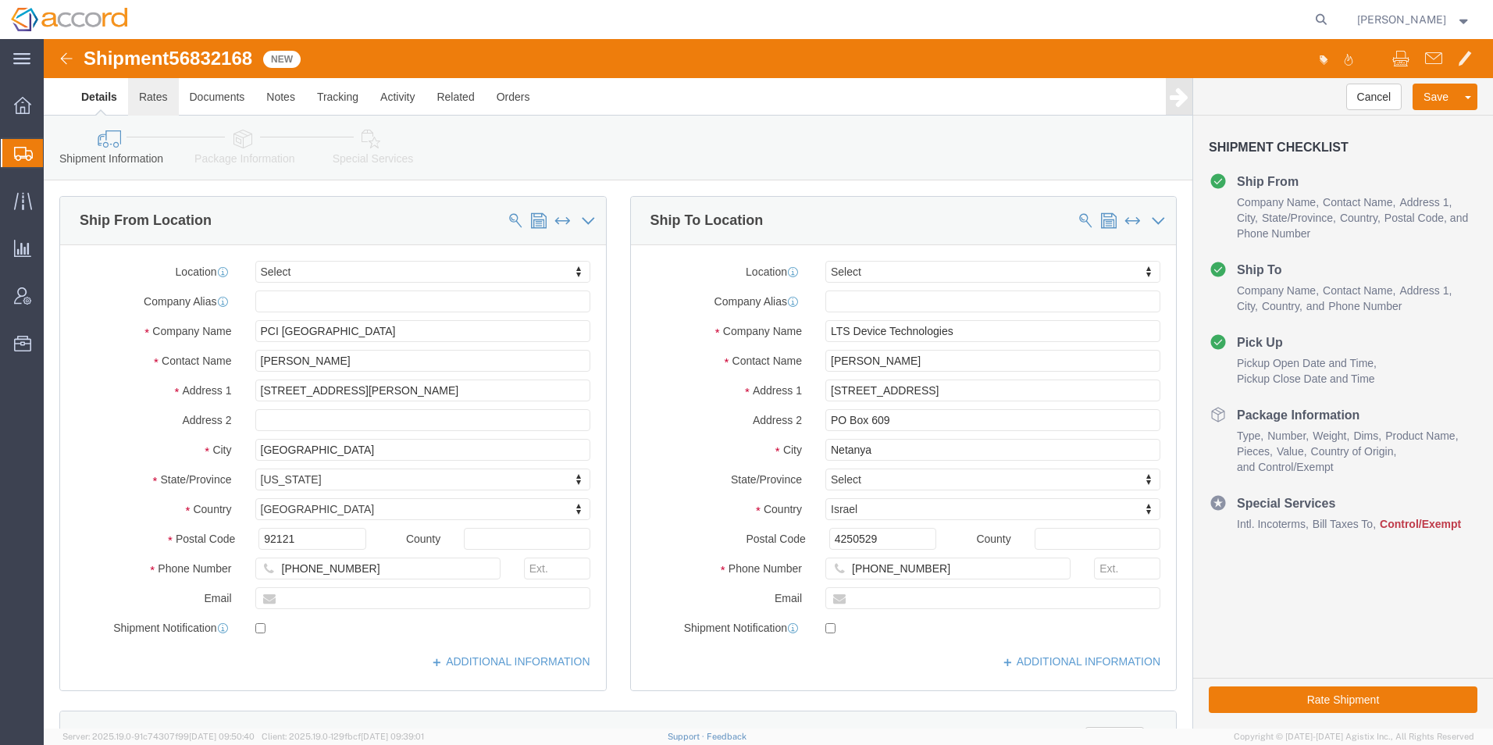
click link "Rates"
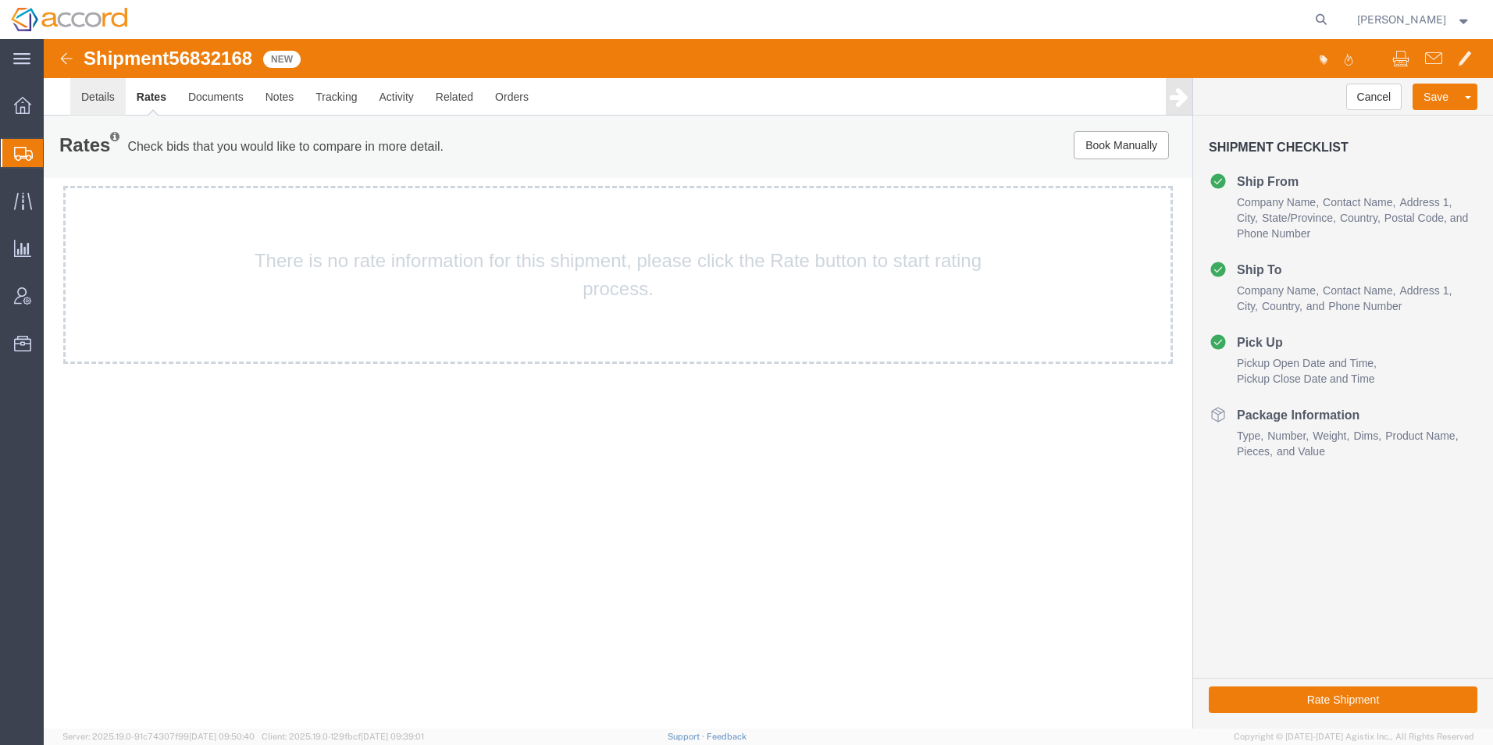
click at [109, 95] on link "Details" at bounding box center [97, 96] width 55 height 37
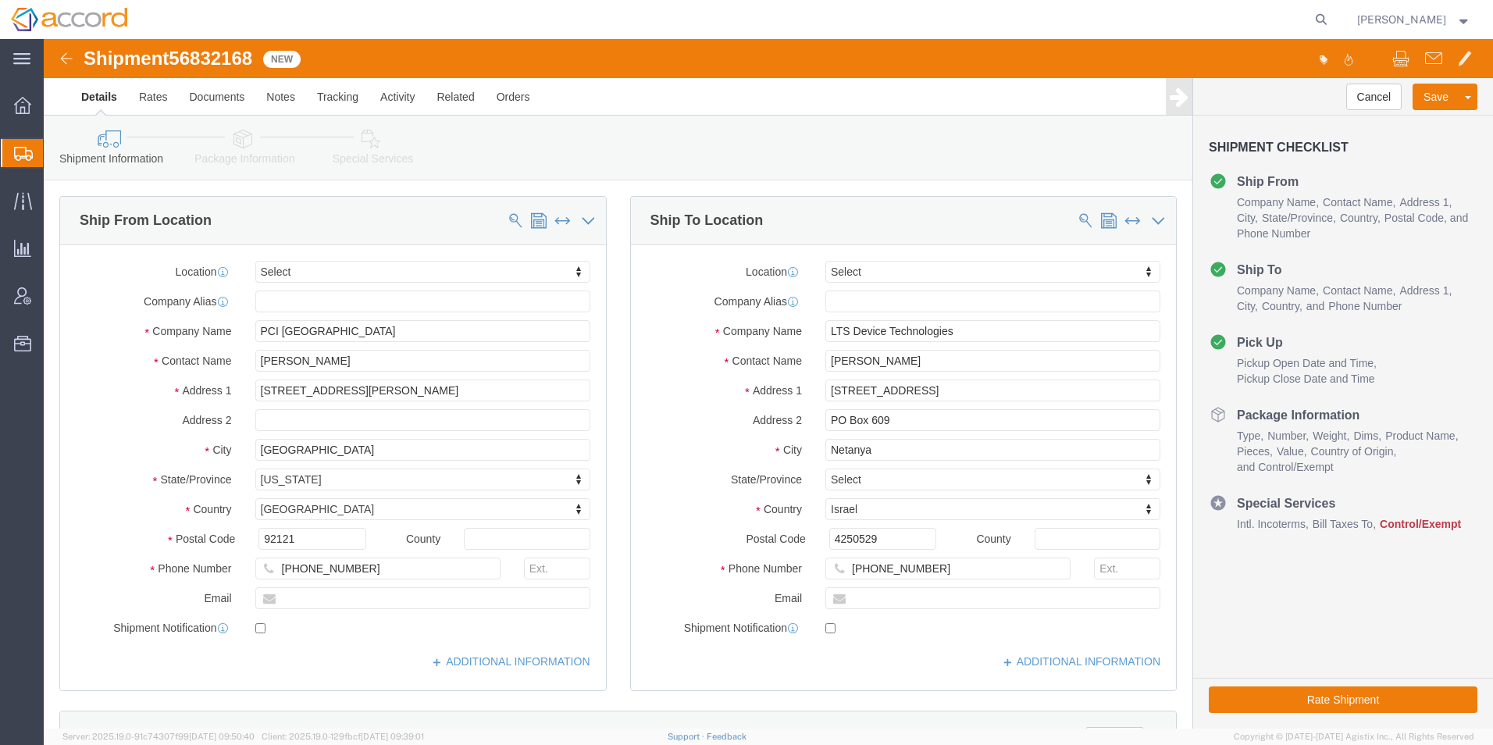
click link "Package Information"
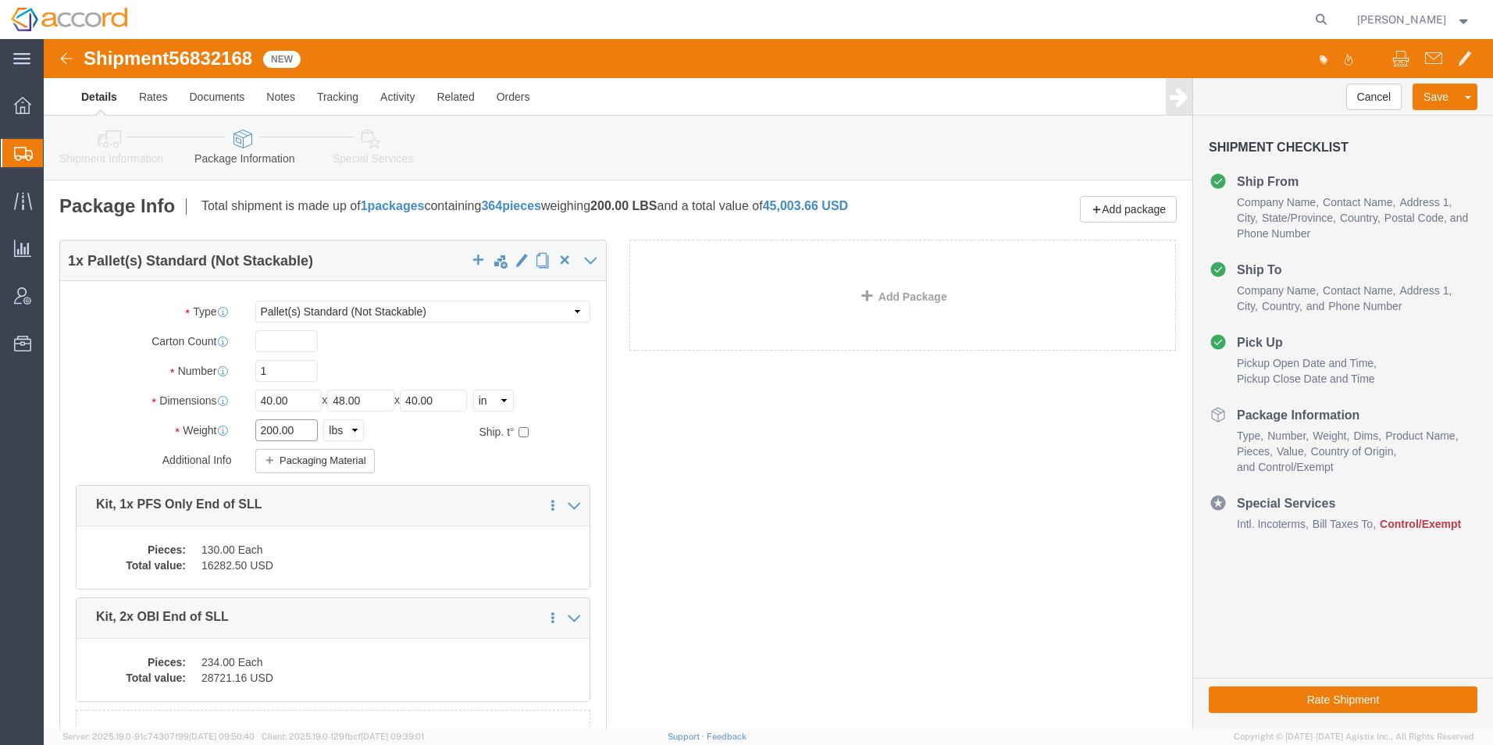
drag, startPoint x: 220, startPoint y: 386, endPoint x: 204, endPoint y: 382, distance: 16.9
click div "200.00 Select kgs lbs"
type input "400.00"
click button "Save"
click link "Documents"
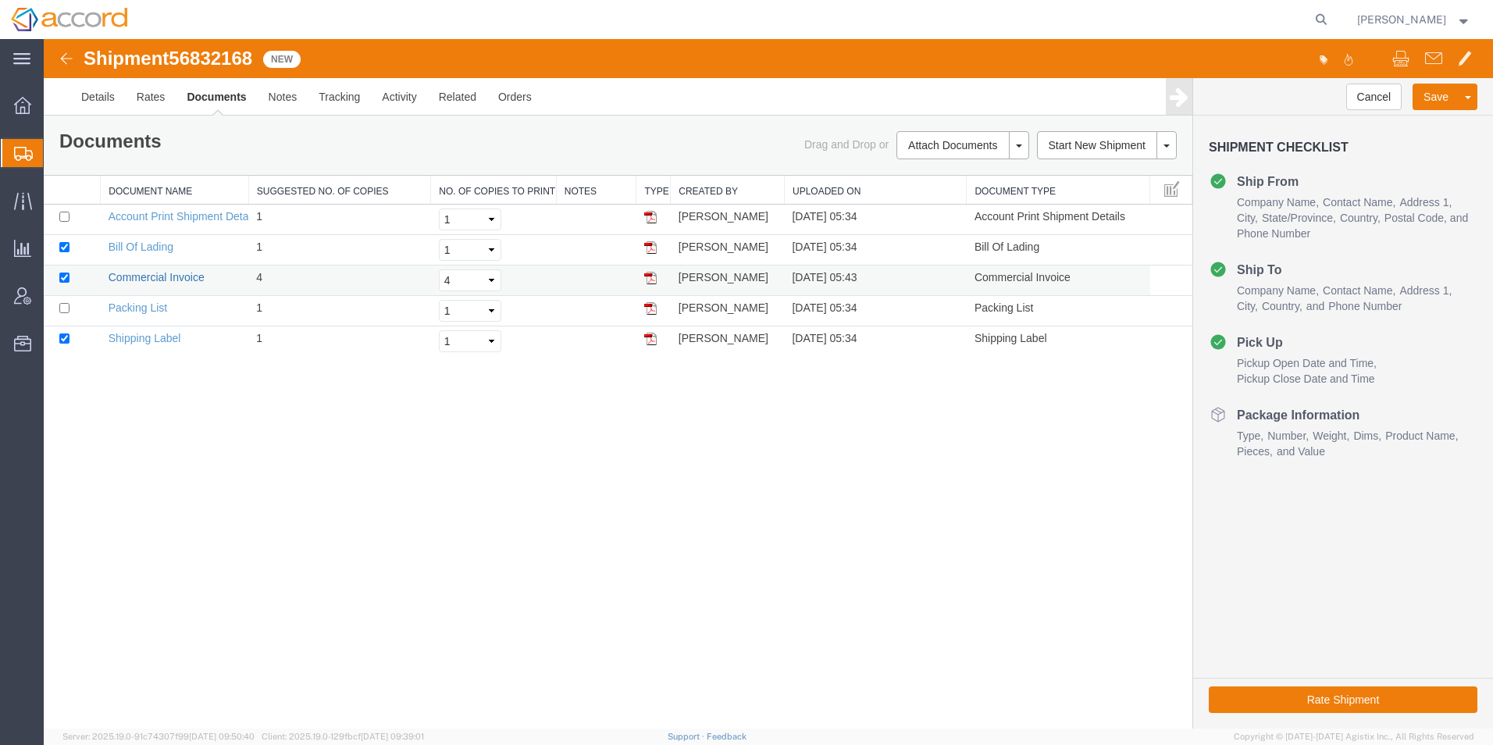
click at [147, 279] on link "Commercial Invoice" at bounding box center [157, 277] width 96 height 12
